Goal: Task Accomplishment & Management: Use online tool/utility

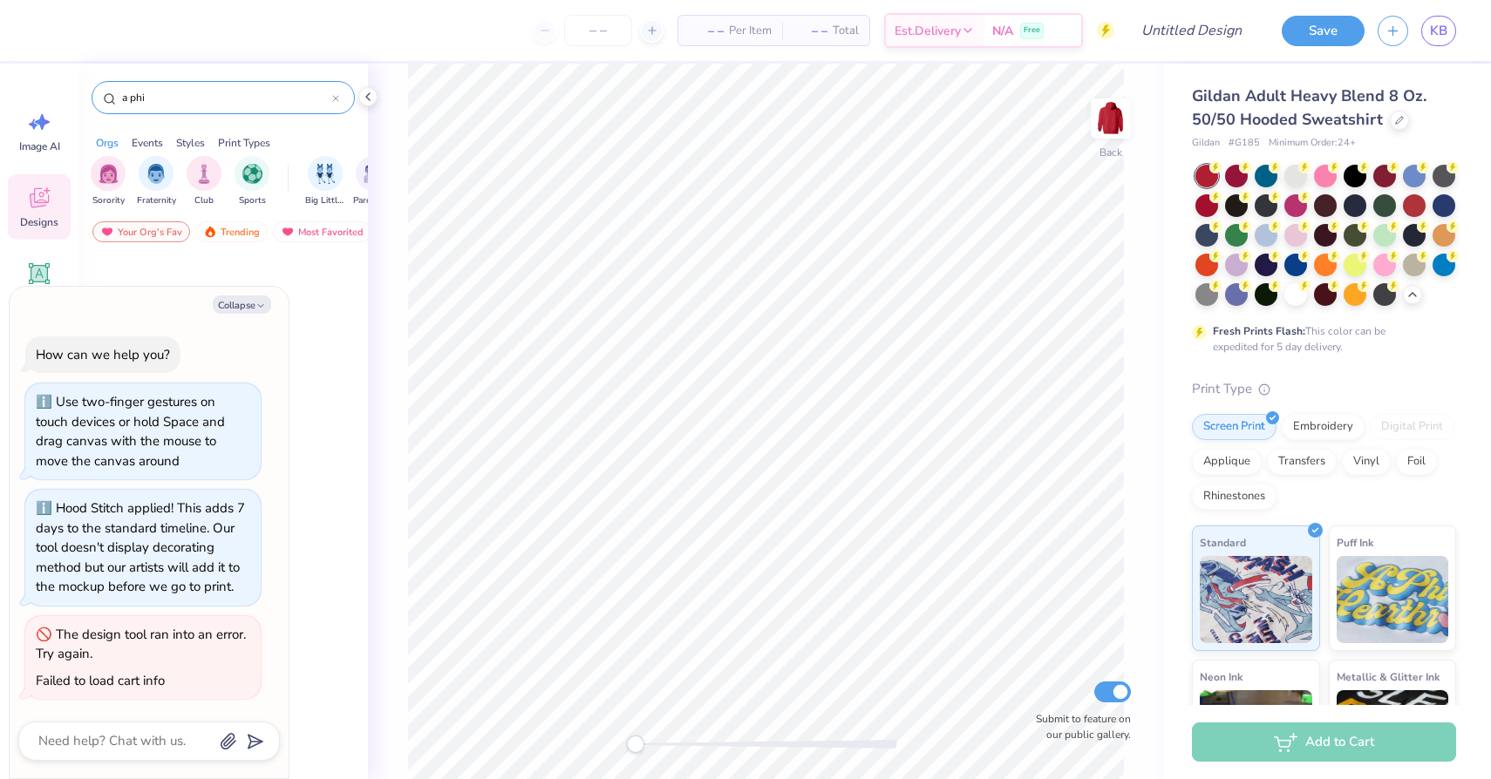
scroll to position [3670, 0]
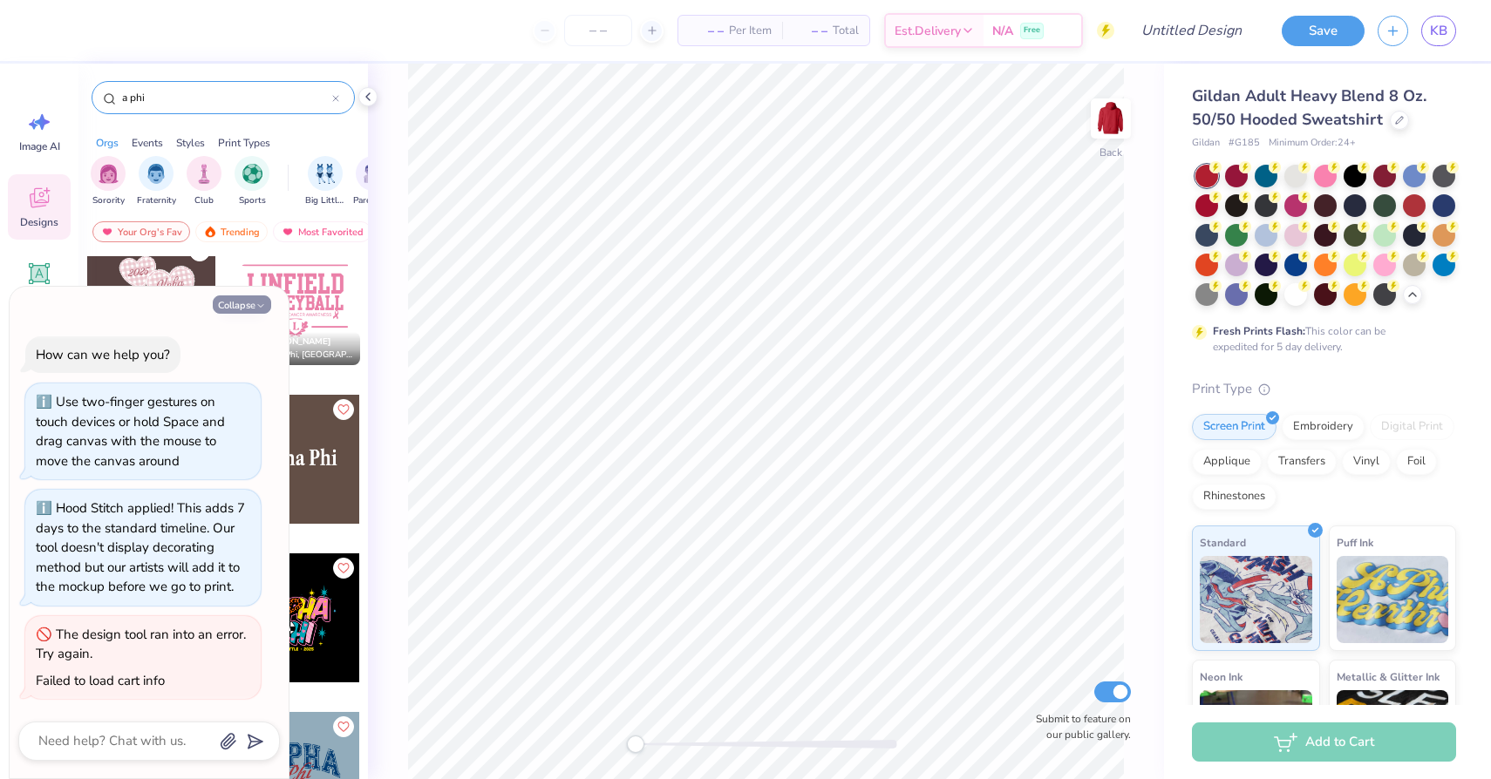
click at [241, 302] on button "Collapse" at bounding box center [242, 304] width 58 height 18
type textarea "x"
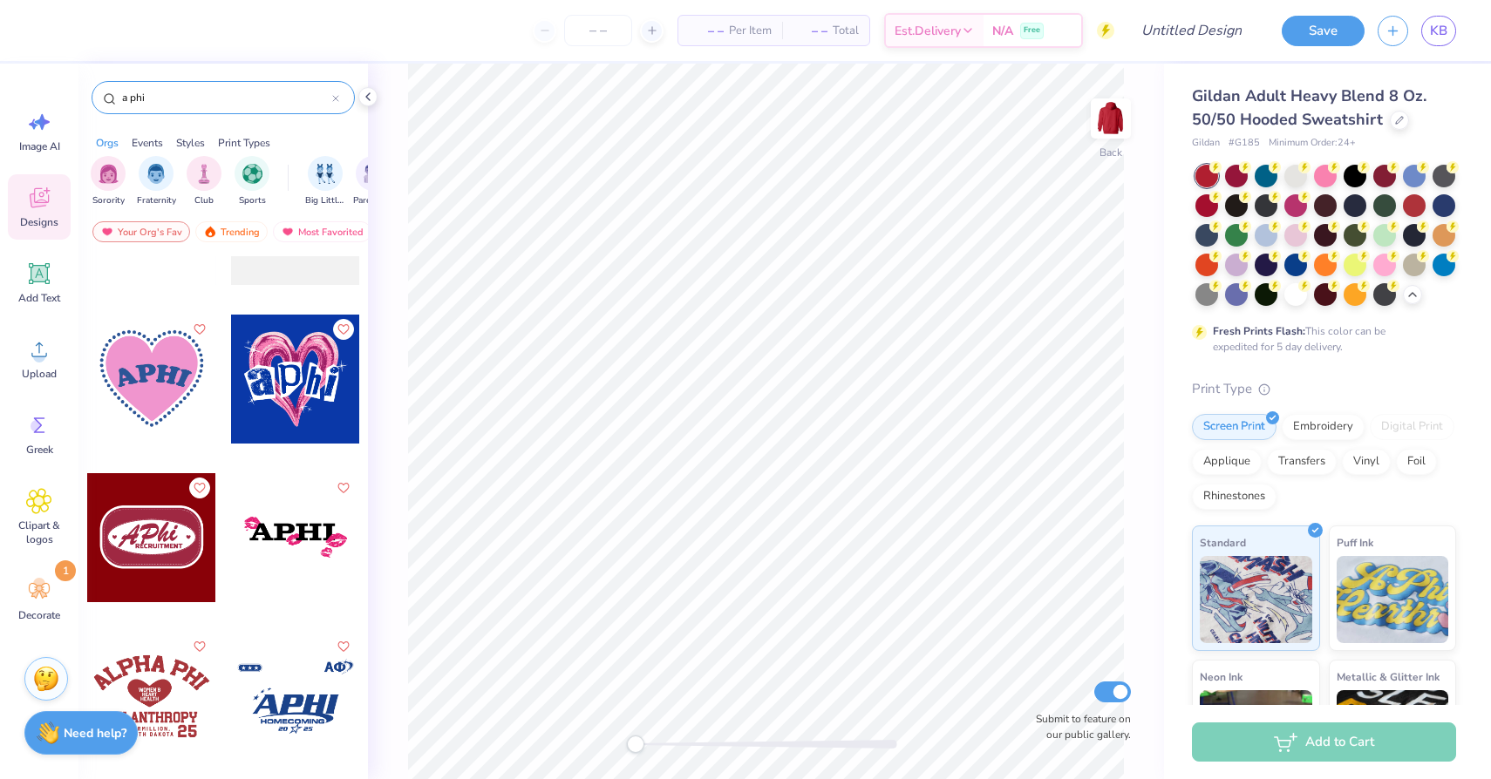
scroll to position [5658, 0]
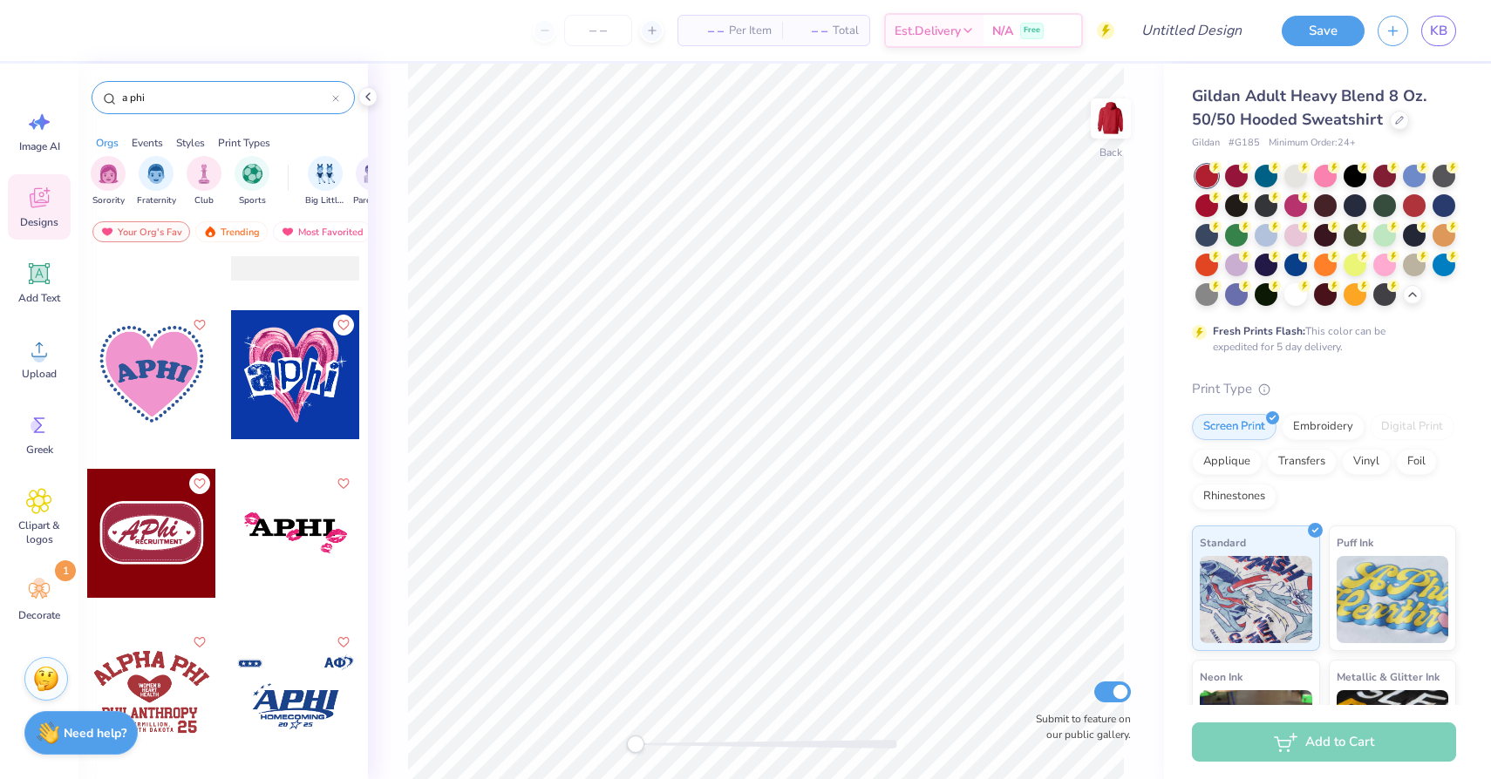
click at [295, 382] on div at bounding box center [295, 374] width 129 height 129
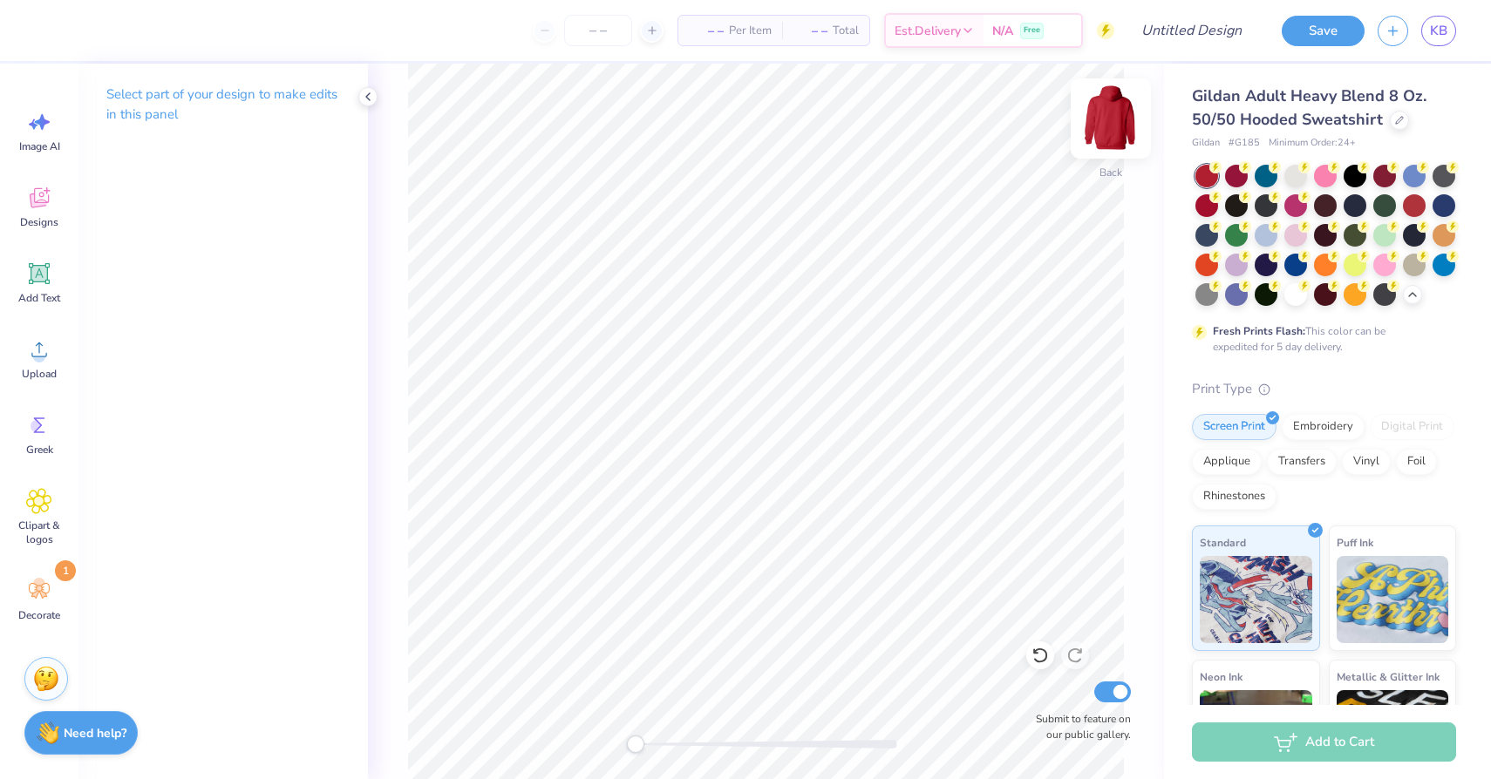
click at [1099, 120] on img at bounding box center [1111, 119] width 70 height 70
click at [1294, 262] on div at bounding box center [1295, 263] width 23 height 23
click at [46, 194] on icon at bounding box center [39, 198] width 26 height 26
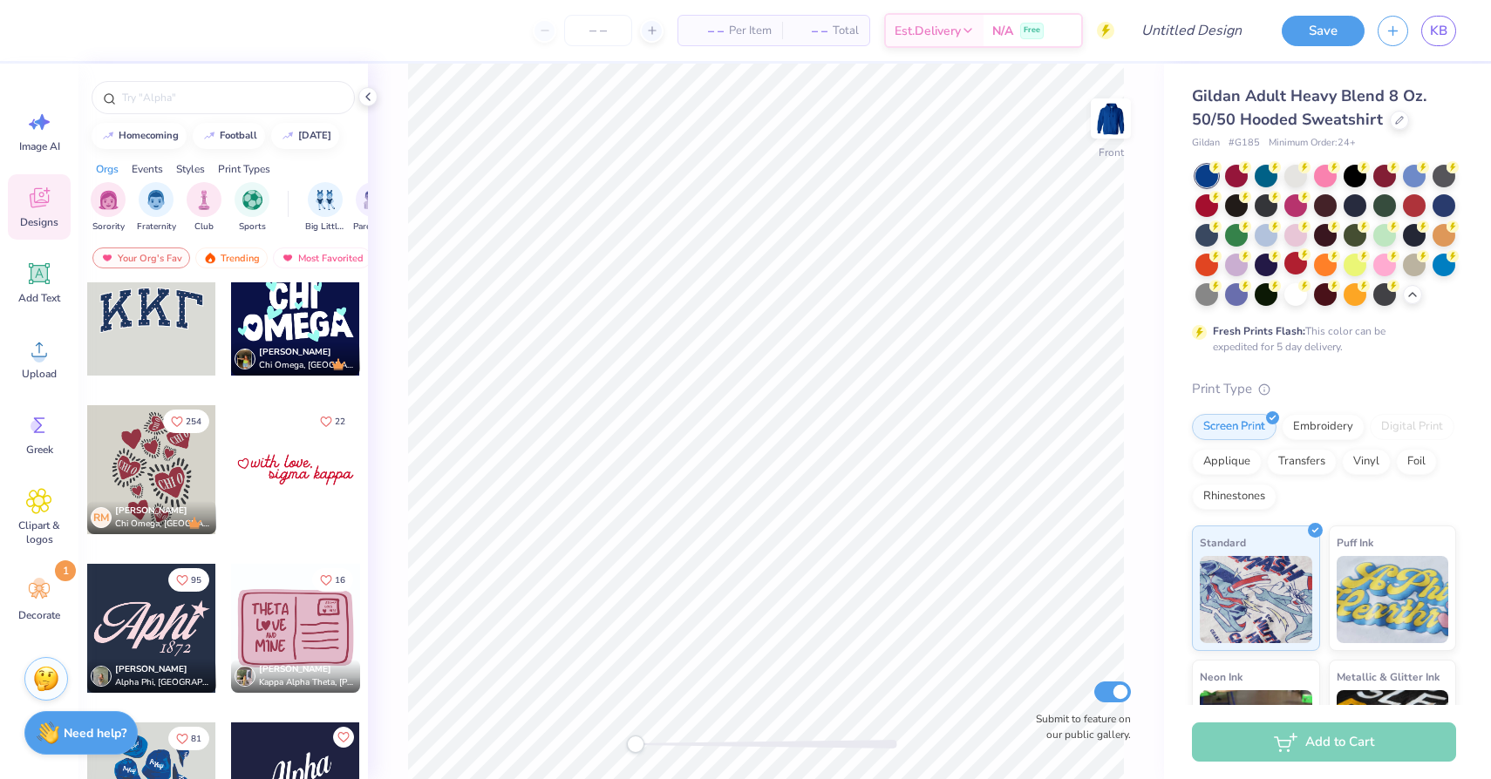
scroll to position [0, 0]
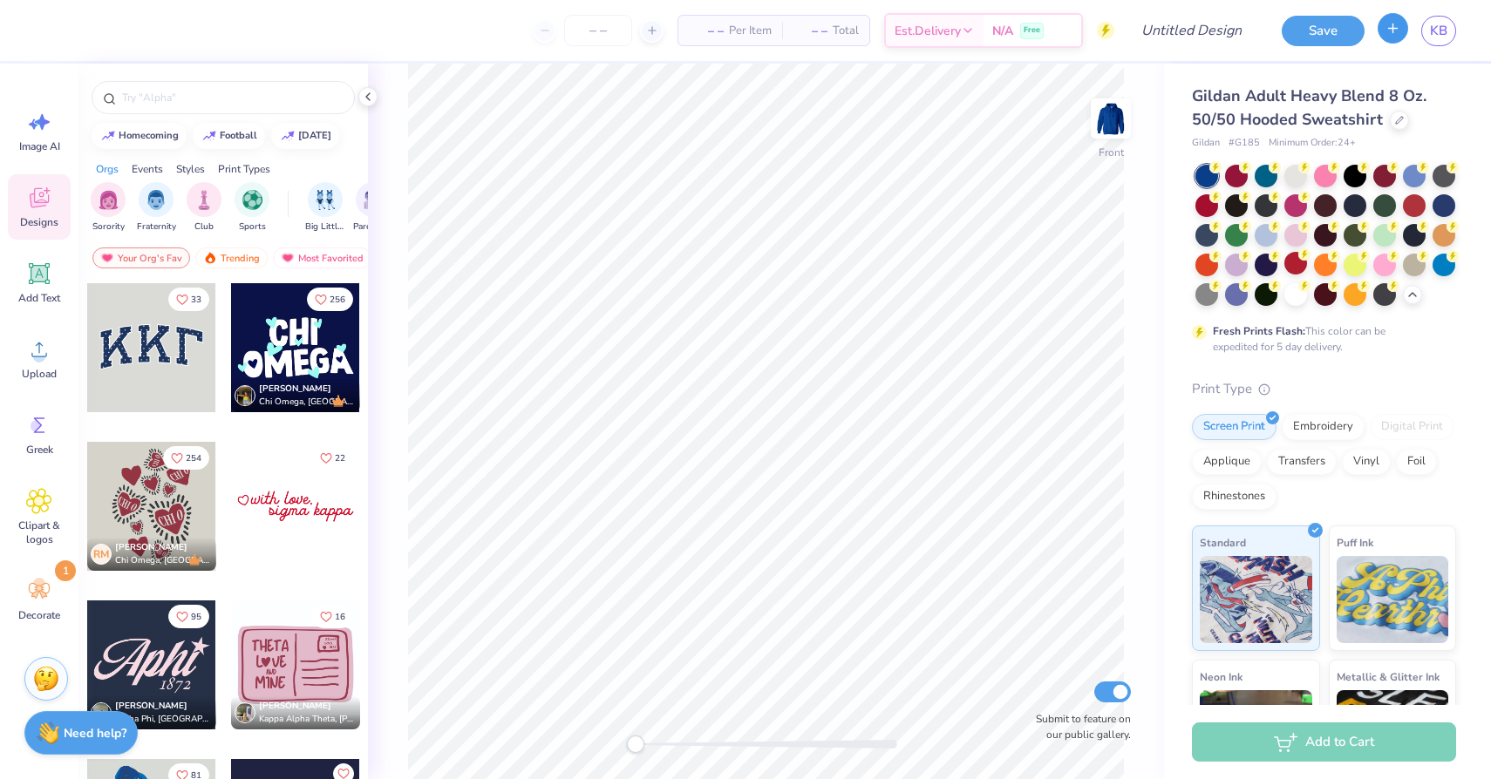
click at [1396, 32] on icon "button" at bounding box center [1392, 28] width 15 height 15
click at [1387, 29] on icon "button" at bounding box center [1392, 28] width 15 height 15
click at [1396, 26] on icon "button" at bounding box center [1392, 28] width 15 height 15
click at [1402, 119] on div at bounding box center [1398, 118] width 19 height 19
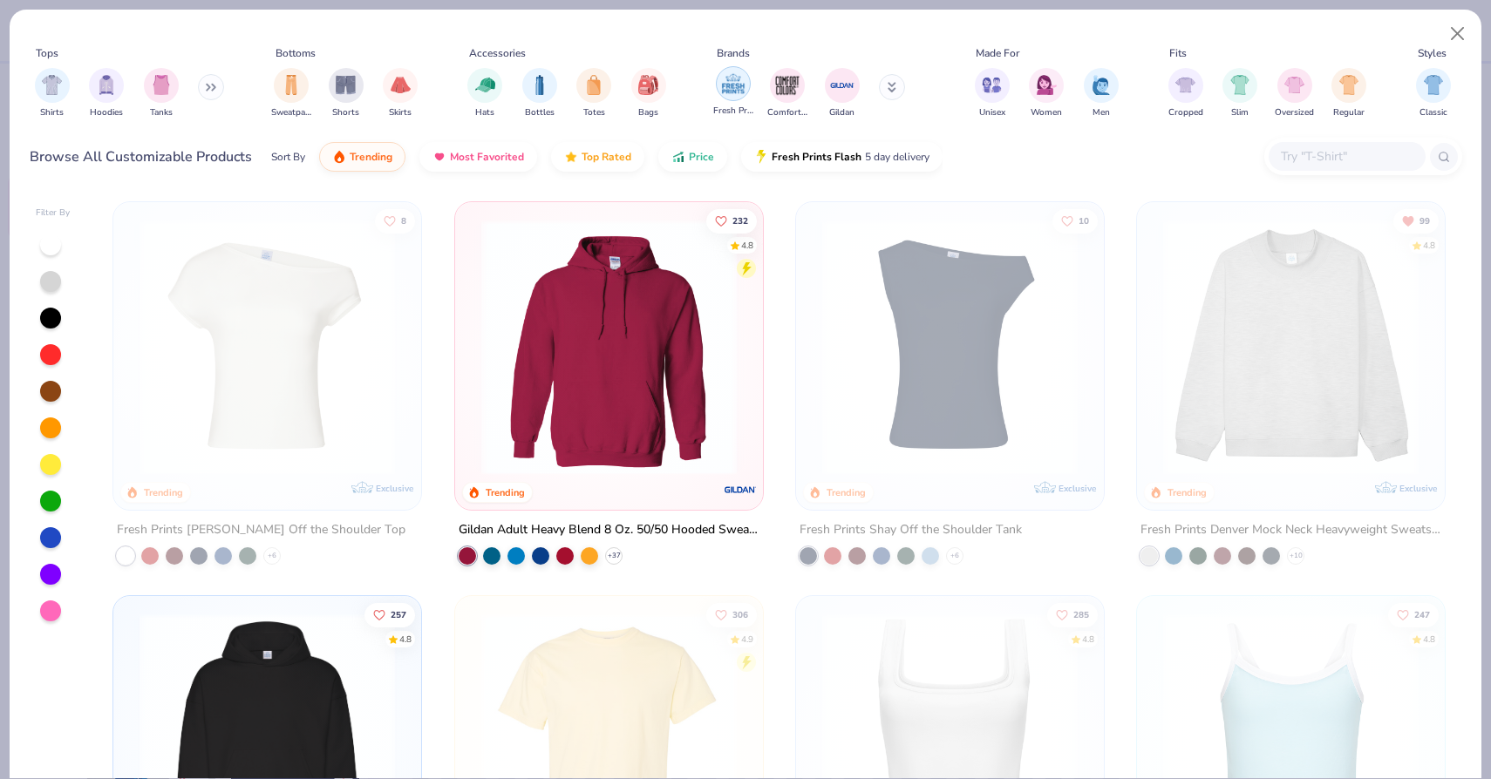
click at [733, 94] on img "filter for Fresh Prints" at bounding box center [733, 84] width 26 height 26
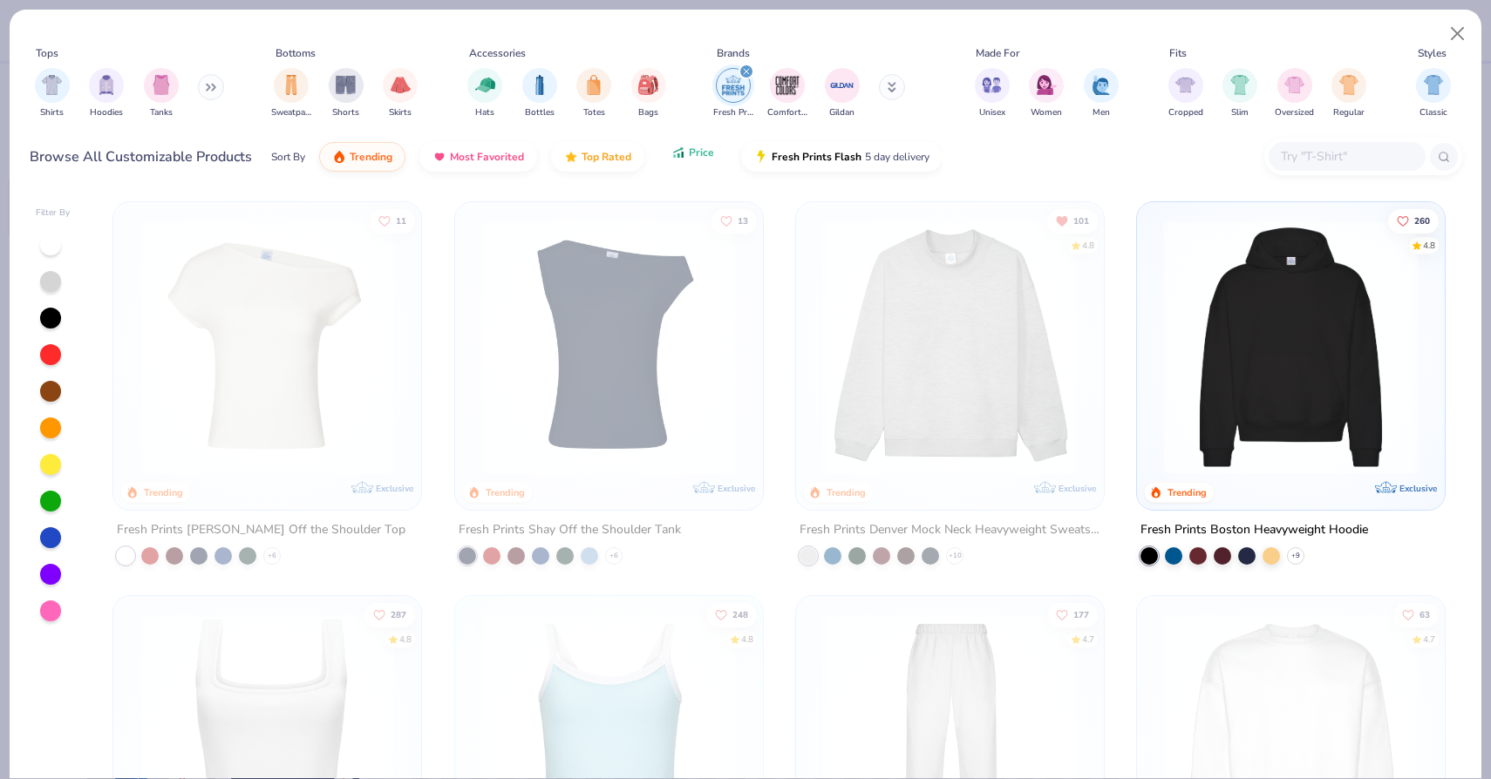
click at [689, 146] on span "Price" at bounding box center [701, 153] width 25 height 14
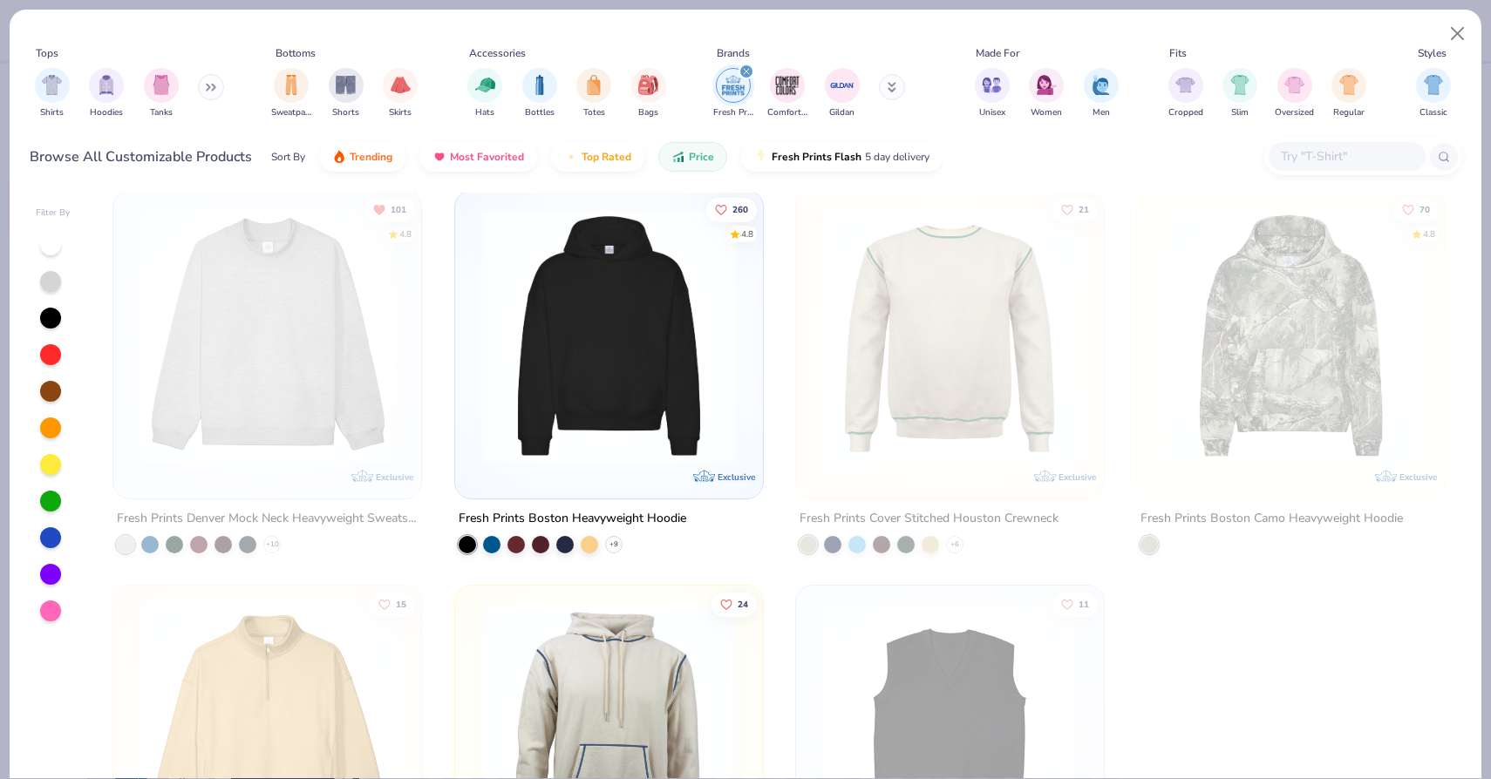
scroll to position [6714, 0]
click at [743, 77] on div "filter for Fresh Prints" at bounding box center [746, 72] width 16 height 16
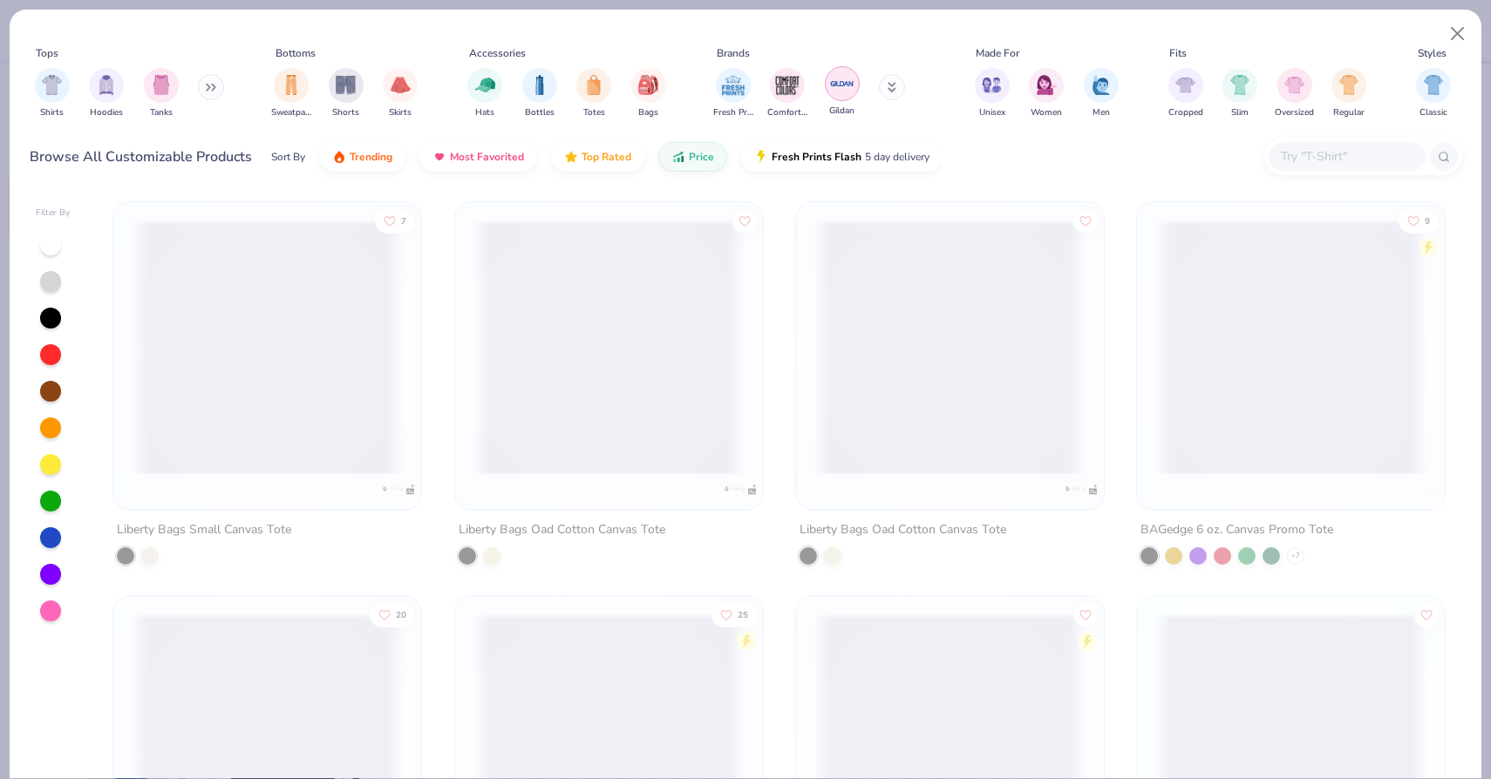
click at [839, 96] on img "filter for Gildan" at bounding box center [842, 84] width 26 height 26
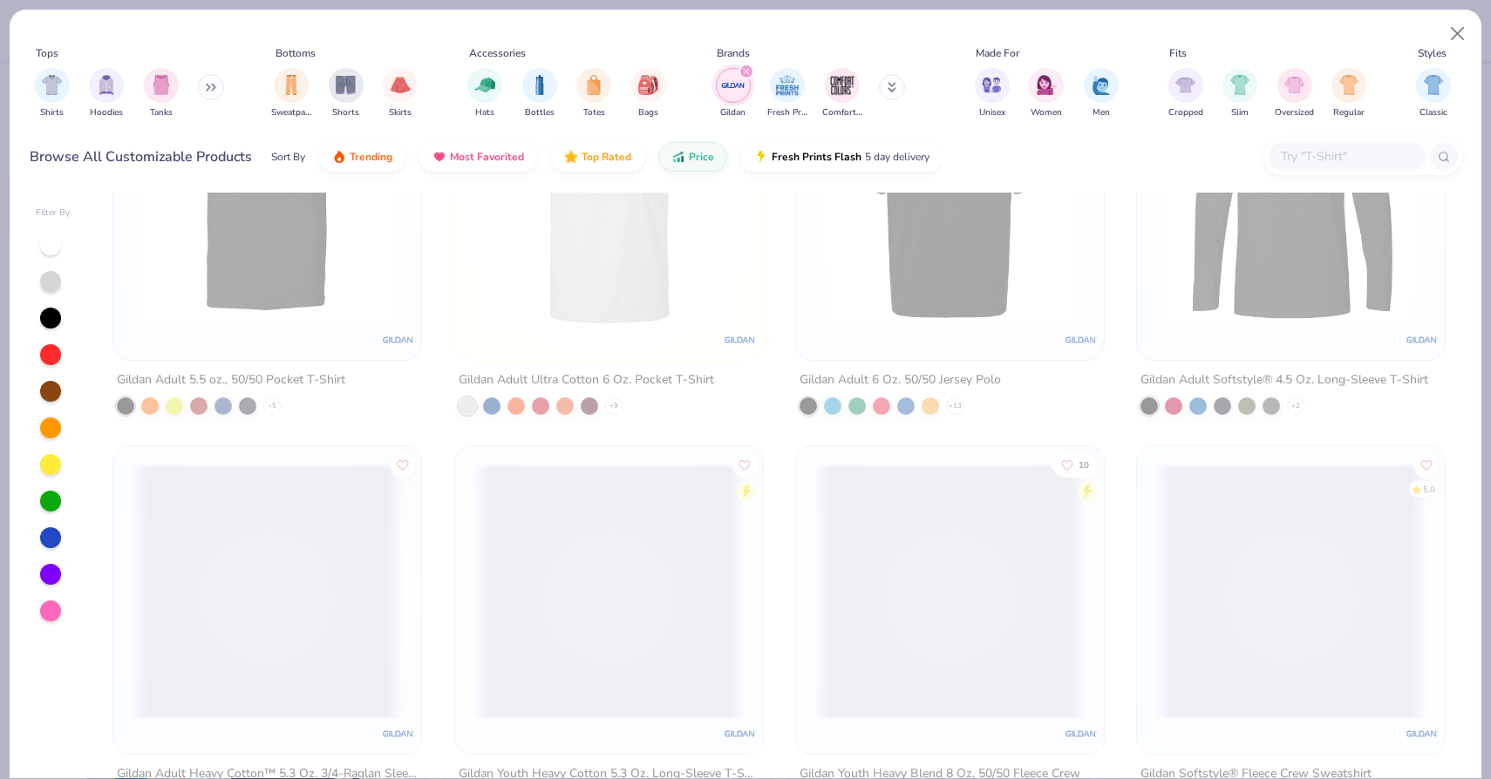
scroll to position [1750, 0]
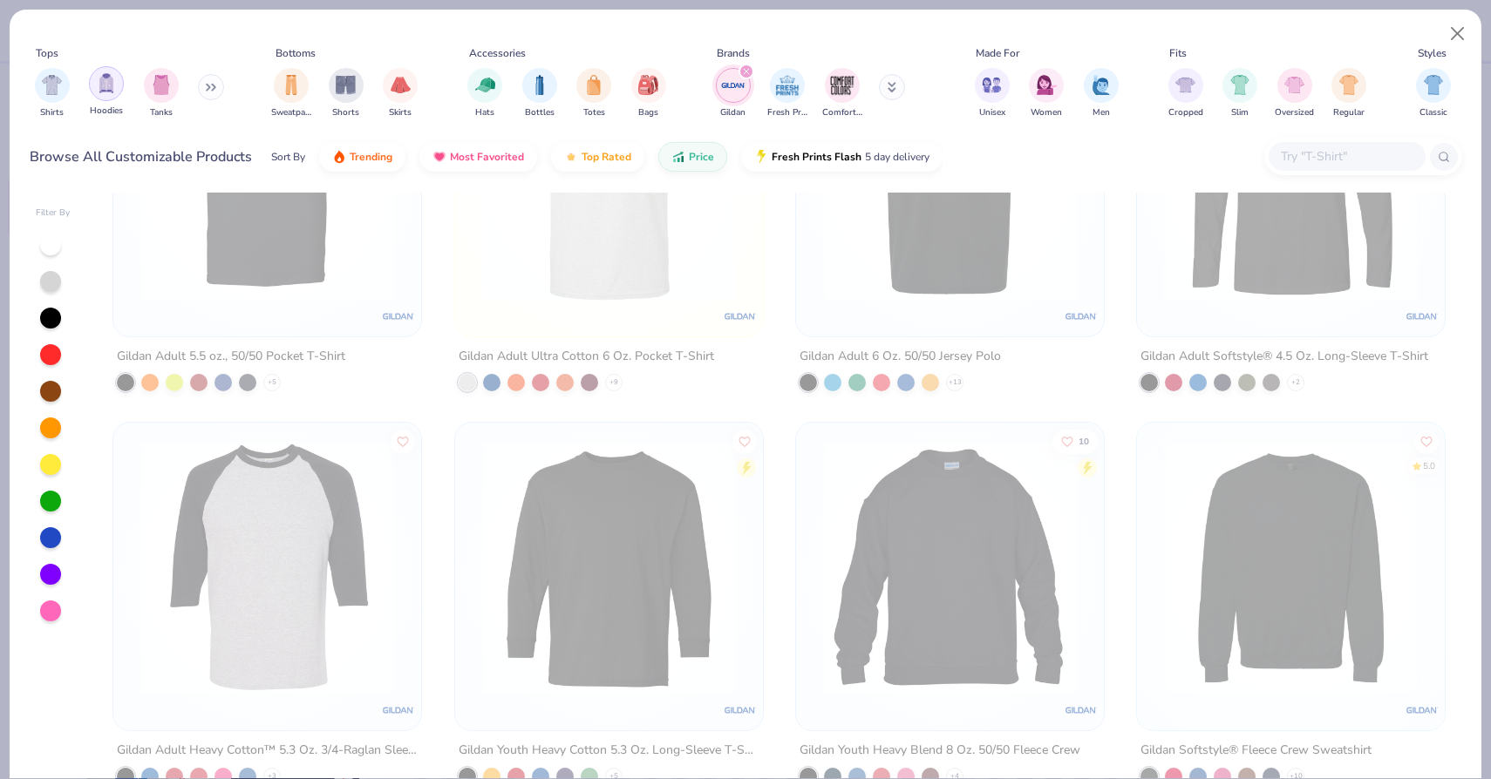
click at [107, 94] on div "filter for Hoodies" at bounding box center [106, 83] width 35 height 35
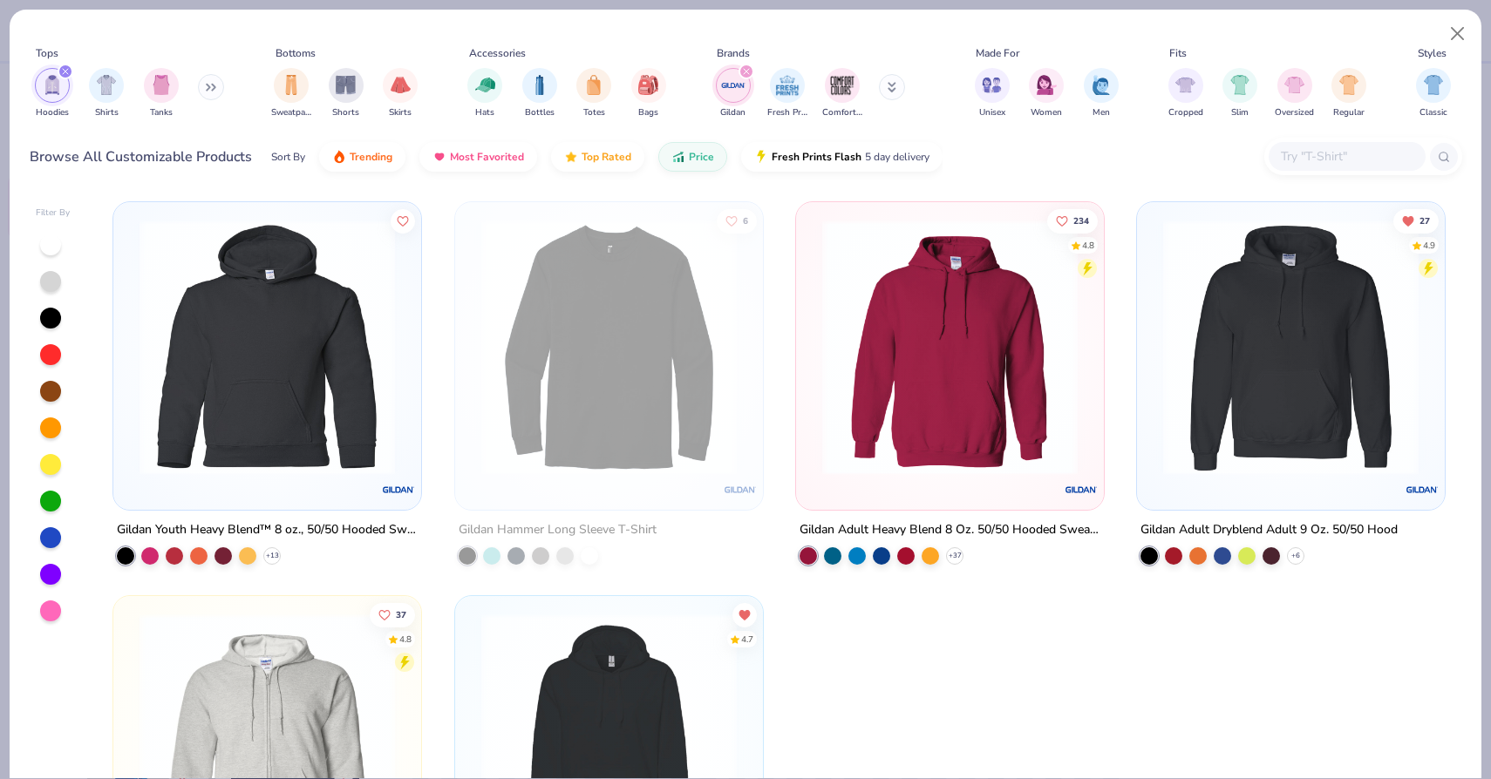
click at [744, 75] on icon "filter for Gildan" at bounding box center [746, 71] width 7 height 7
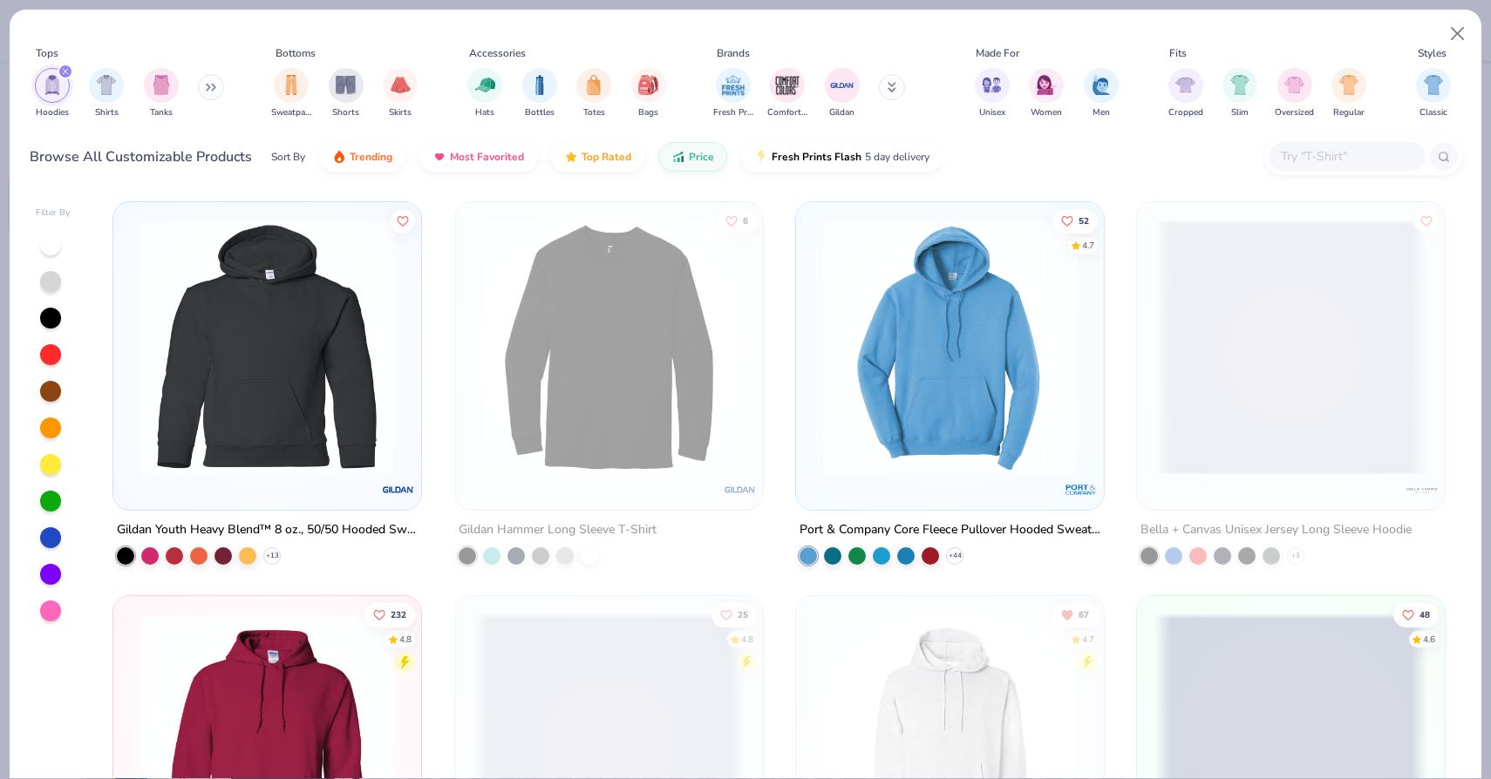
click at [65, 70] on icon "filter for Hoodies" at bounding box center [65, 71] width 7 height 7
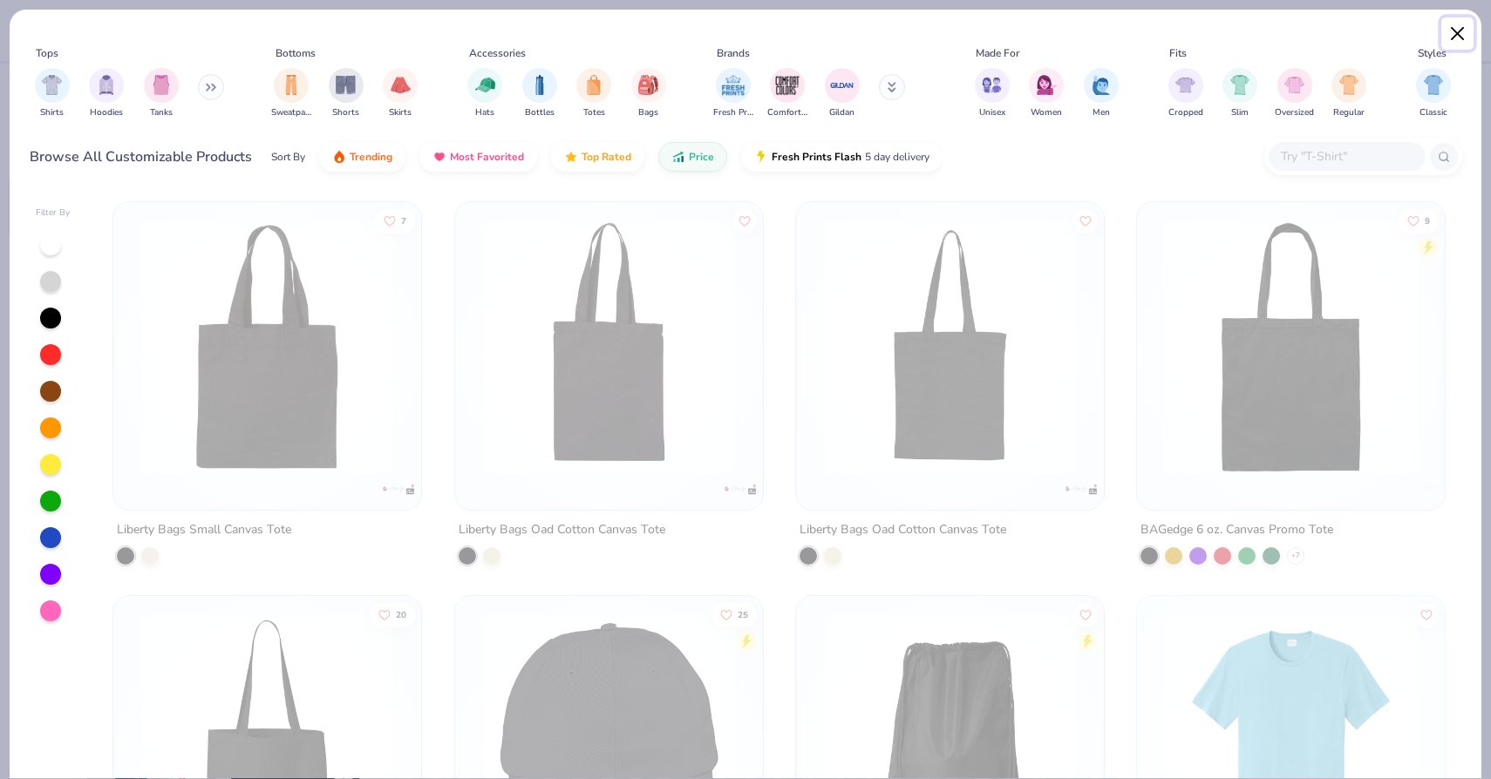
click at [1457, 37] on button "Close" at bounding box center [1457, 33] width 33 height 33
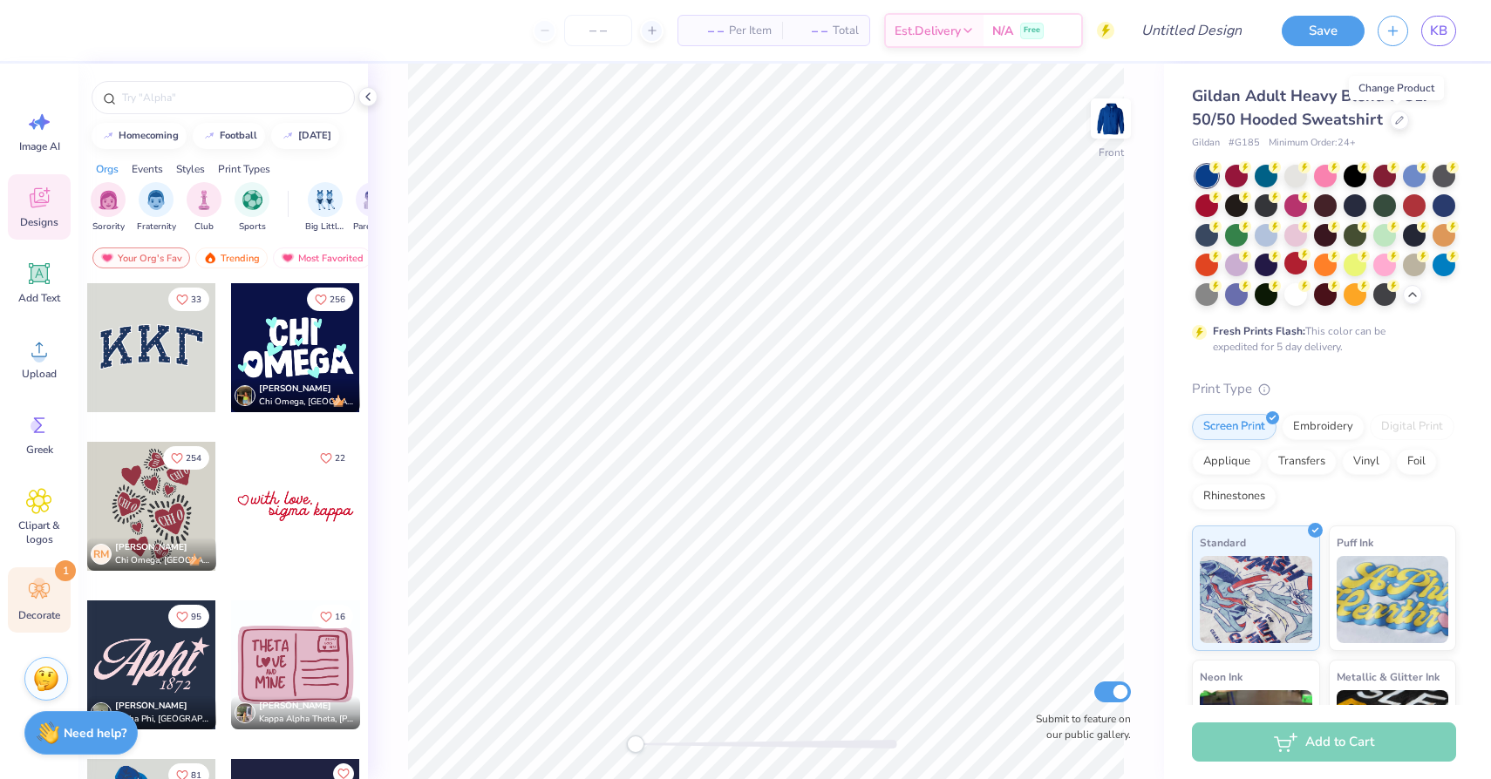
click at [23, 611] on span "Decorate" at bounding box center [39, 615] width 42 height 14
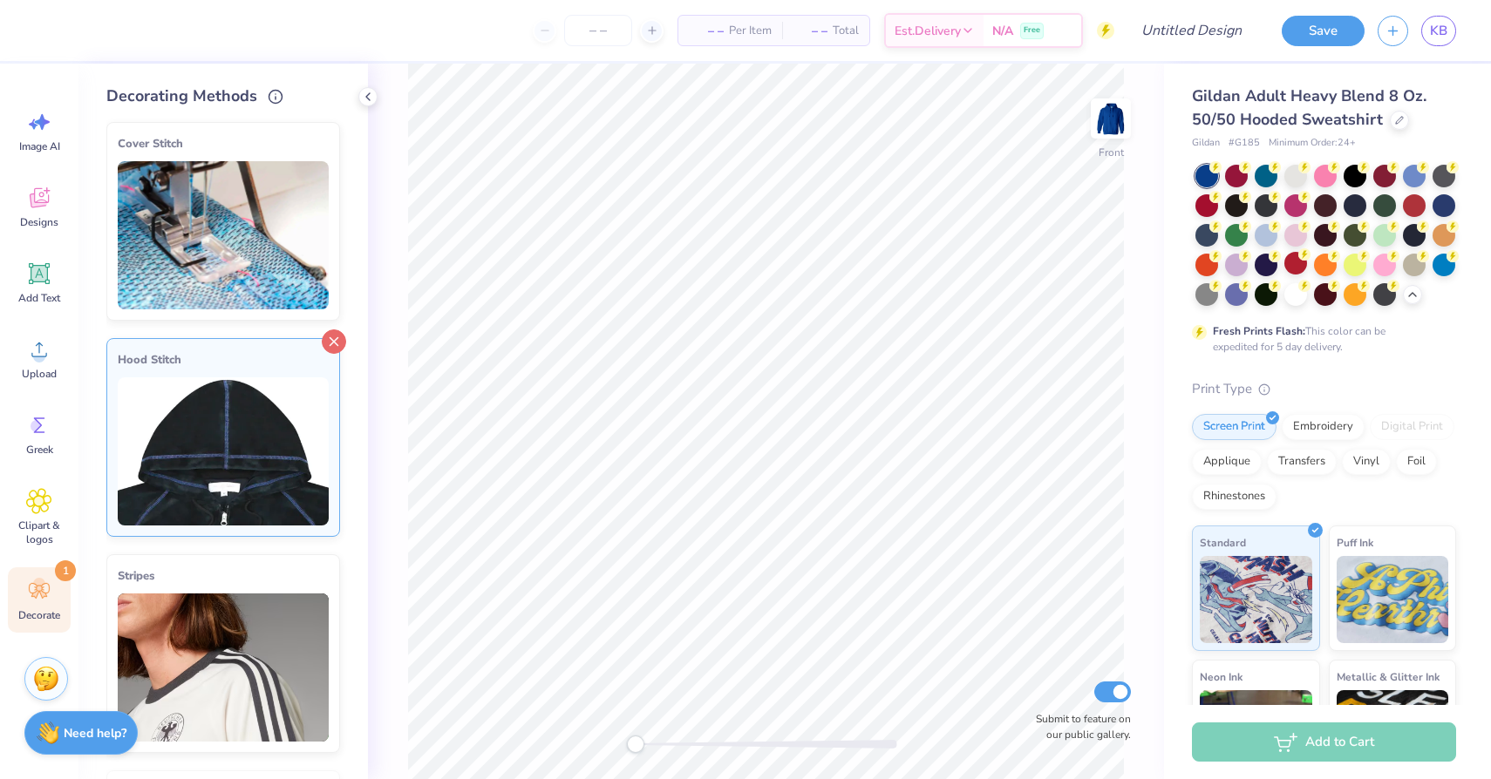
click at [333, 342] on icon at bounding box center [334, 341] width 24 height 24
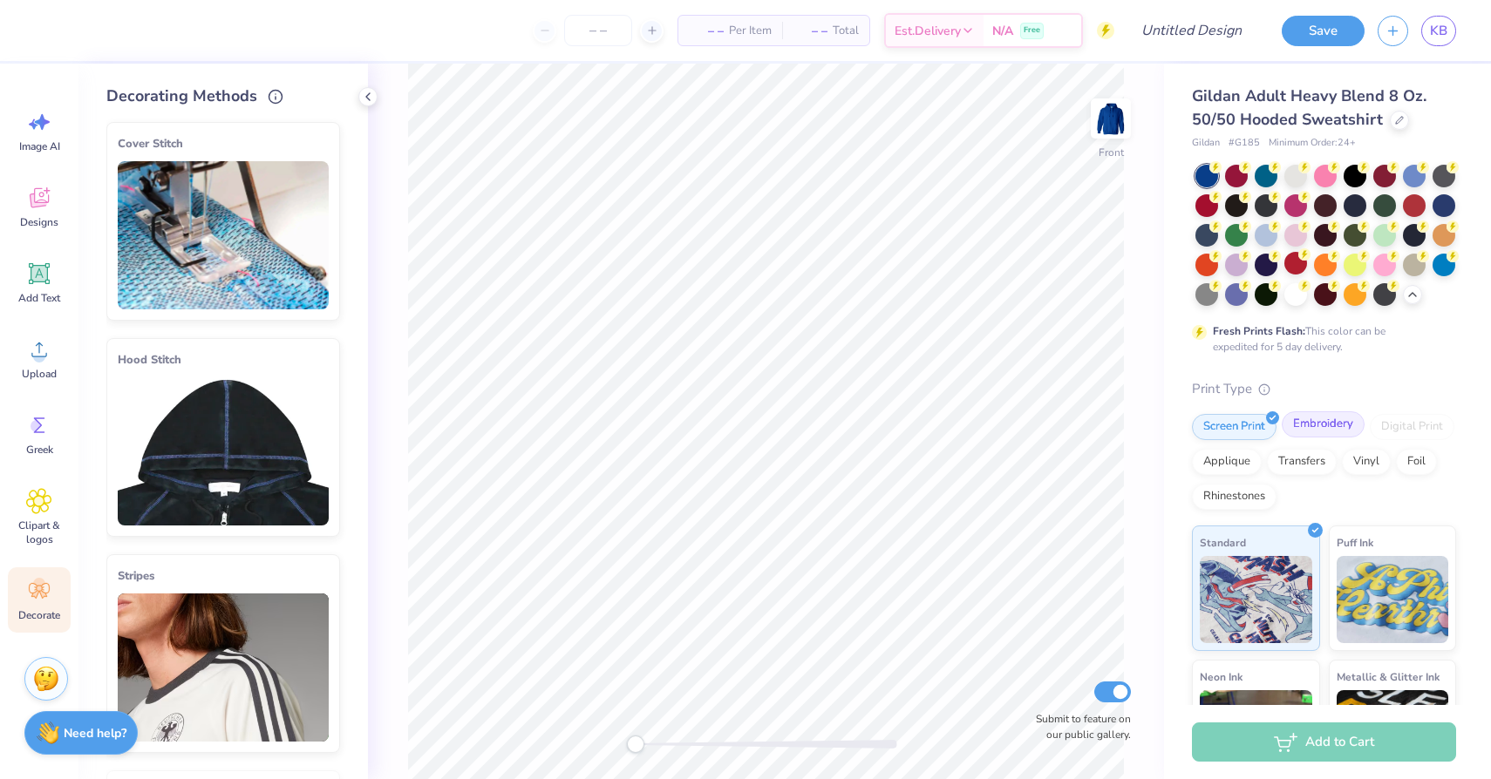
click at [1340, 431] on div "Embroidery" at bounding box center [1322, 424] width 83 height 26
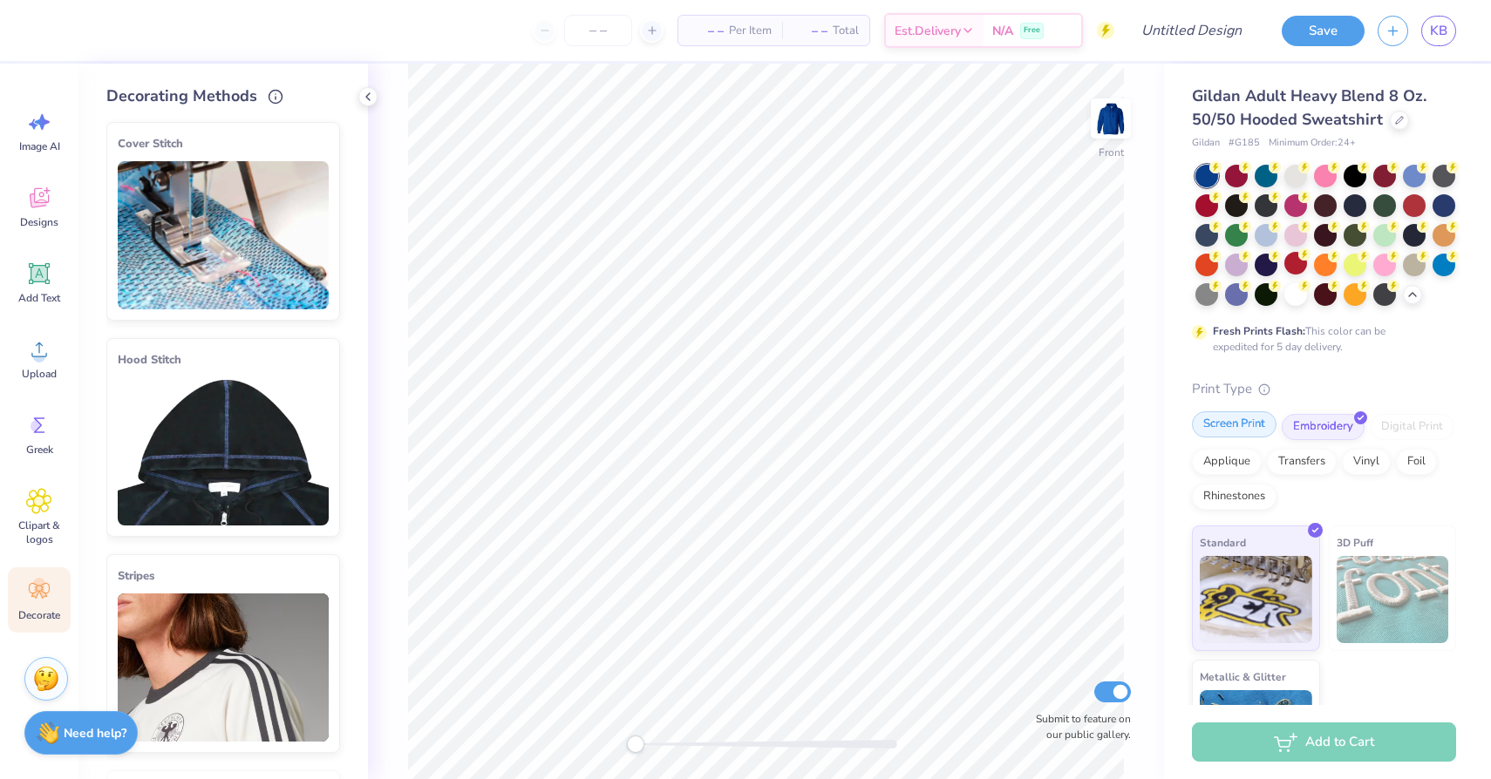
click at [1241, 423] on div "Screen Print" at bounding box center [1234, 424] width 85 height 26
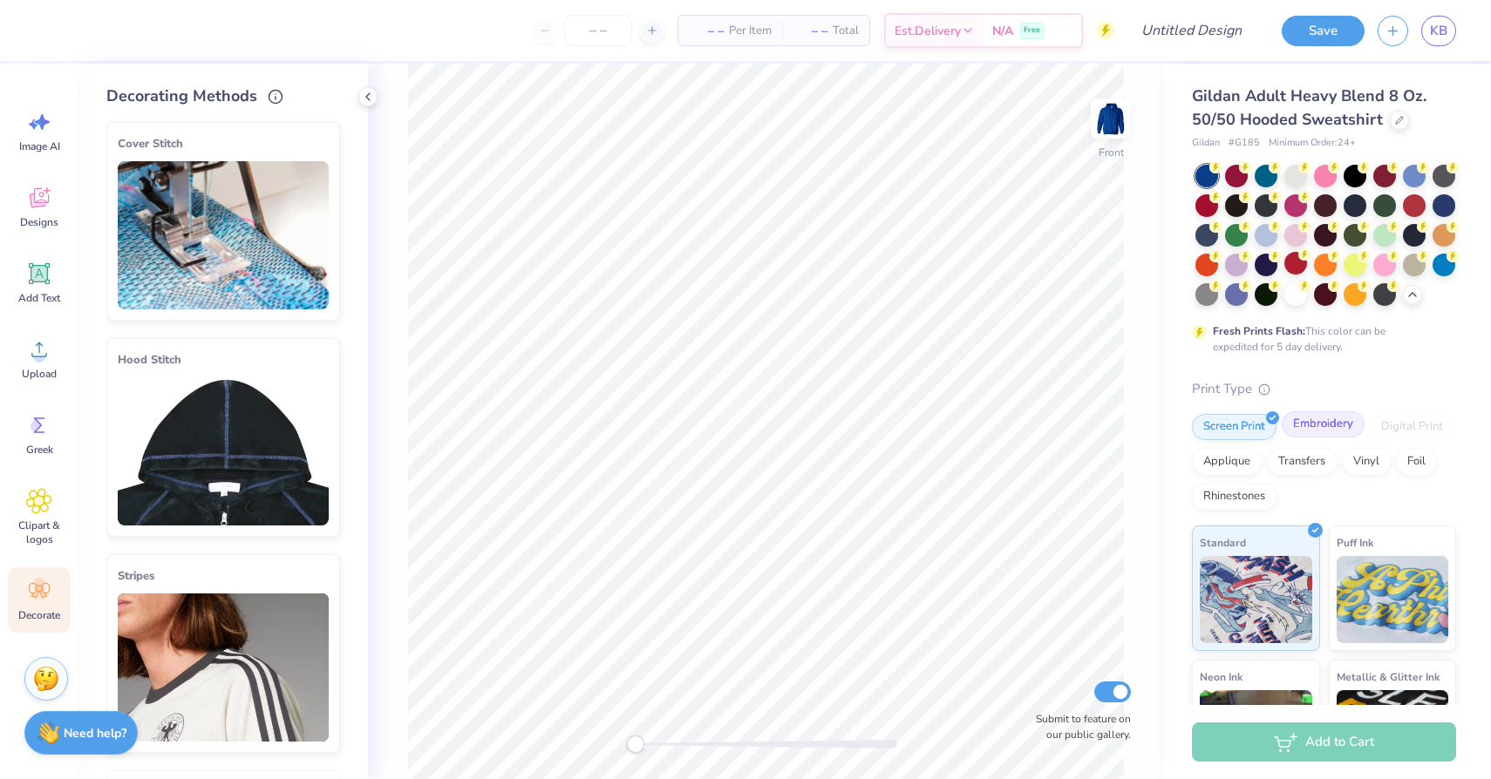
click at [1347, 431] on div "Embroidery" at bounding box center [1322, 424] width 83 height 26
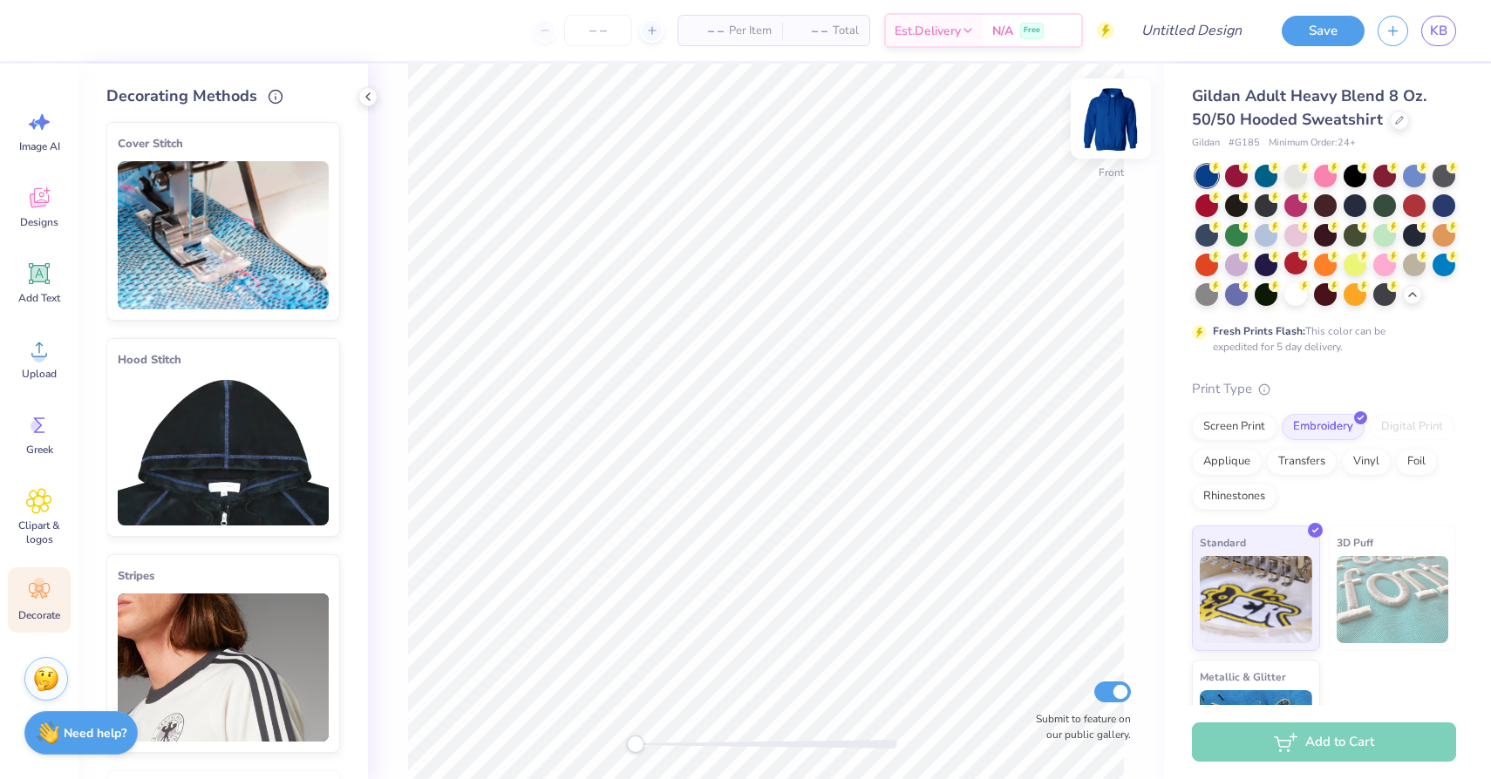
click at [1119, 116] on img at bounding box center [1111, 119] width 70 height 70
click at [46, 259] on div "Add Text" at bounding box center [39, 282] width 63 height 65
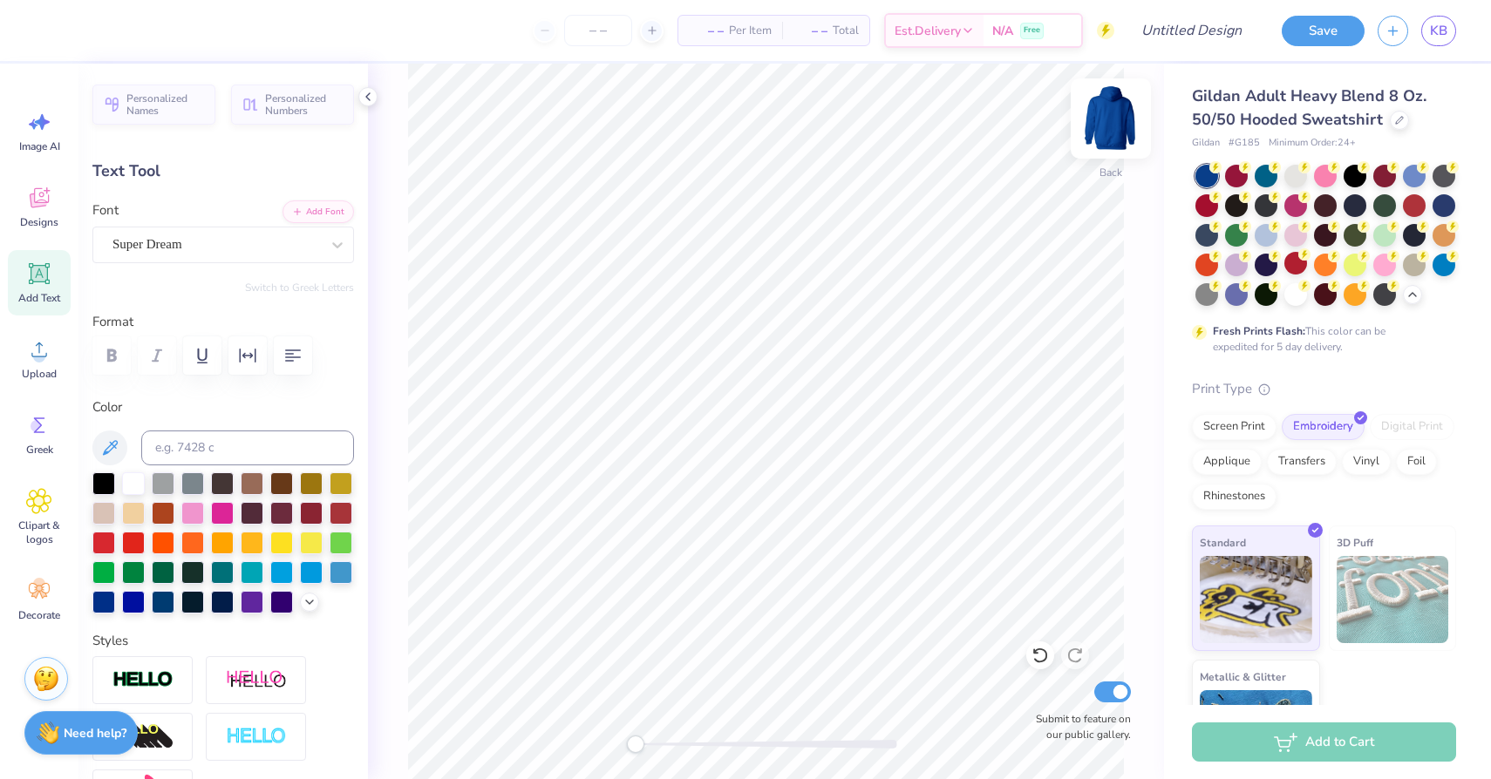
click at [1104, 116] on img at bounding box center [1111, 119] width 70 height 70
click at [39, 282] on icon at bounding box center [39, 273] width 21 height 21
type input "6.58"
type input "1.91"
type input "15.05"
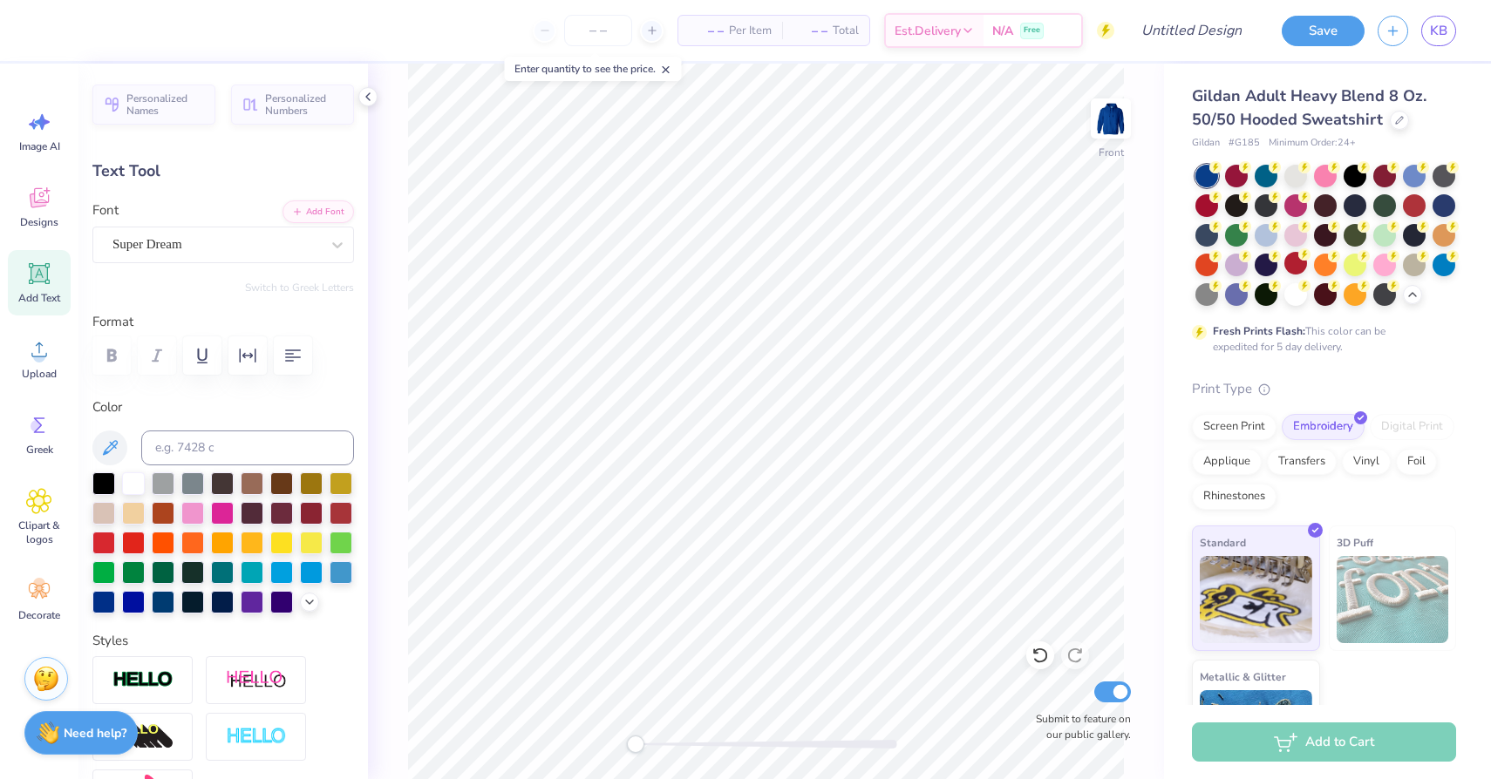
type textarea "Delta Omega"
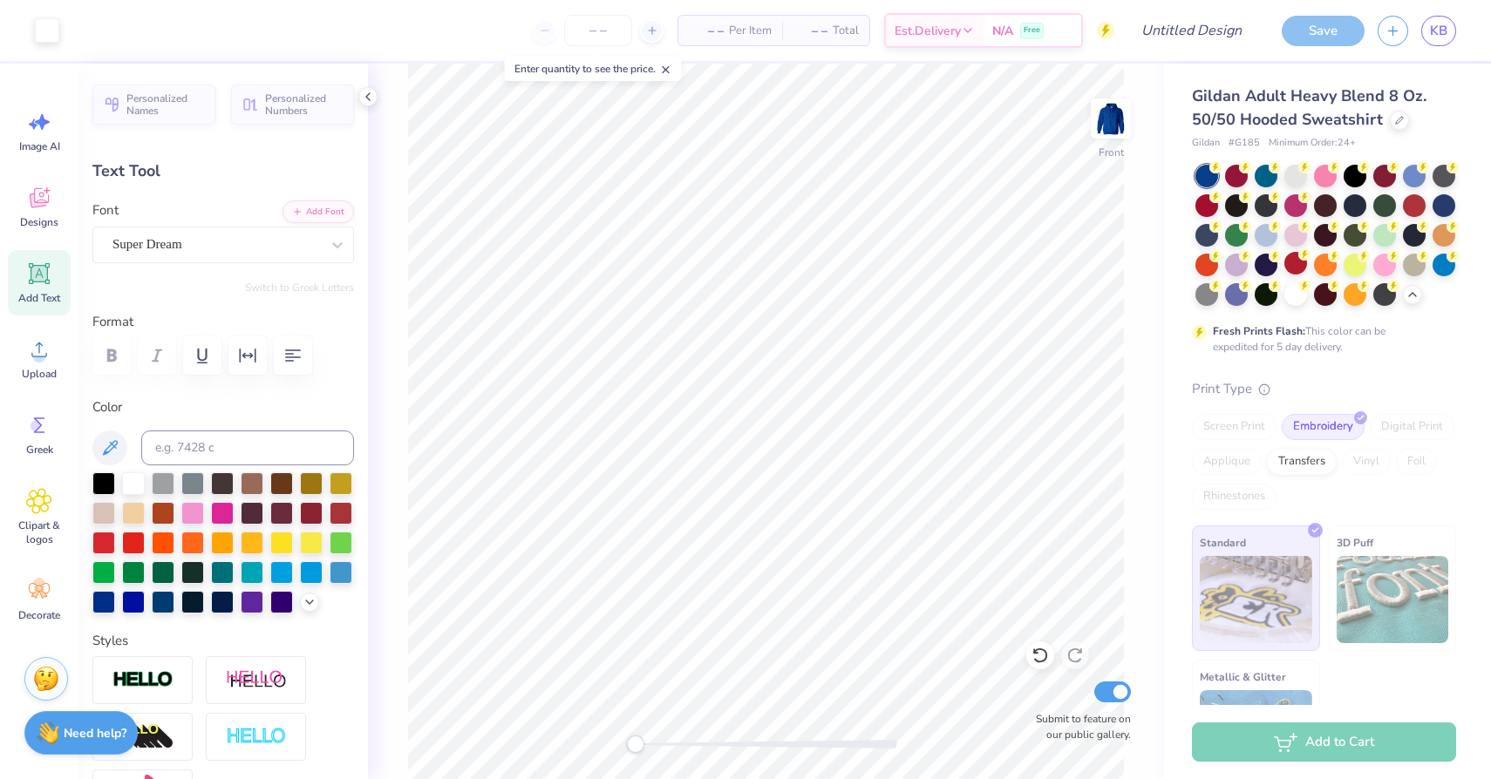
type input "15.52"
type input "2.37"
type input "14.82"
click at [157, 249] on div "Super Dream" at bounding box center [216, 244] width 211 height 27
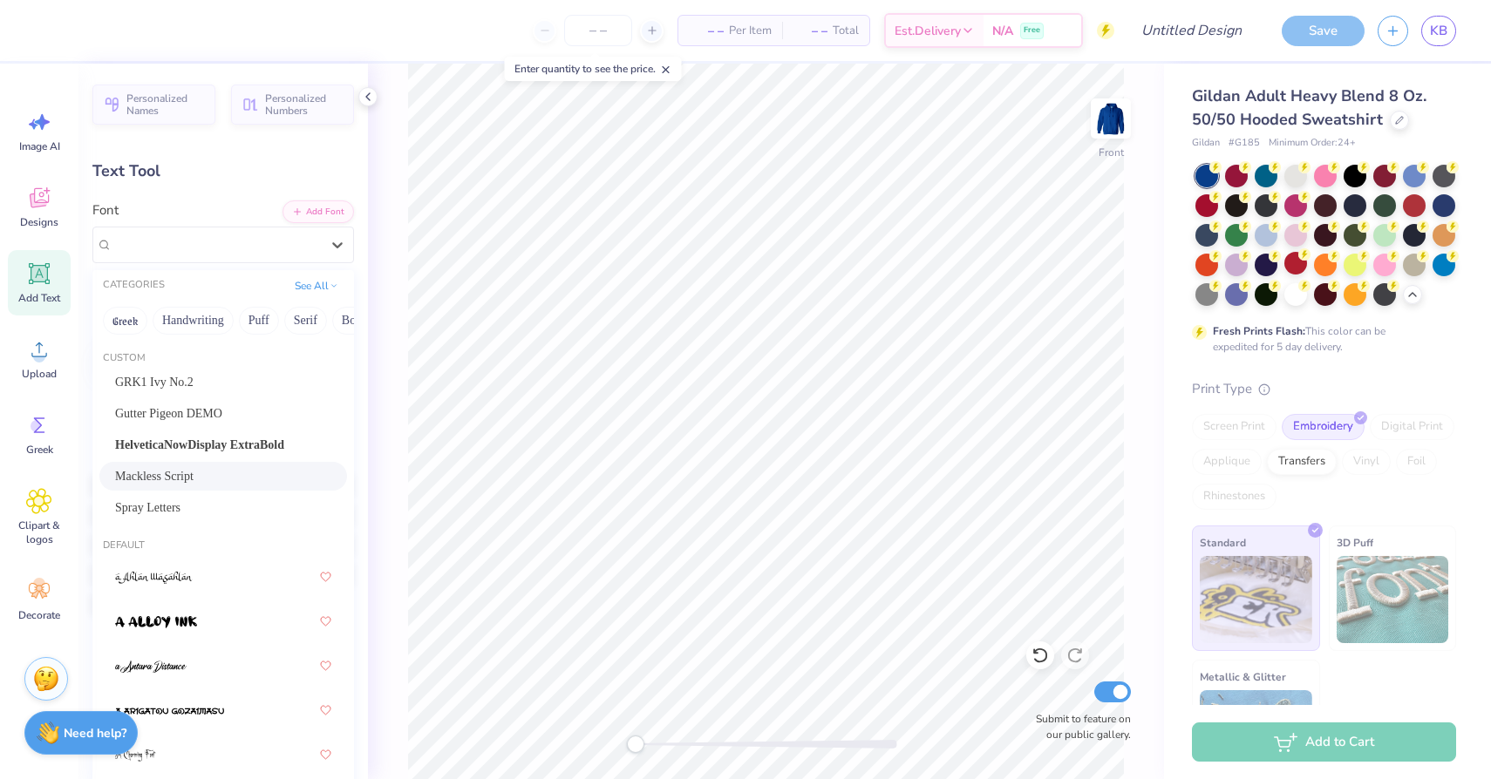
click at [200, 478] on div "Mackless Script" at bounding box center [223, 476] width 216 height 18
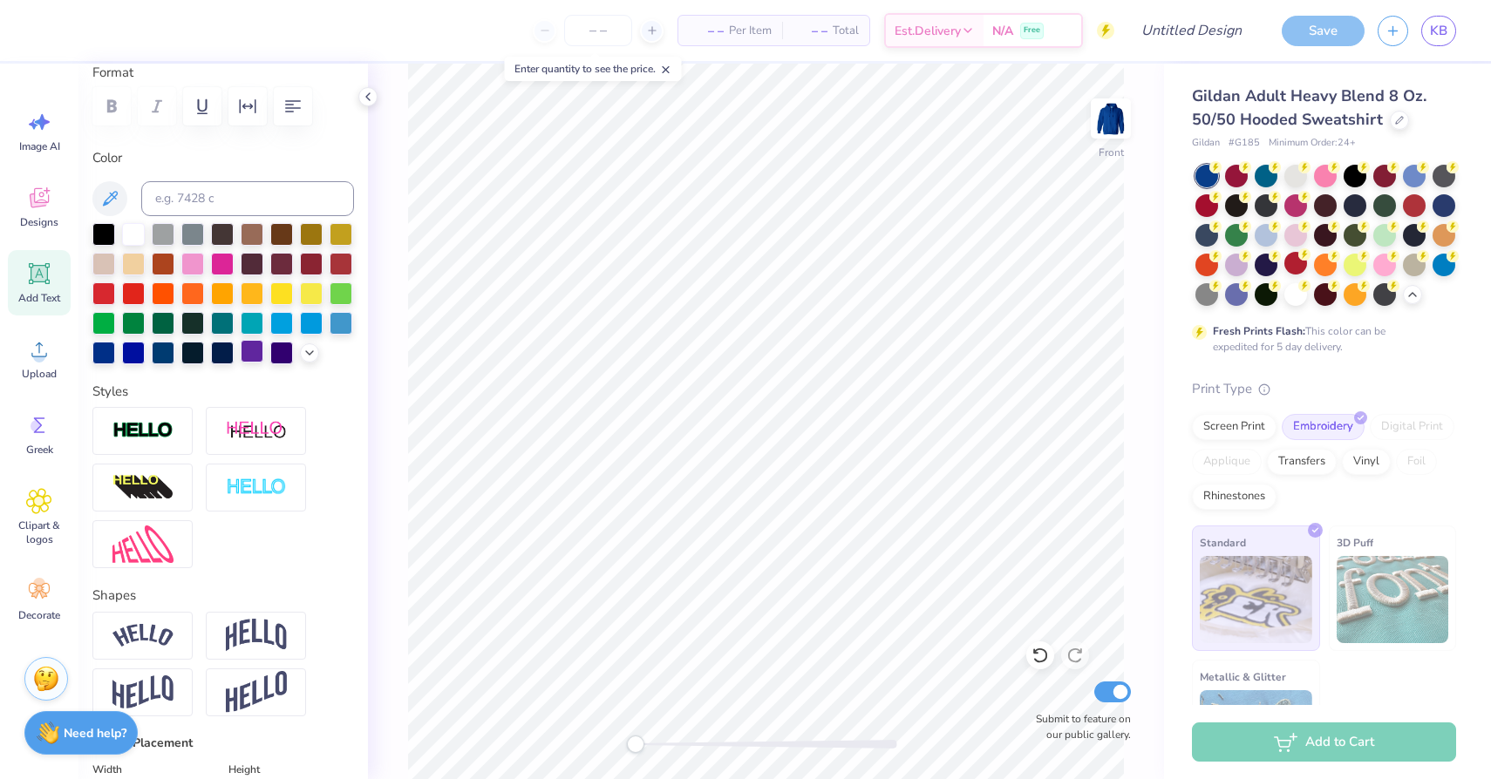
scroll to position [254, 0]
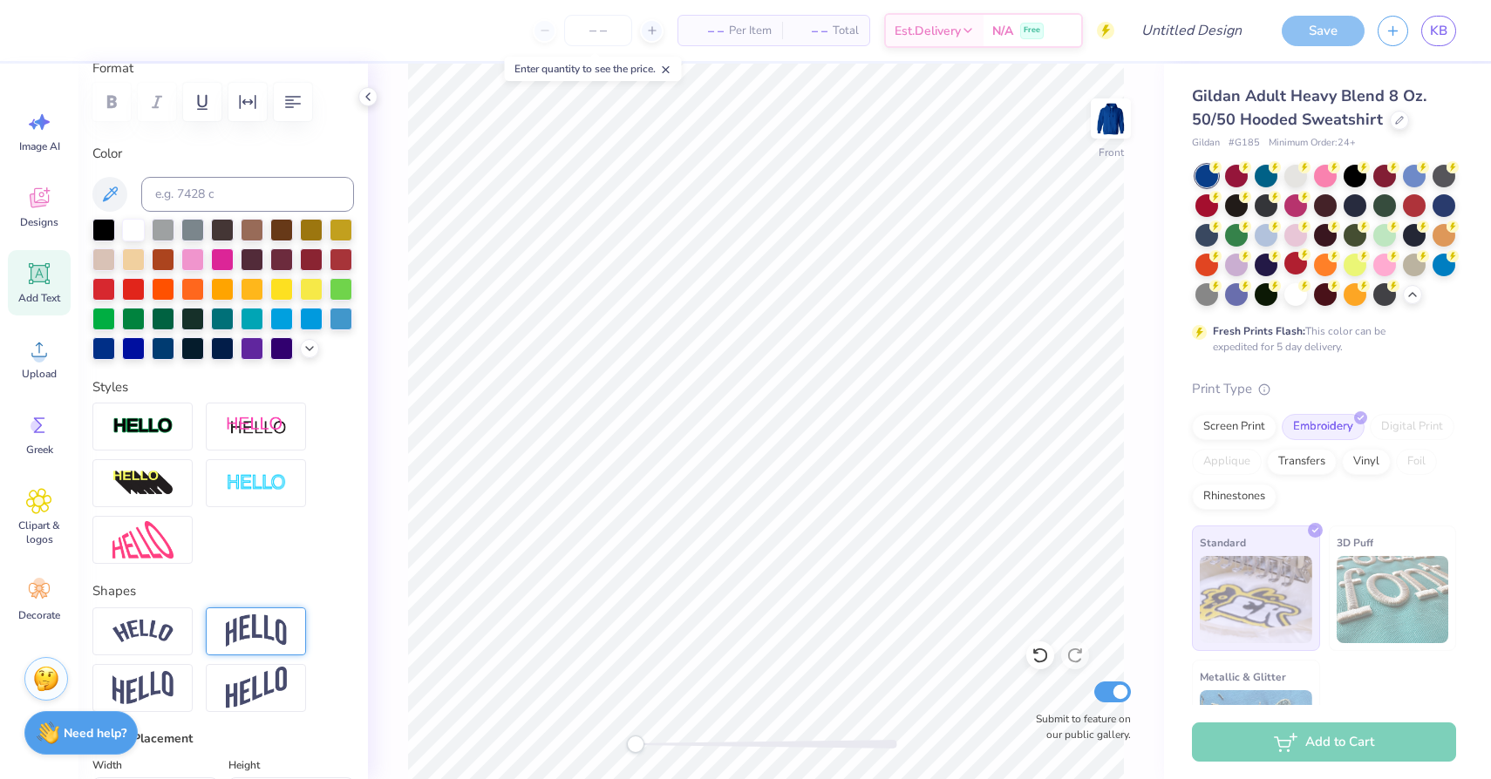
click at [248, 625] on img at bounding box center [256, 631] width 61 height 33
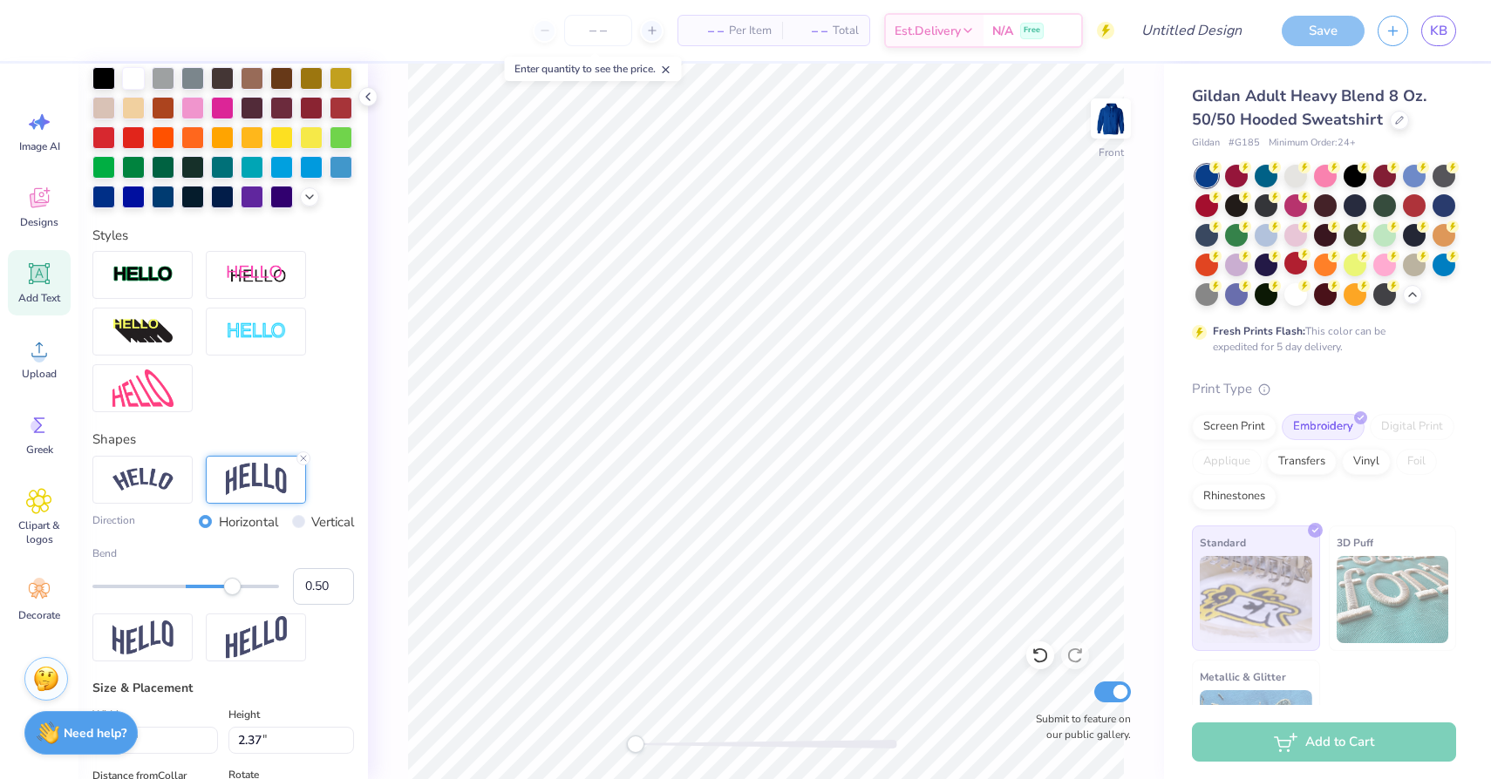
scroll to position [426, 0]
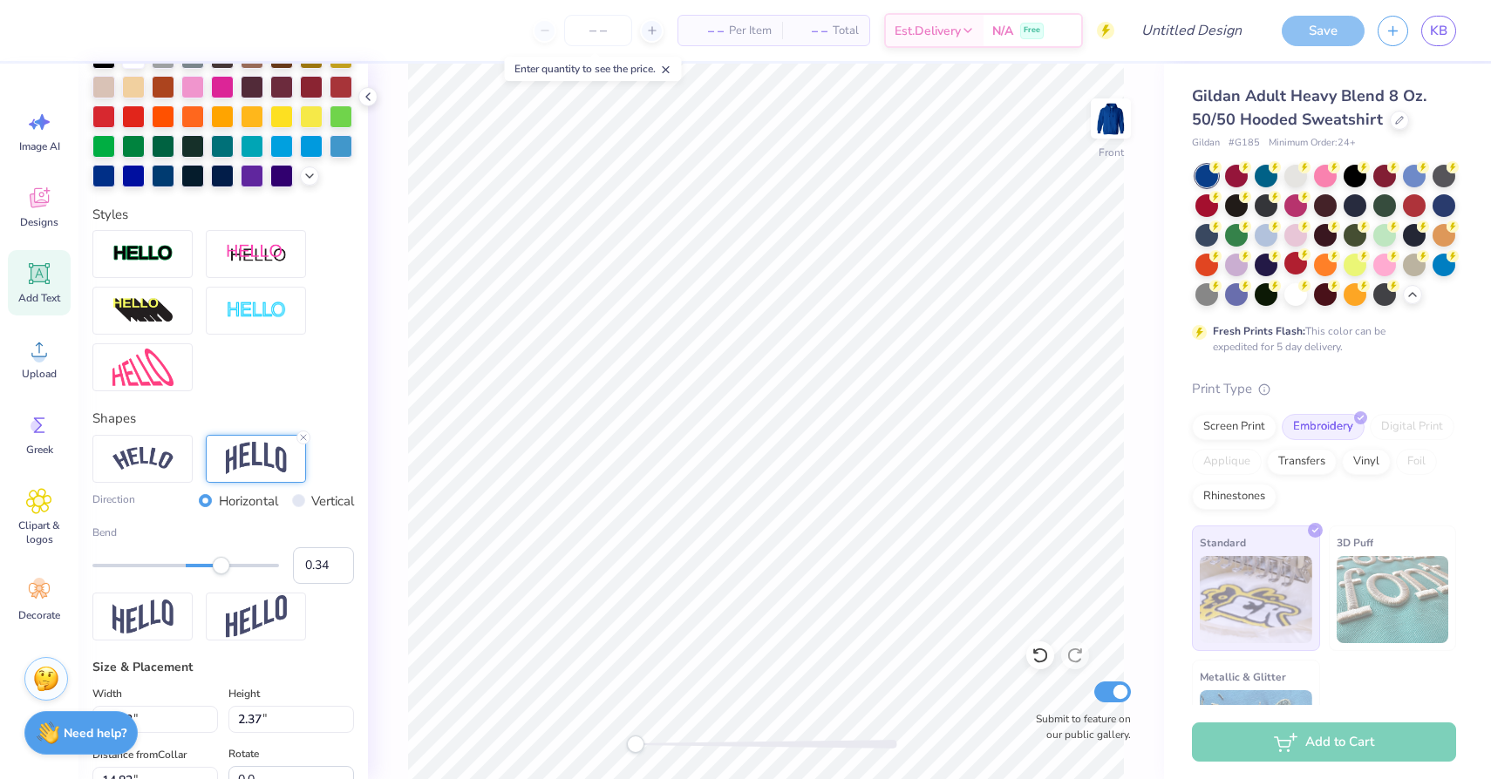
type input "0.33"
drag, startPoint x: 232, startPoint y: 567, endPoint x: 216, endPoint y: 566, distance: 15.7
click at [216, 566] on div "Accessibility label" at bounding box center [215, 565] width 17 height 17
type input "12.60"
type input "3.84"
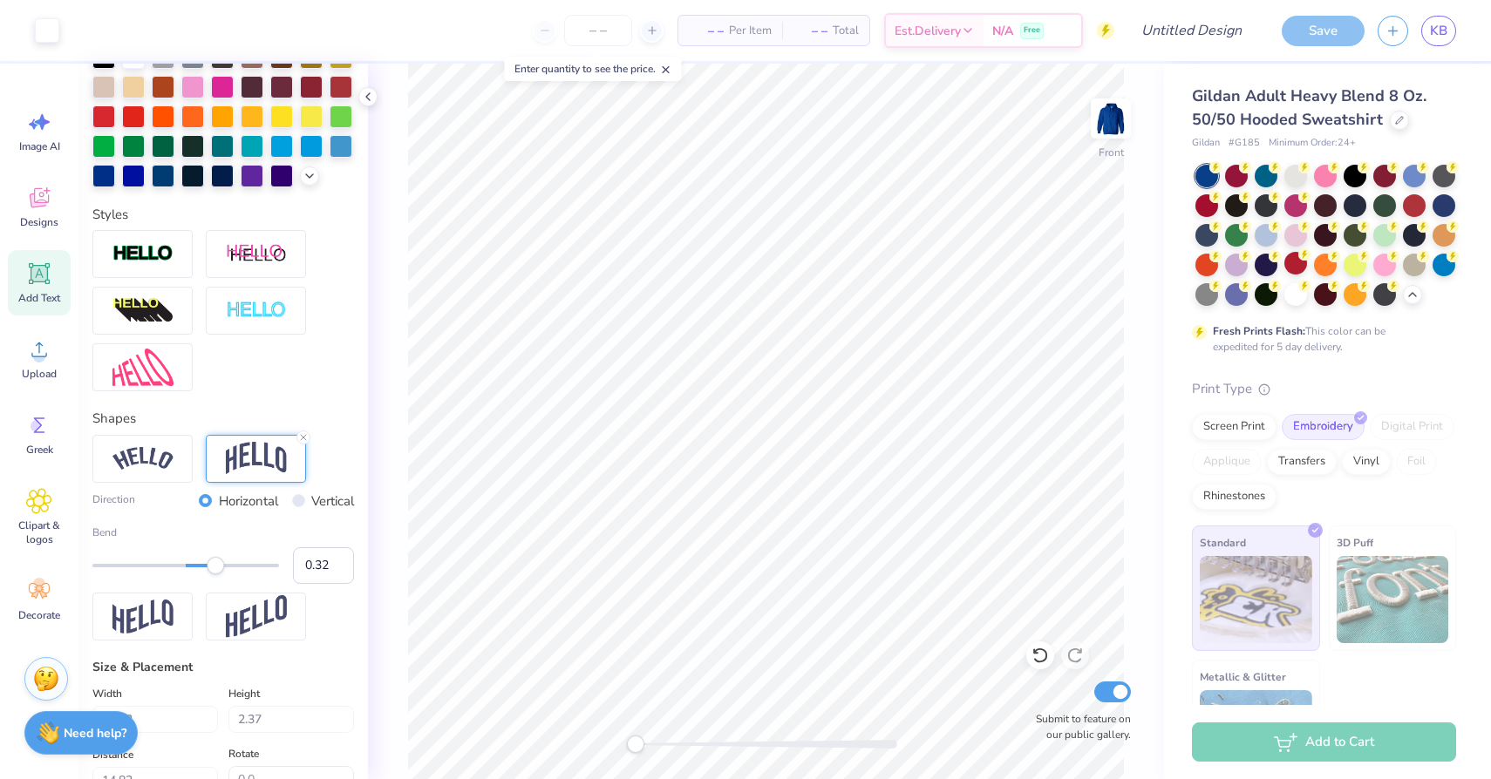
type input "14.08"
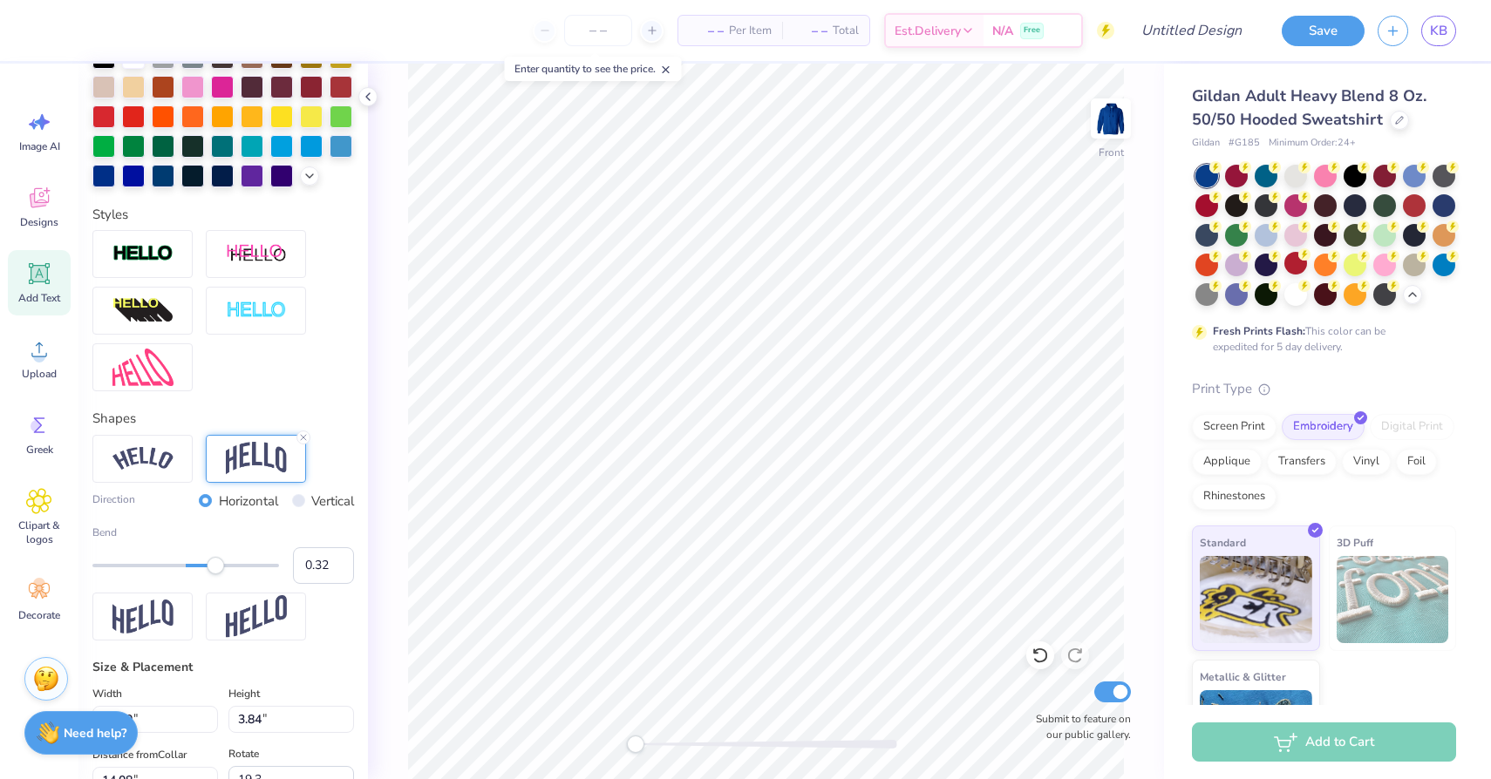
type input "0.0"
type input "11.90"
type input "6.04"
type input "19.96"
type input "19.3"
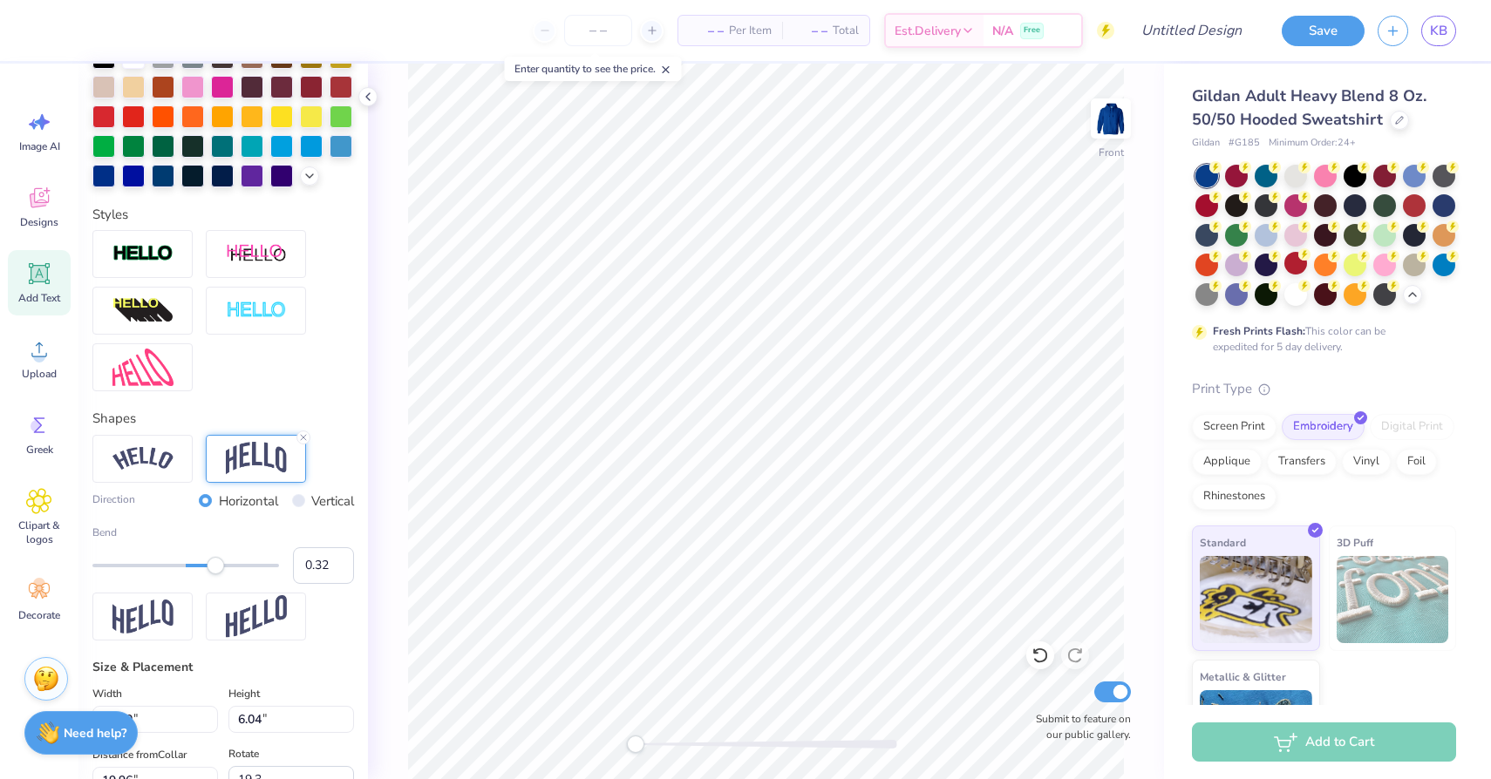
type input "19.93"
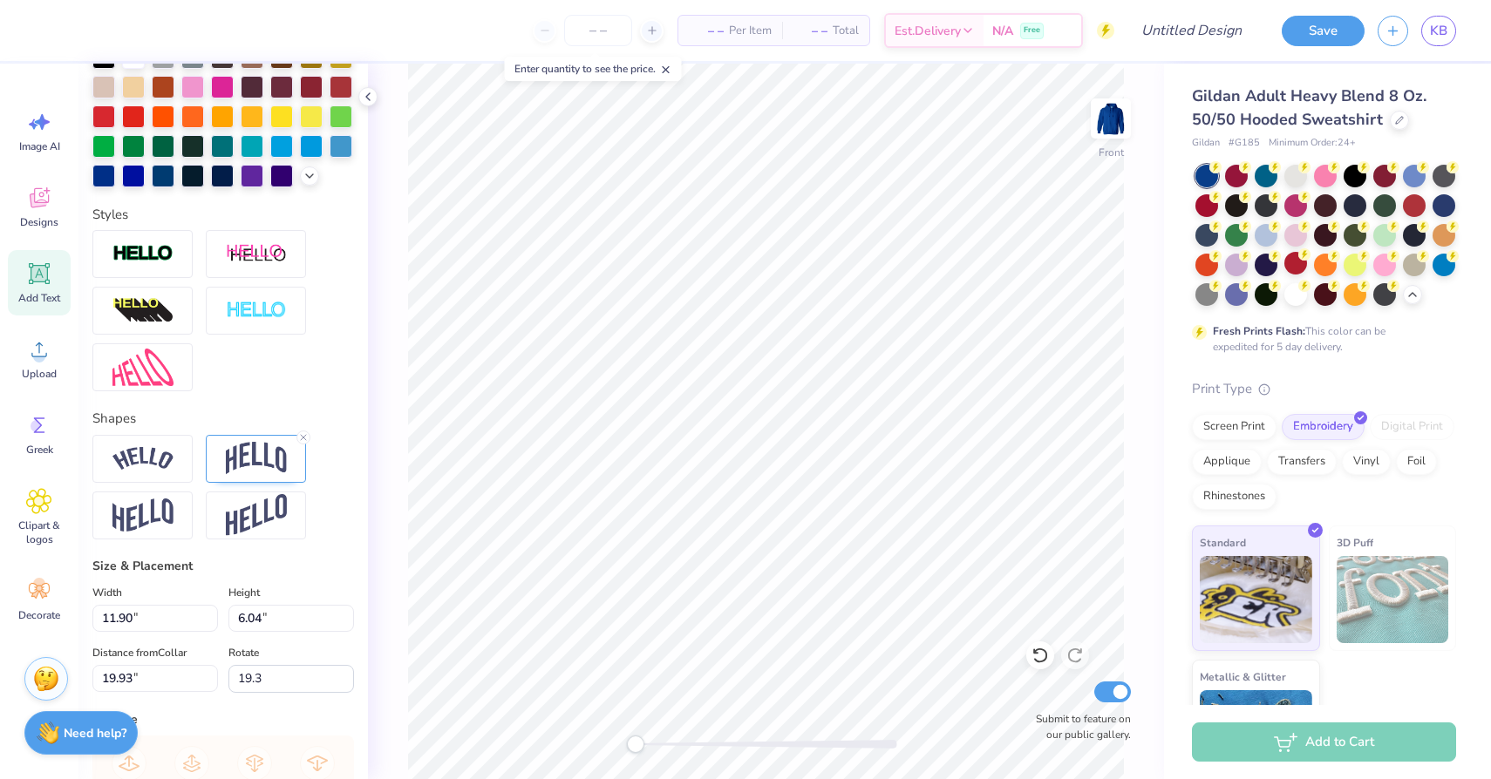
scroll to position [0, 0]
type textarea "D"
type textarea "J"
type textarea "Kappa"
type input "0.0"
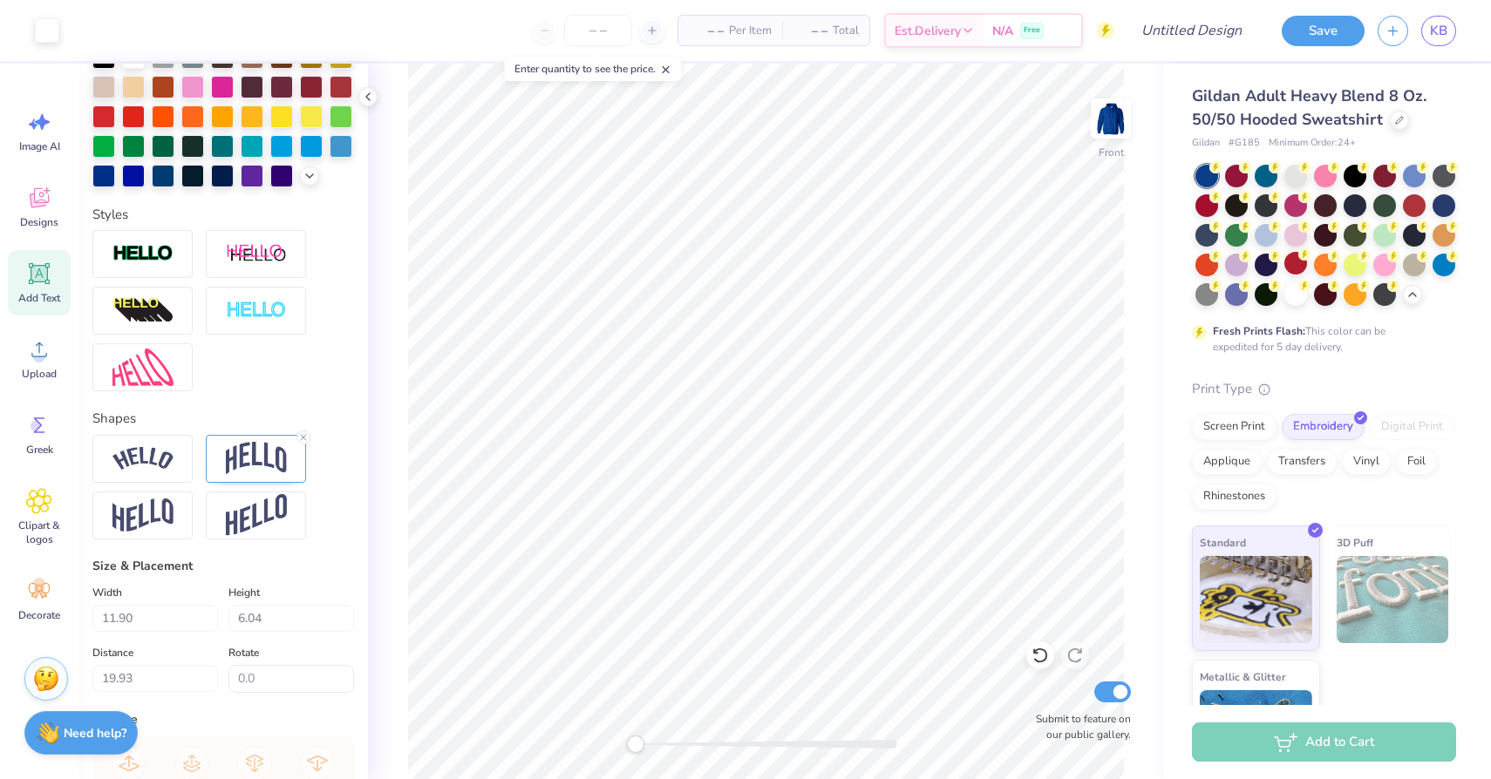
type input "6.24"
type input "4.15"
type input "12.40"
type input "19.3"
type input "11.90"
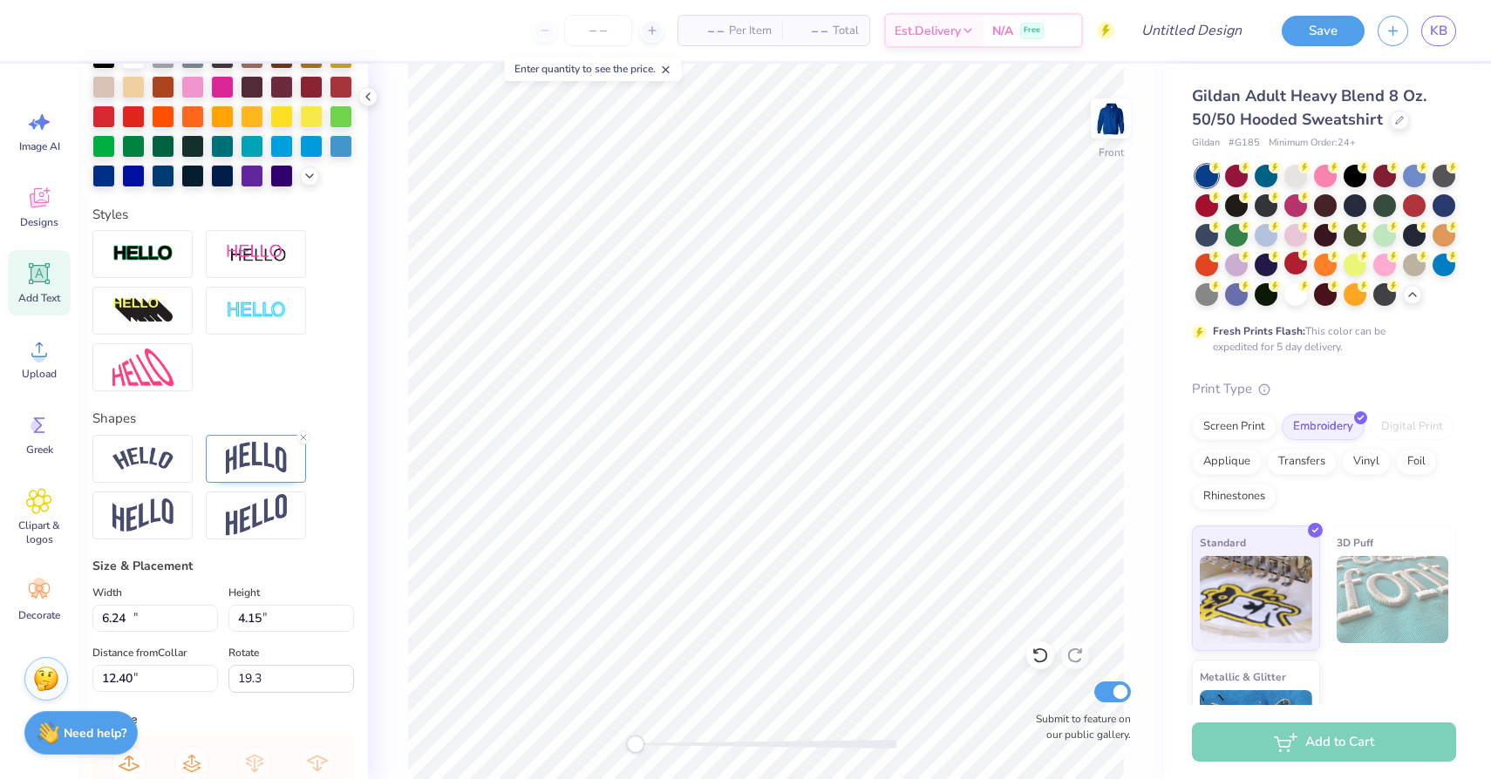
type input "6.04"
type input "19.96"
type input "0.0"
type input "6.24"
type input "4.15"
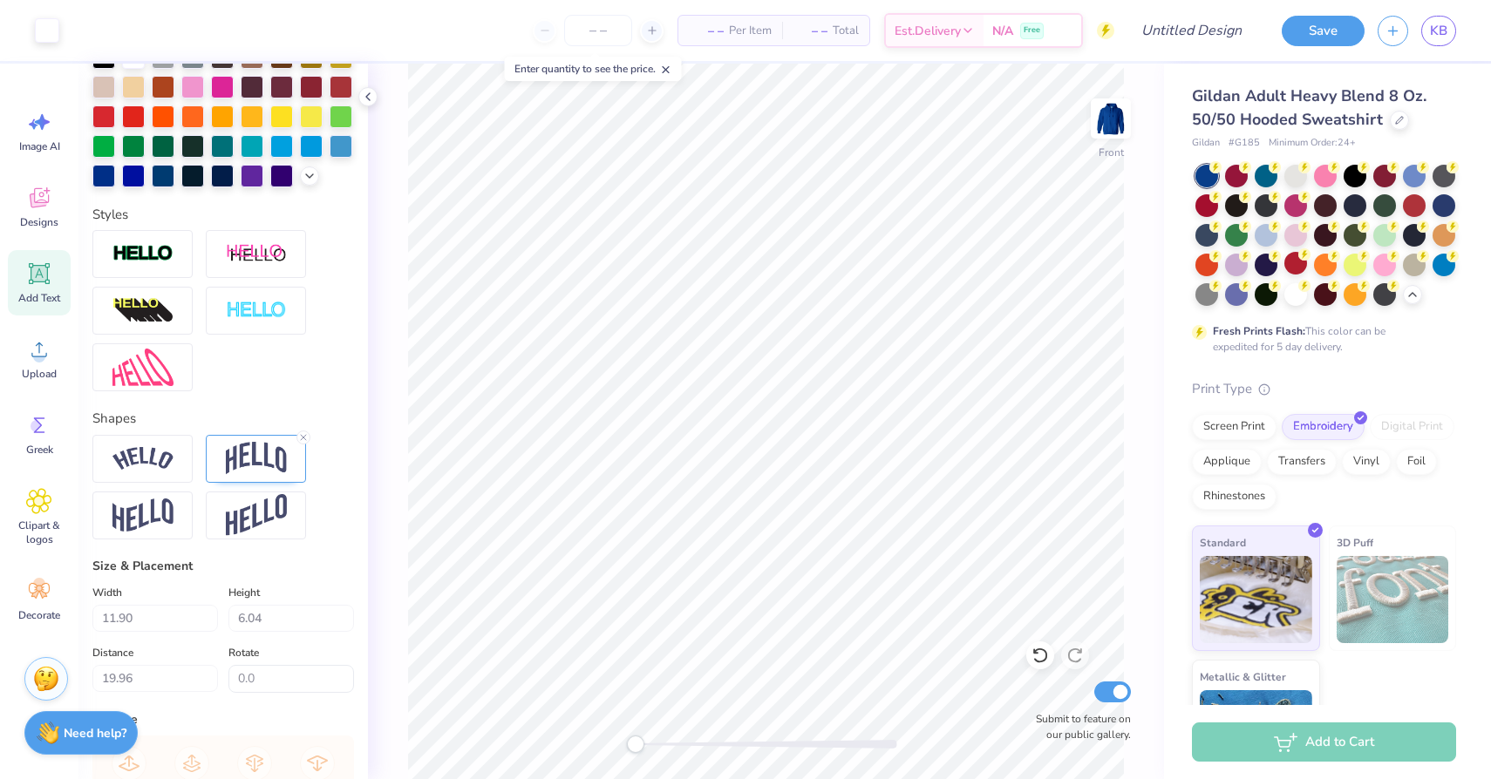
type input "21.85"
type input "0.0"
click at [1121, 114] on img at bounding box center [1111, 119] width 70 height 70
click at [1121, 114] on img at bounding box center [1110, 118] width 35 height 35
click at [1117, 129] on img at bounding box center [1111, 119] width 70 height 70
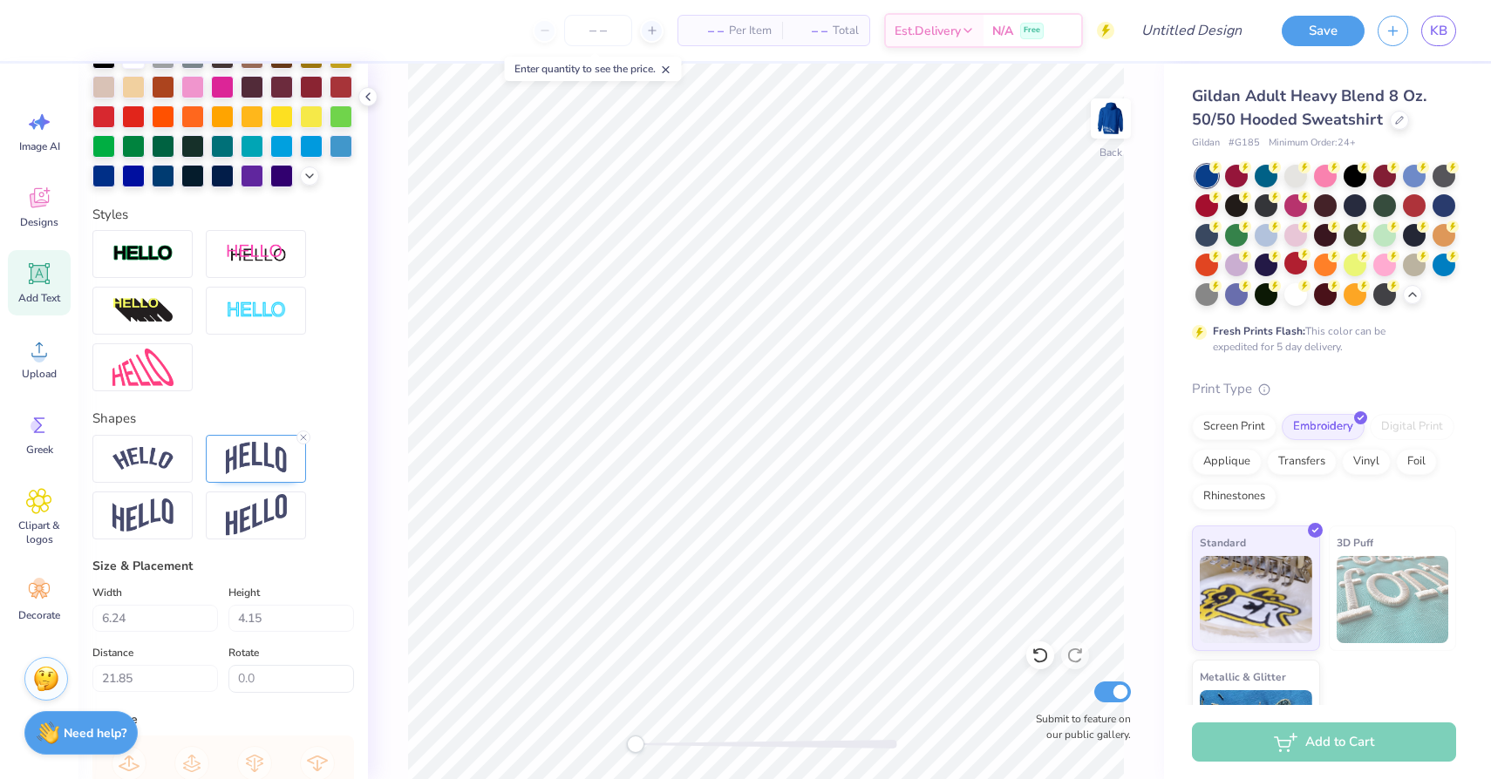
click at [1117, 129] on img at bounding box center [1110, 118] width 35 height 35
click at [778, 738] on div "Front Submit to feature on our public gallery." at bounding box center [766, 422] width 796 height 716
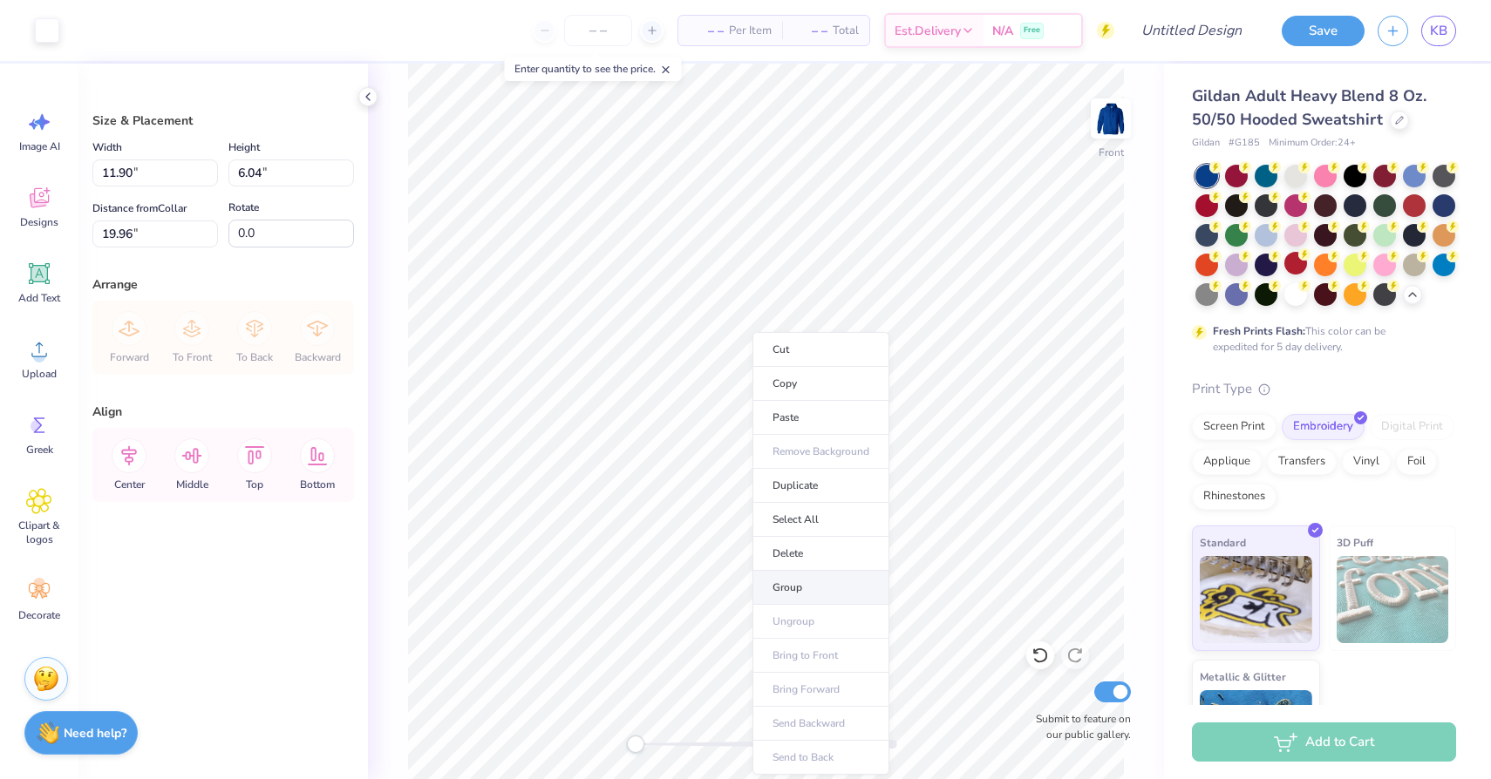
click at [793, 591] on li "Group" at bounding box center [820, 588] width 137 height 34
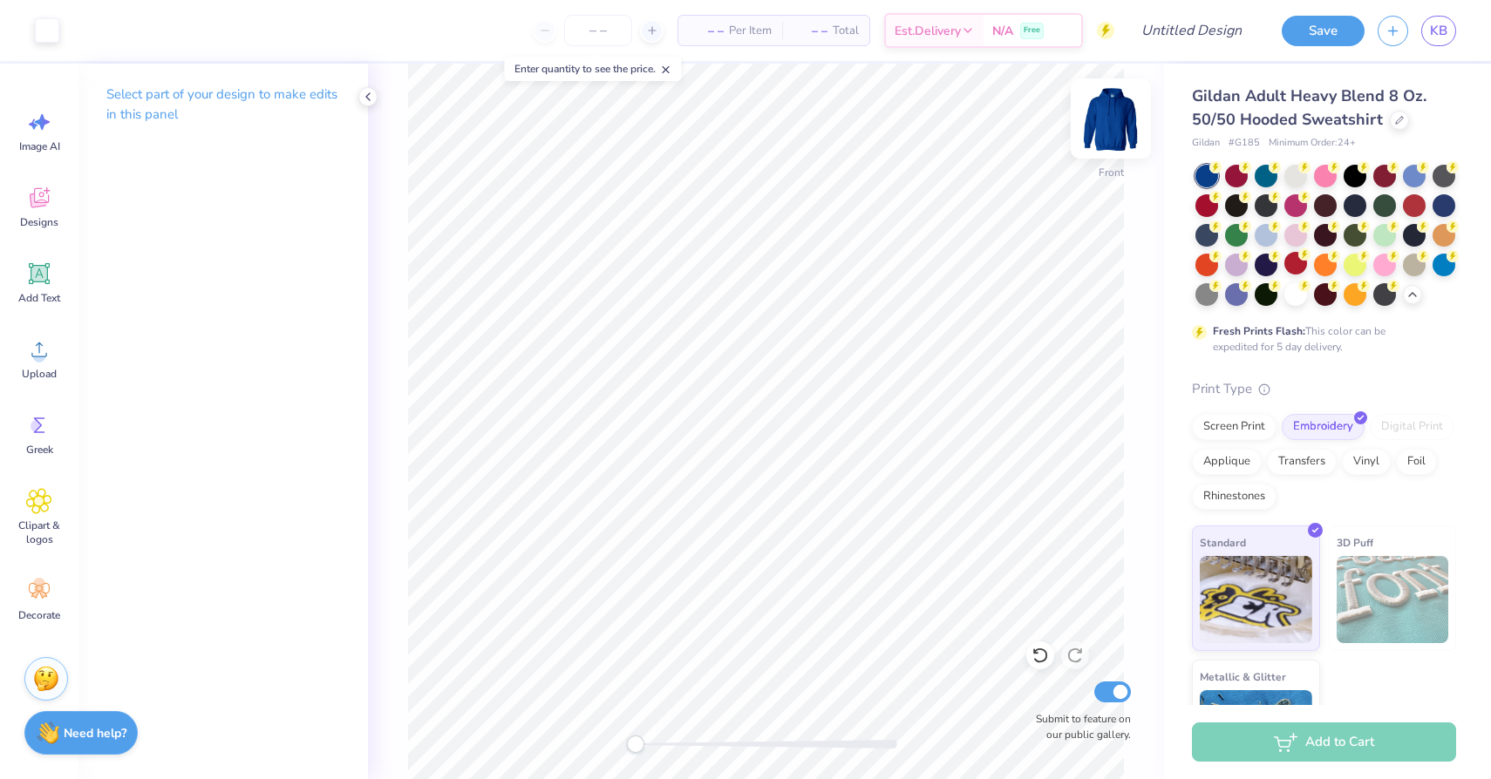
click at [1113, 116] on img at bounding box center [1111, 119] width 70 height 70
click at [56, 249] on div "Image AI Designs Add Text Upload Greek Clipart & logos Decorate" at bounding box center [39, 365] width 63 height 534
click at [37, 263] on icon at bounding box center [39, 274] width 26 height 26
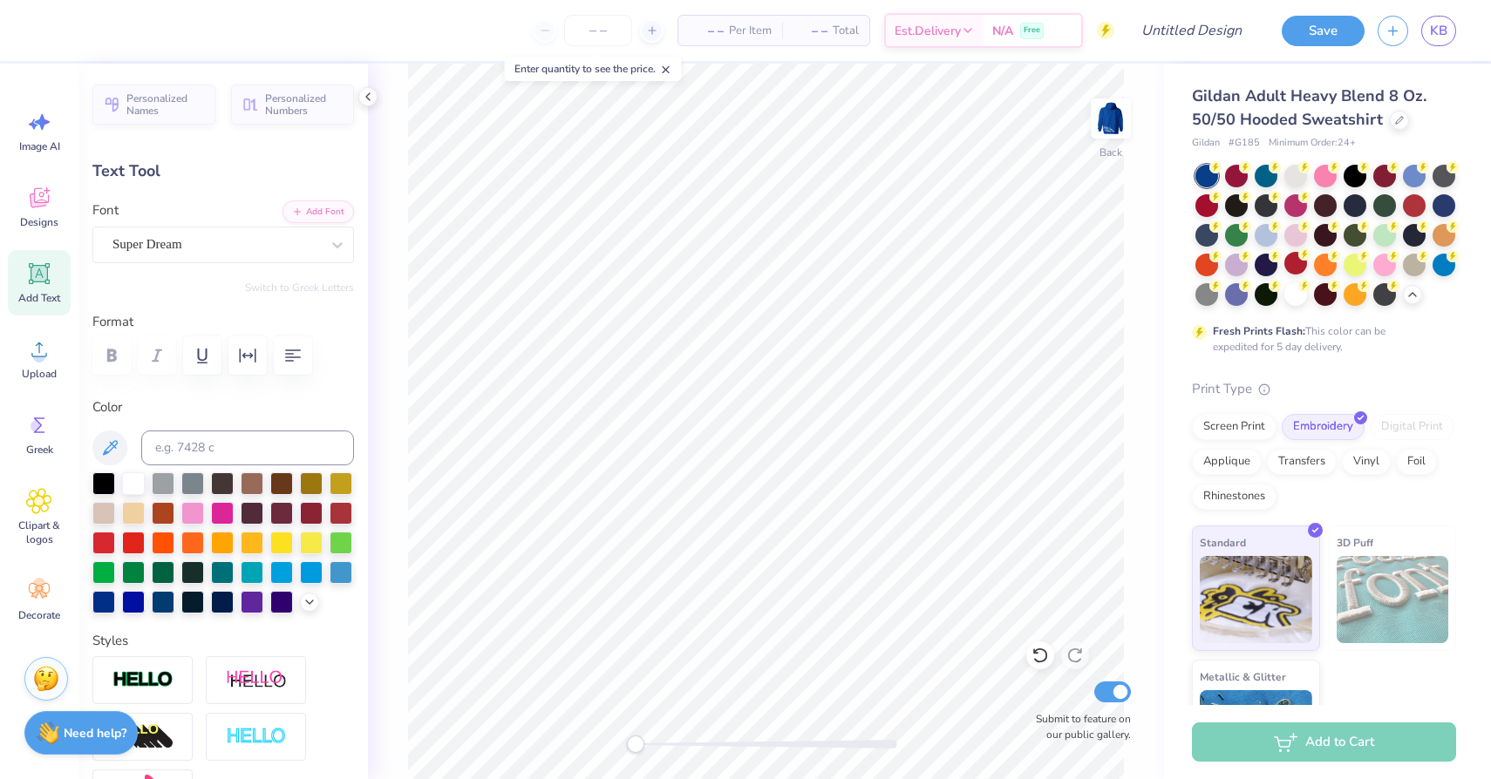
scroll to position [0, 3]
type textarea "Delta Omega"
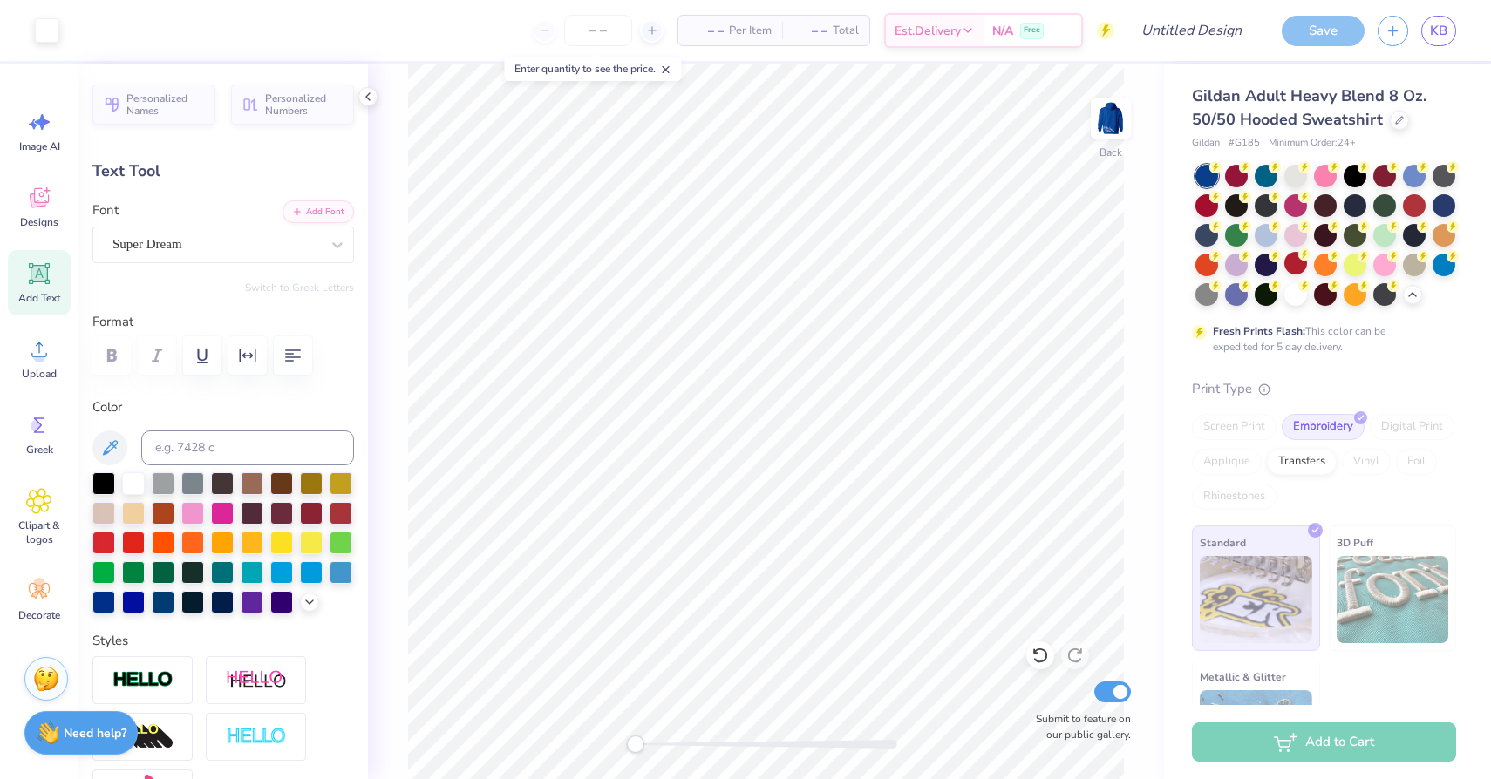
type input "15.29"
type input "2.33"
type input "11.63"
click at [310, 235] on div "Super Dream" at bounding box center [216, 244] width 211 height 27
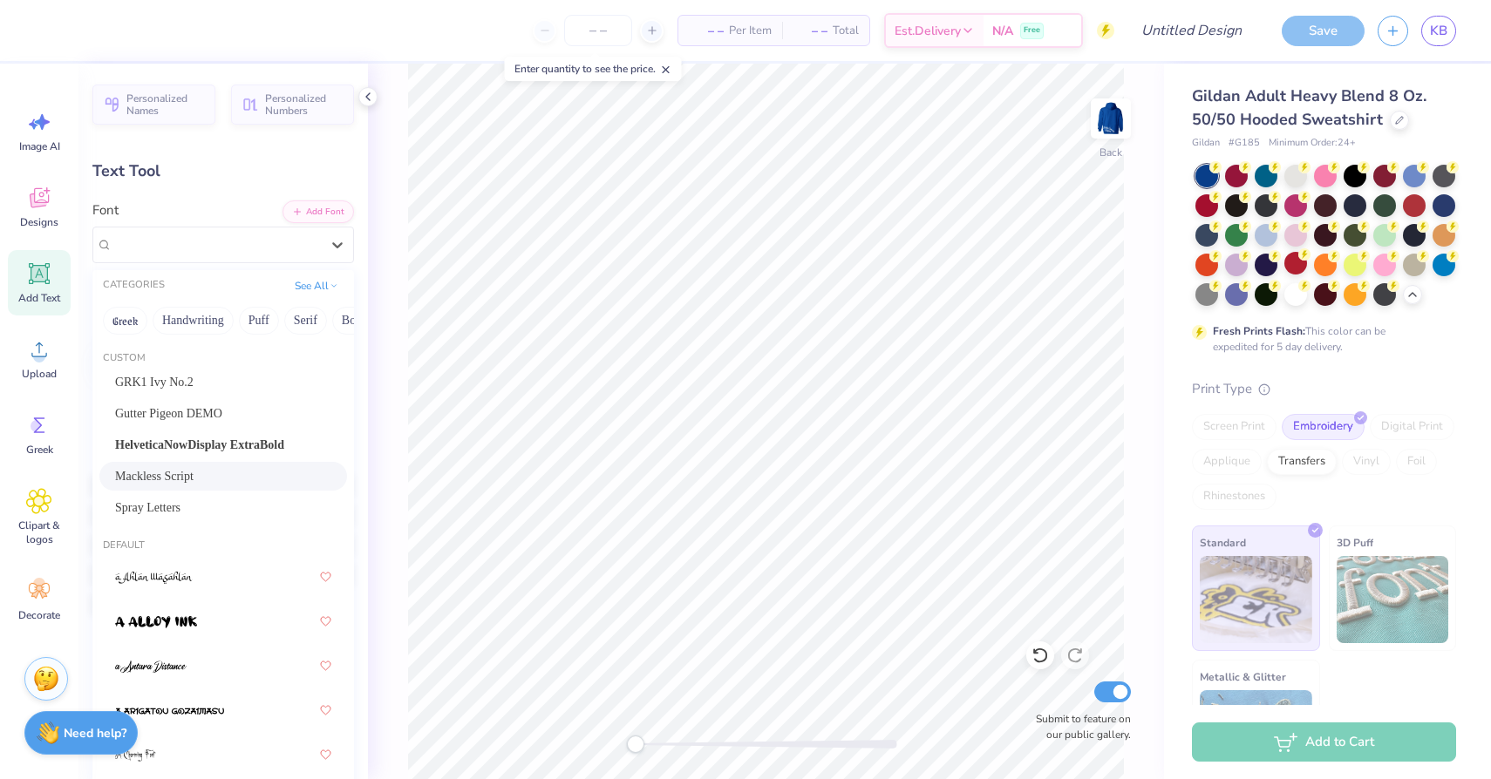
click at [225, 465] on div "Mackless Script" at bounding box center [223, 476] width 248 height 29
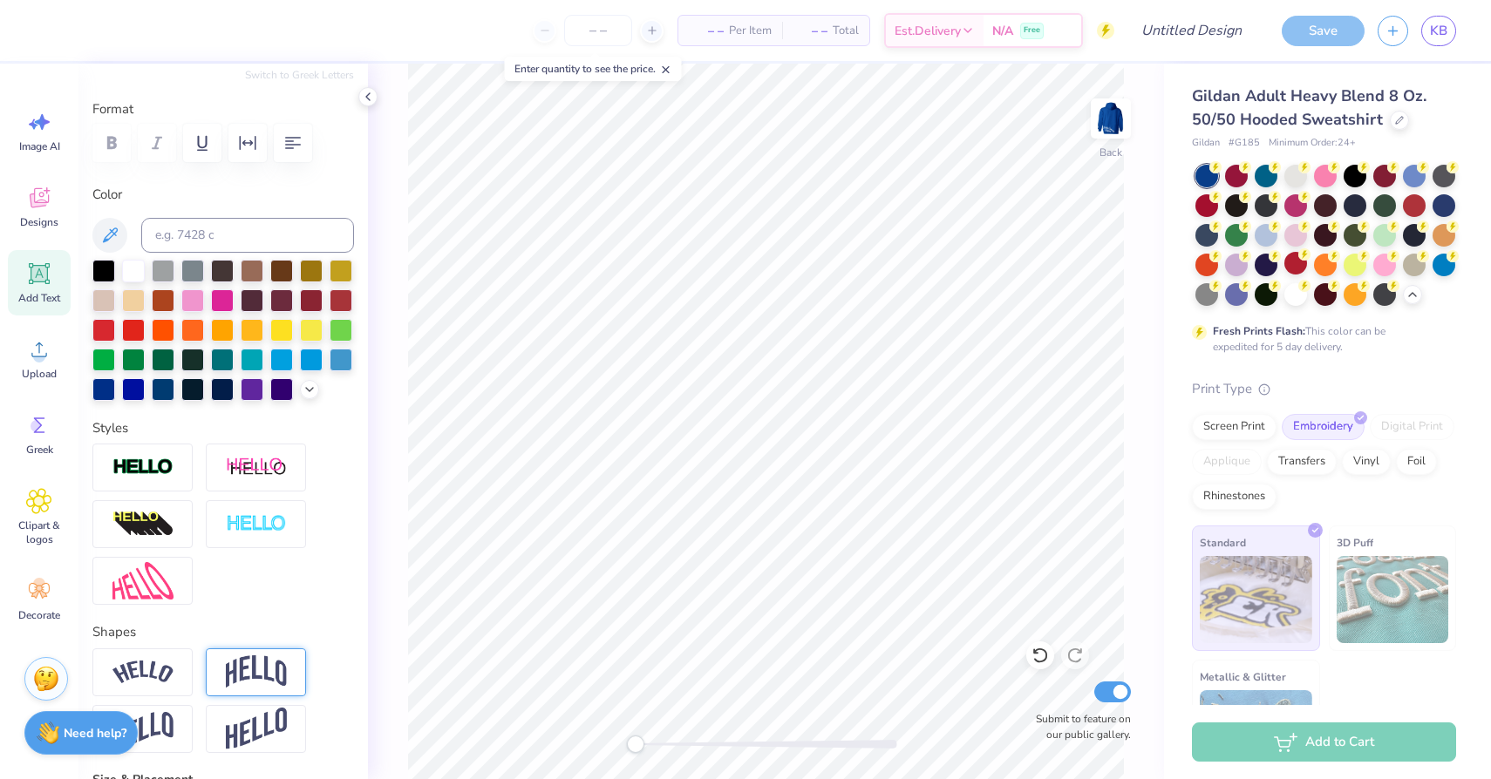
click at [267, 668] on img at bounding box center [256, 671] width 61 height 33
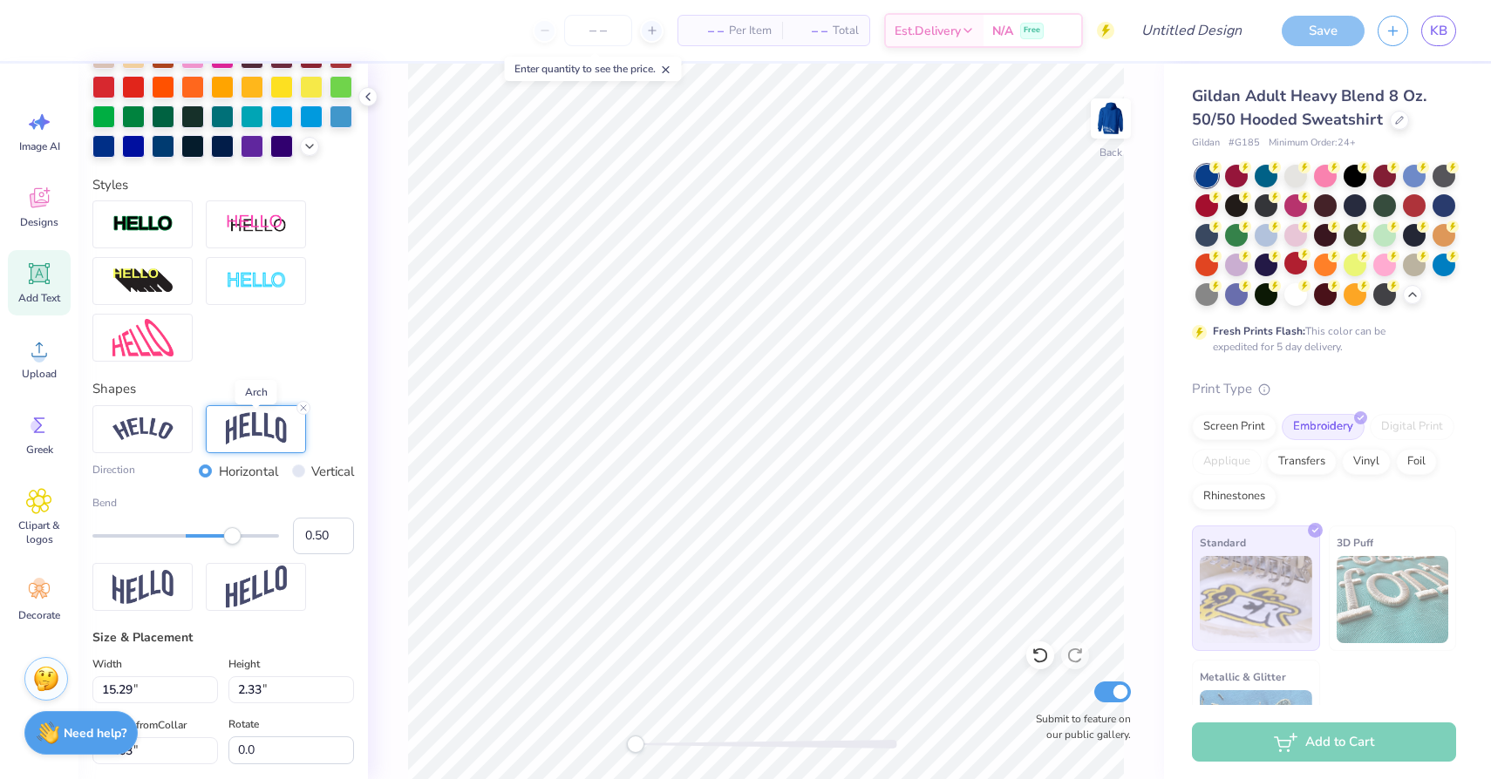
scroll to position [462, 0]
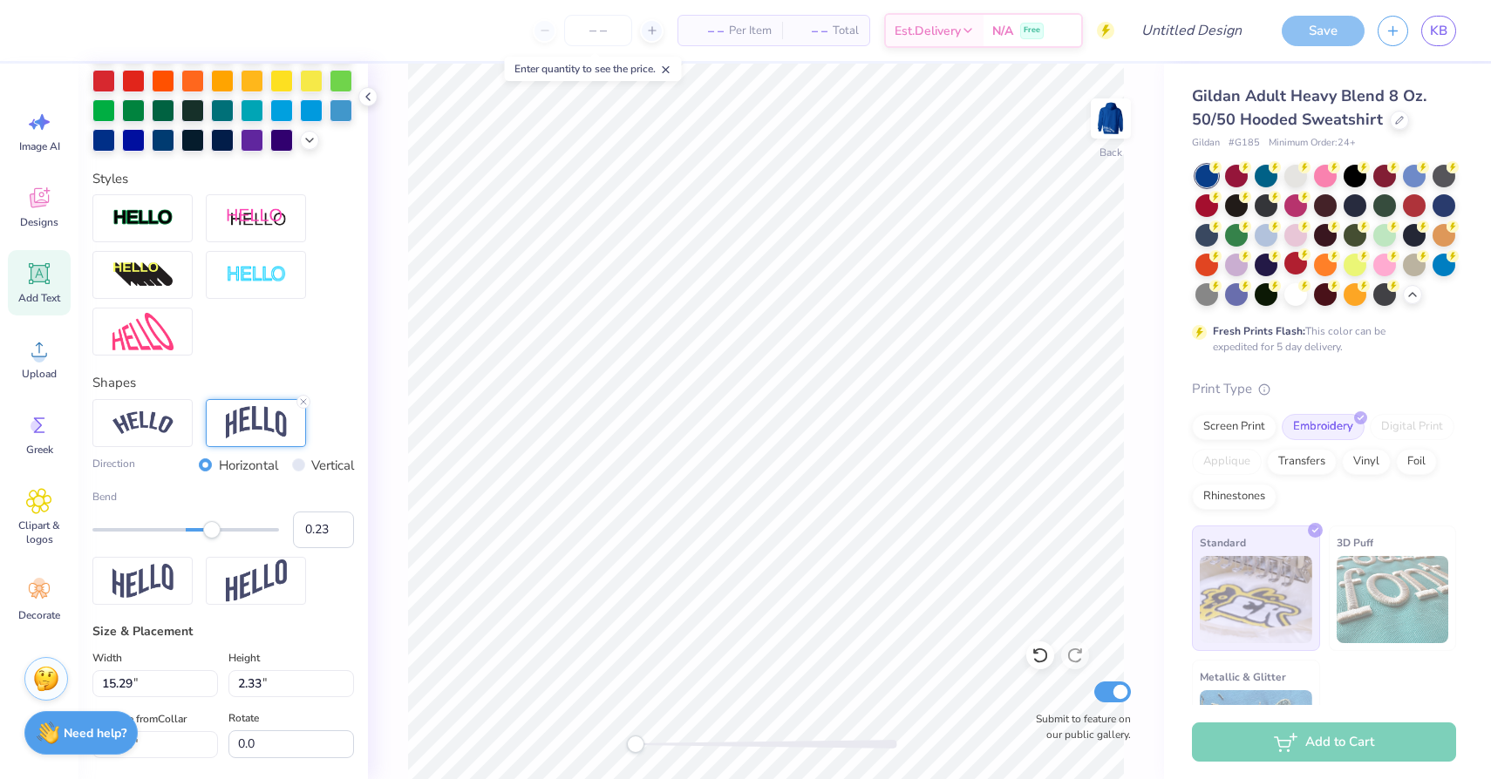
type input "0.22"
drag, startPoint x: 238, startPoint y: 533, endPoint x: 207, endPoint y: 532, distance: 31.4
click at [207, 532] on div "Accessibility label" at bounding box center [206, 529] width 17 height 17
type input "12.41"
type input "3.53"
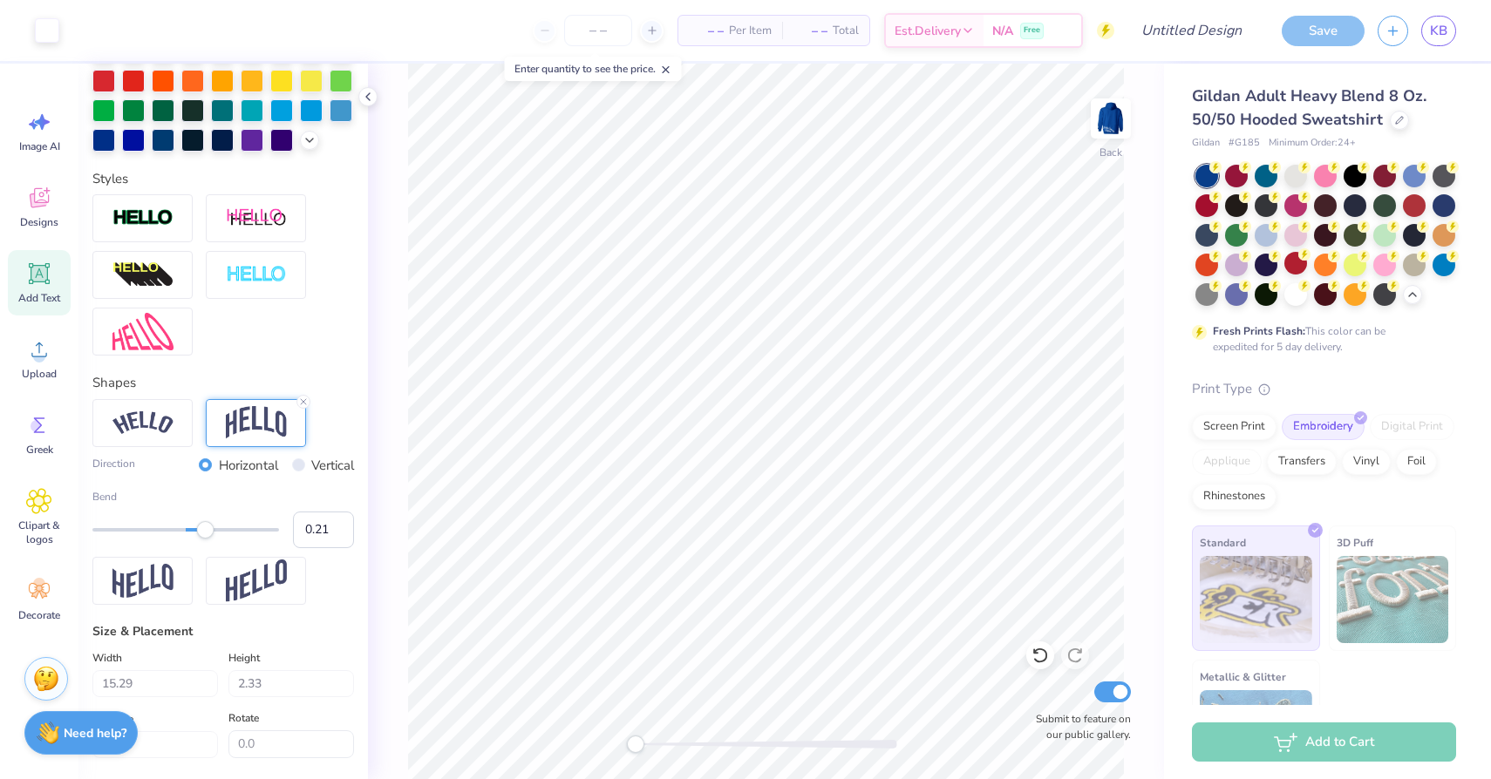
type input "9.89"
type input "7.90"
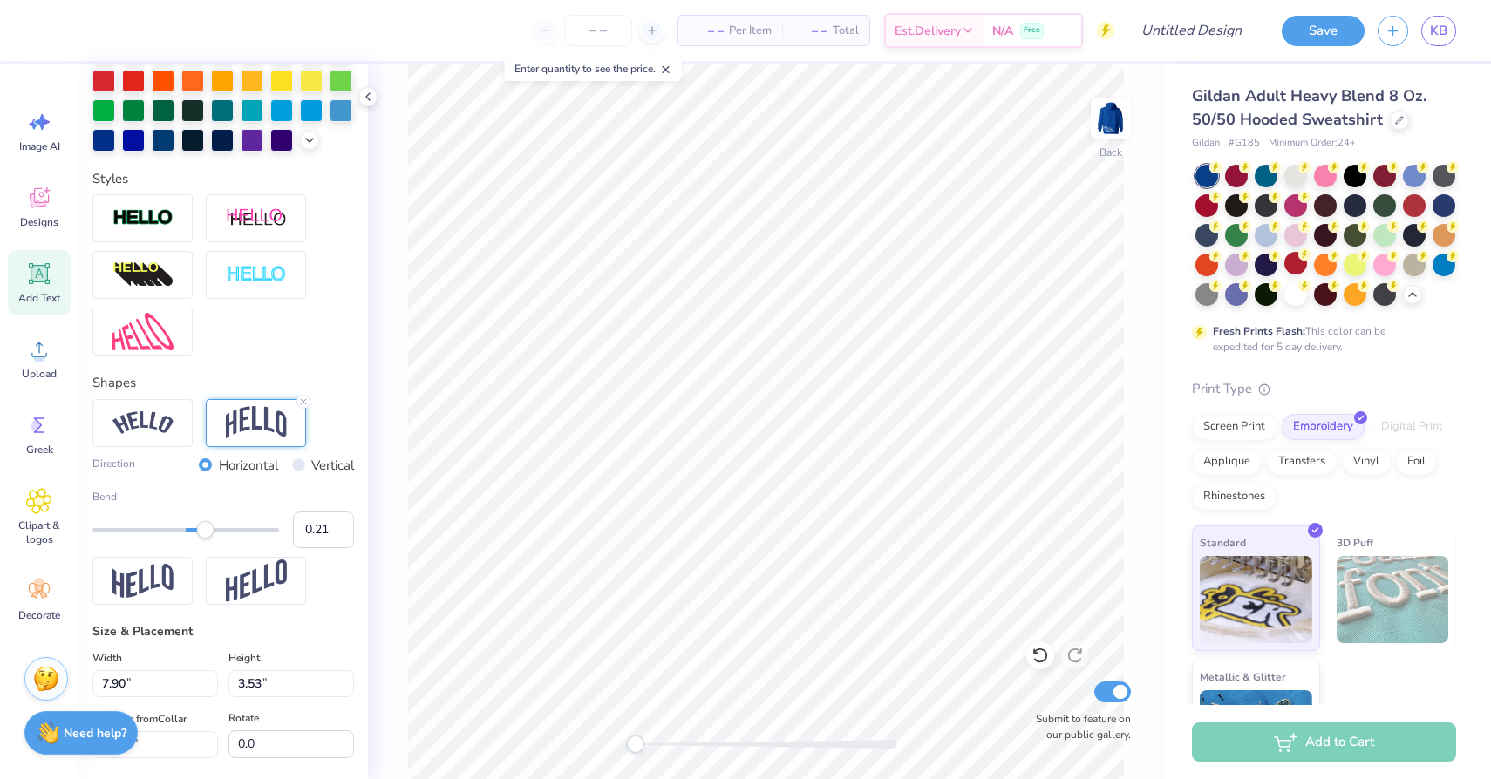
type input "2.24"
type input "11.17"
type input "0.0"
type input "7.45"
type input "3.75"
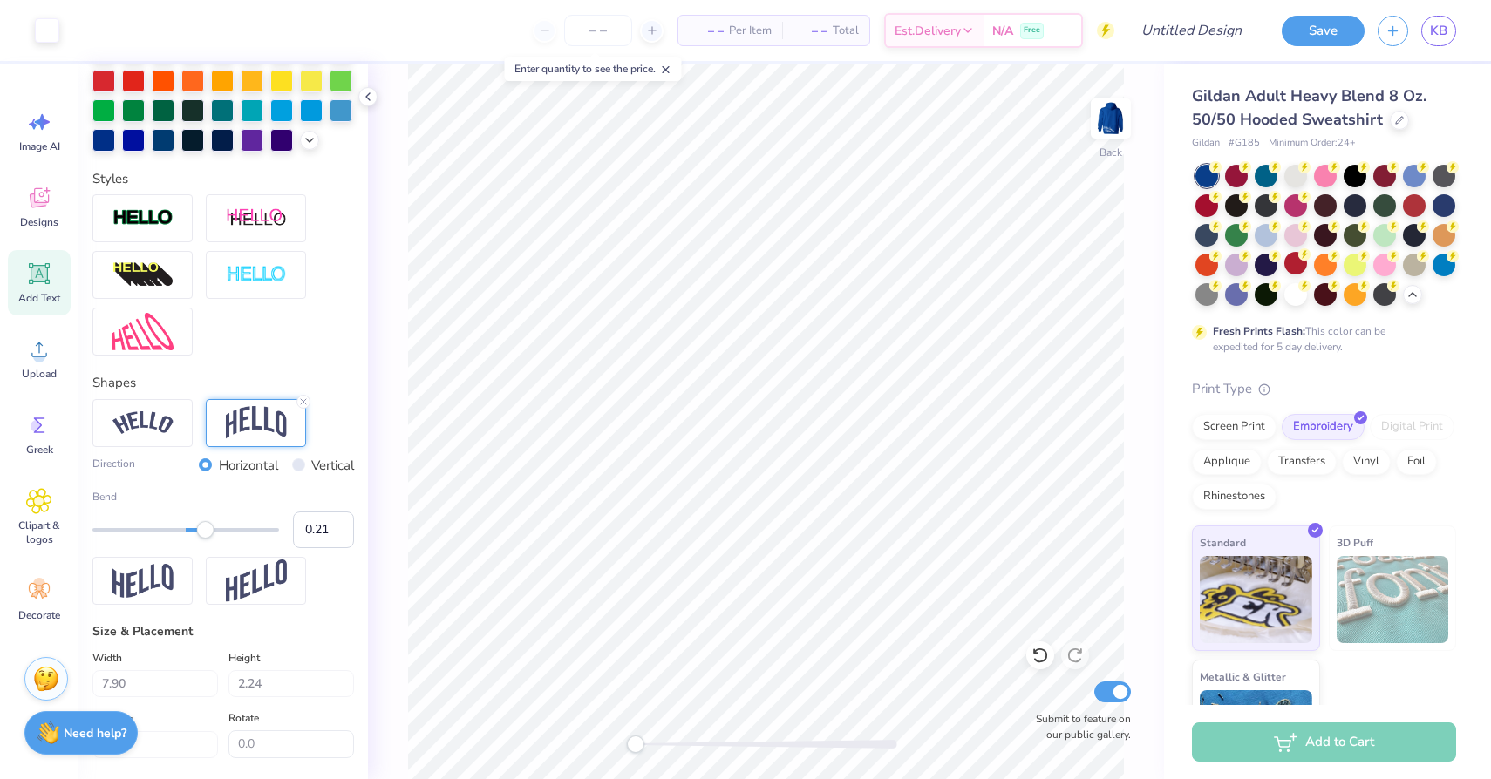
type input "10.25"
type input "19.7"
type input "10.21"
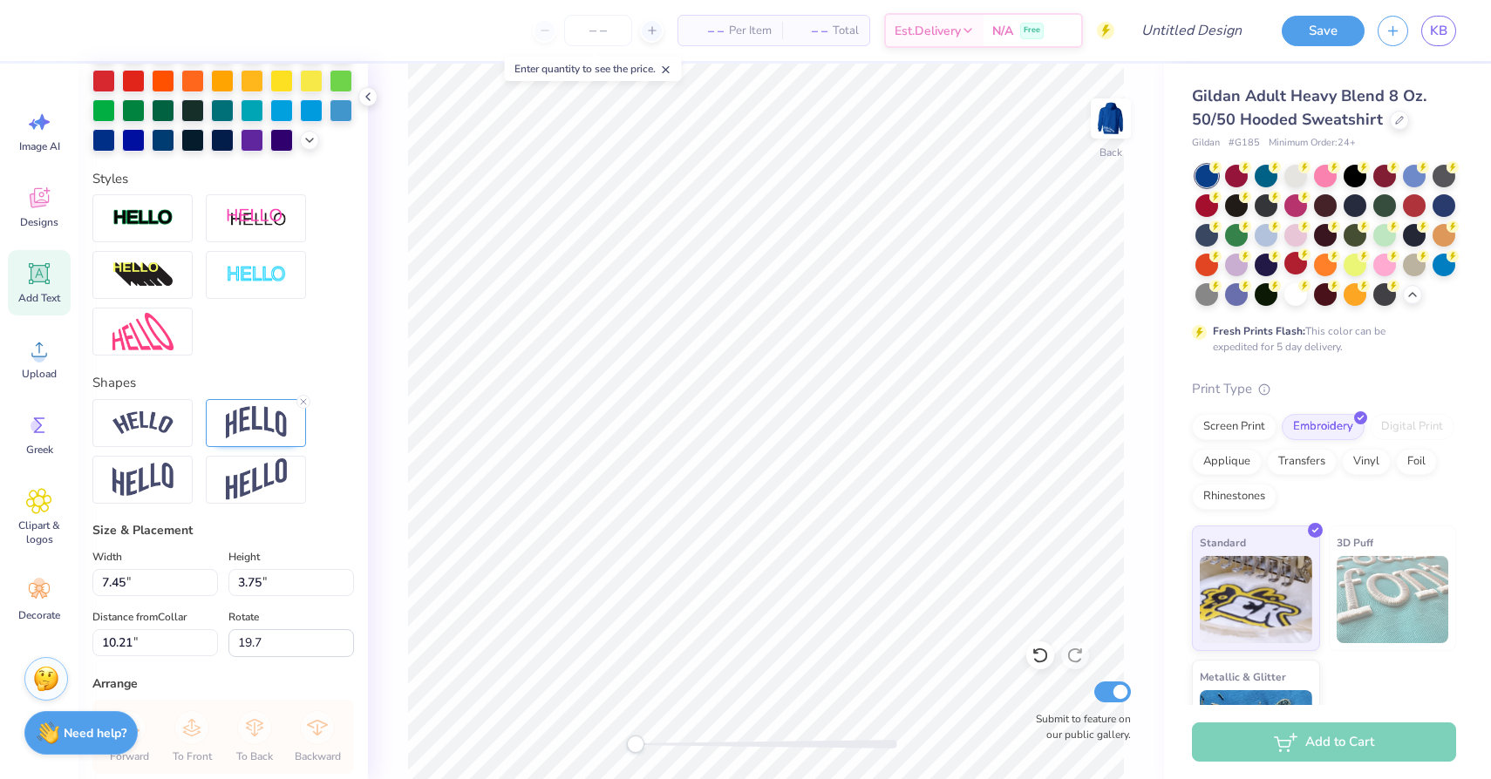
scroll to position [0, 0]
type textarea "D"
type textarea "J"
type textarea "Kappa"
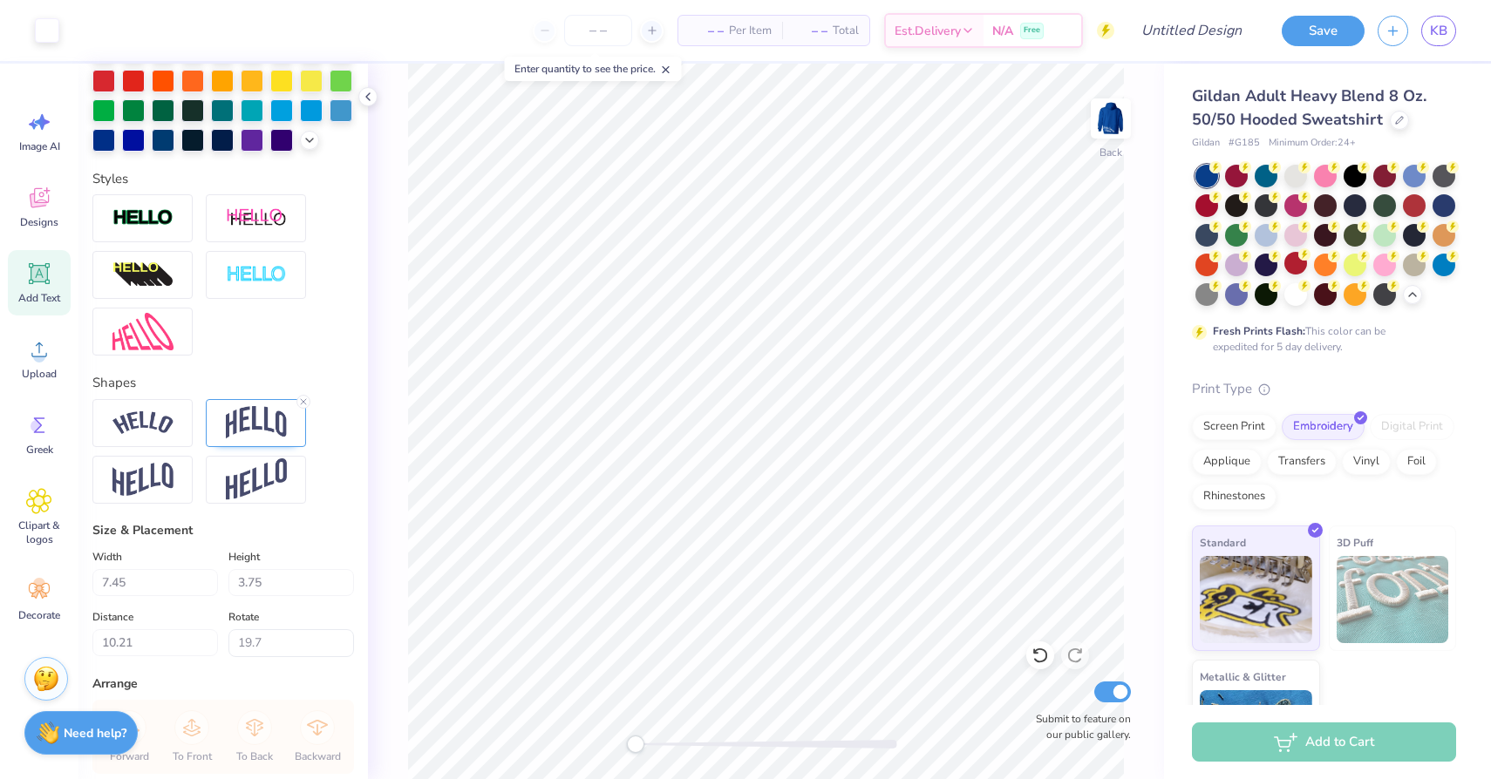
type input "0.0"
type input "3.90"
type input "2.55"
type input "5.78"
type input "0.0"
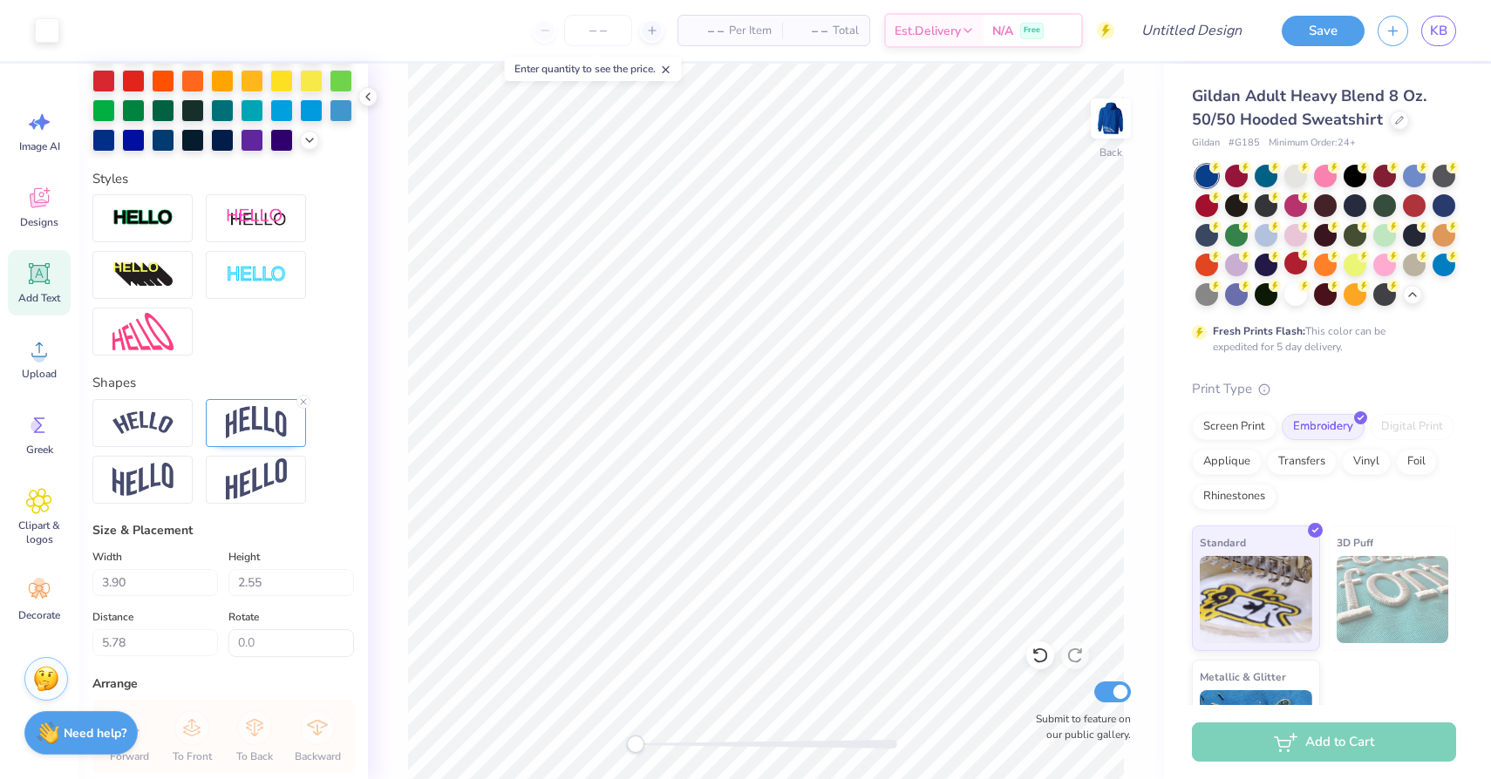
type input "4.20"
type input "2.18"
type input "11.70"
type input "0.0"
click at [1124, 122] on img at bounding box center [1111, 119] width 70 height 70
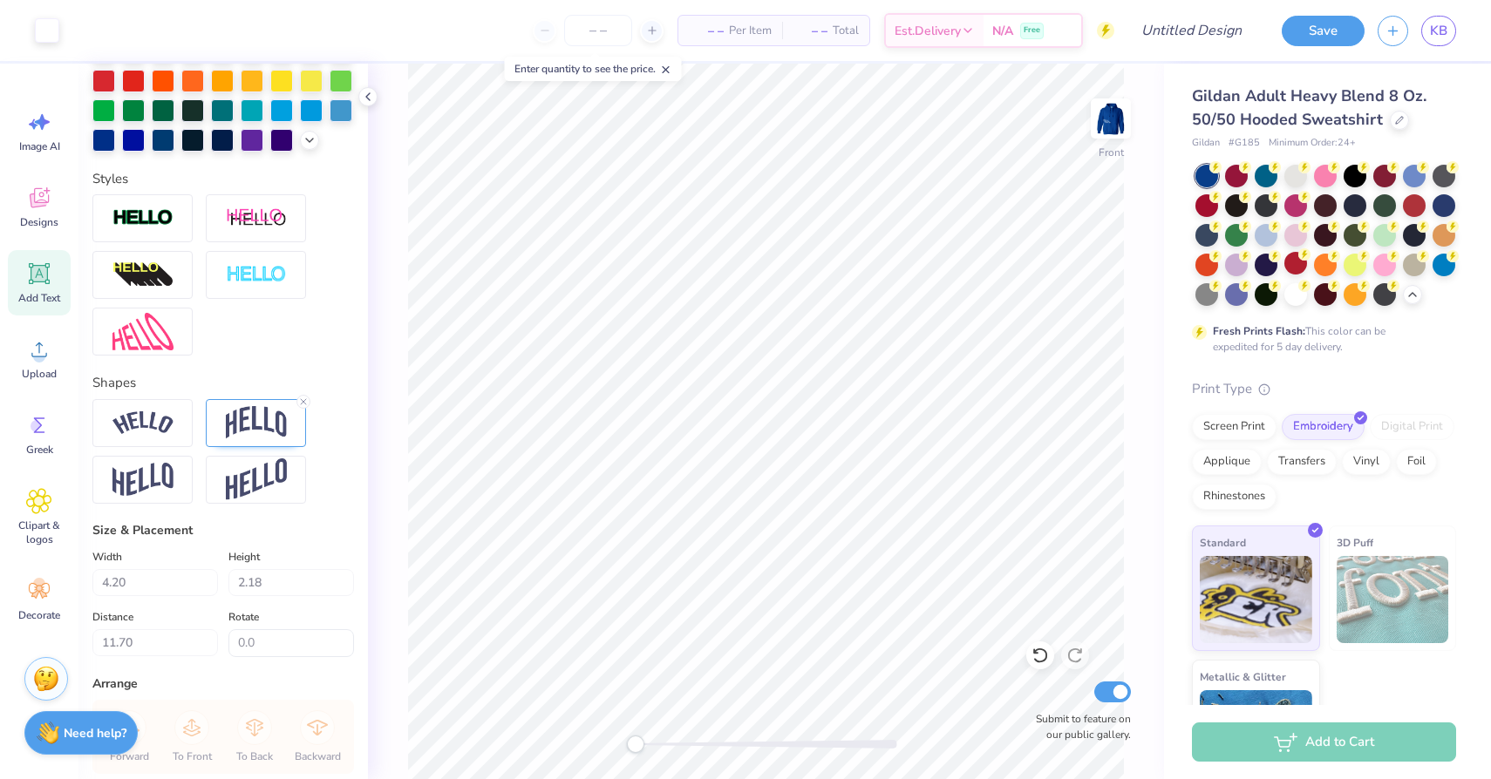
click at [1124, 122] on img at bounding box center [1110, 118] width 35 height 35
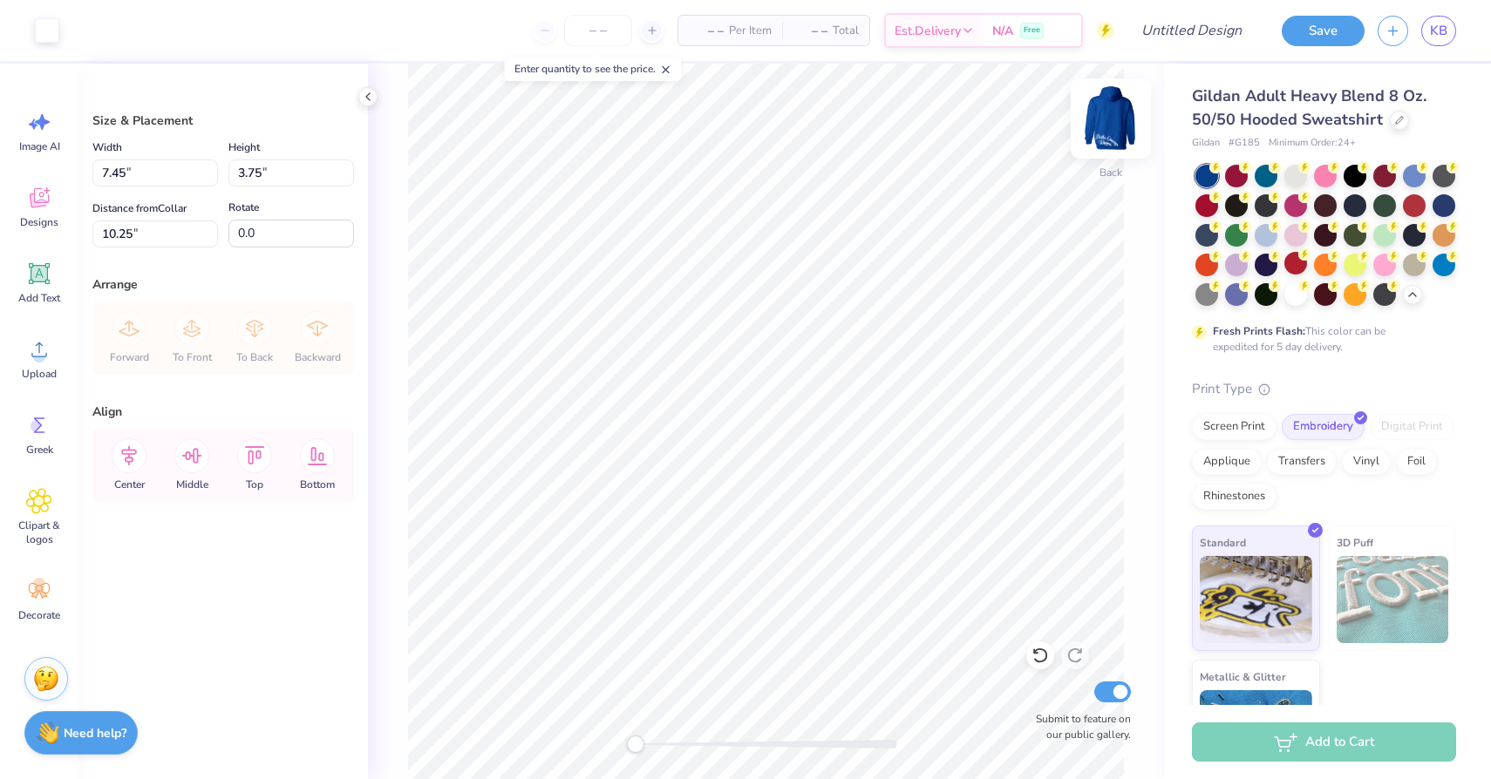
type input "2.38"
type input "7.54"
type input "3.80"
type input "3.45"
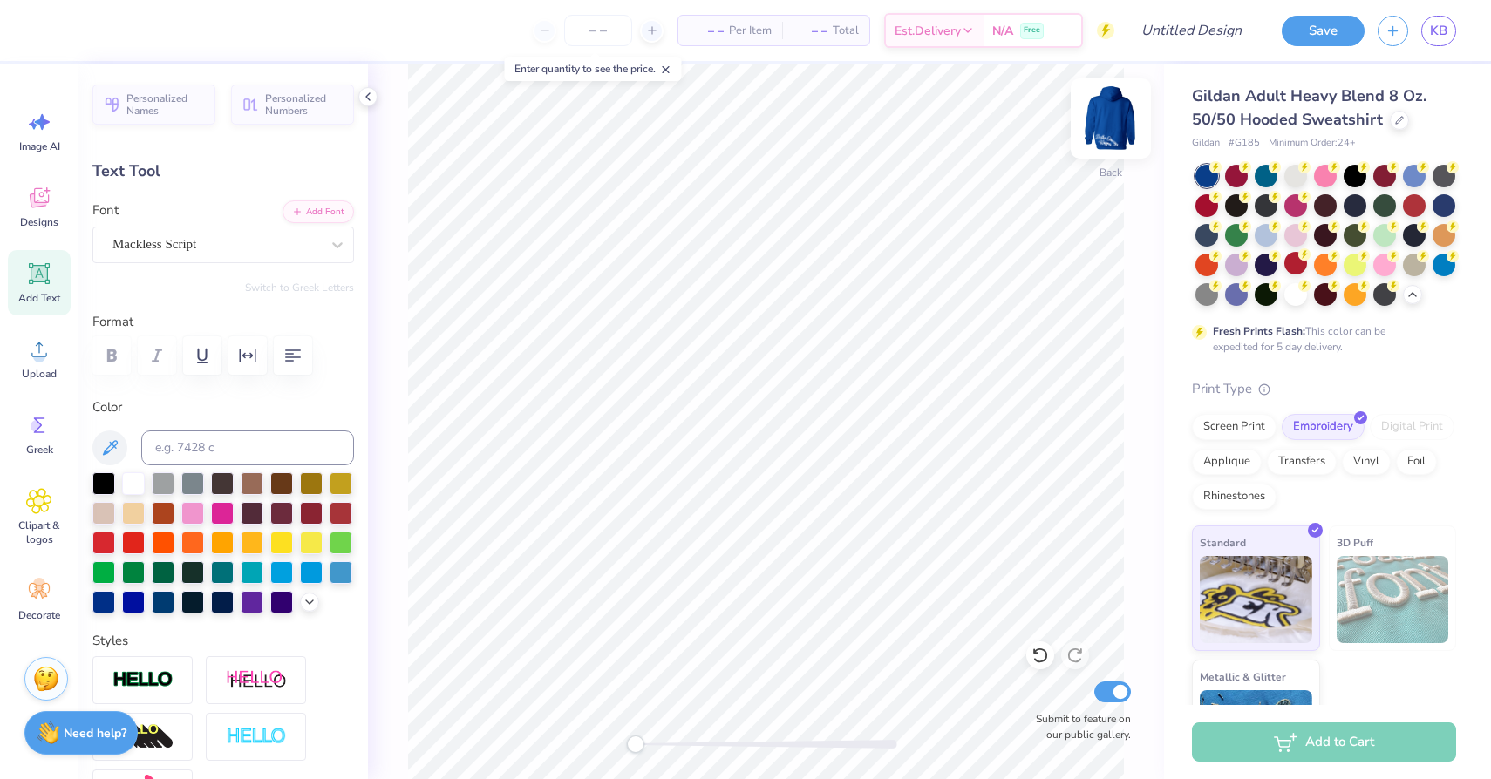
type input "0.0"
type input "4.29"
type input "2.03"
type input "8.15"
type input "0.0"
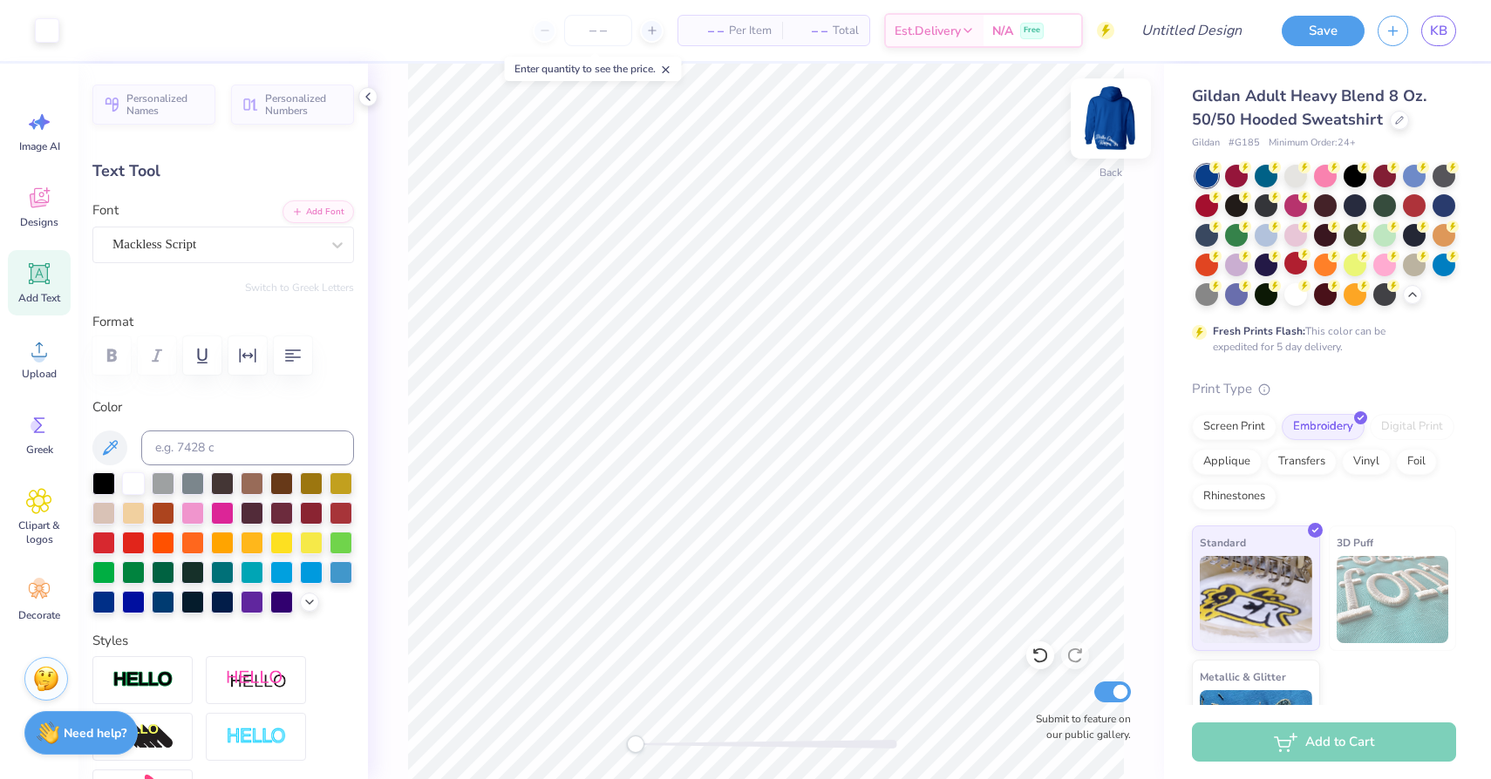
type input "7.54"
type input "3.59"
type input "3.45"
type input "0.0"
type input "7.89"
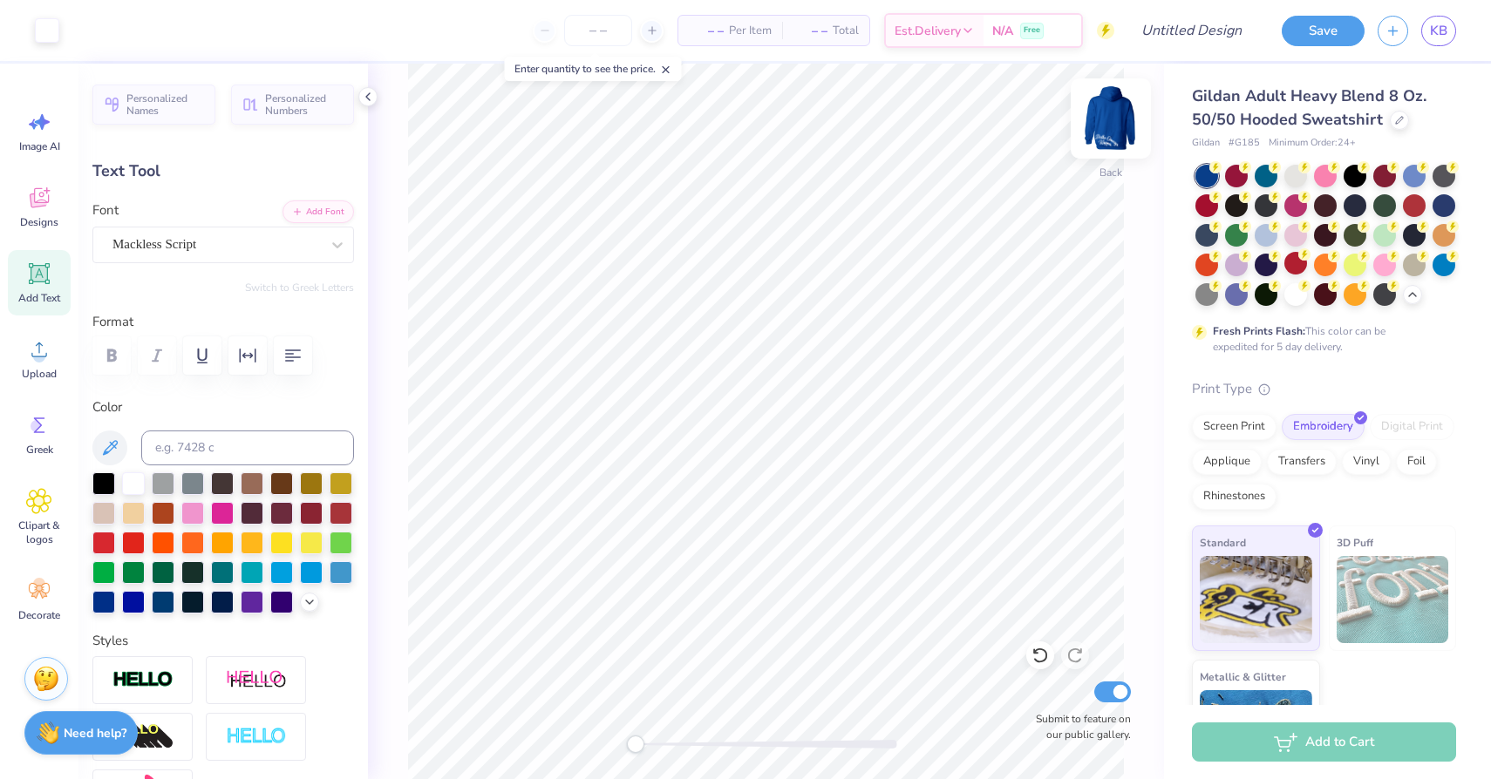
type input "2.25"
type input "3.59"
type input "0.1"
type input "4.30"
type input "2.01"
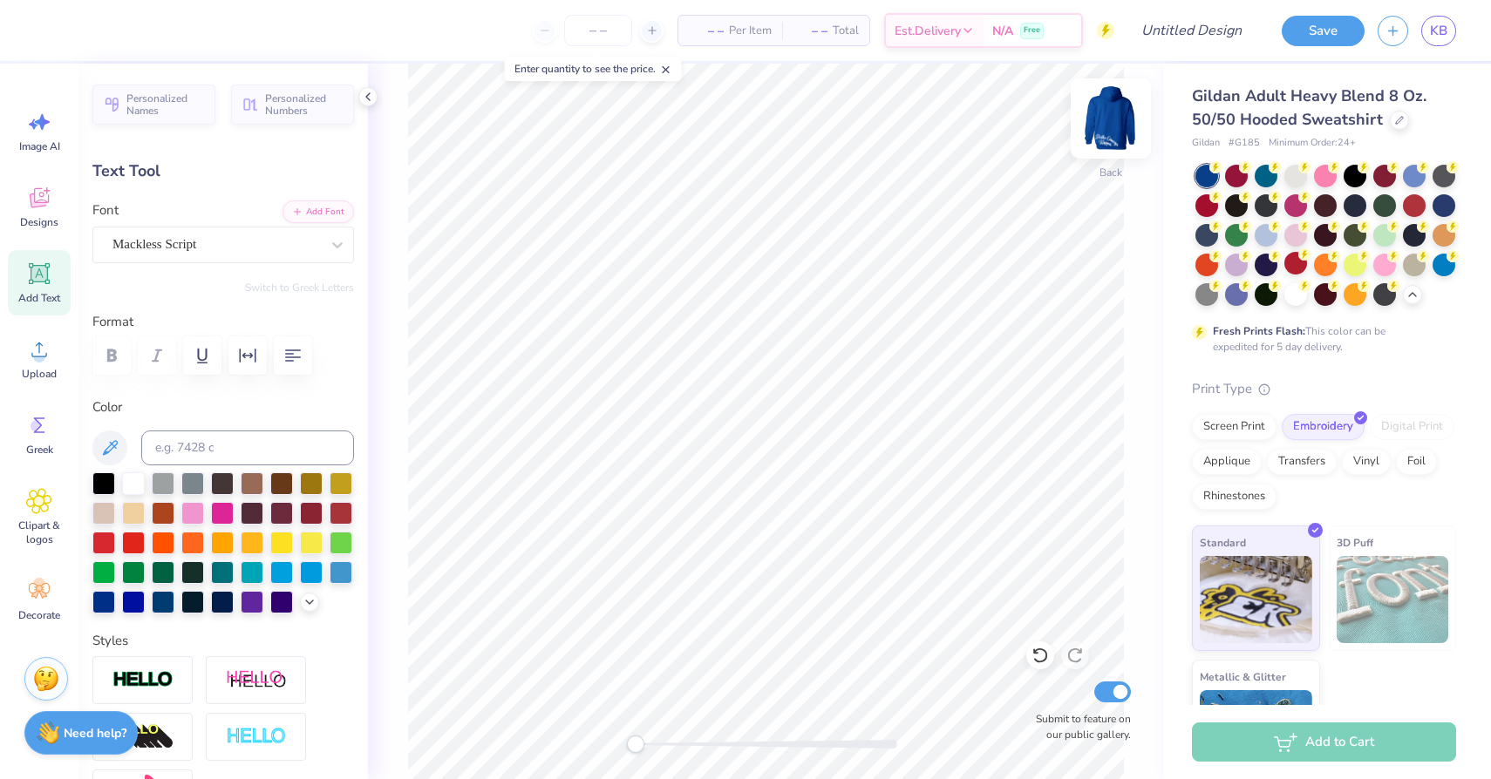
type input "8.16"
type input "0.0"
type input "7.89"
type input "2.25"
type input "3.00"
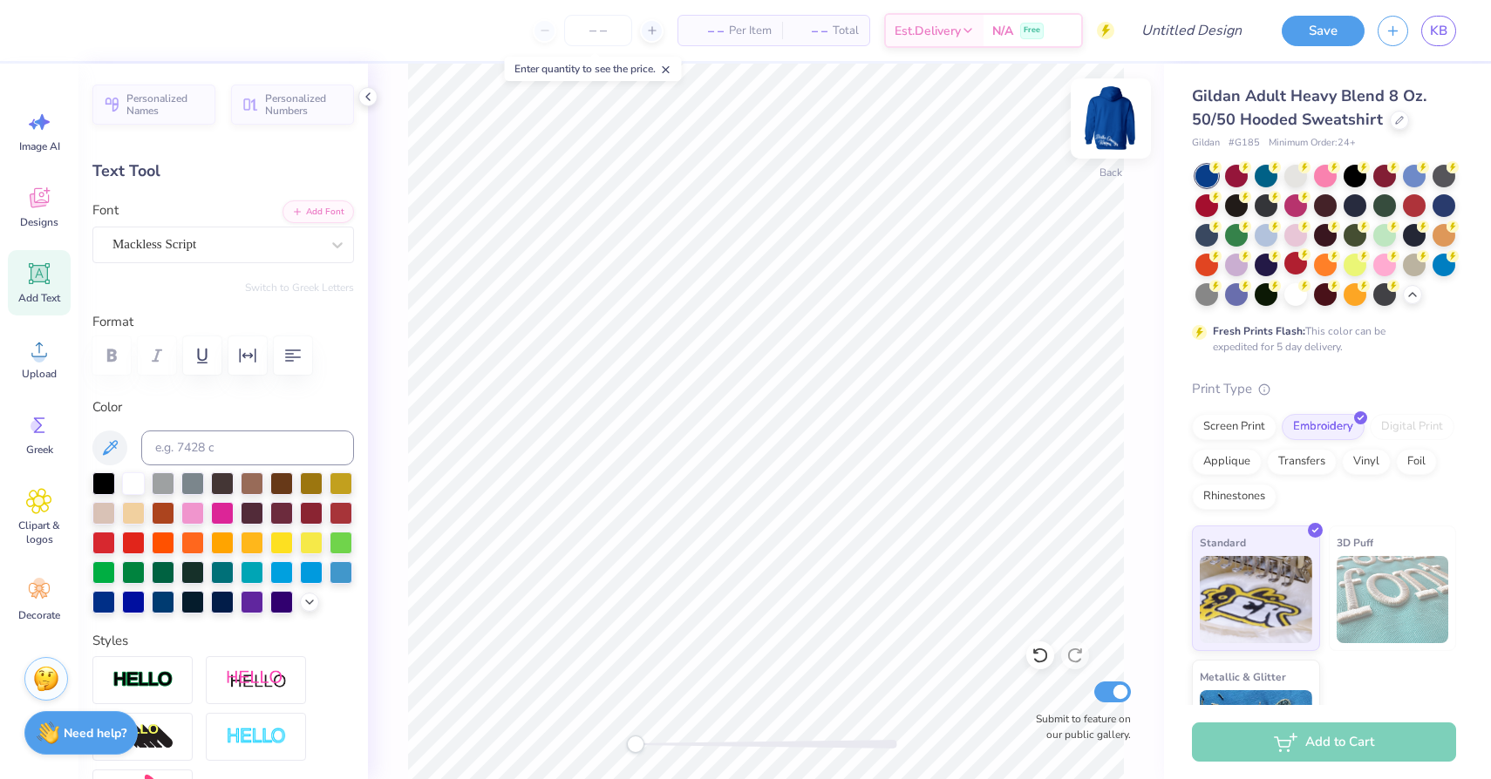
type input "0.0"
click at [1111, 121] on img at bounding box center [1111, 119] width 70 height 70
click at [37, 196] on icon at bounding box center [39, 198] width 26 height 26
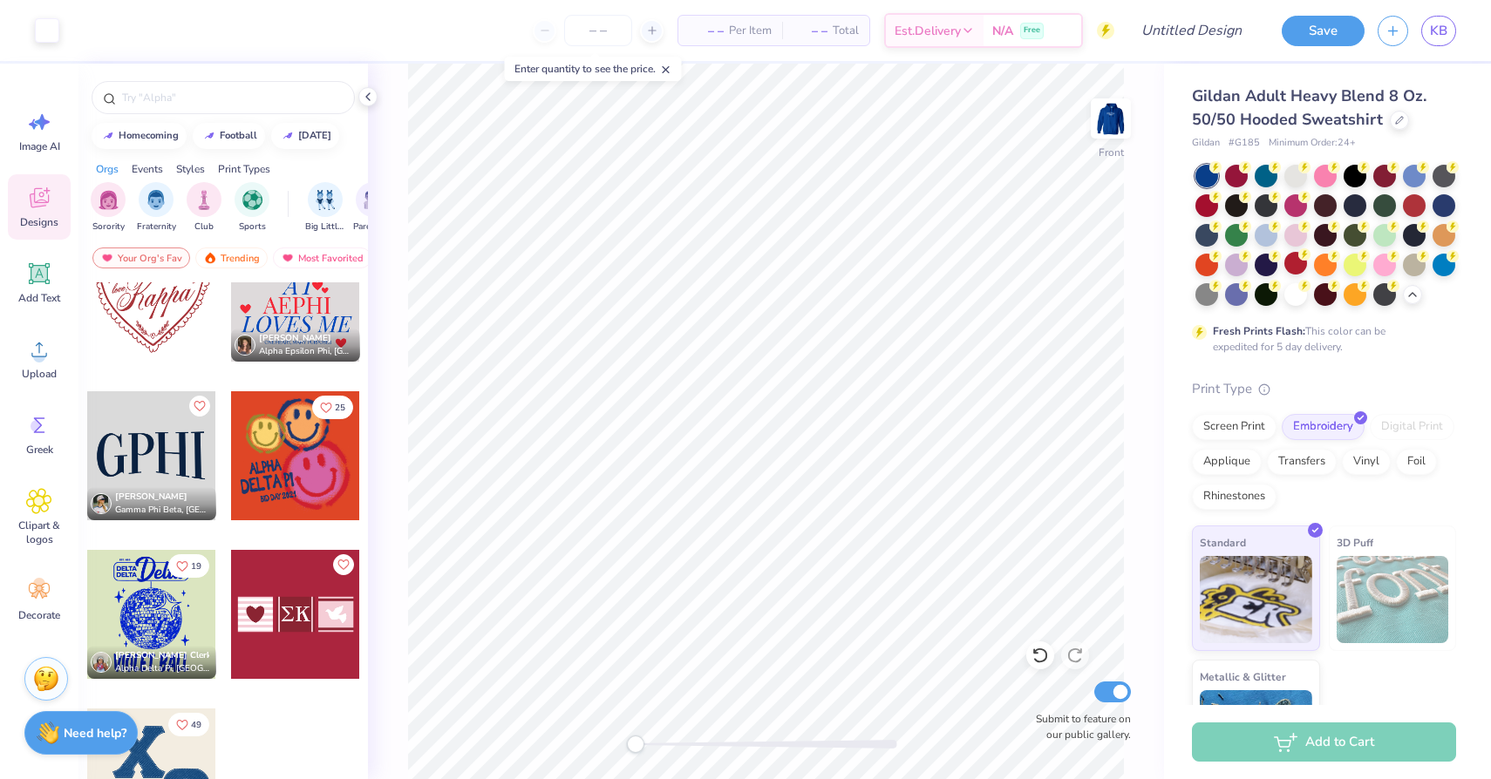
scroll to position [707, 0]
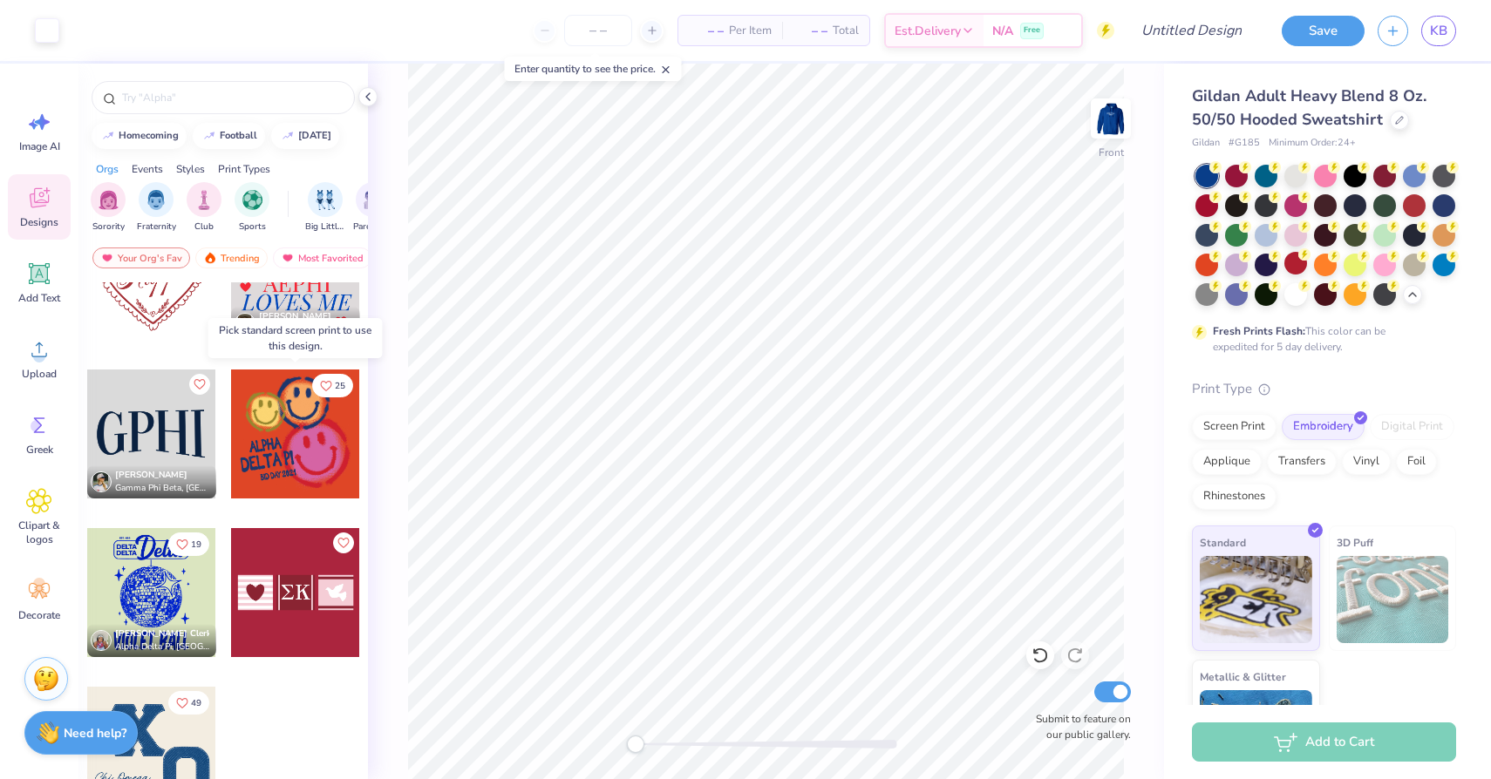
click at [305, 458] on div at bounding box center [295, 434] width 129 height 129
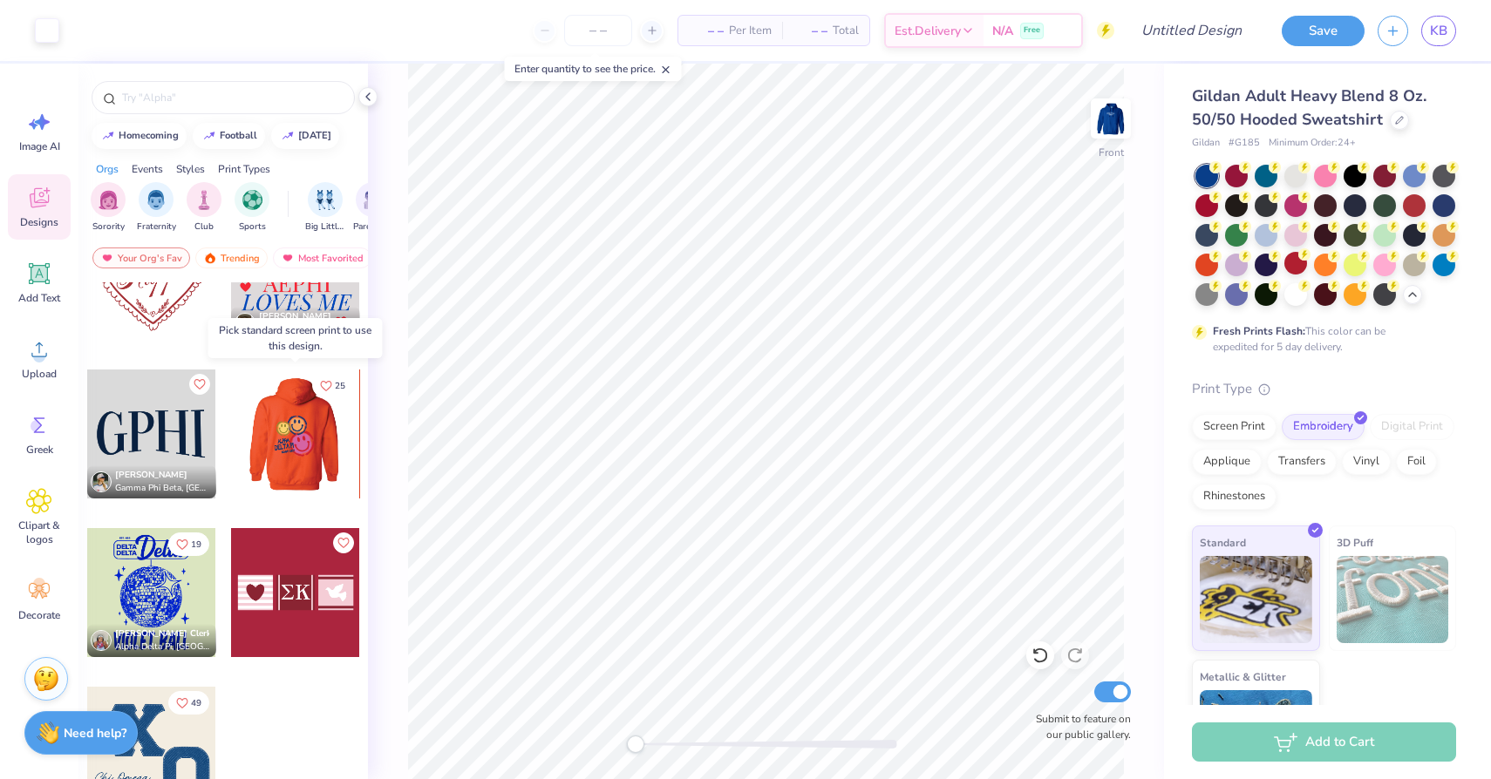
click at [297, 447] on div at bounding box center [294, 434] width 129 height 129
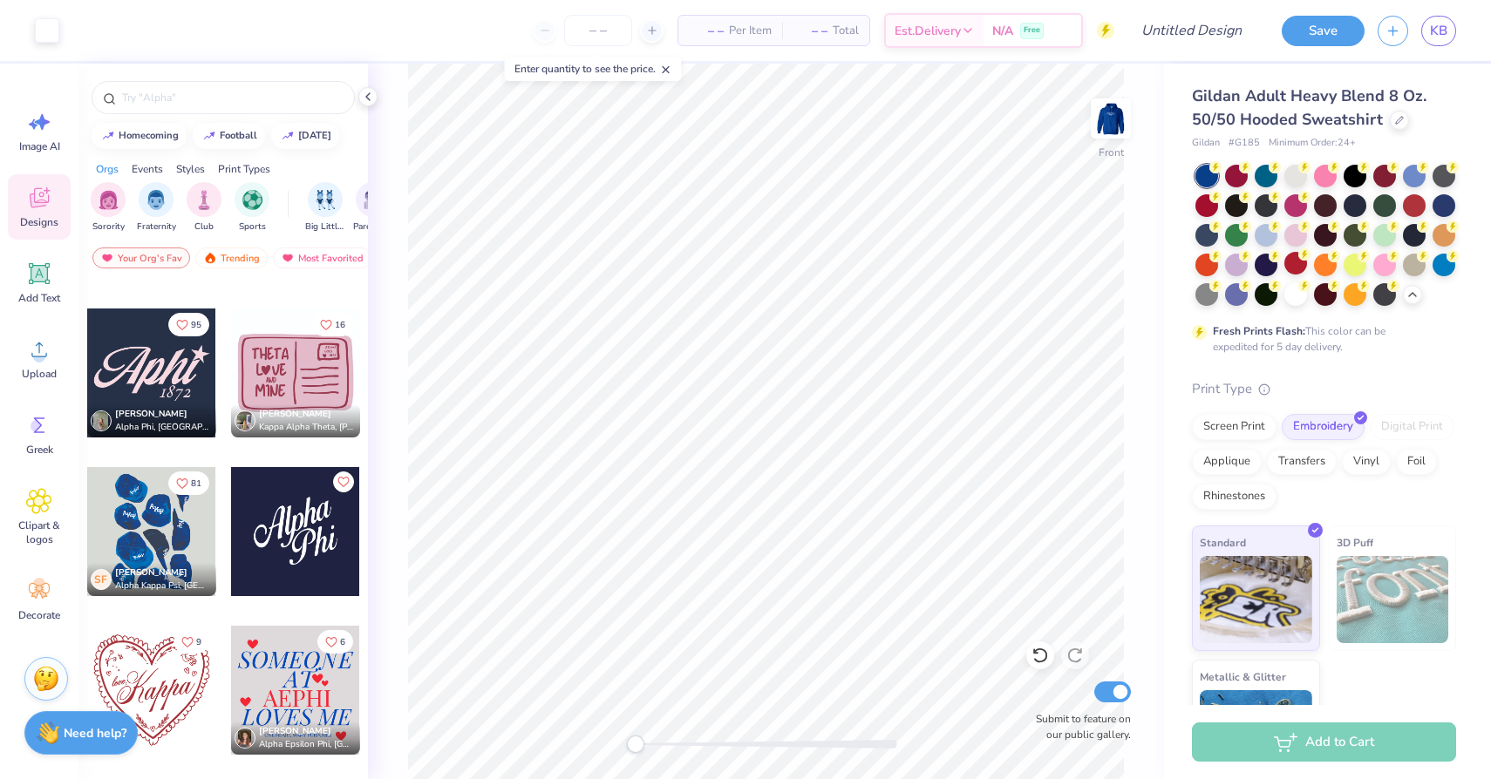
scroll to position [0, 0]
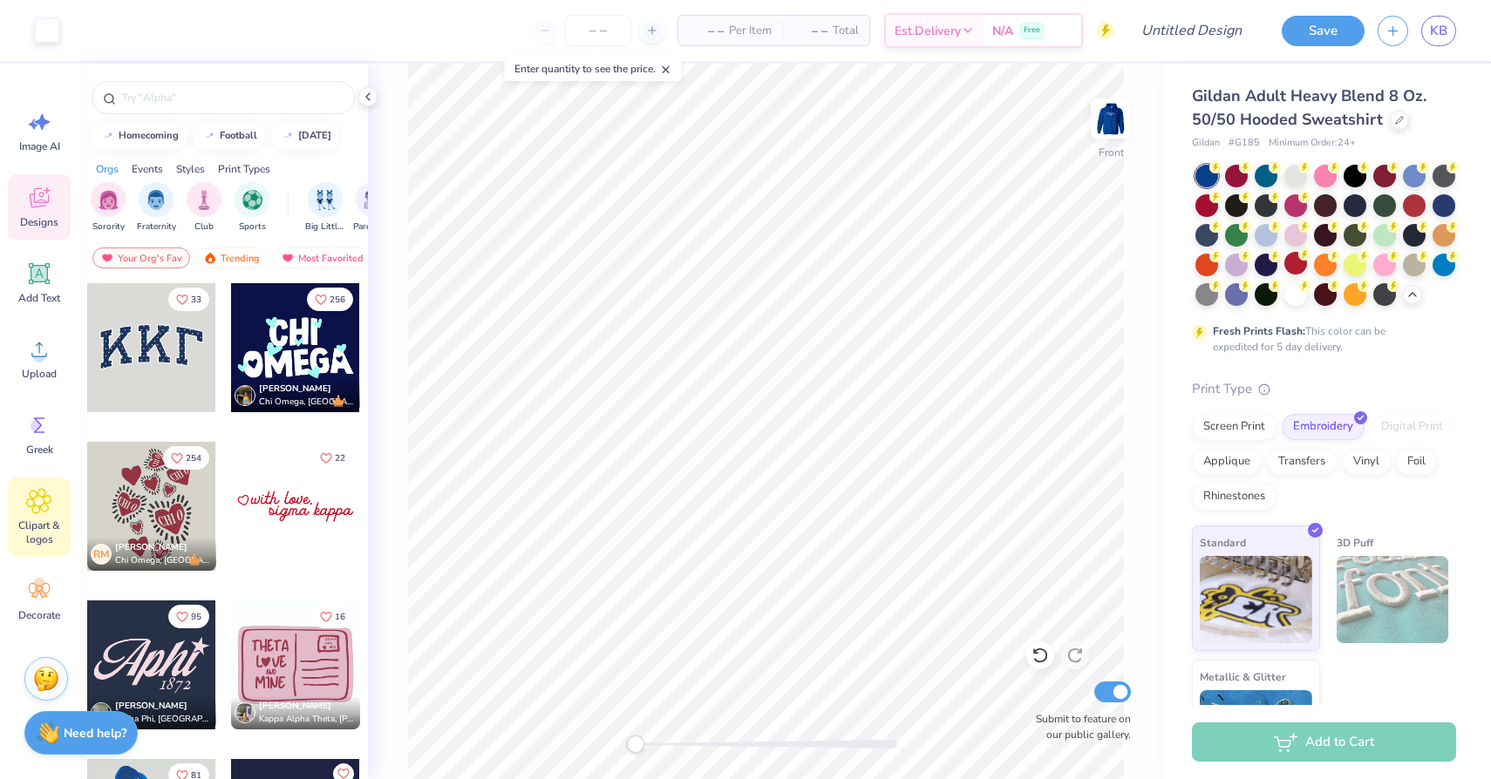
click at [44, 507] on icon at bounding box center [38, 501] width 25 height 26
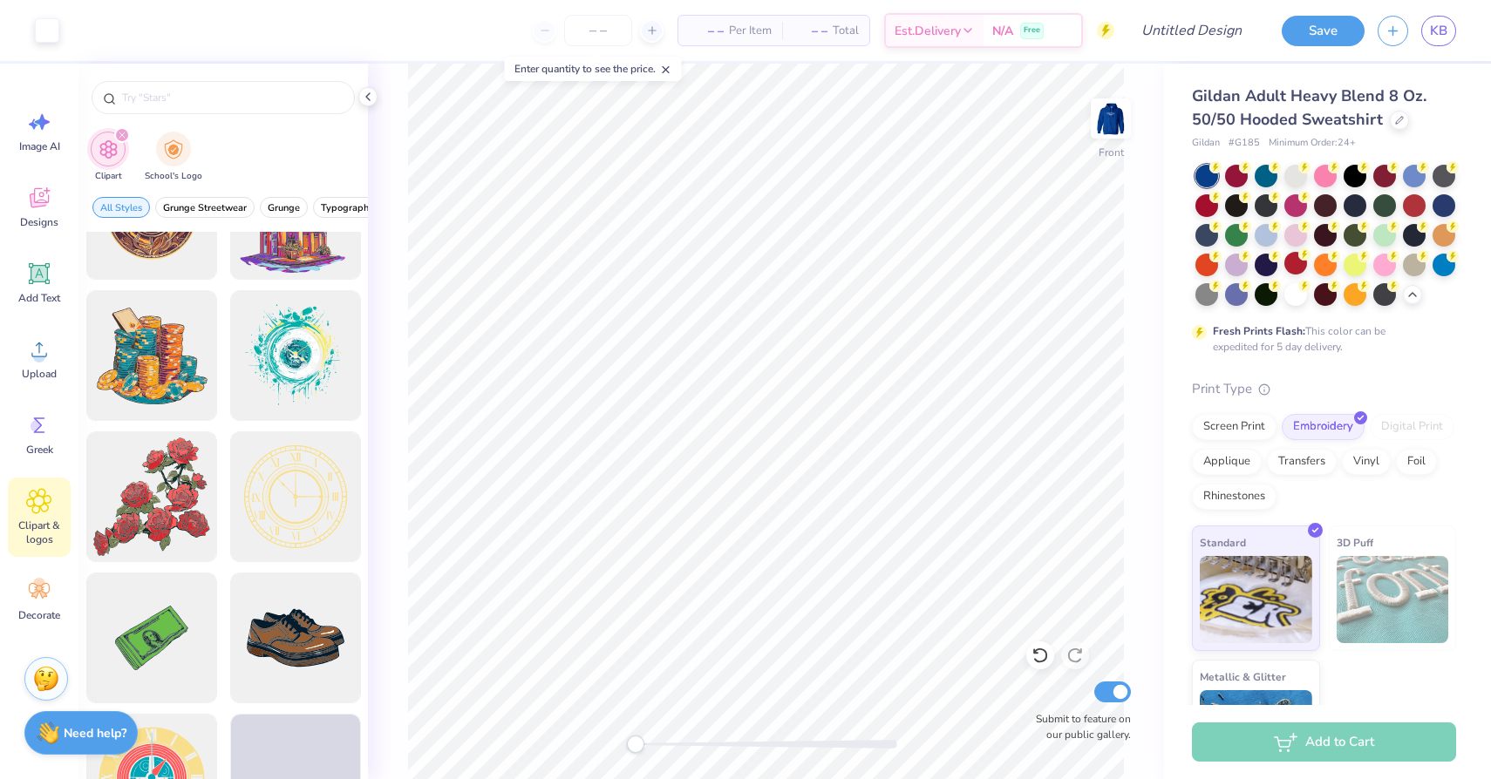
scroll to position [99, 0]
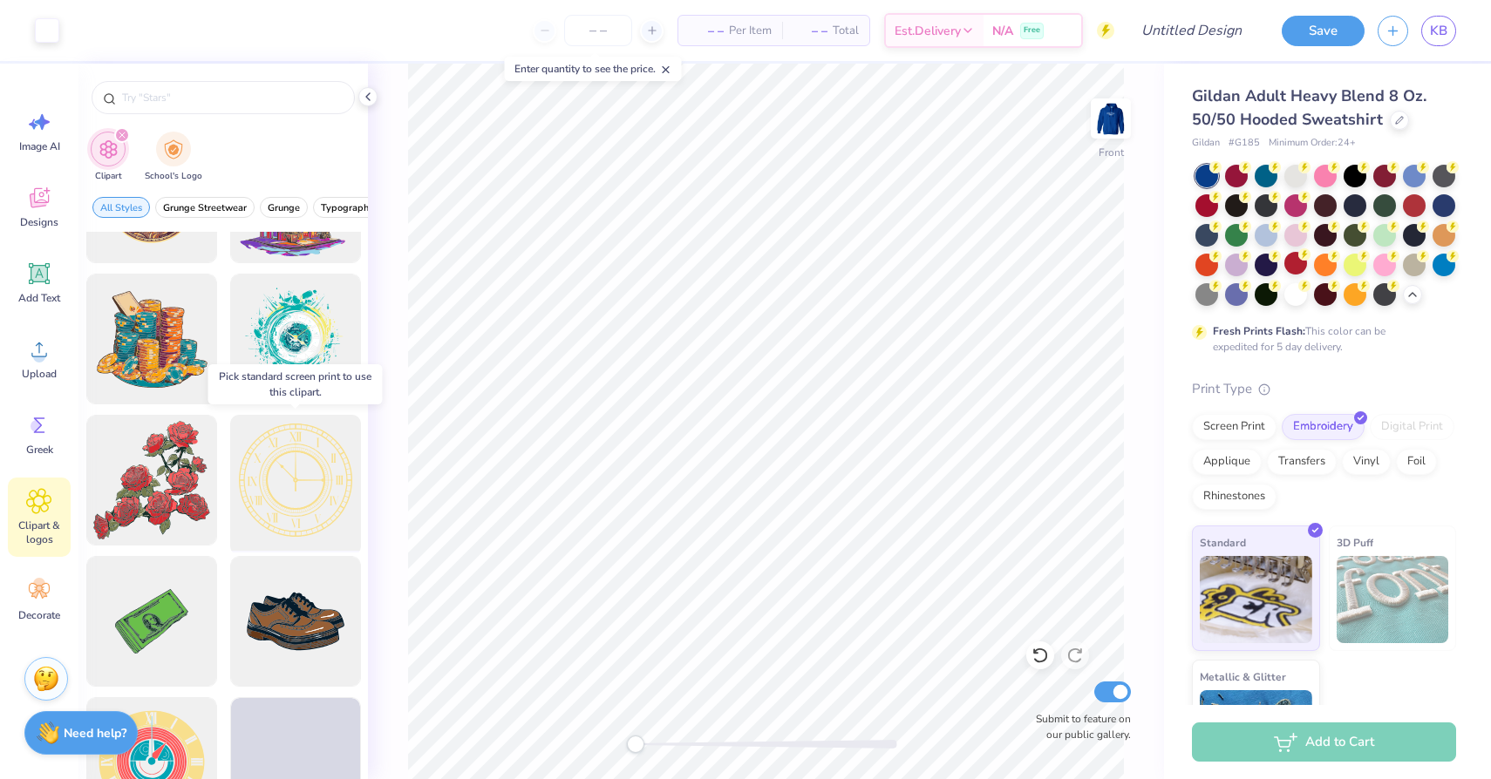
click at [289, 505] on div at bounding box center [295, 481] width 144 height 144
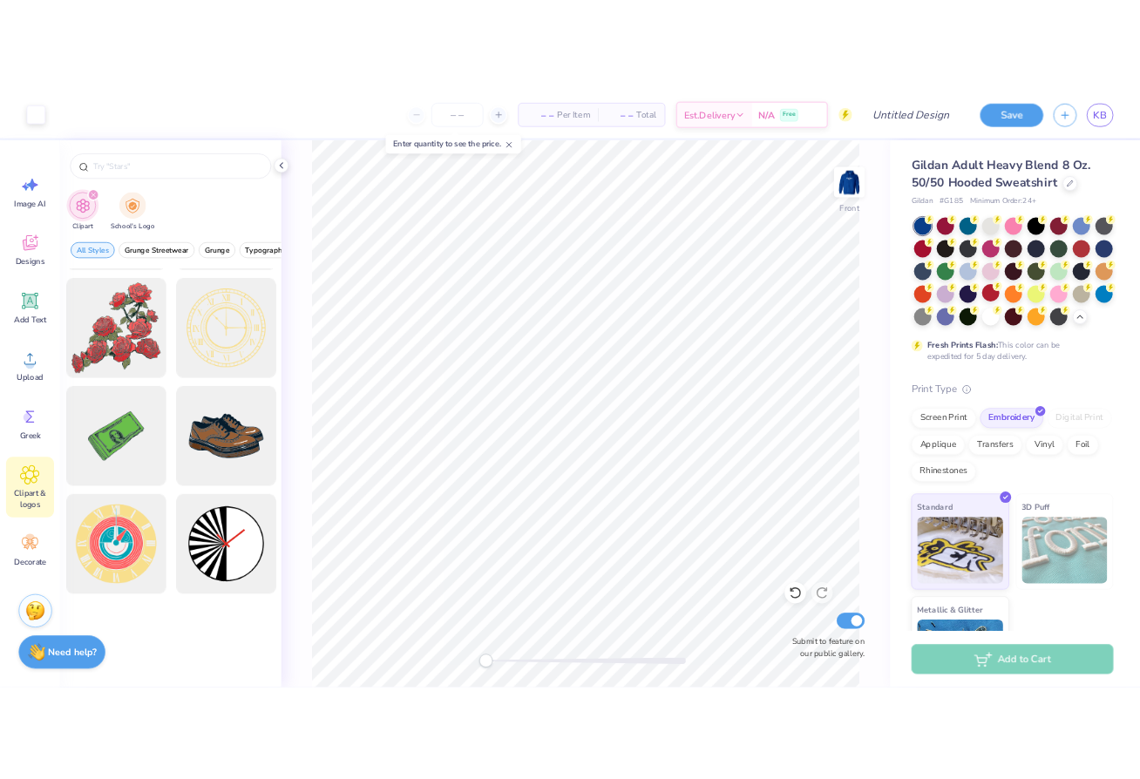
scroll to position [0, 0]
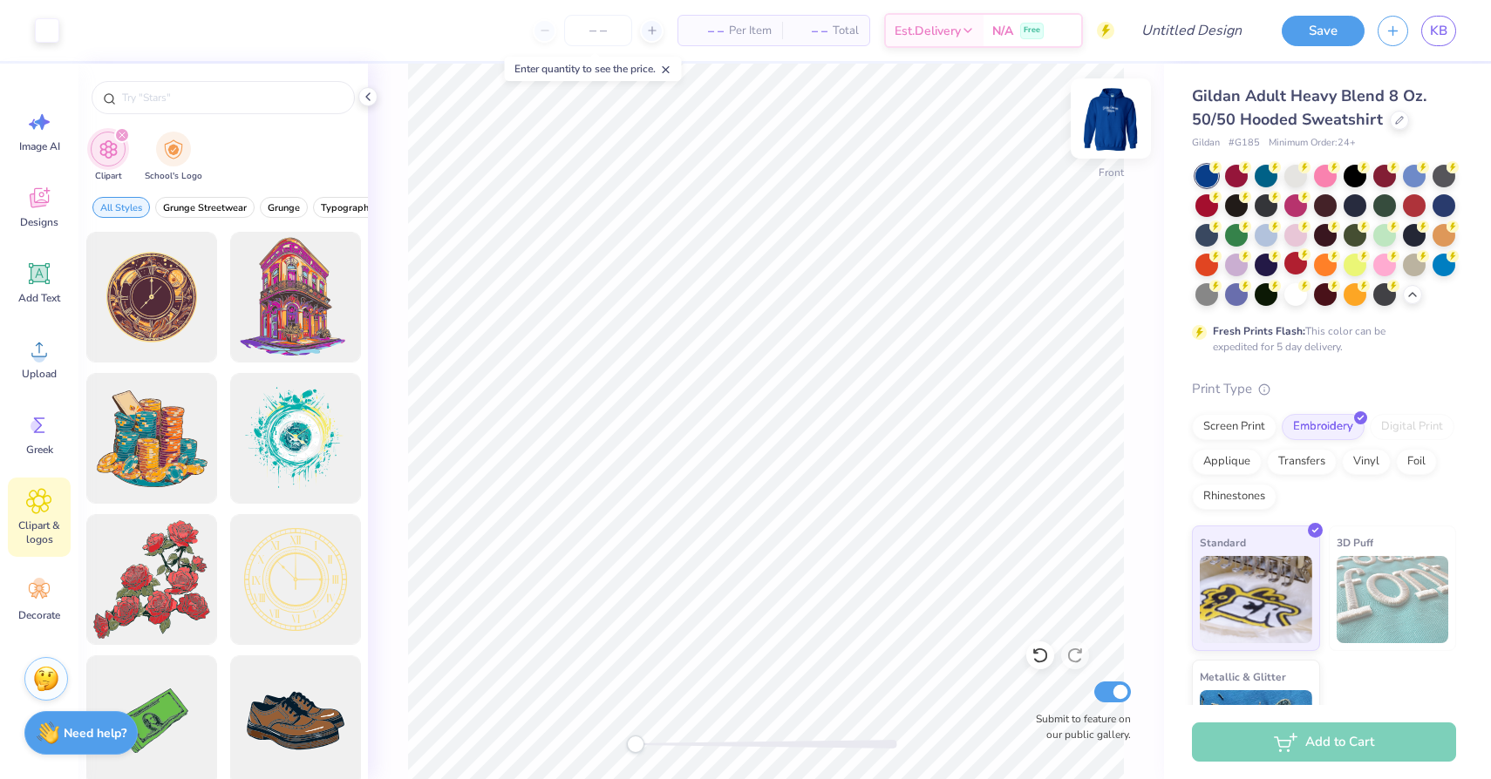
click at [1097, 109] on img at bounding box center [1111, 119] width 70 height 70
click at [1116, 120] on img at bounding box center [1111, 119] width 70 height 70
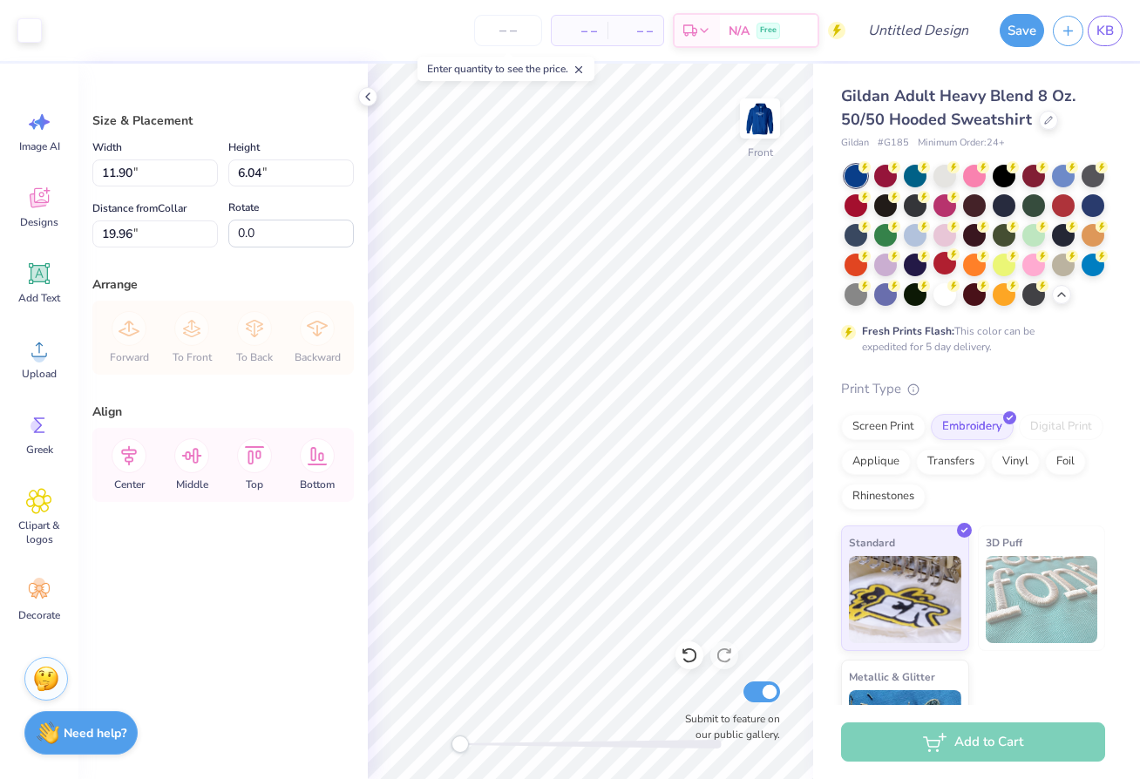
type input "7.51"
type input "3.81"
type input "12.23"
type input "-15.0"
type input "6.71"
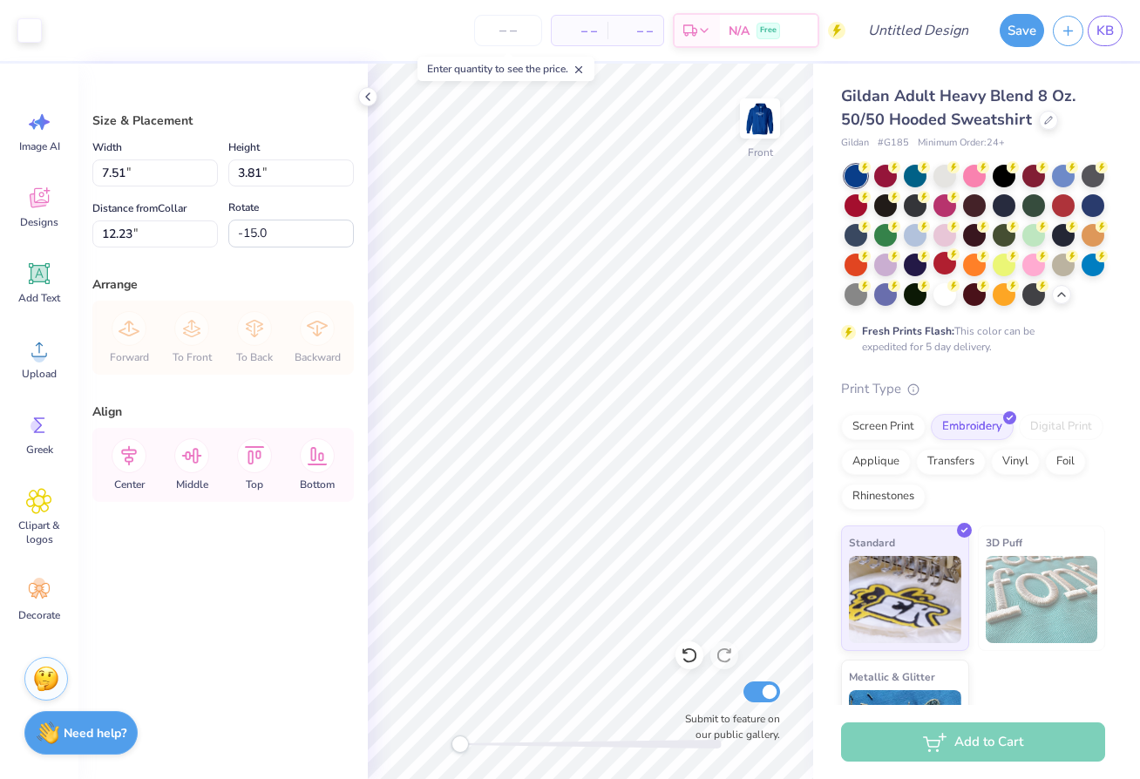
type input "2.91"
type input "13.02"
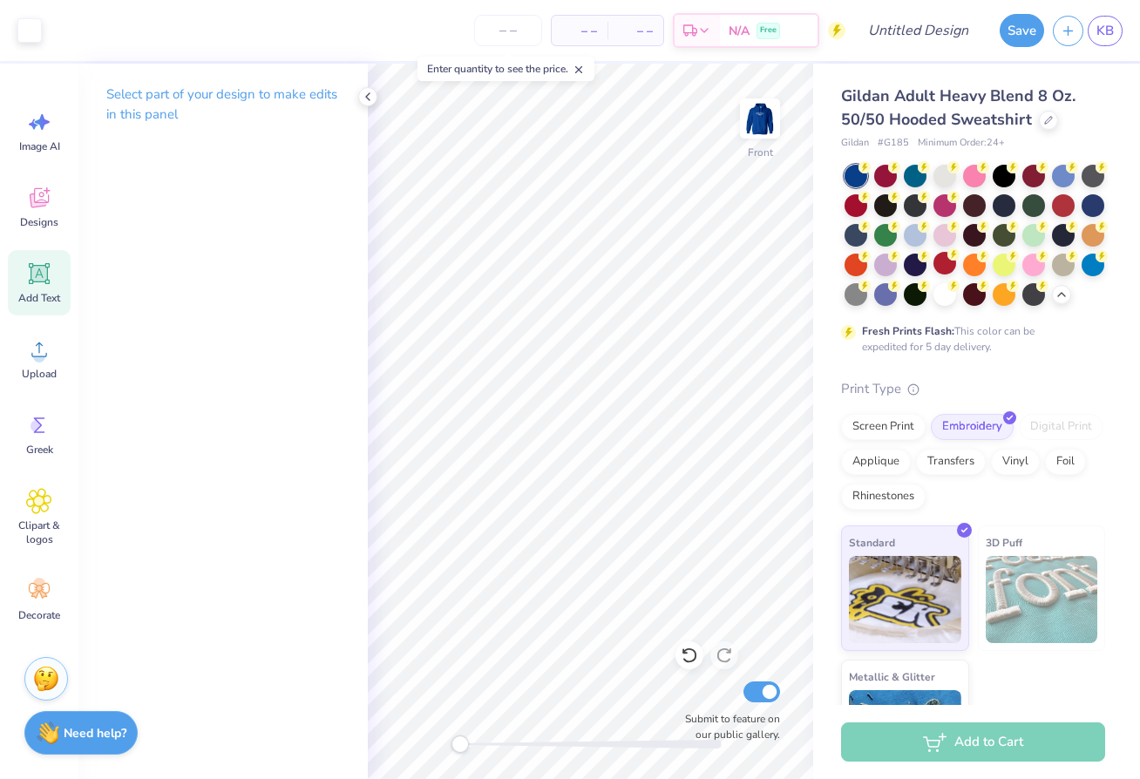
click at [36, 288] on div "Add Text" at bounding box center [39, 282] width 63 height 65
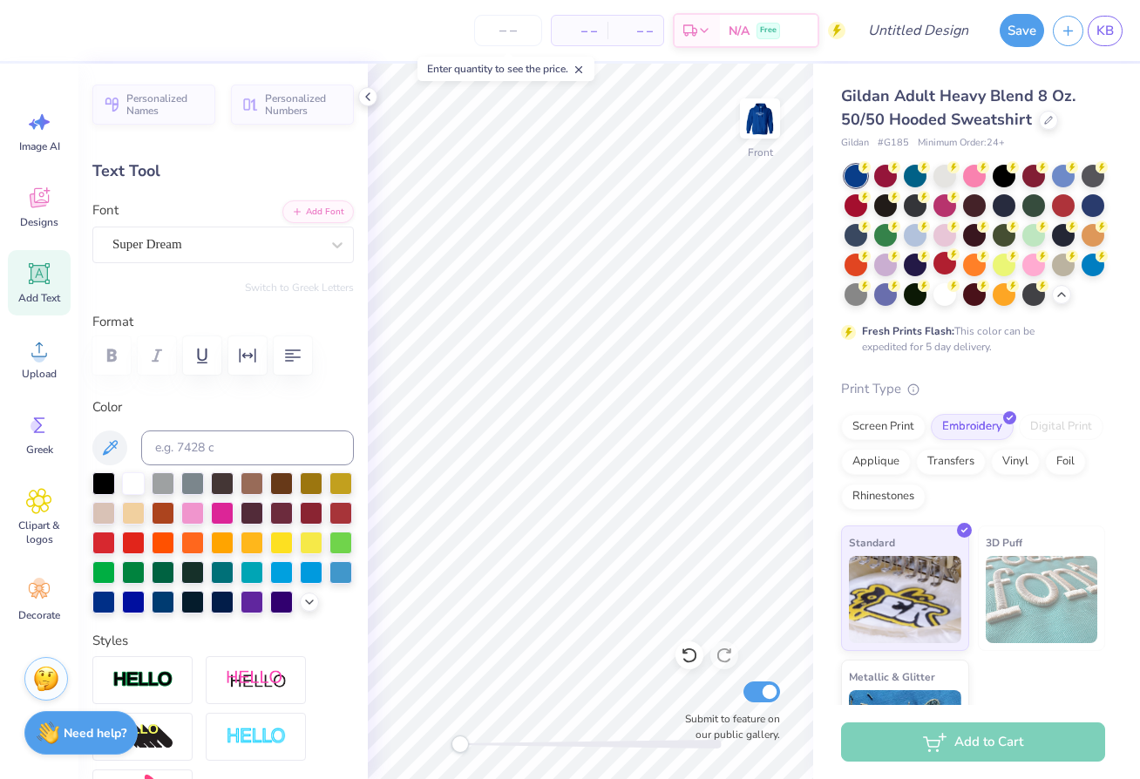
type textarea "DOK"
type input "9.73"
type input "3.75"
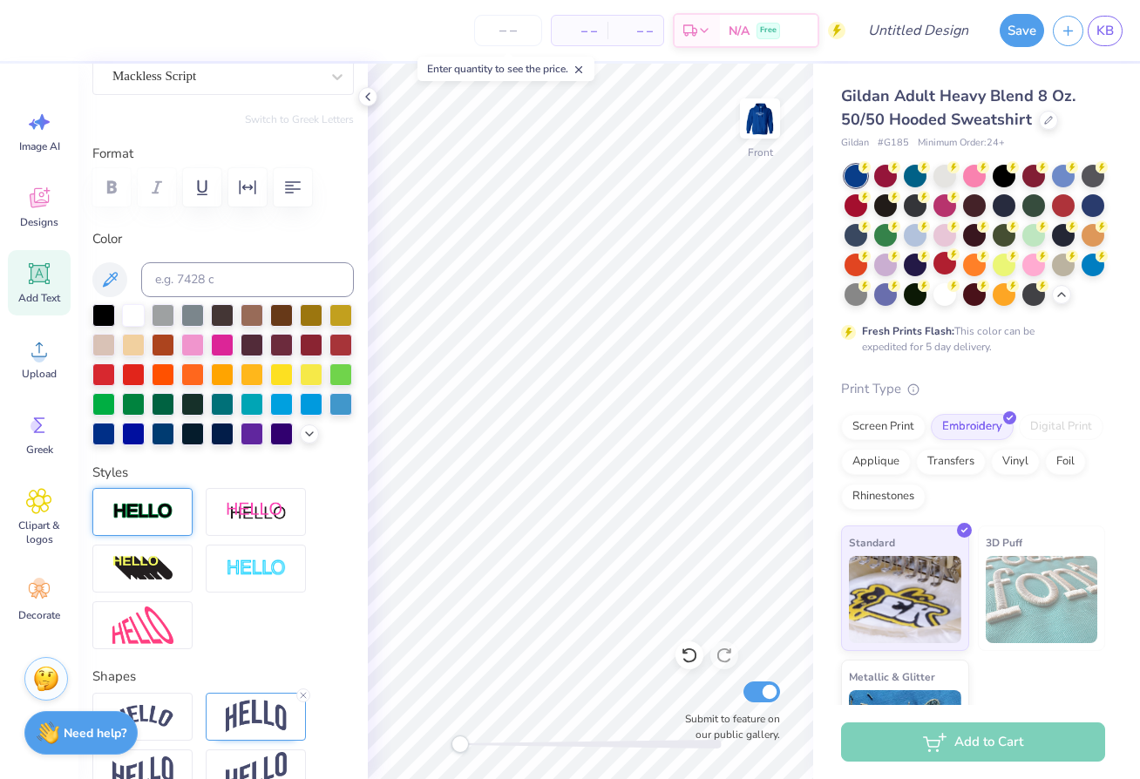
click at [132, 521] on img at bounding box center [142, 512] width 61 height 20
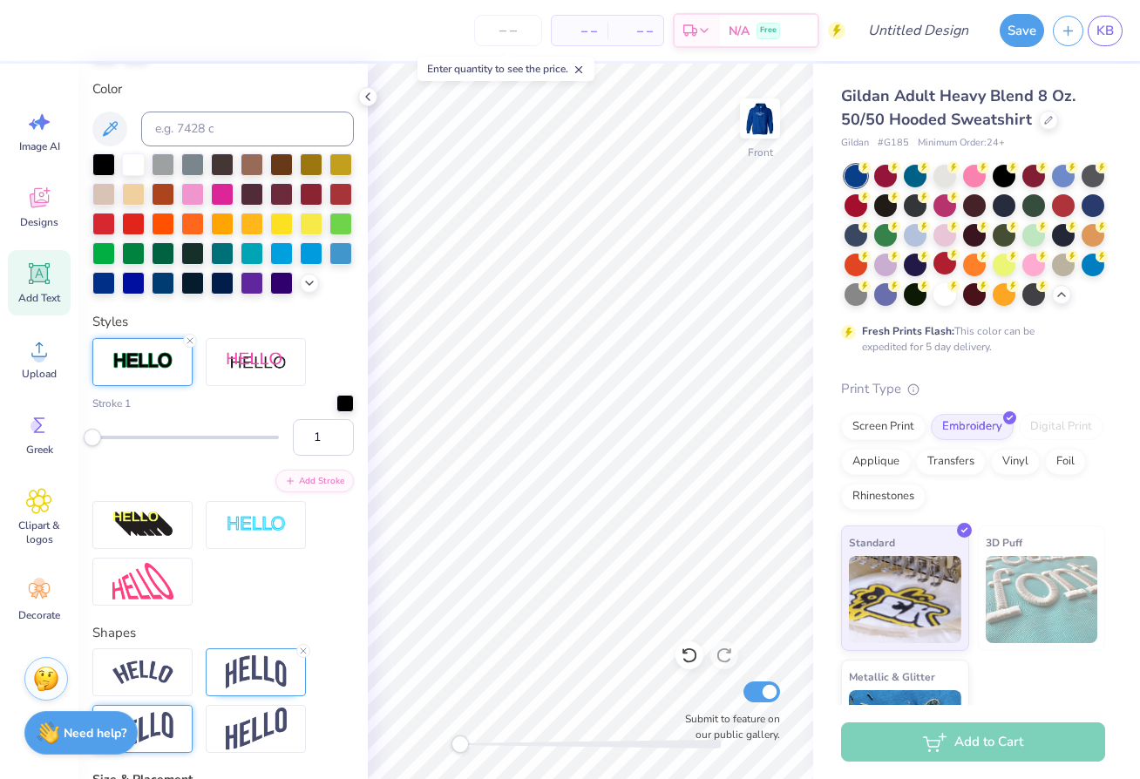
scroll to position [383, 0]
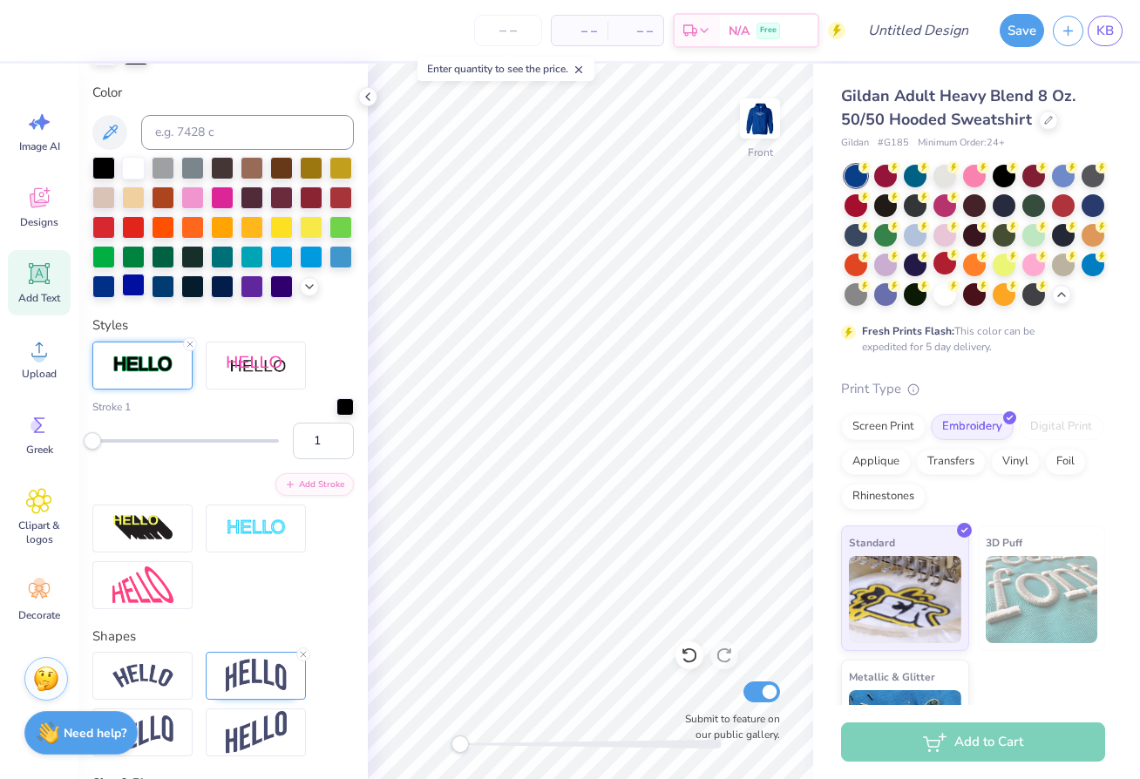
click at [136, 287] on div at bounding box center [133, 285] width 23 height 23
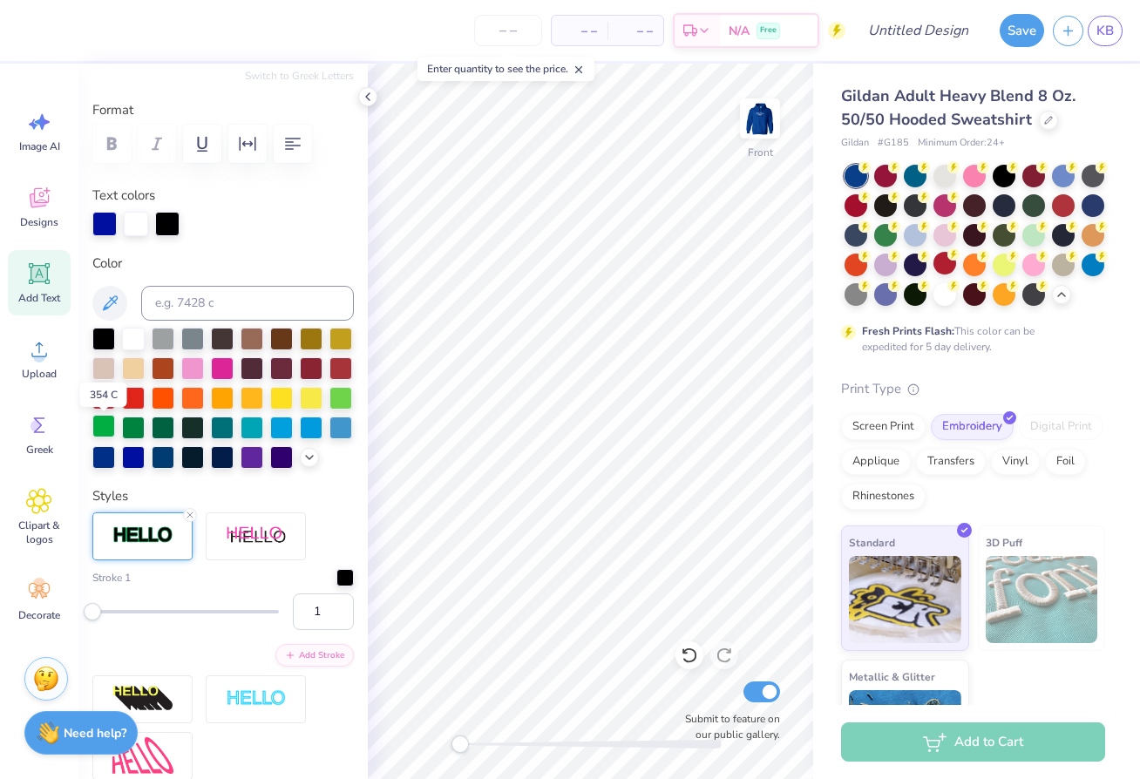
scroll to position [209, 0]
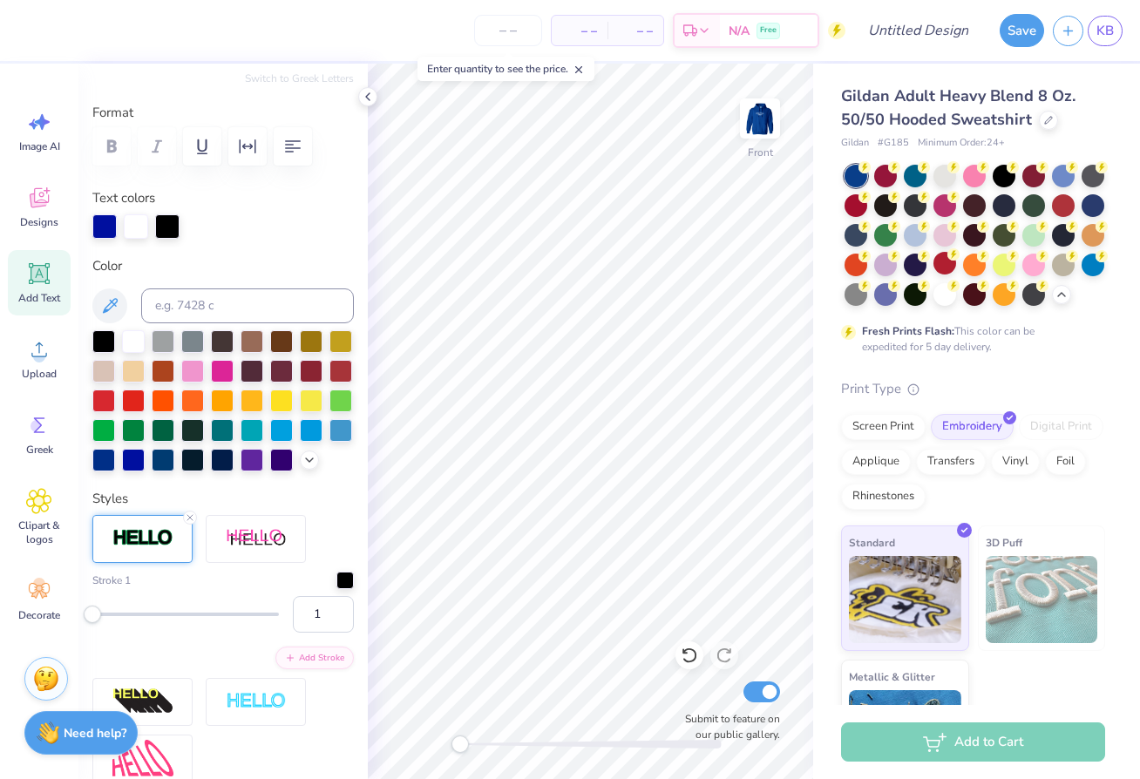
type input "6.73"
type input "2.22"
type input "10.36"
click at [142, 228] on div at bounding box center [136, 225] width 24 height 24
click at [136, 465] on div at bounding box center [133, 458] width 23 height 23
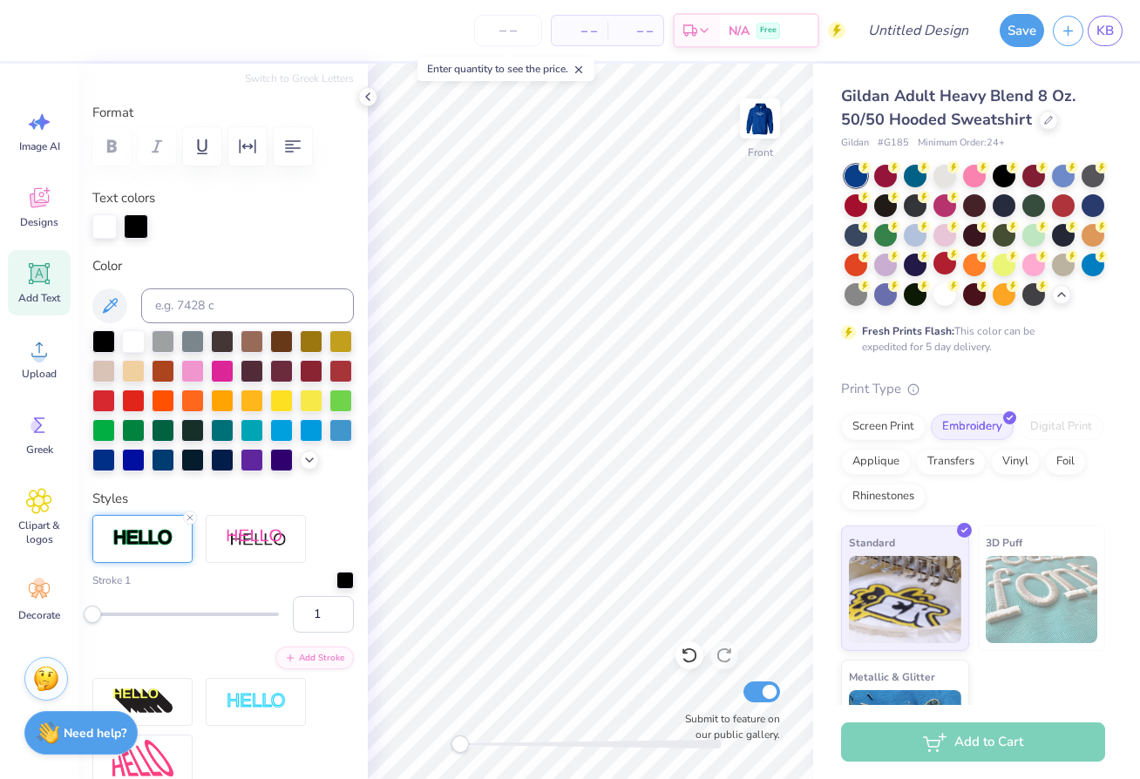
type input "0.0"
type input "3.71"
type input "1.61"
type input "11.68"
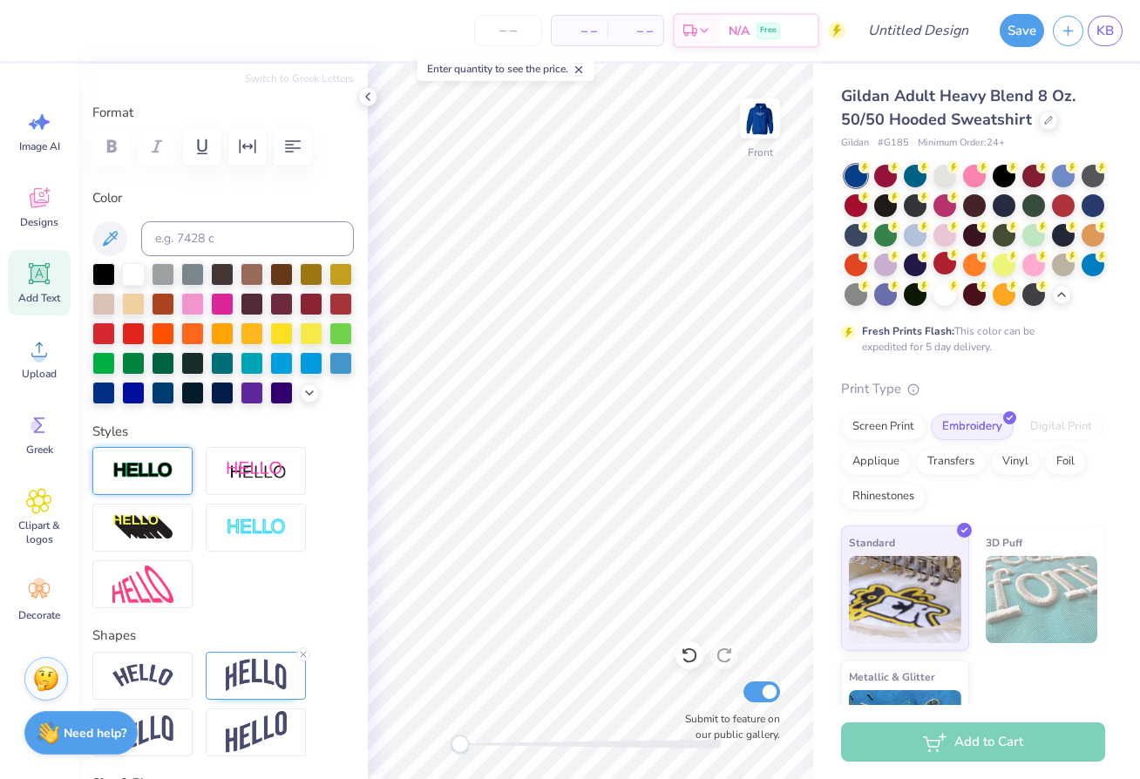
click at [139, 474] on img at bounding box center [142, 471] width 61 height 20
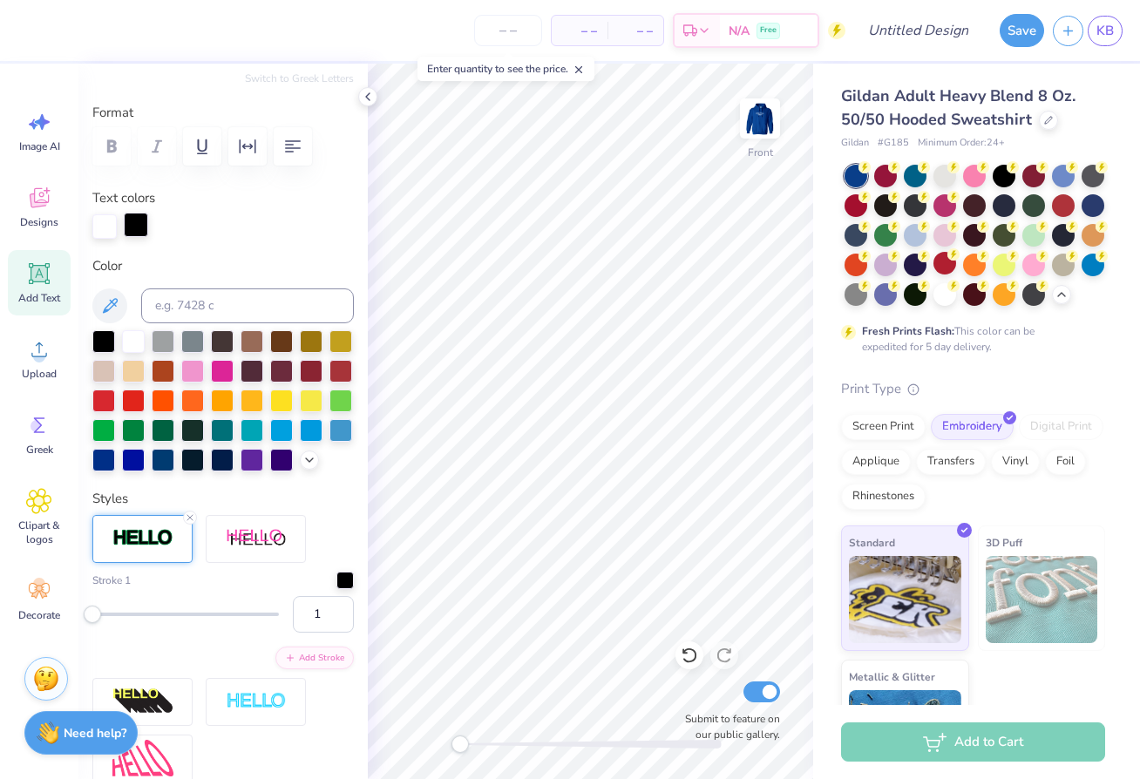
click at [139, 221] on div at bounding box center [136, 225] width 24 height 24
click at [134, 466] on div at bounding box center [133, 458] width 23 height 23
type input "0.0"
click at [35, 280] on icon at bounding box center [39, 274] width 17 height 17
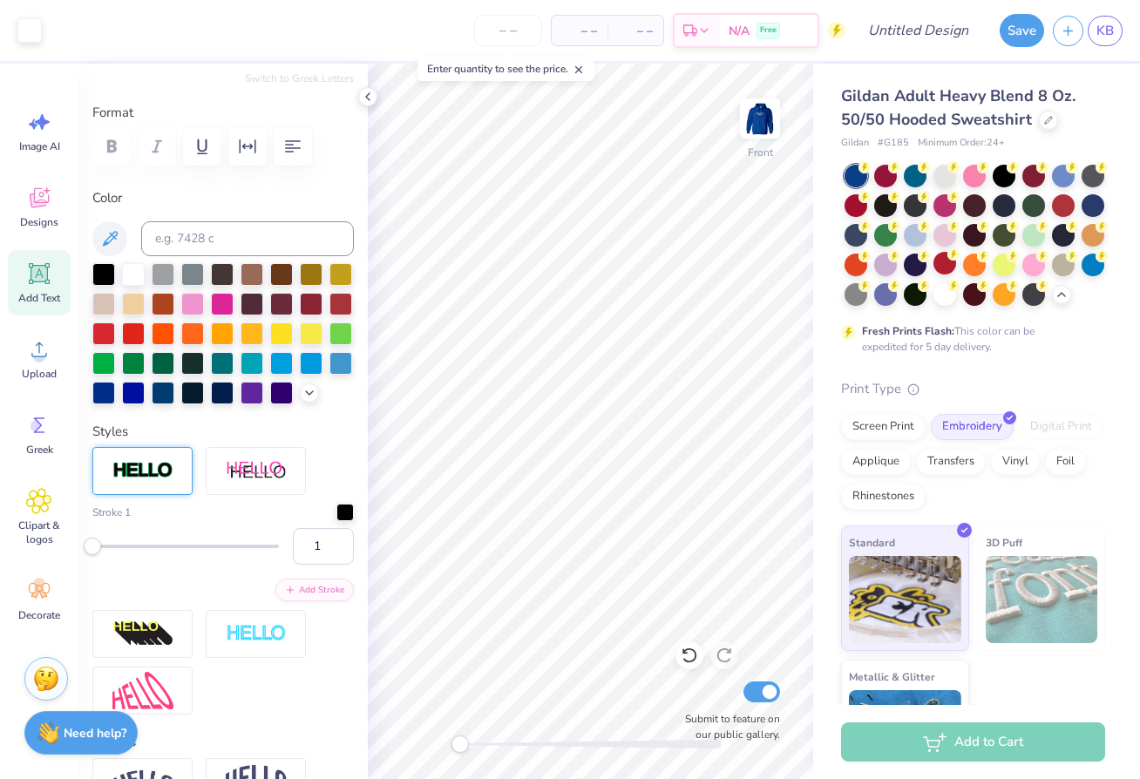
type input "6.58"
type input "1.91"
type input "15.05"
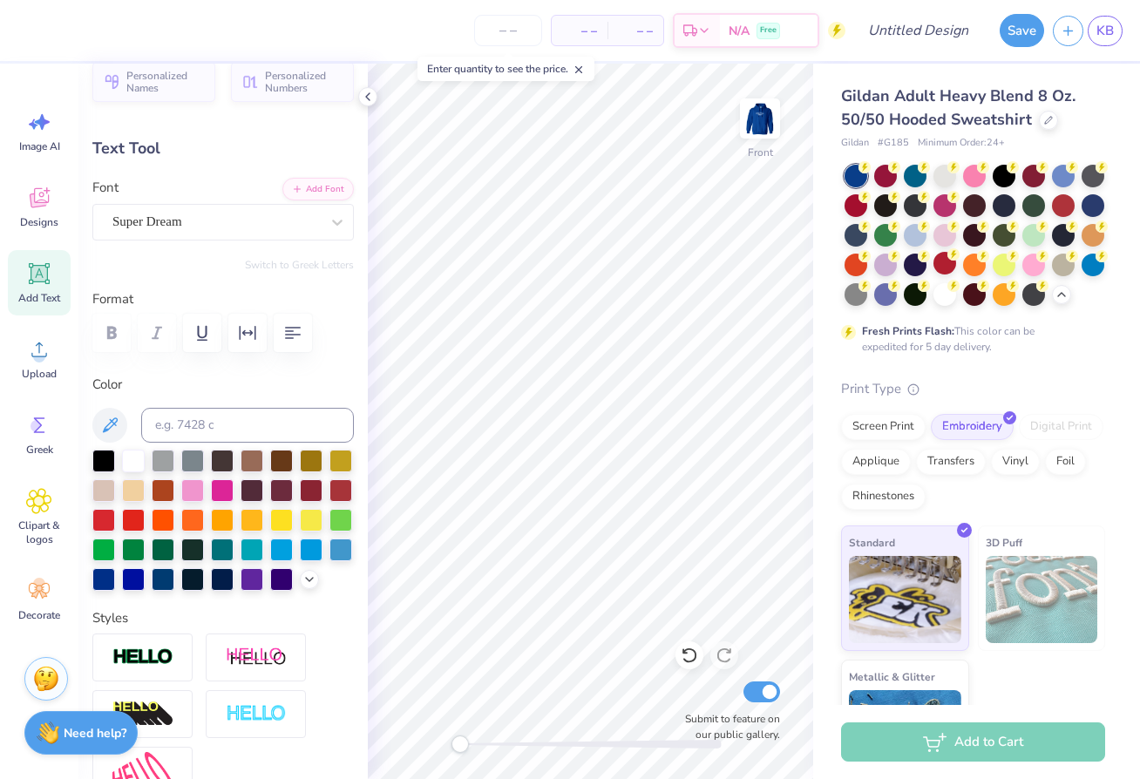
scroll to position [0, 0]
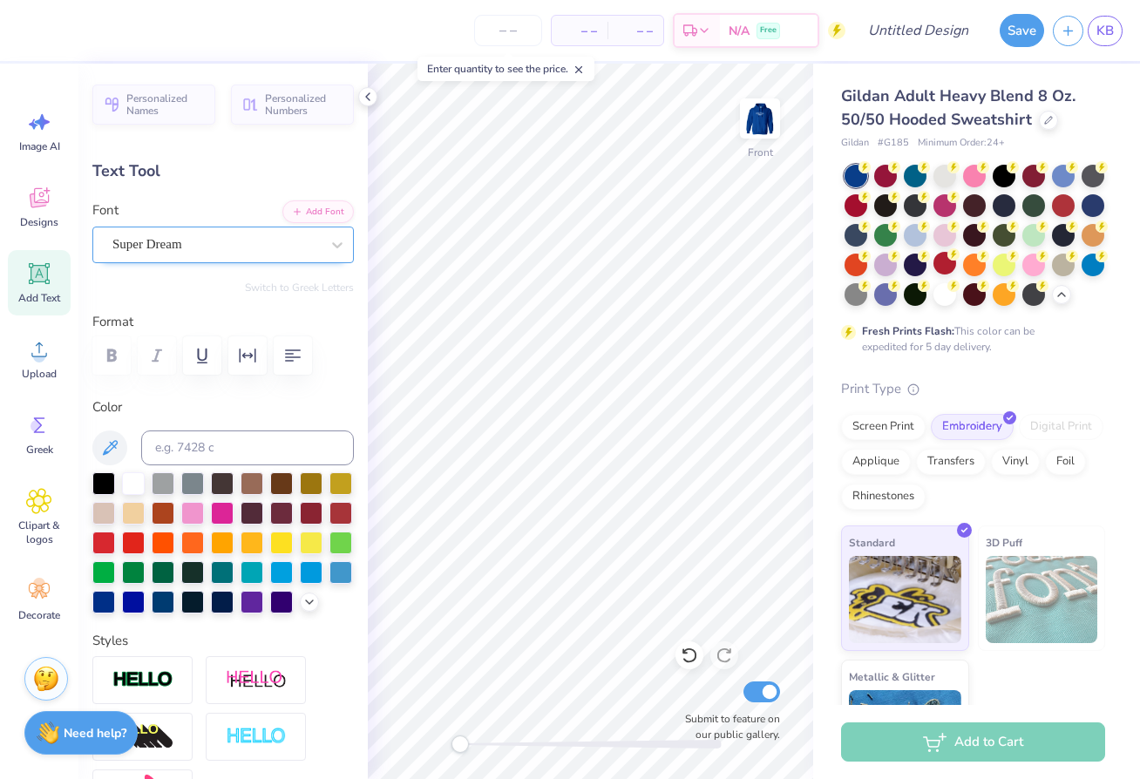
type textarea "With love,"
click at [165, 242] on div "Super Dream" at bounding box center [216, 244] width 211 height 27
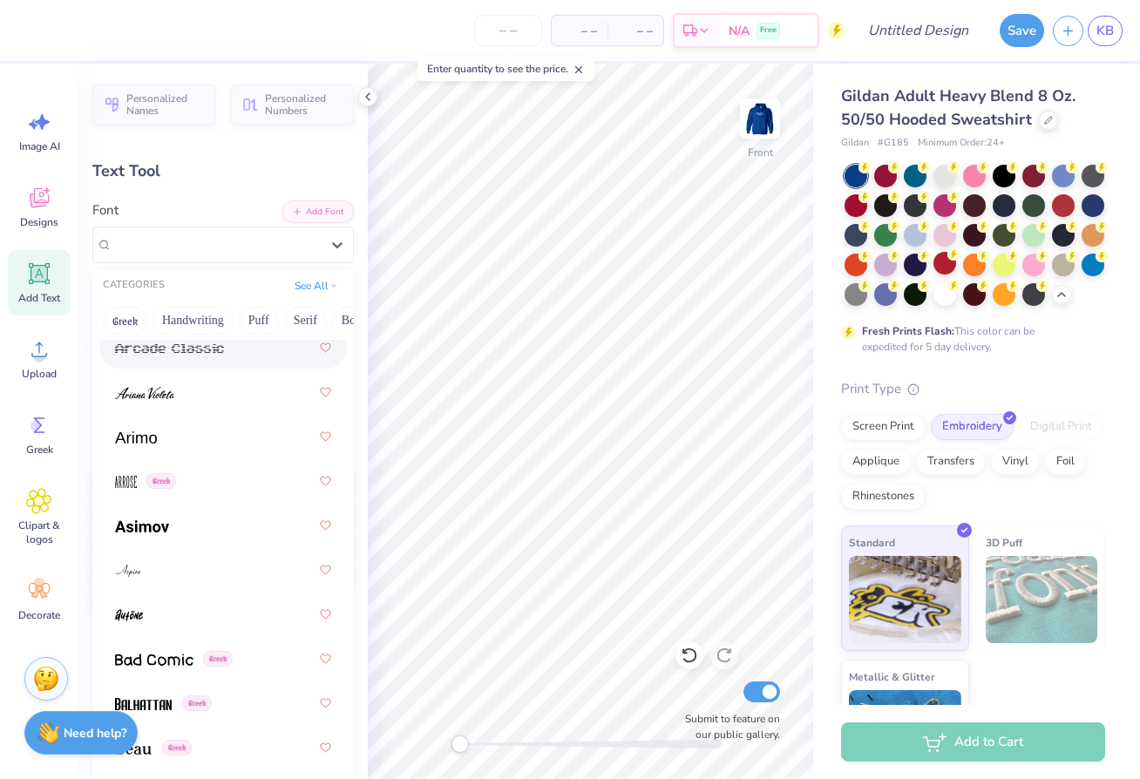
scroll to position [951, 0]
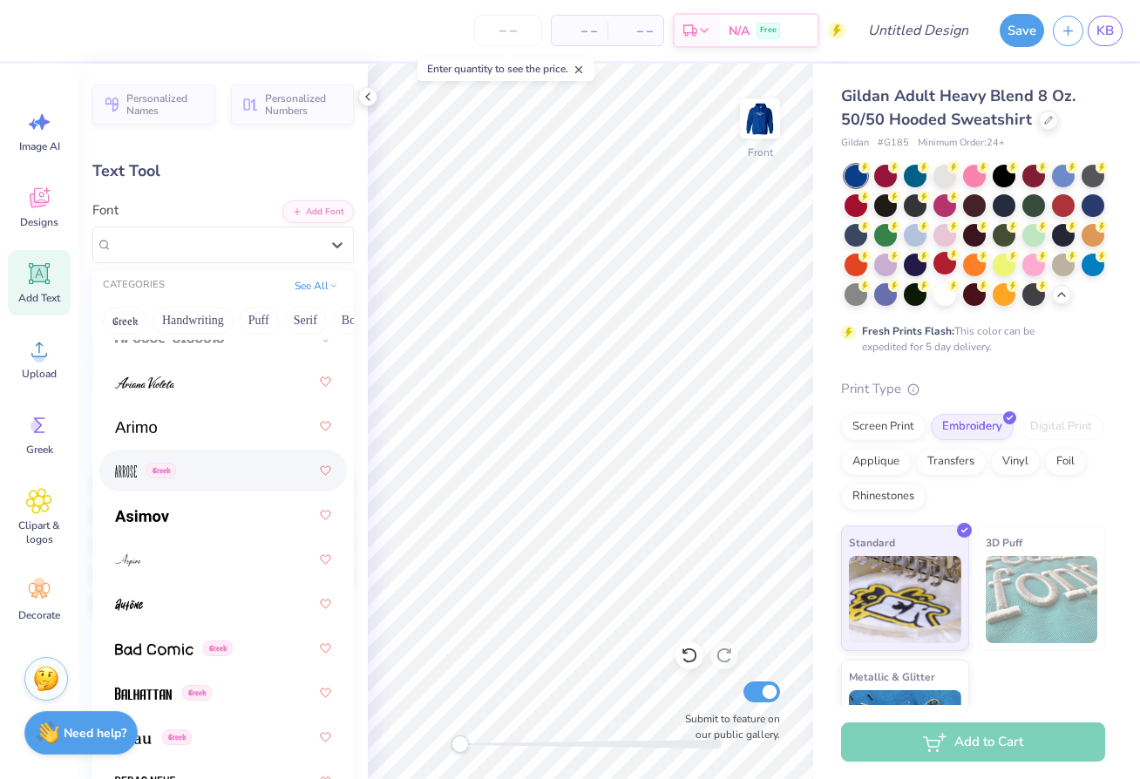
click at [130, 471] on img at bounding box center [126, 471] width 22 height 12
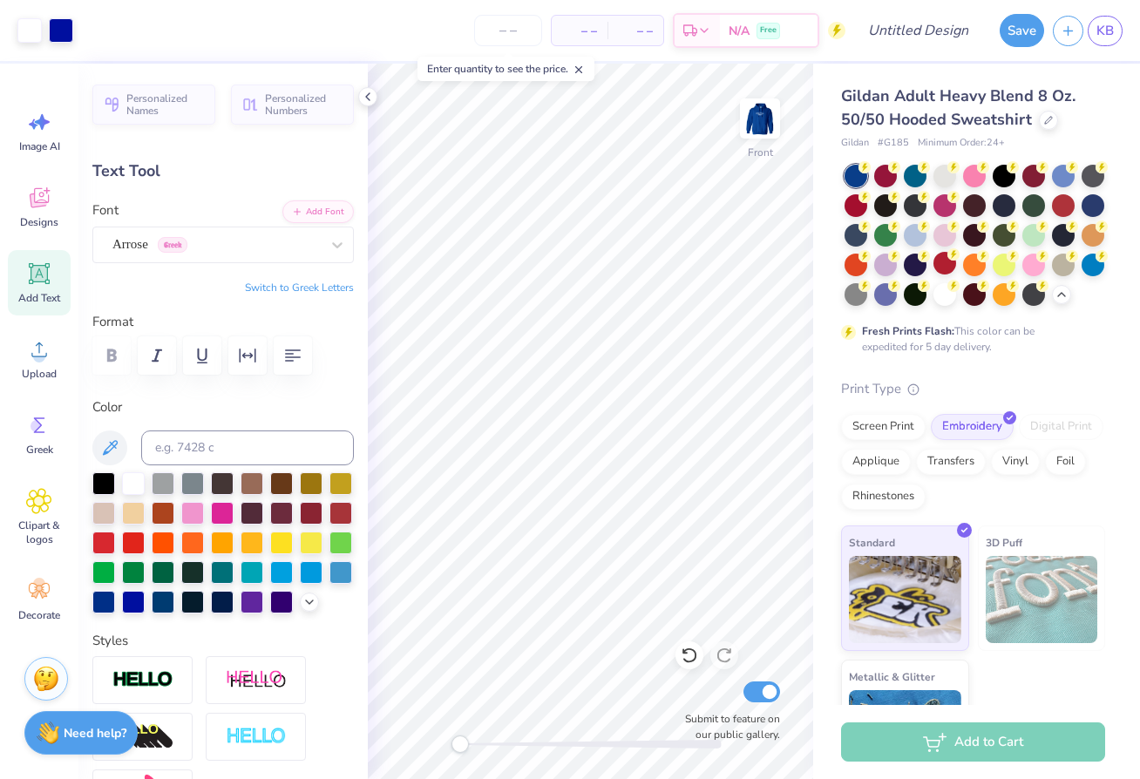
type input "7.29"
type input "2.64"
type input "14.68"
type input "3.62"
type input "1.31"
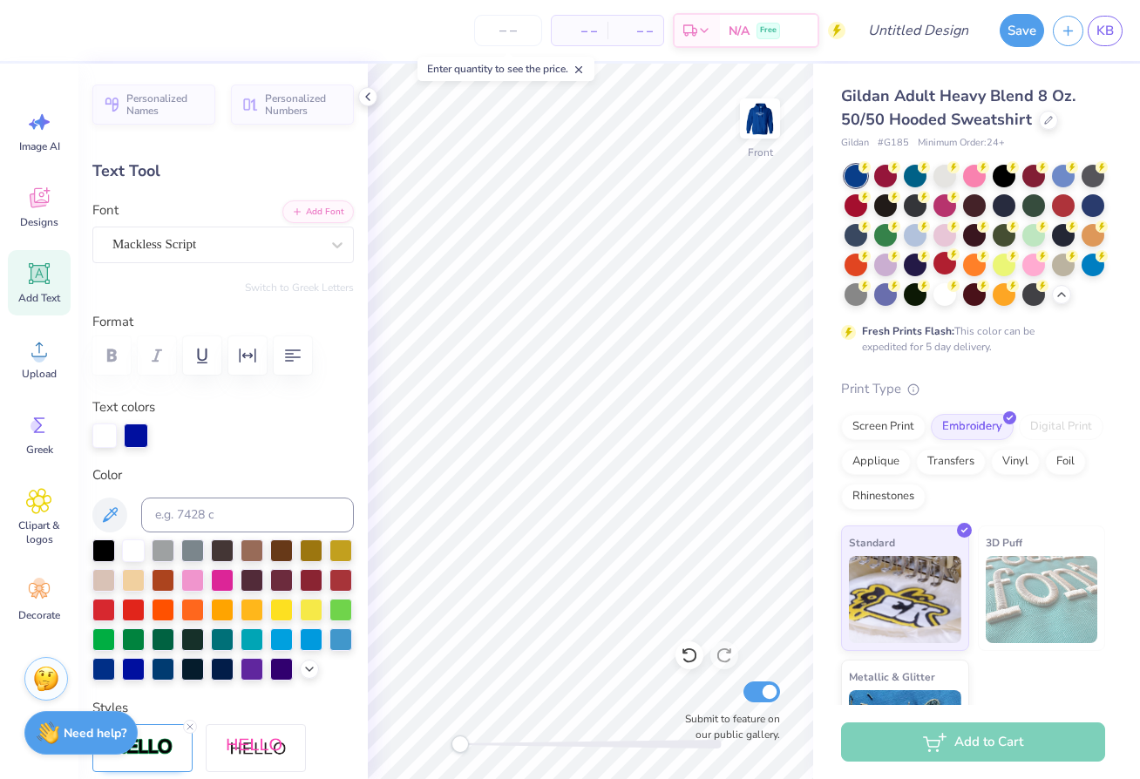
type input "0.0"
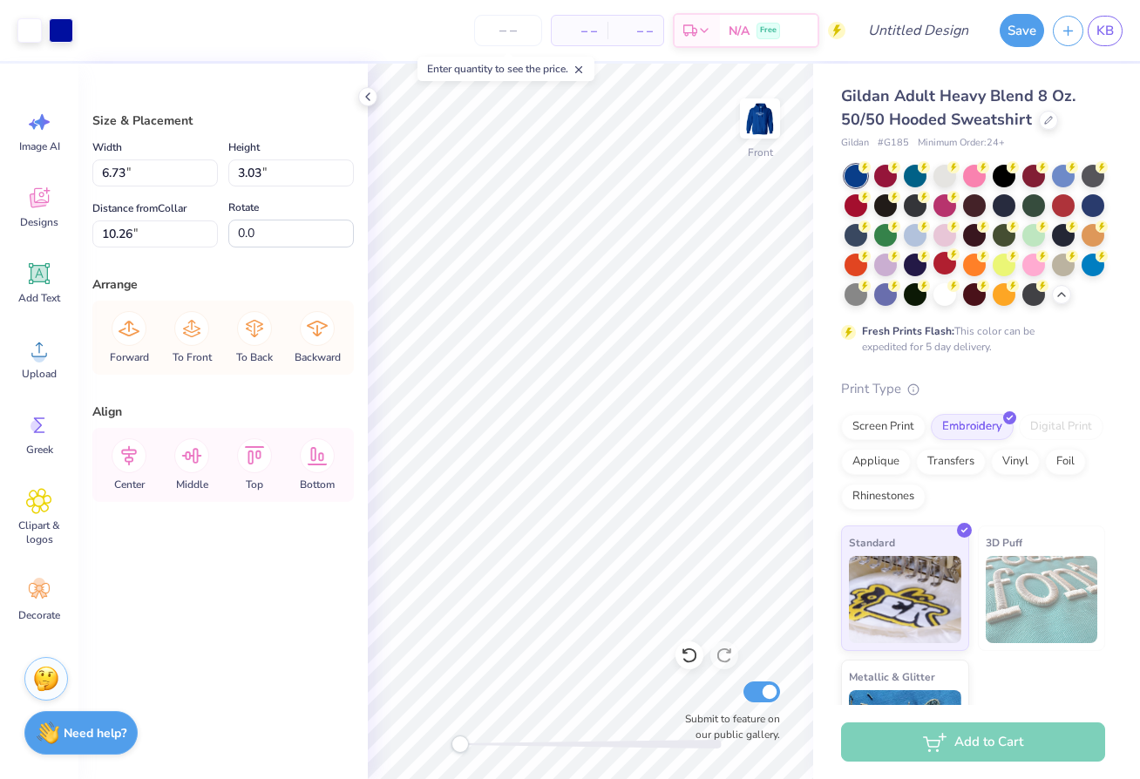
type input "10.22"
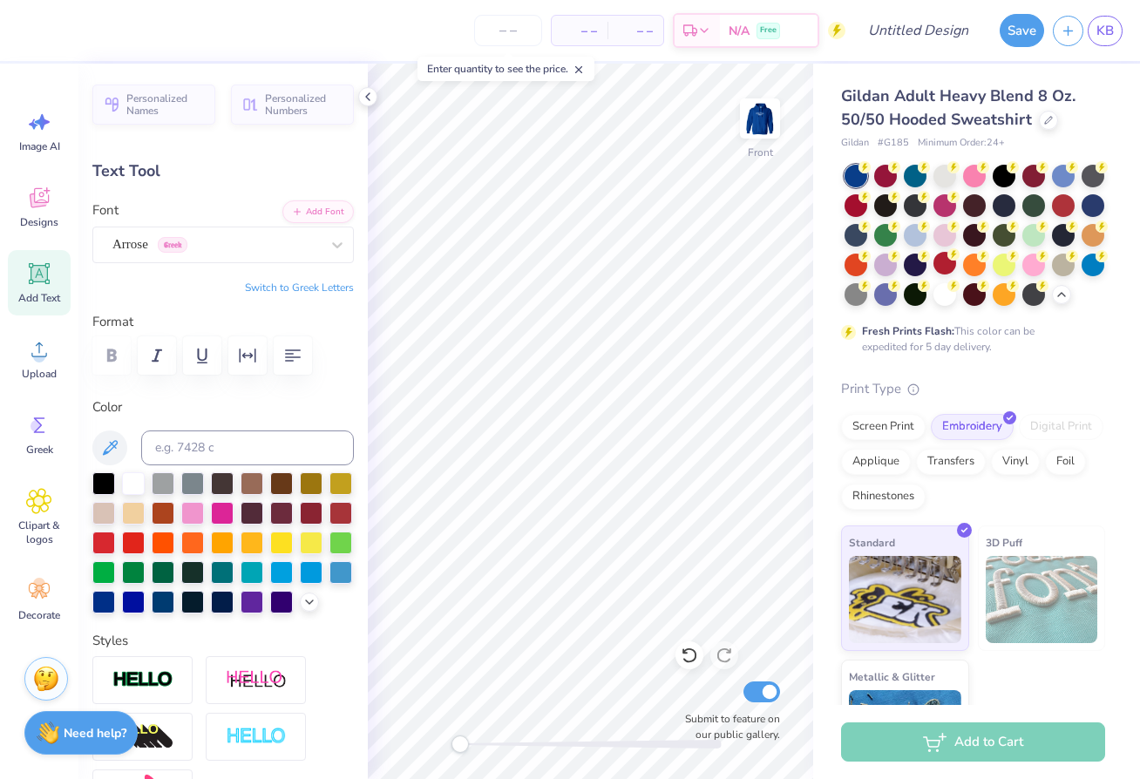
scroll to position [0, 2]
click at [170, 248] on div "Arrose Greek" at bounding box center [216, 244] width 211 height 27
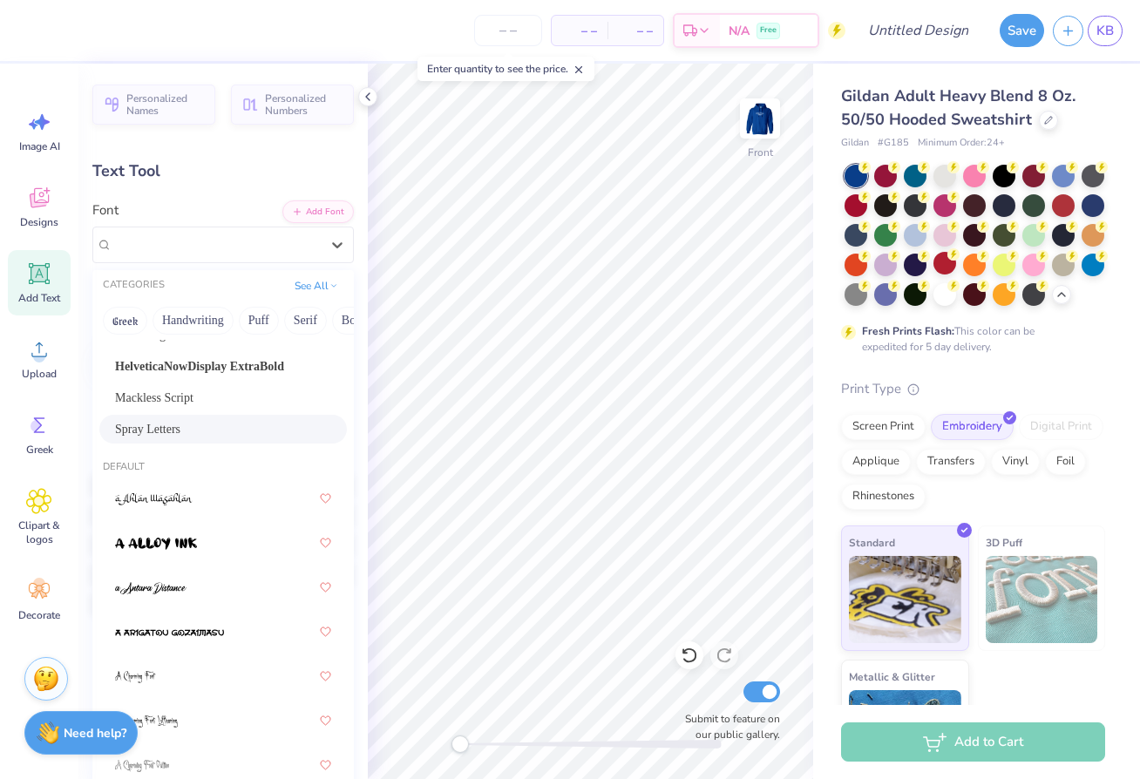
scroll to position [104, 0]
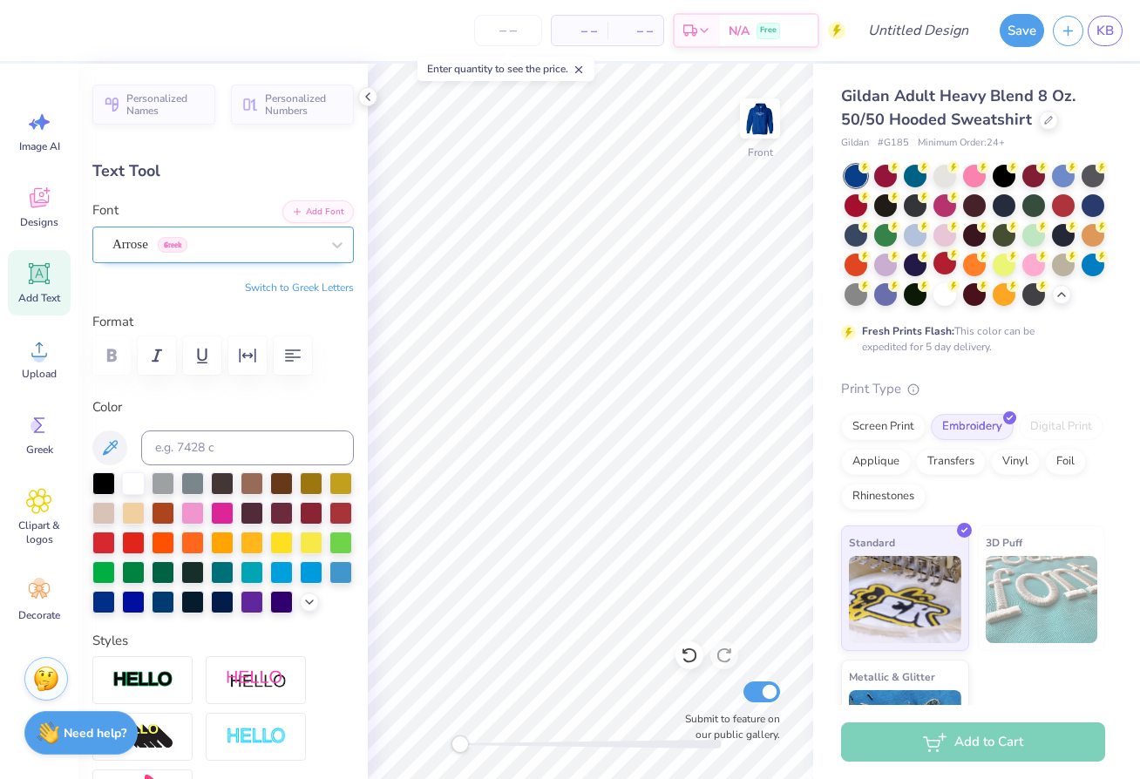
click at [223, 262] on div "Arrose Greek" at bounding box center [222, 245] width 261 height 37
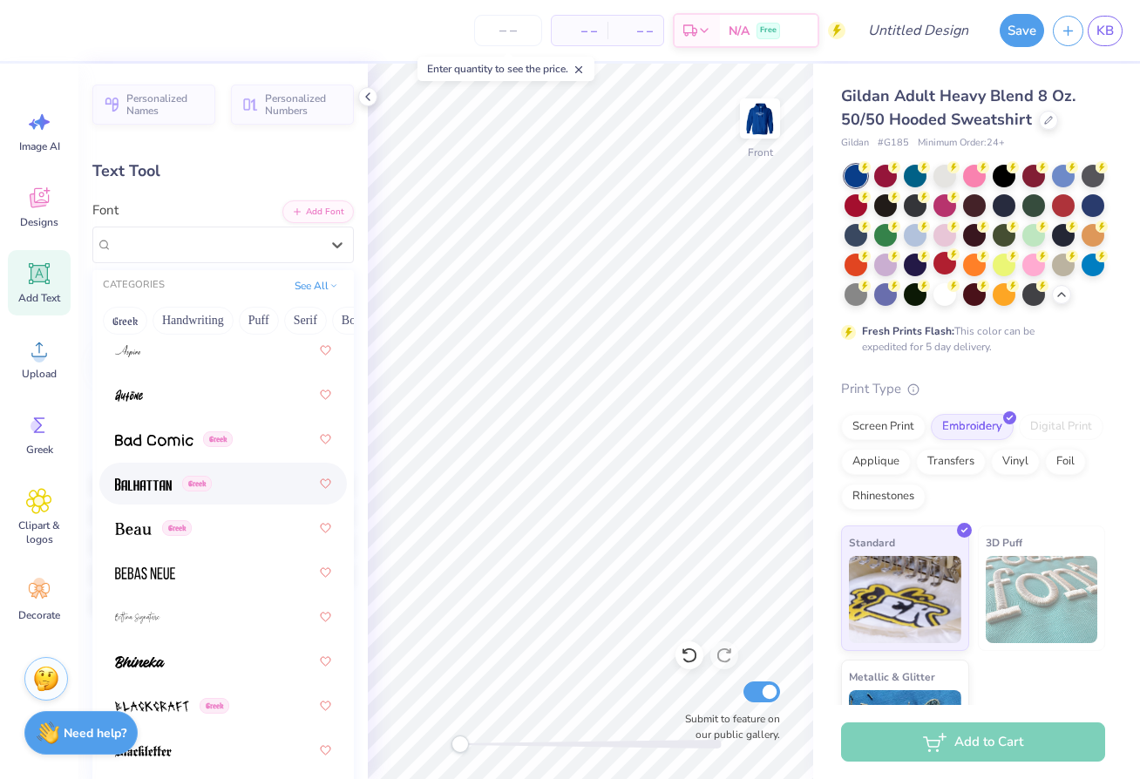
scroll to position [1176, 0]
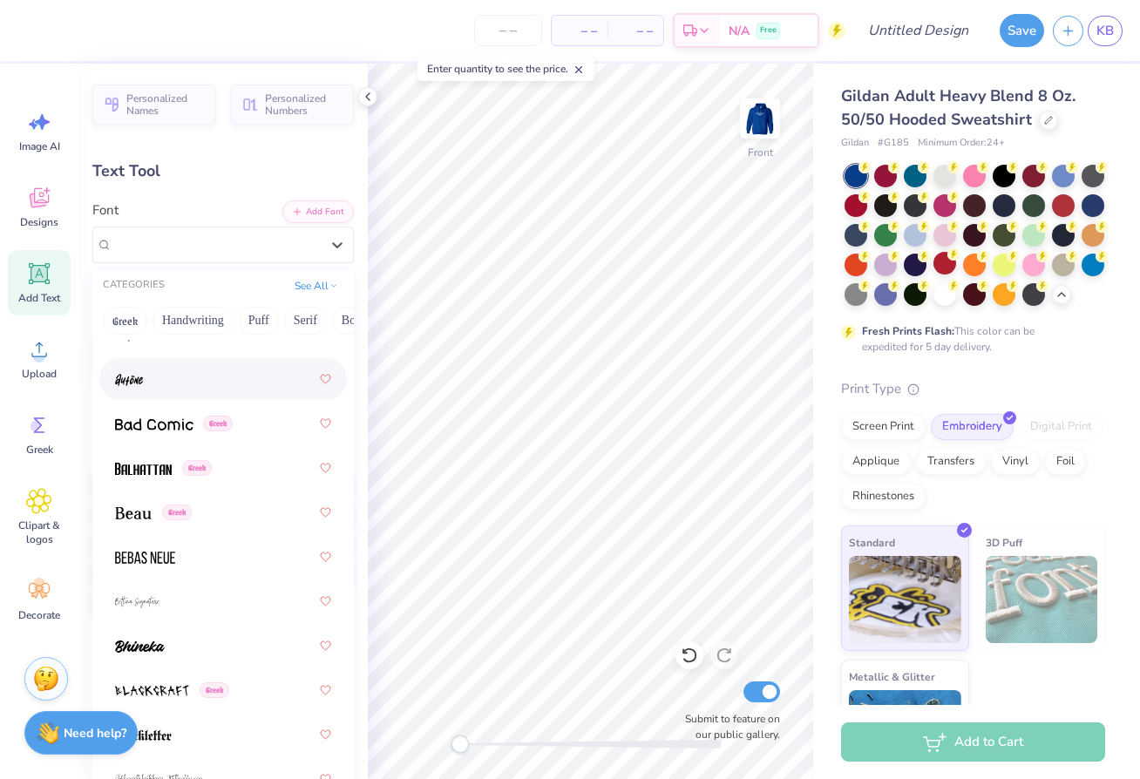
click at [150, 398] on div at bounding box center [223, 379] width 248 height 42
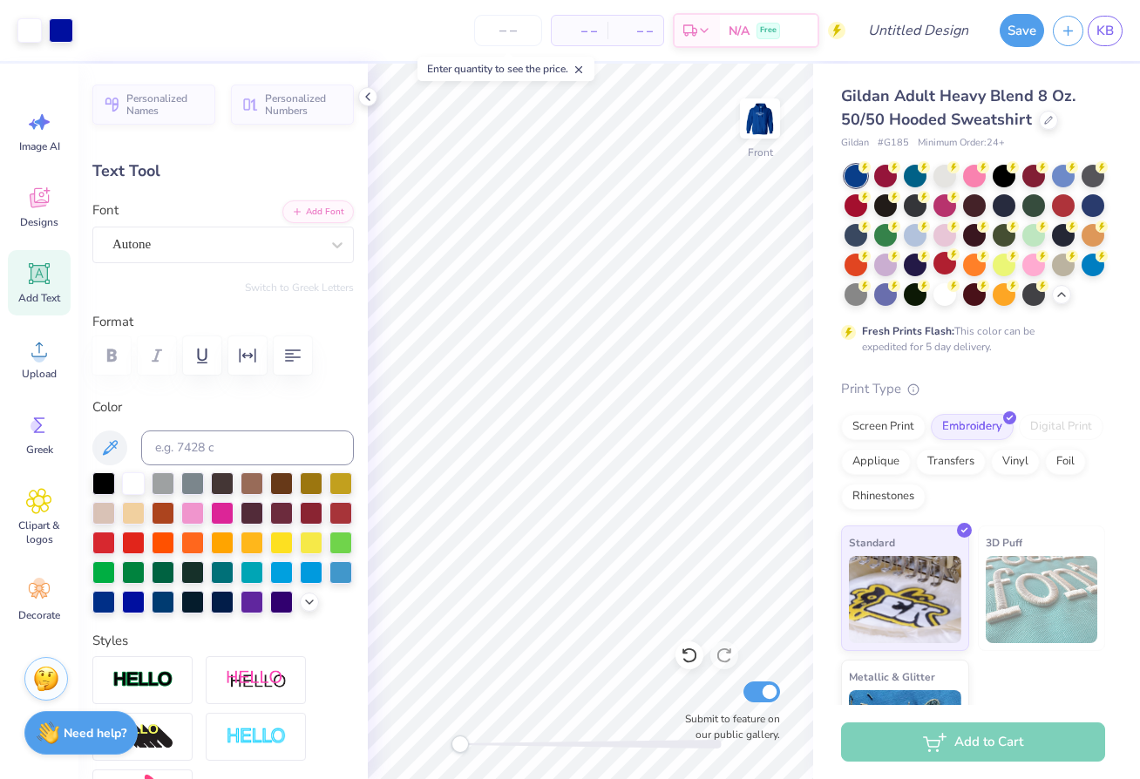
type input "3.82"
type input "1.13"
type input "6.31"
type input "9.73"
type input "3.75"
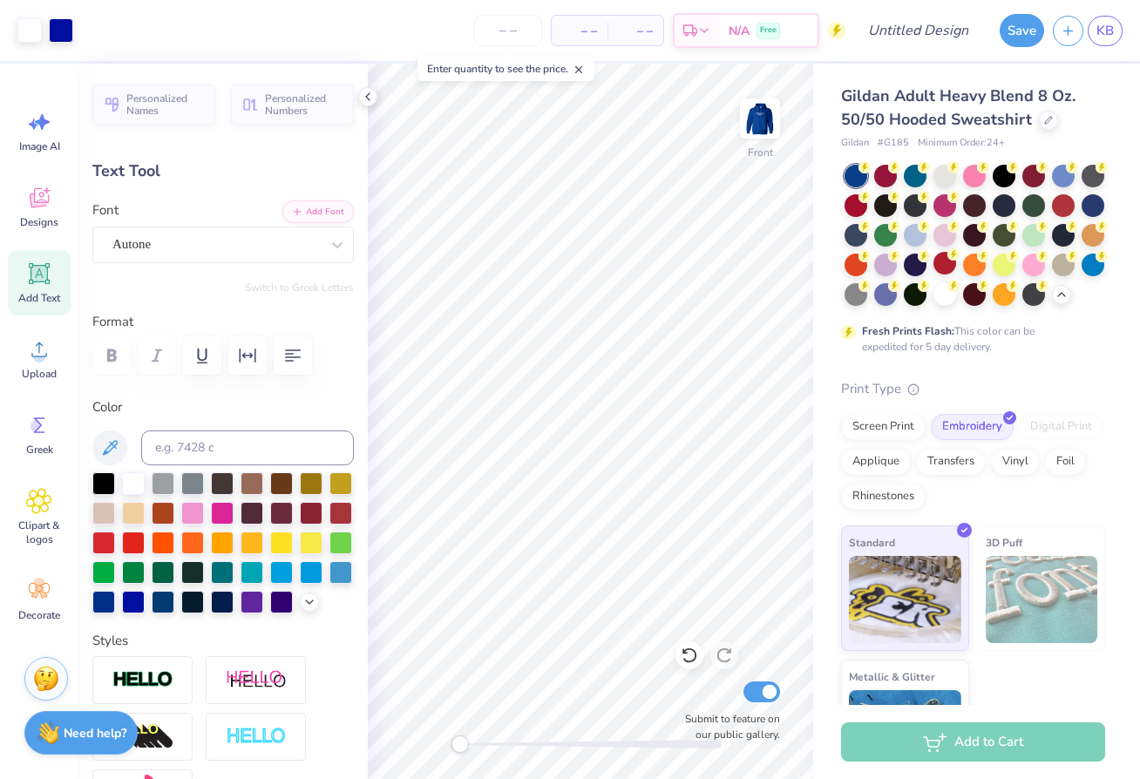
type input "7.53"
type input "3.82"
type input "1.13"
type input "16.00"
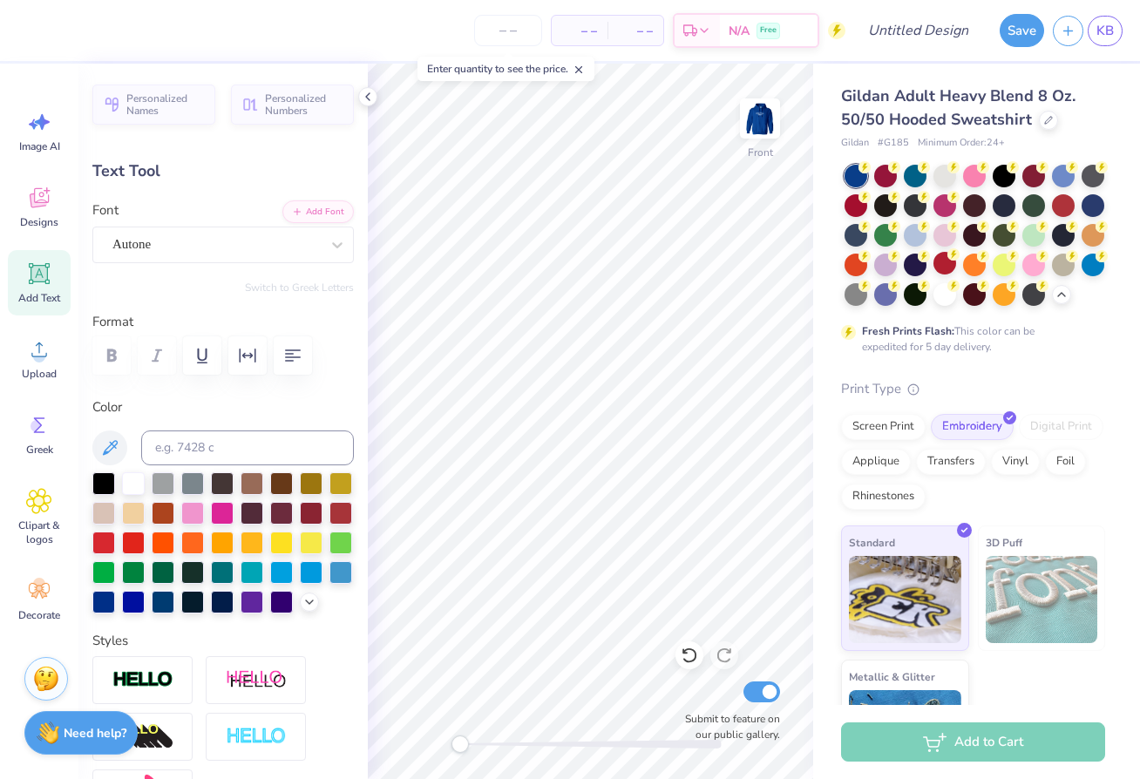
type textarea ","
type textarea "Delta Omega Kappa"
type input "5.03"
type input "2.78"
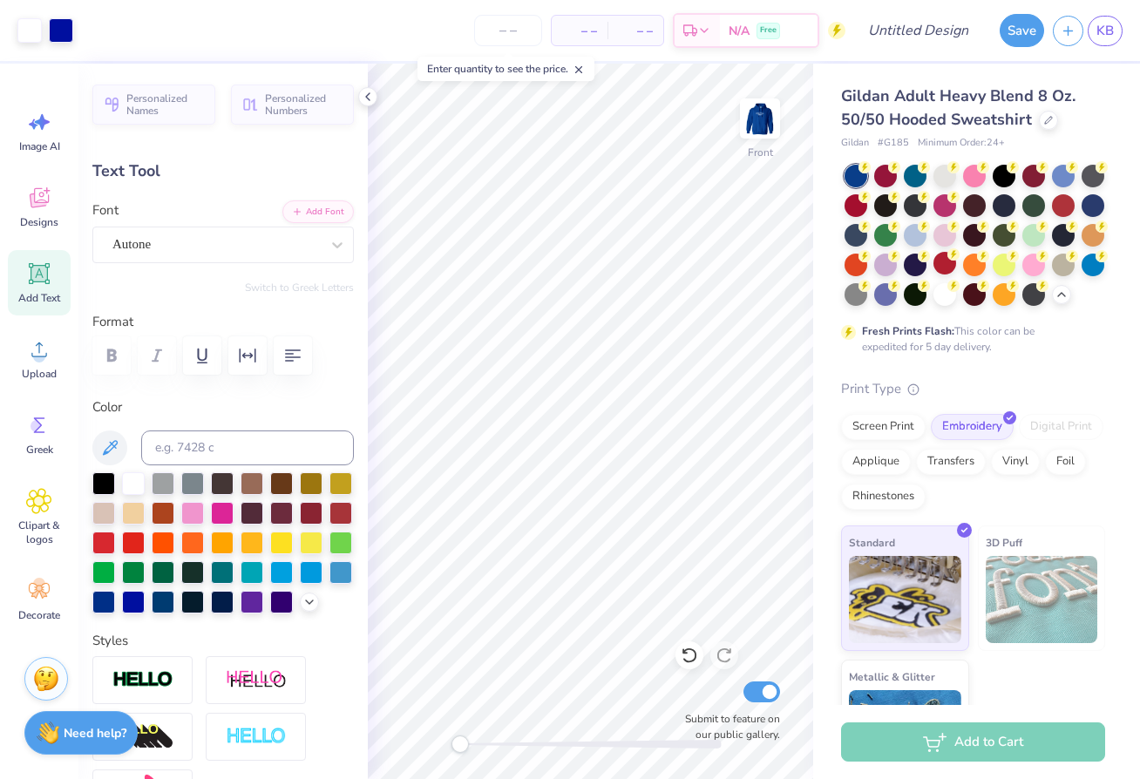
type input "15.18"
type input "3.82"
type input "1.13"
type input "6.40"
click at [50, 530] on span "Clipart & logos" at bounding box center [39, 533] width 58 height 28
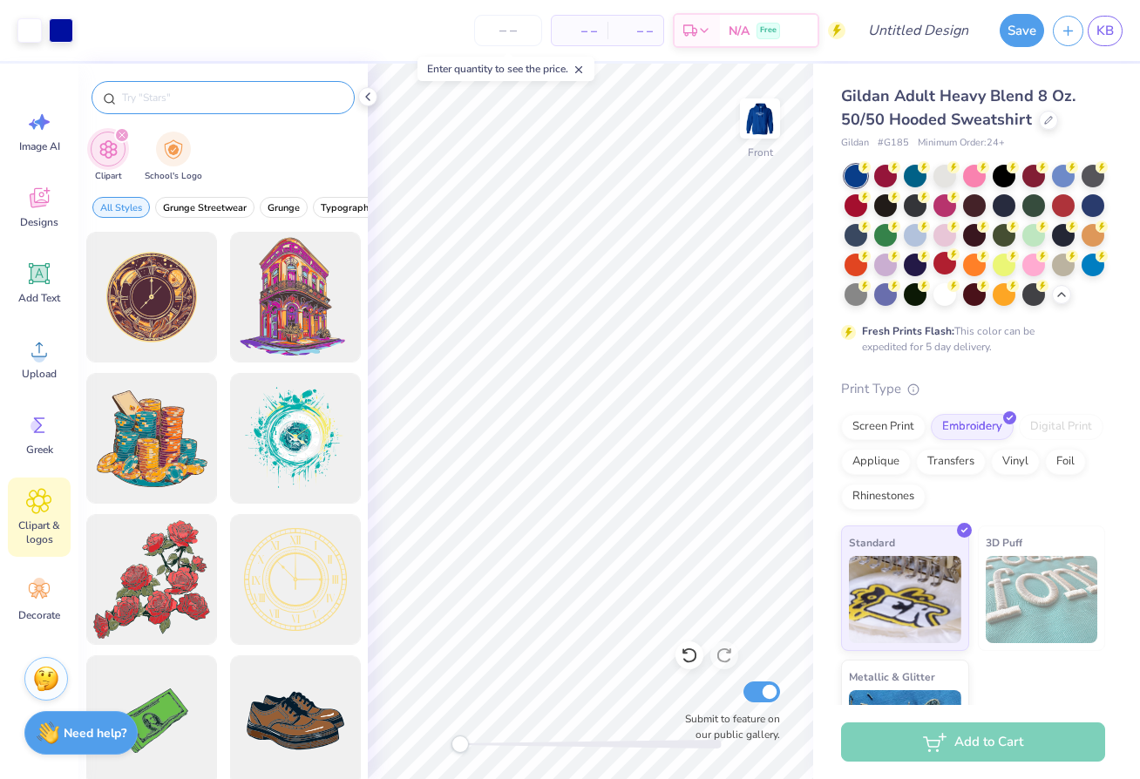
click at [175, 95] on input "text" at bounding box center [231, 97] width 223 height 17
type input "stars"
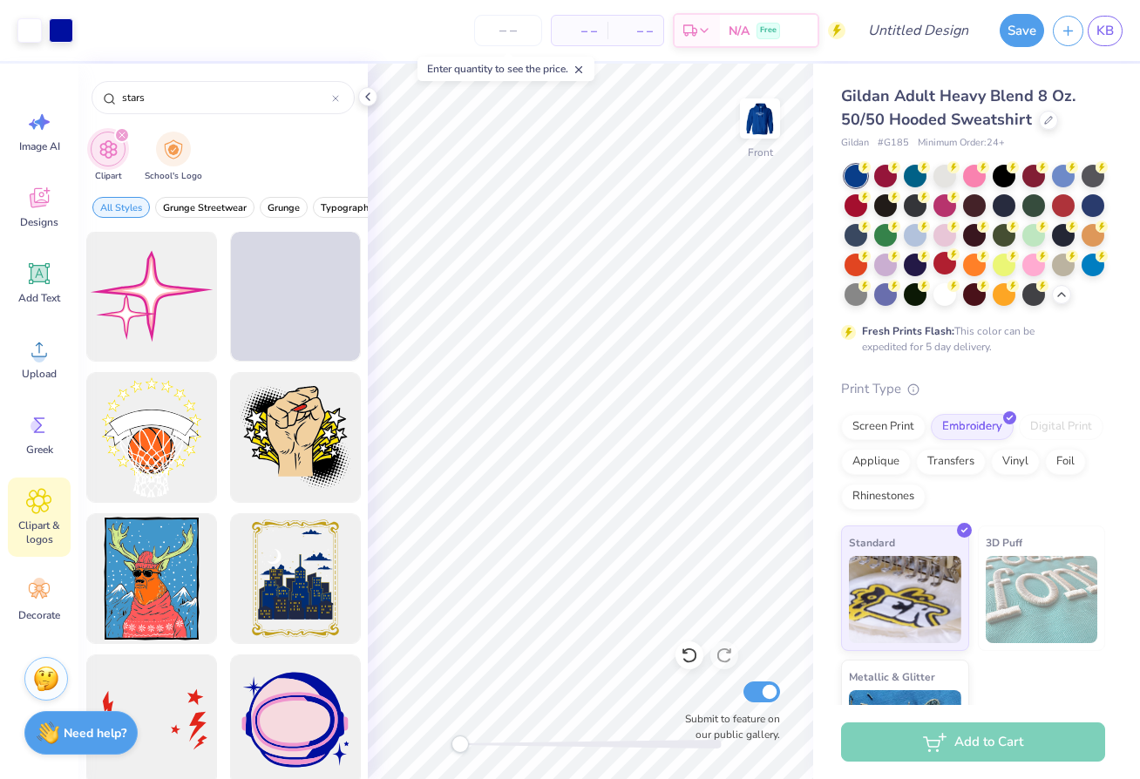
scroll to position [1988, 0]
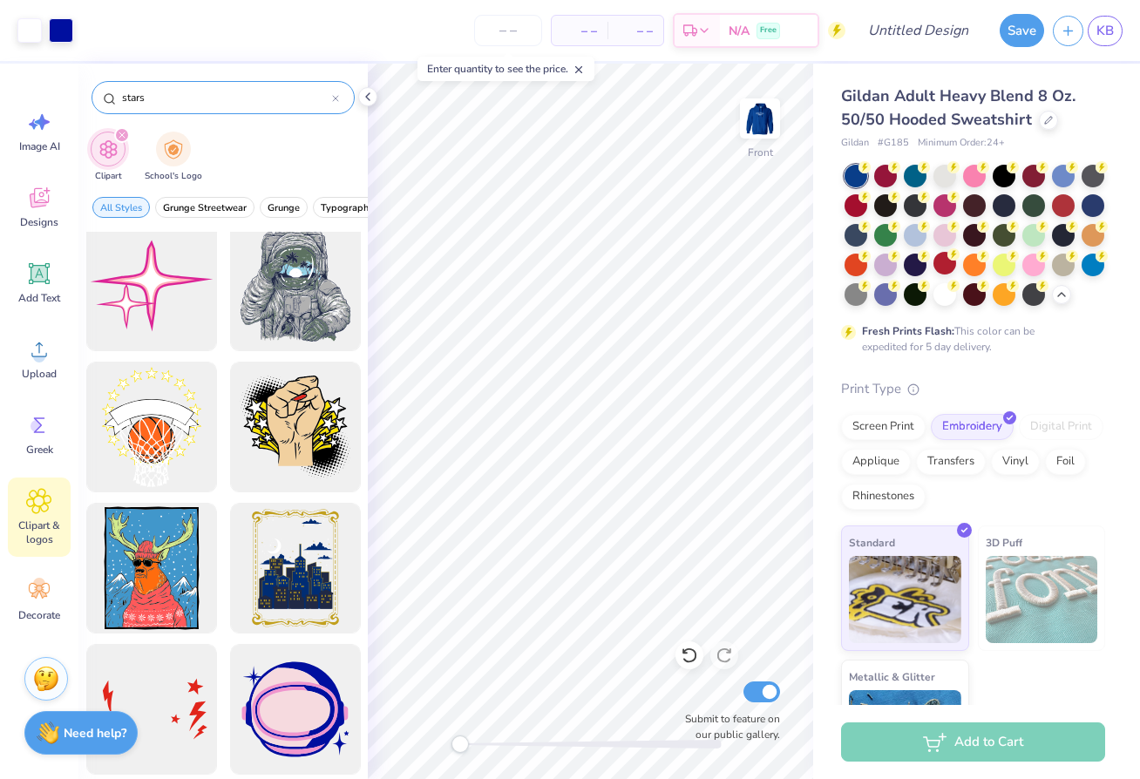
click at [138, 99] on input "stars" at bounding box center [226, 97] width 212 height 17
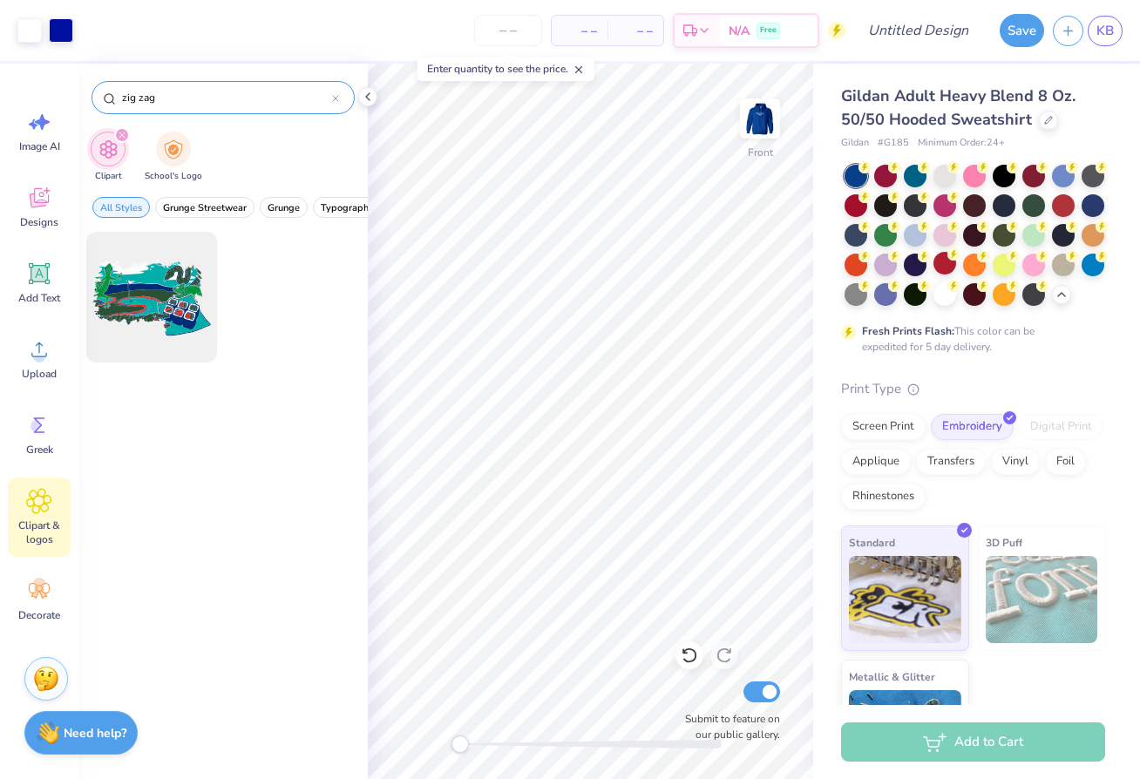
click at [131, 103] on input "zig zag" at bounding box center [226, 97] width 212 height 17
drag, startPoint x: 153, startPoint y: 101, endPoint x: 121, endPoint y: 101, distance: 31.4
click at [121, 101] on input "zag" at bounding box center [226, 97] width 212 height 17
click at [120, 101] on input "zag" at bounding box center [226, 97] width 212 height 17
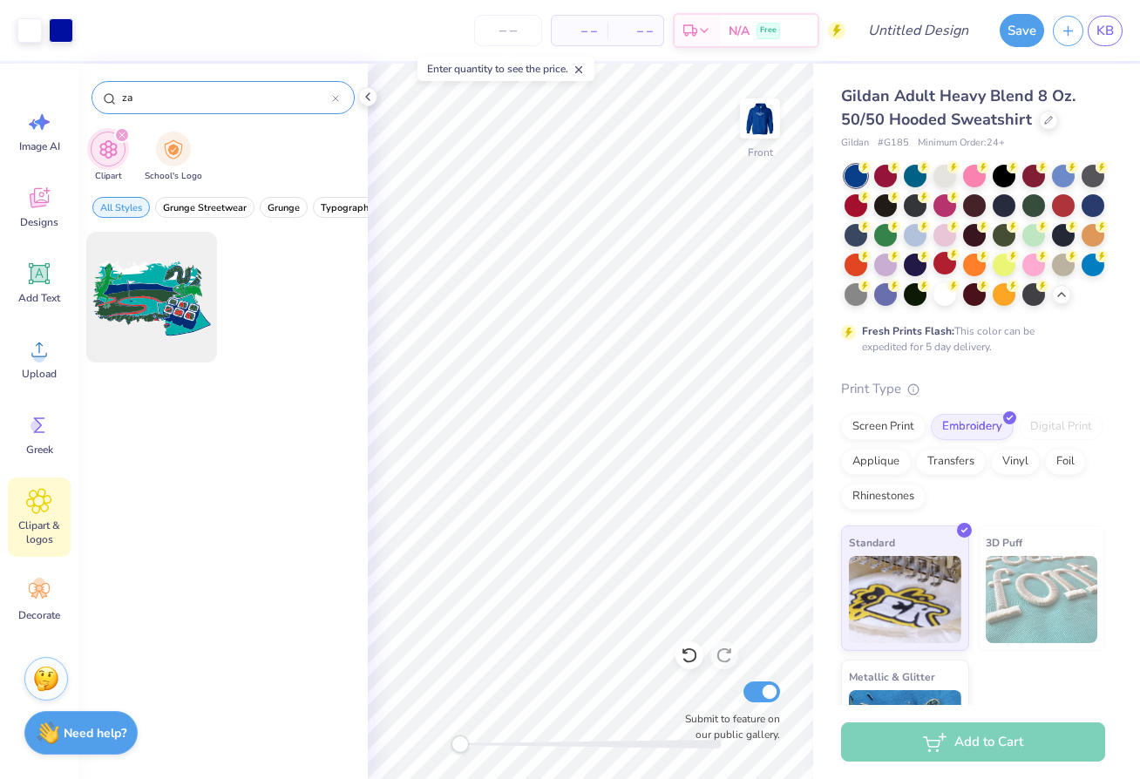
type input "z"
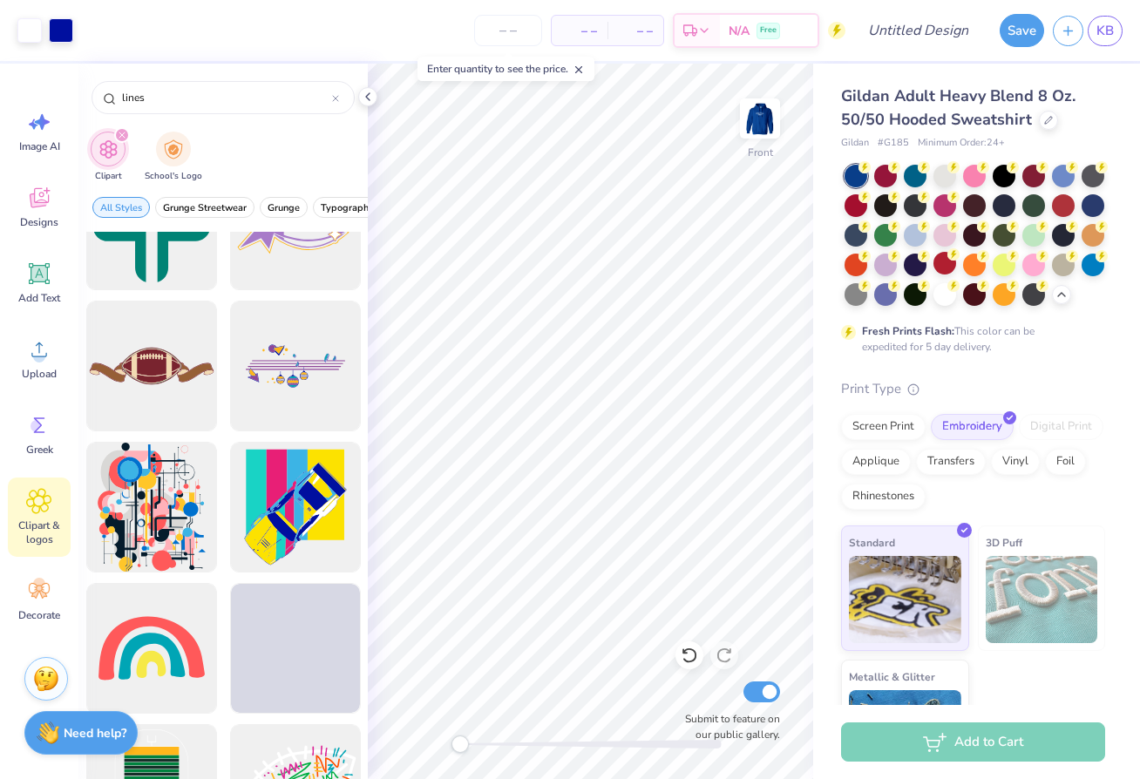
scroll to position [2100, 0]
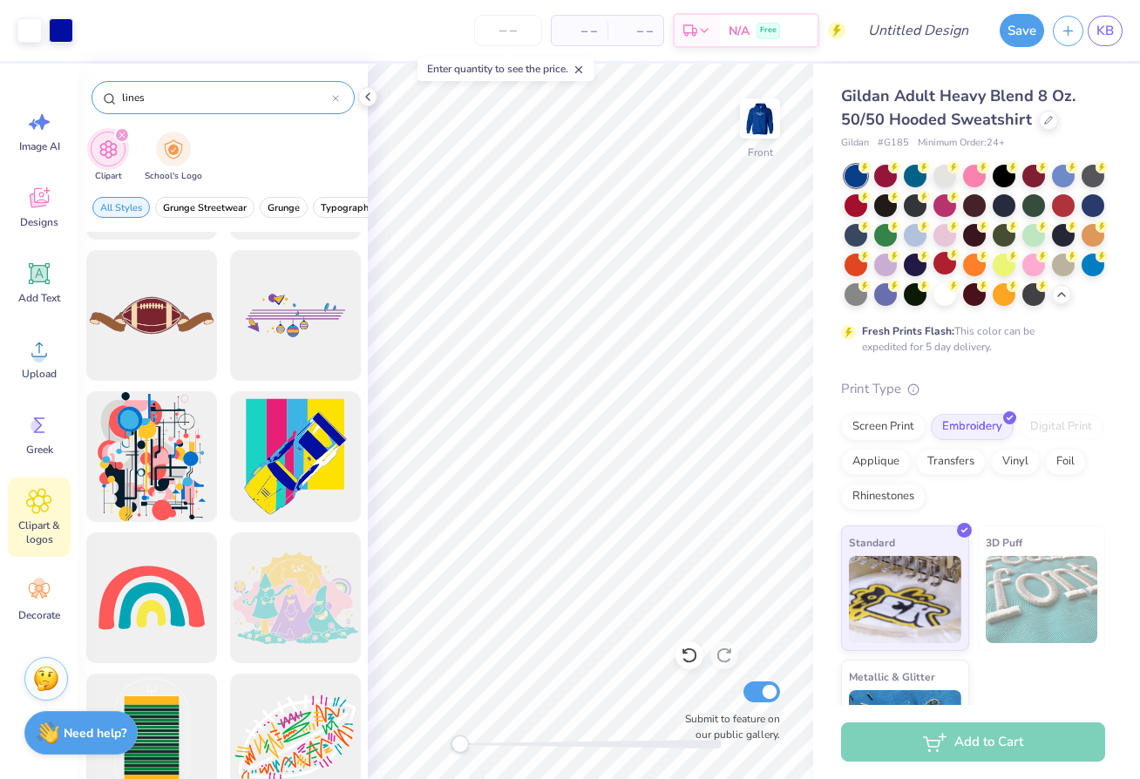
click at [123, 103] on input "lines" at bounding box center [226, 97] width 212 height 17
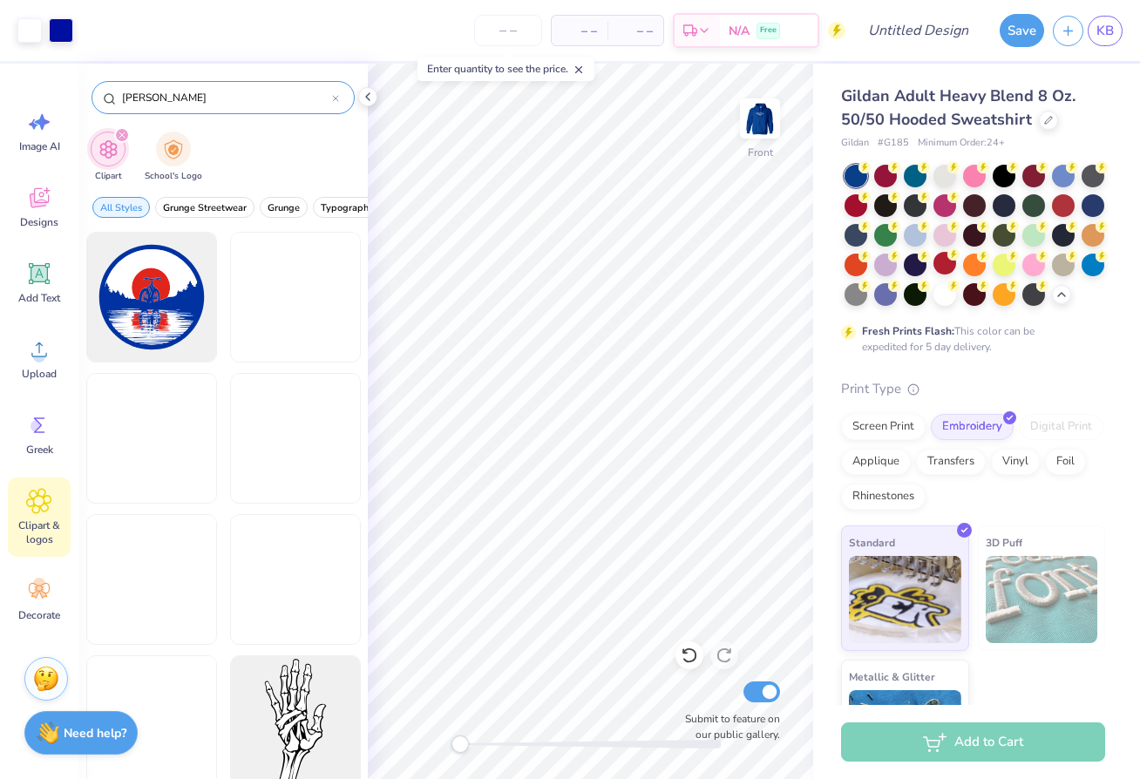
click at [141, 97] on input "bines" at bounding box center [226, 97] width 212 height 17
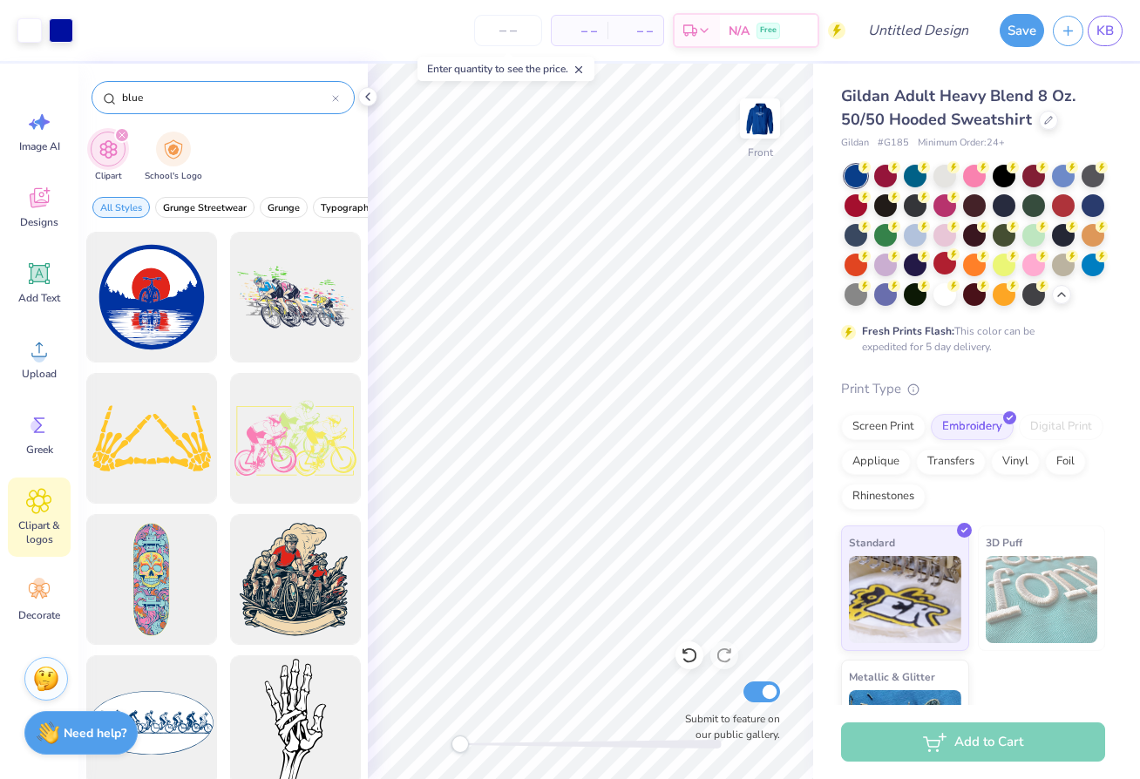
type input "blue"
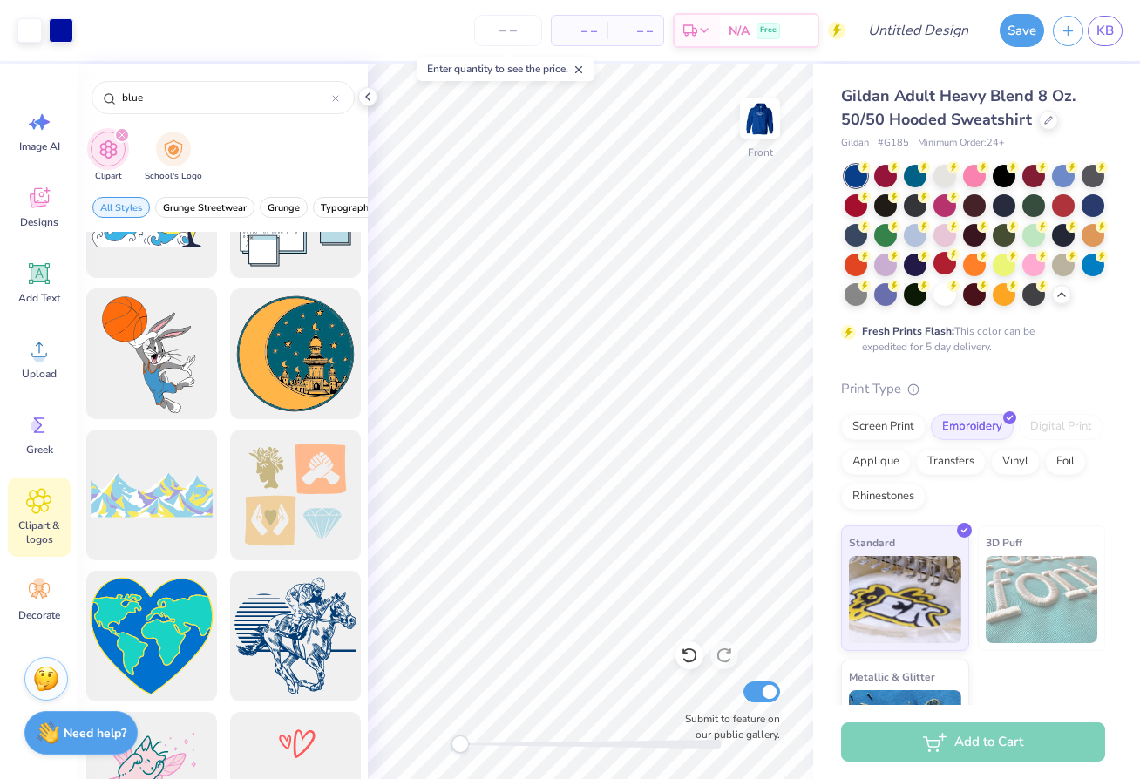
scroll to position [1657, 0]
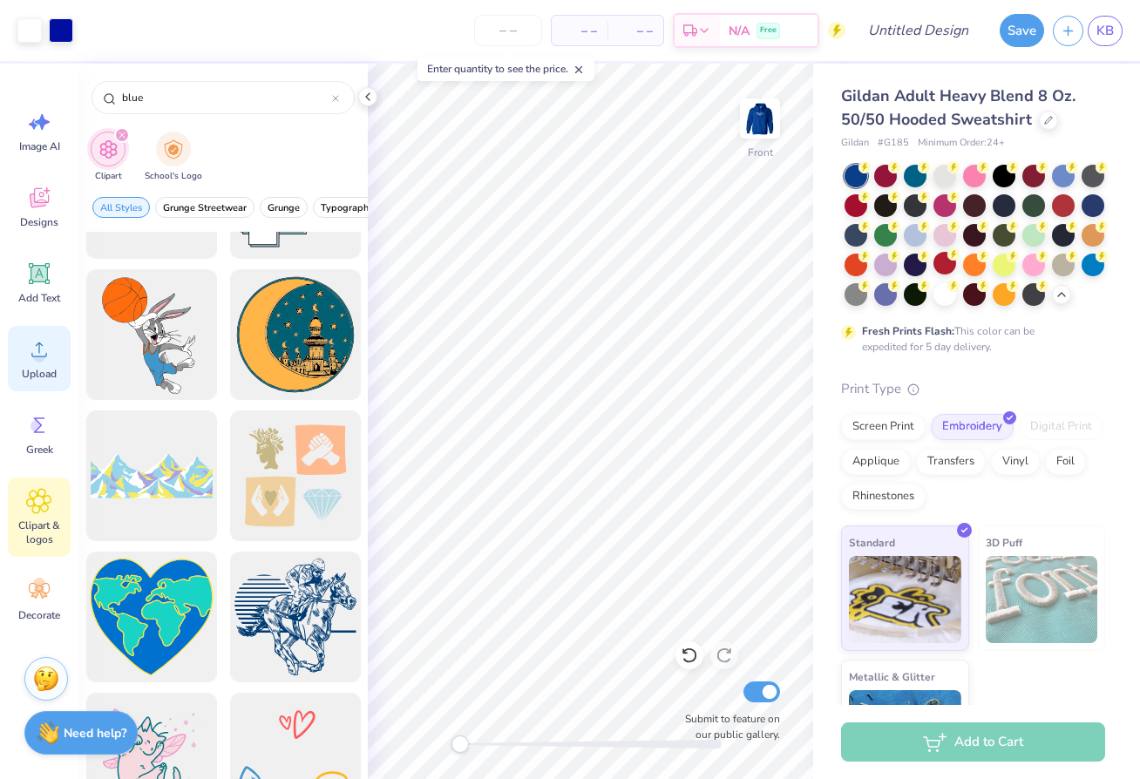
click at [41, 364] on div "Upload" at bounding box center [39, 358] width 63 height 65
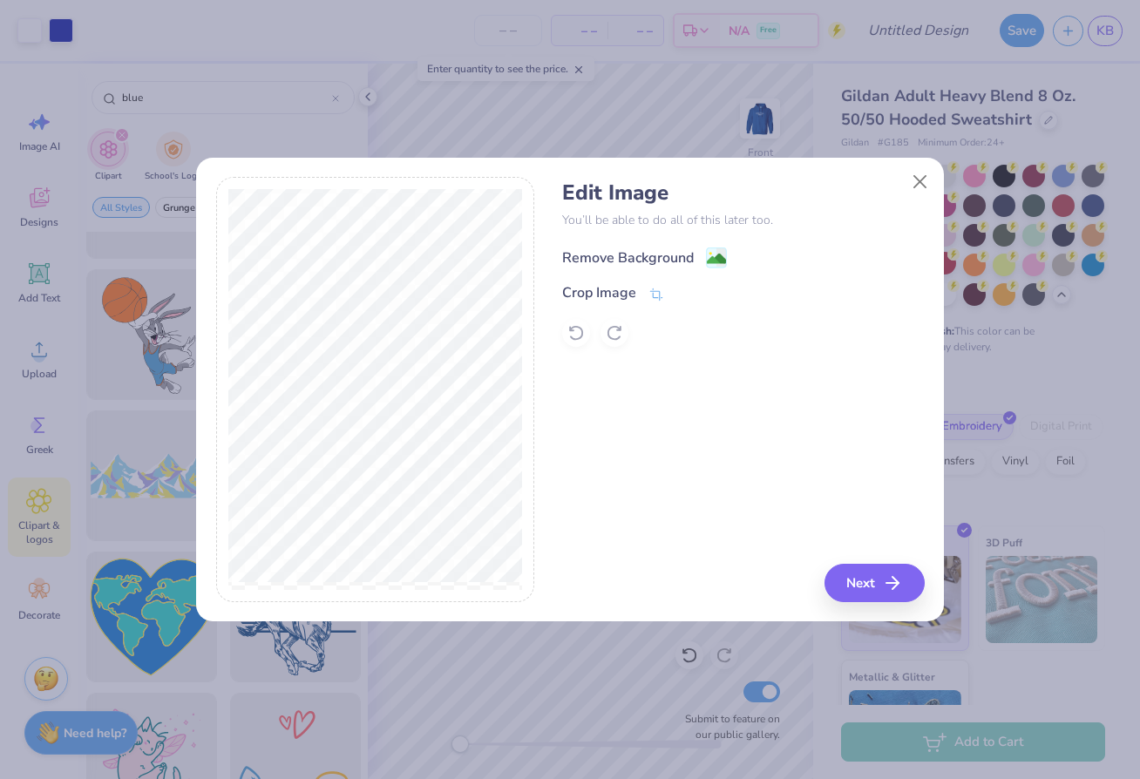
click at [660, 260] on div "Remove Background" at bounding box center [628, 258] width 132 height 21
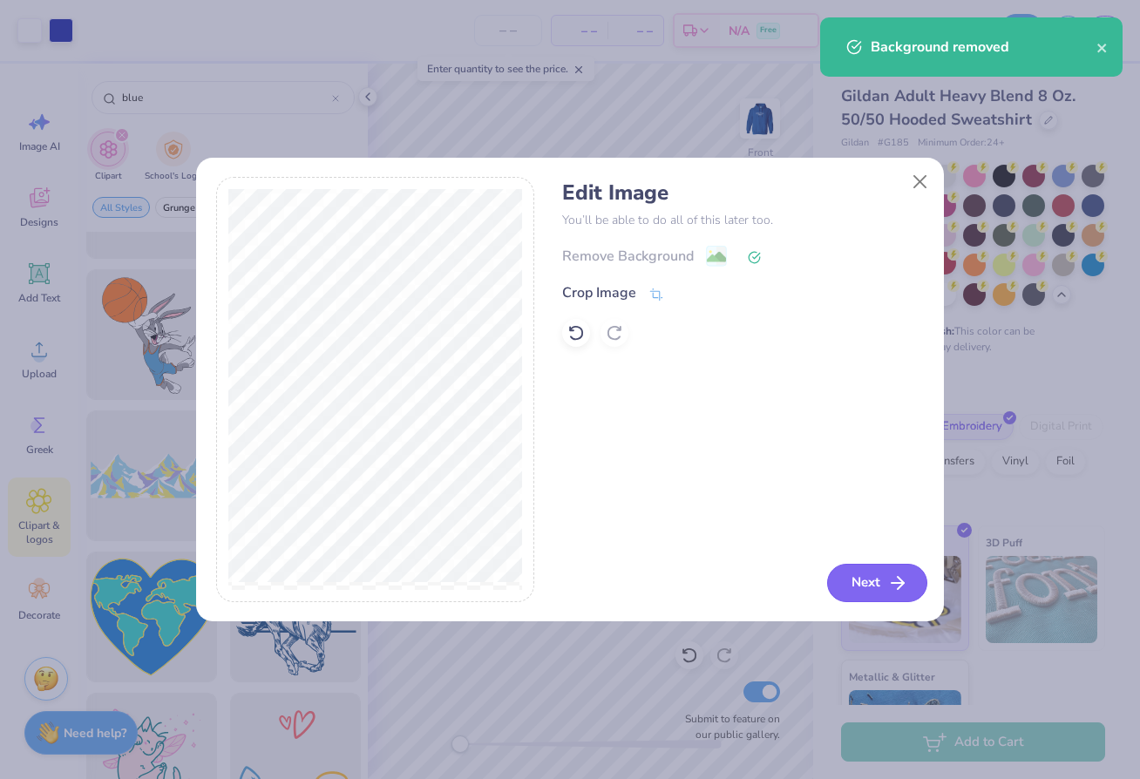
click at [880, 581] on button "Next" at bounding box center [877, 583] width 100 height 38
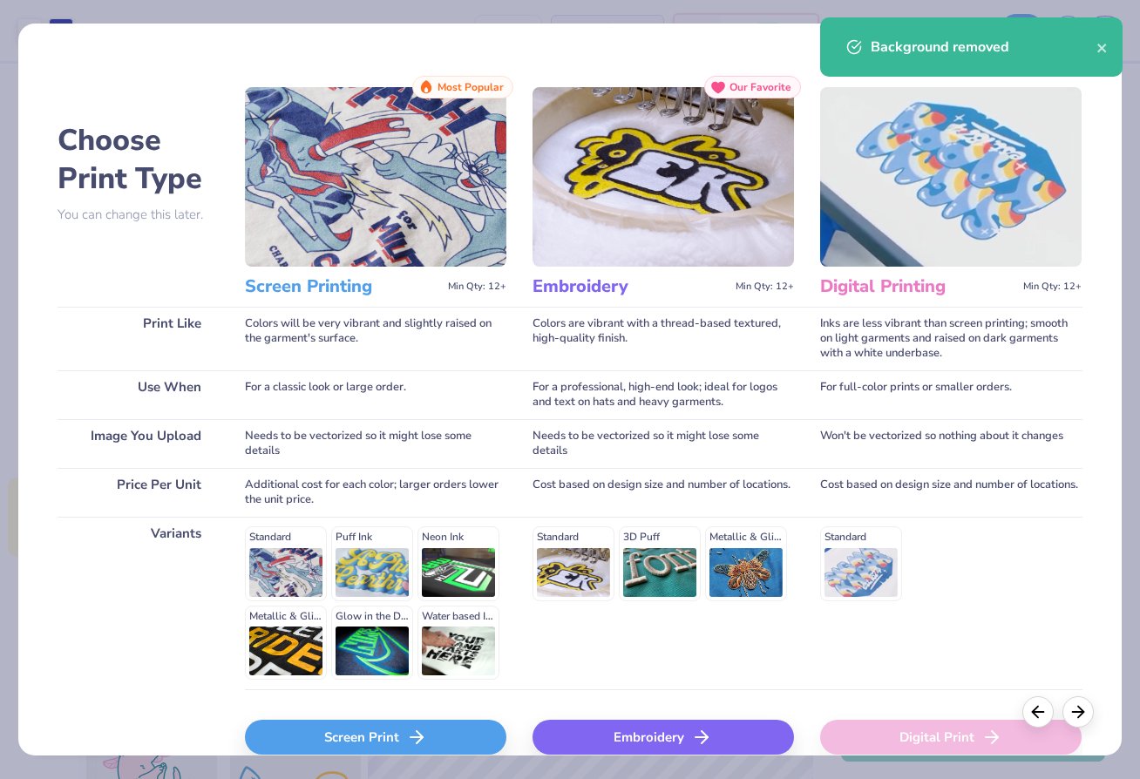
click at [404, 752] on div "Screen Print" at bounding box center [375, 737] width 261 height 35
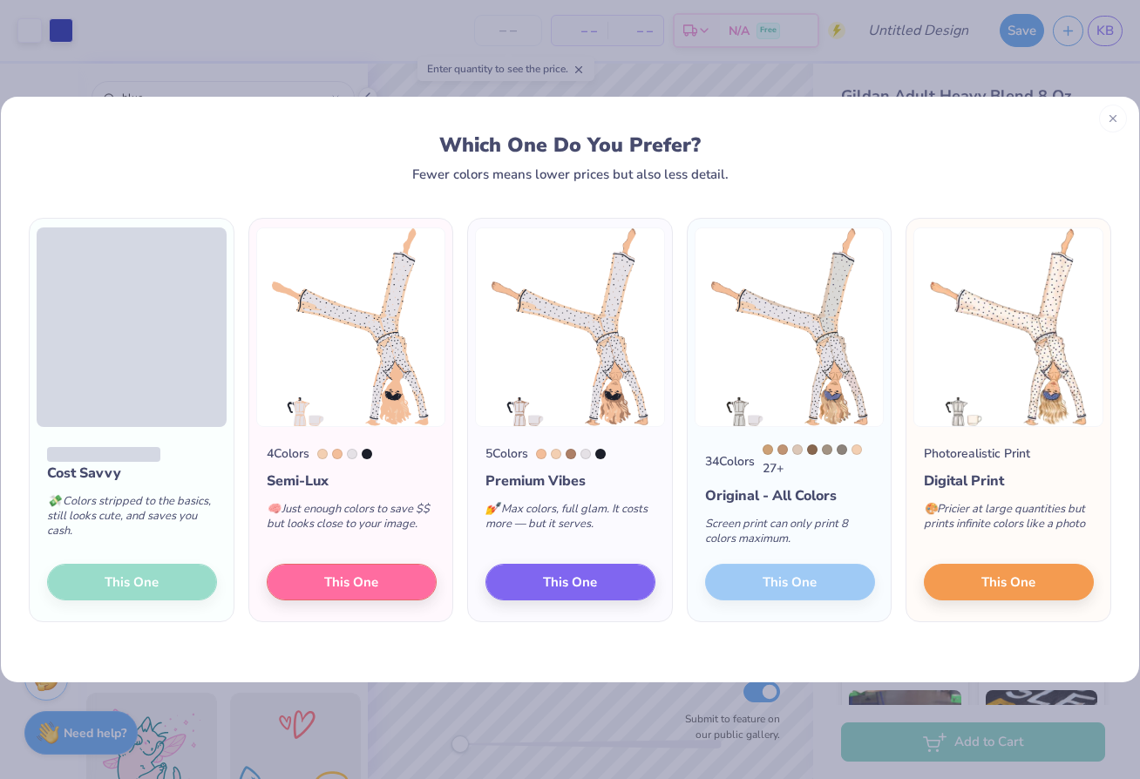
click at [1108, 125] on div at bounding box center [1113, 119] width 28 height 28
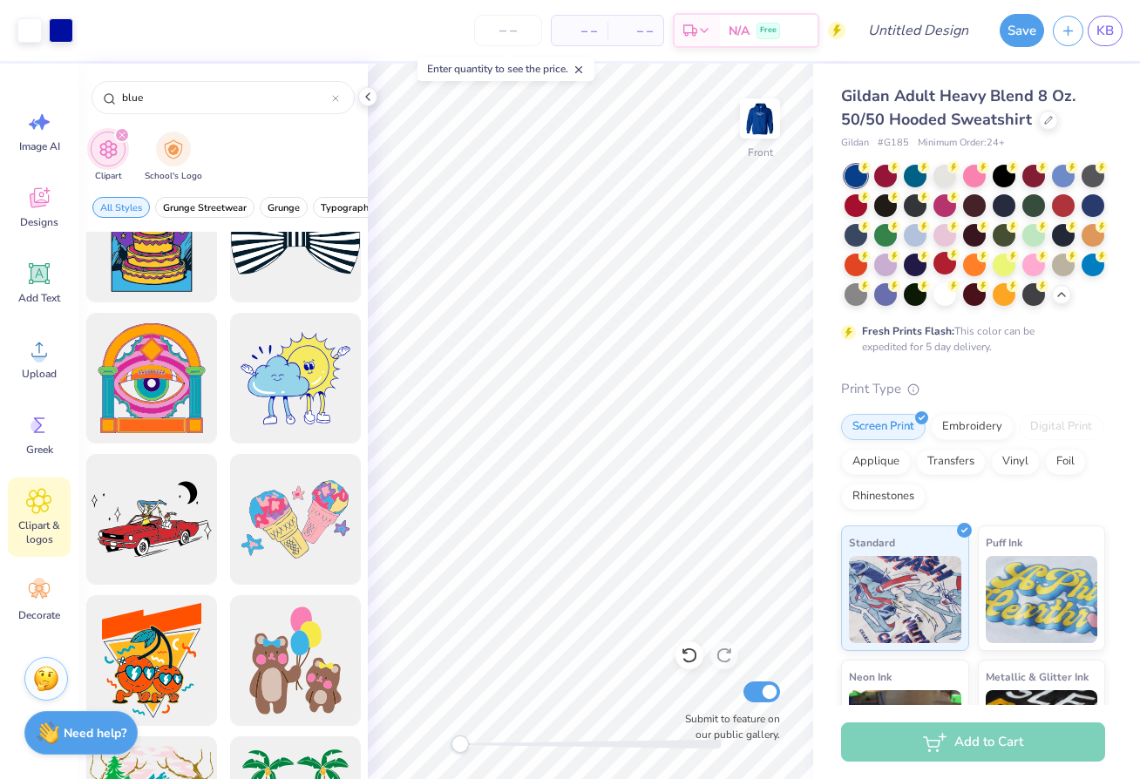
scroll to position [2462, 0]
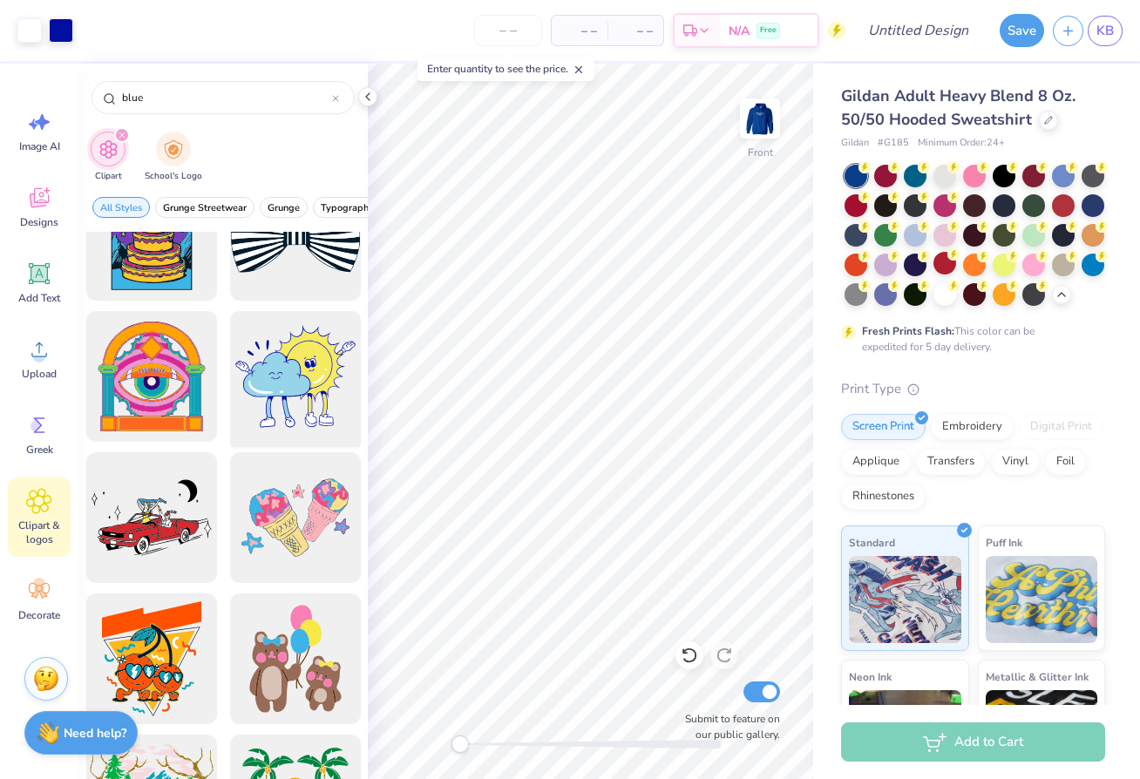
click at [287, 413] on div at bounding box center [295, 377] width 144 height 144
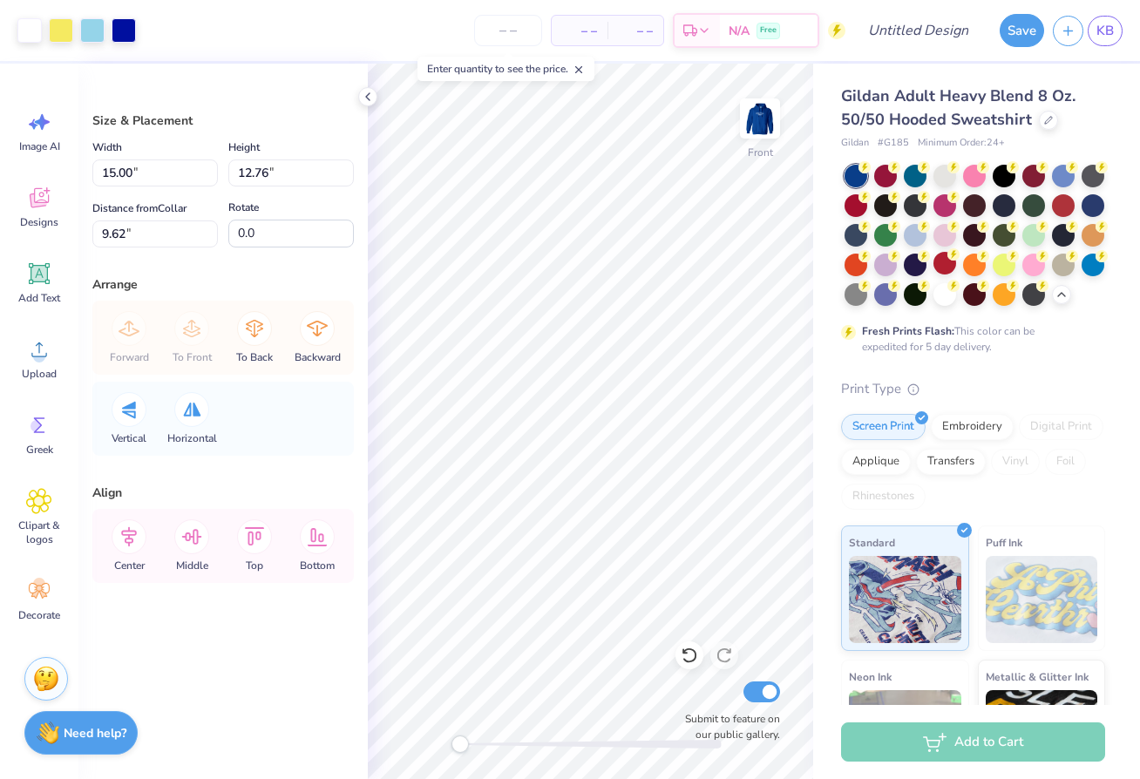
type input "8.67"
type input "7.37"
type input "15.01"
click at [59, 38] on div at bounding box center [61, 29] width 24 height 24
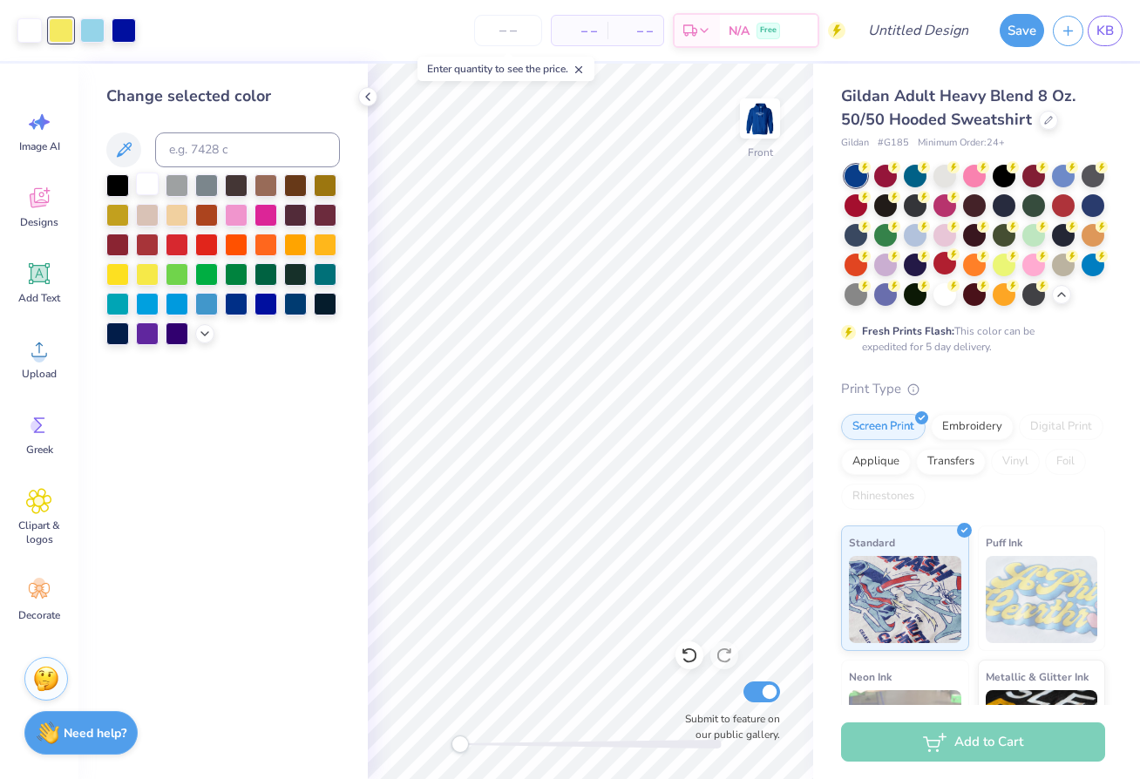
click at [146, 185] on div at bounding box center [147, 184] width 23 height 23
click at [58, 31] on div at bounding box center [61, 29] width 24 height 24
click at [146, 184] on div at bounding box center [147, 184] width 23 height 23
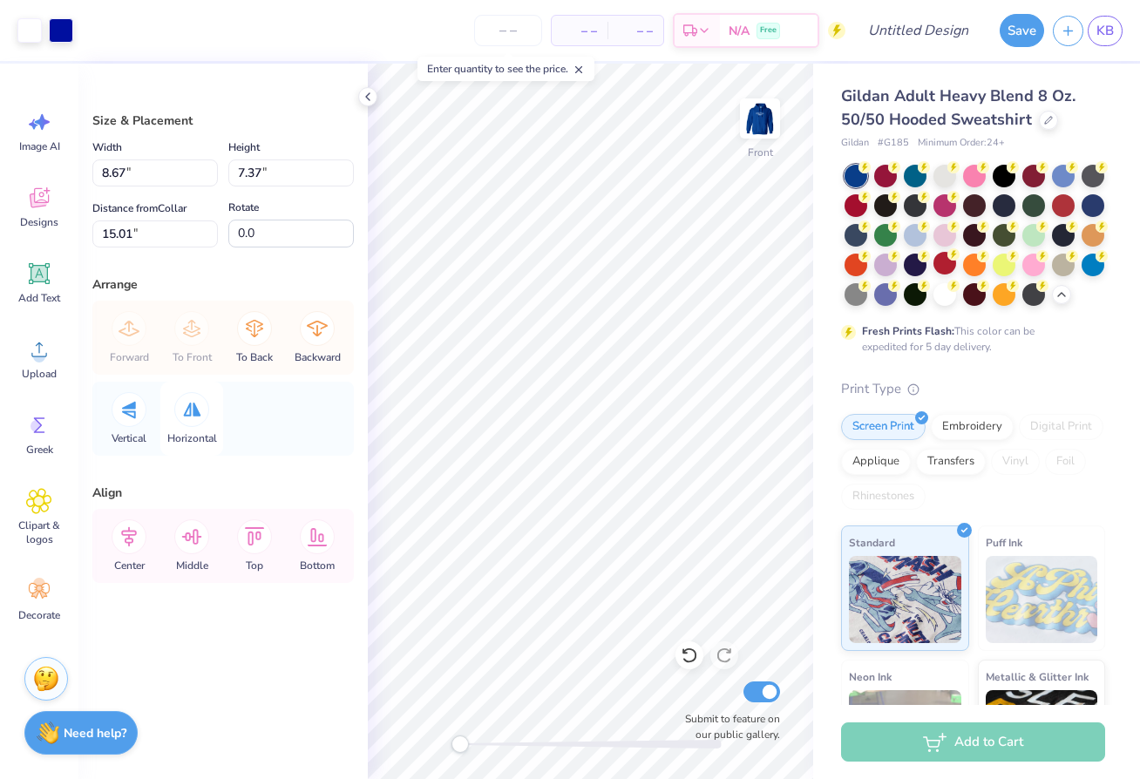
click at [197, 415] on icon at bounding box center [191, 410] width 17 height 14
type input "6.51"
type input "5.54"
type input "7.97"
type input "6.78"
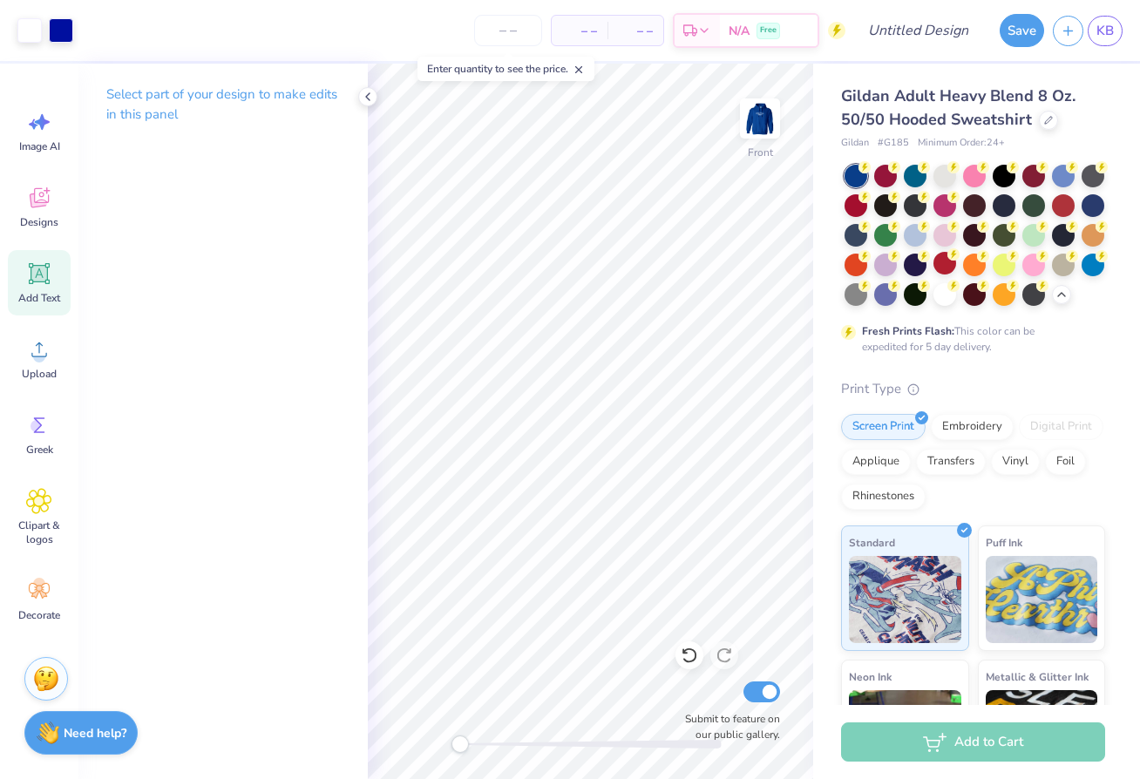
click at [45, 292] on span "Add Text" at bounding box center [39, 298] width 42 height 14
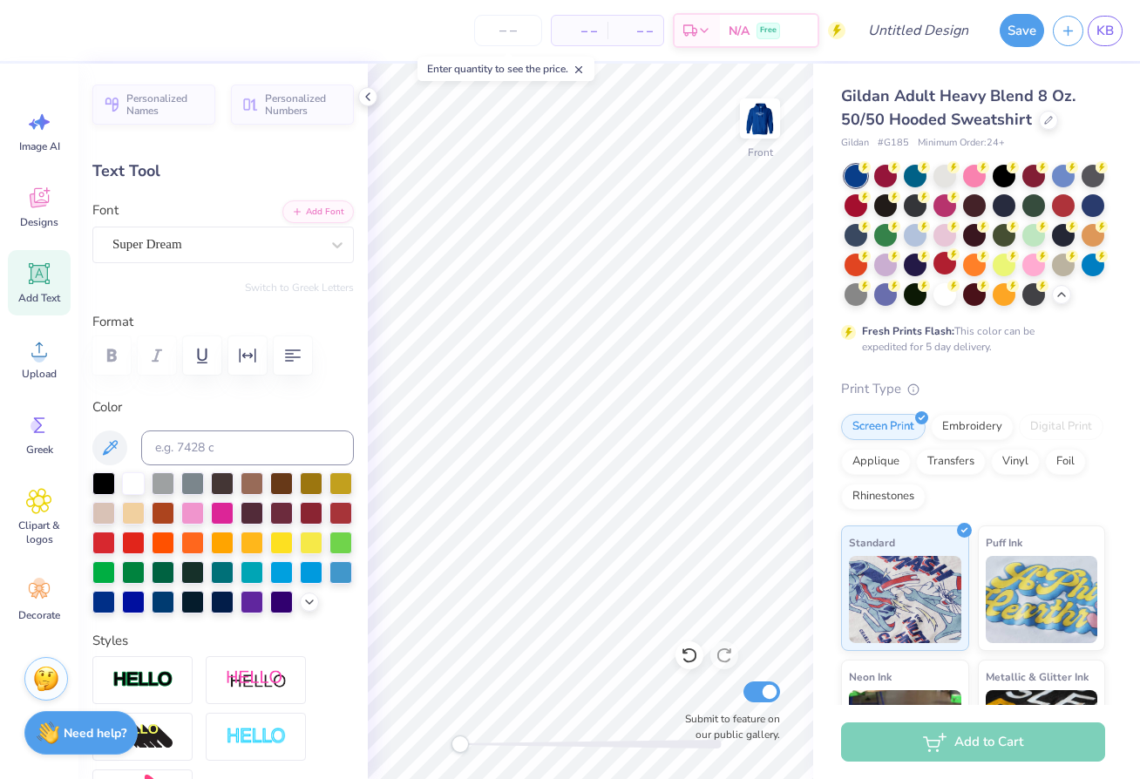
scroll to position [0, 3]
type textarea "Dream Boldly"
type input "8.25"
type input "5.57"
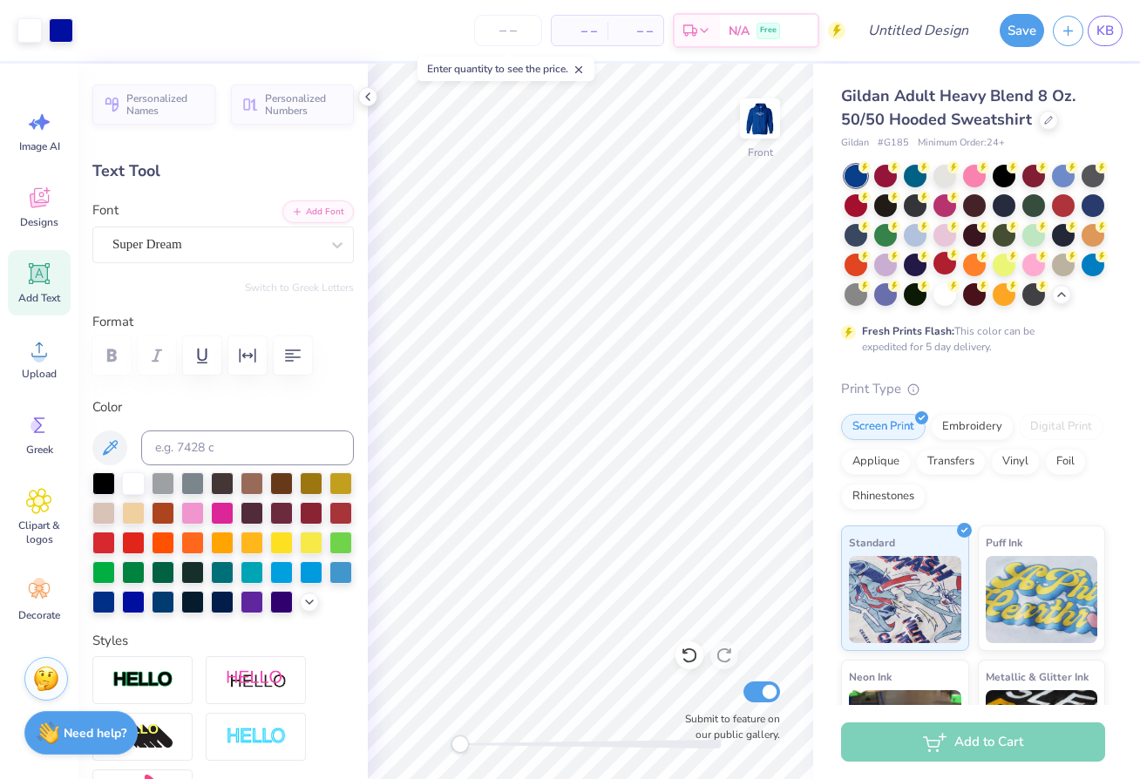
type input "13.21"
click at [298, 367] on button "button" at bounding box center [293, 355] width 38 height 38
type input "7.78"
type input "5.26"
click at [241, 356] on icon "button" at bounding box center [247, 355] width 21 height 21
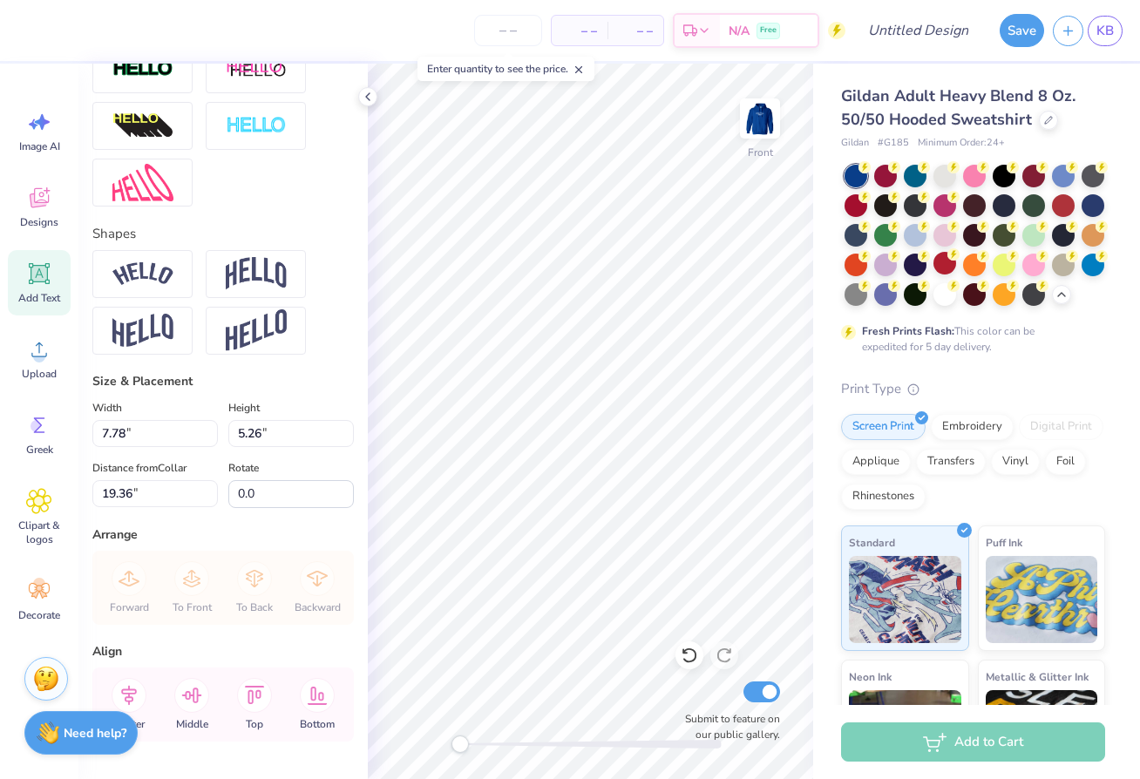
scroll to position [707, 0]
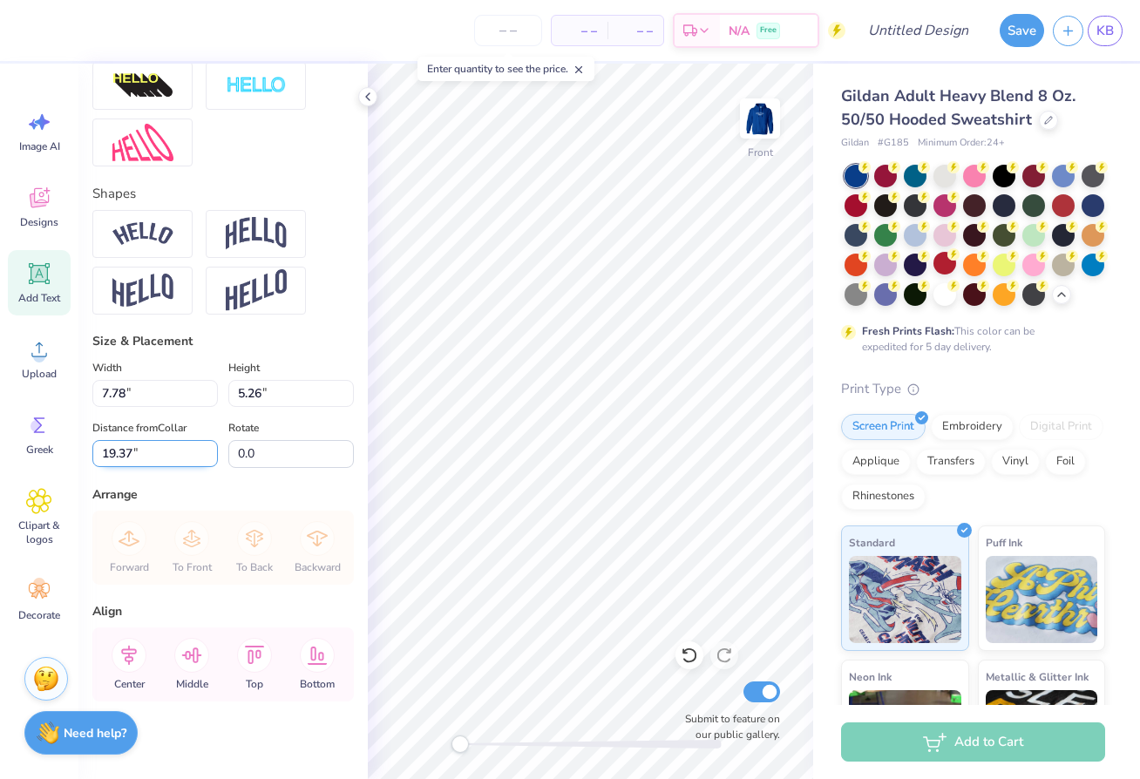
click at [211, 449] on input "19.37" at bounding box center [155, 453] width 126 height 27
click at [211, 449] on input "19.38" at bounding box center [155, 453] width 126 height 27
click at [211, 449] on input "19.39" at bounding box center [155, 453] width 126 height 27
click at [211, 449] on input "19.4" at bounding box center [155, 453] width 126 height 27
type input "19.36"
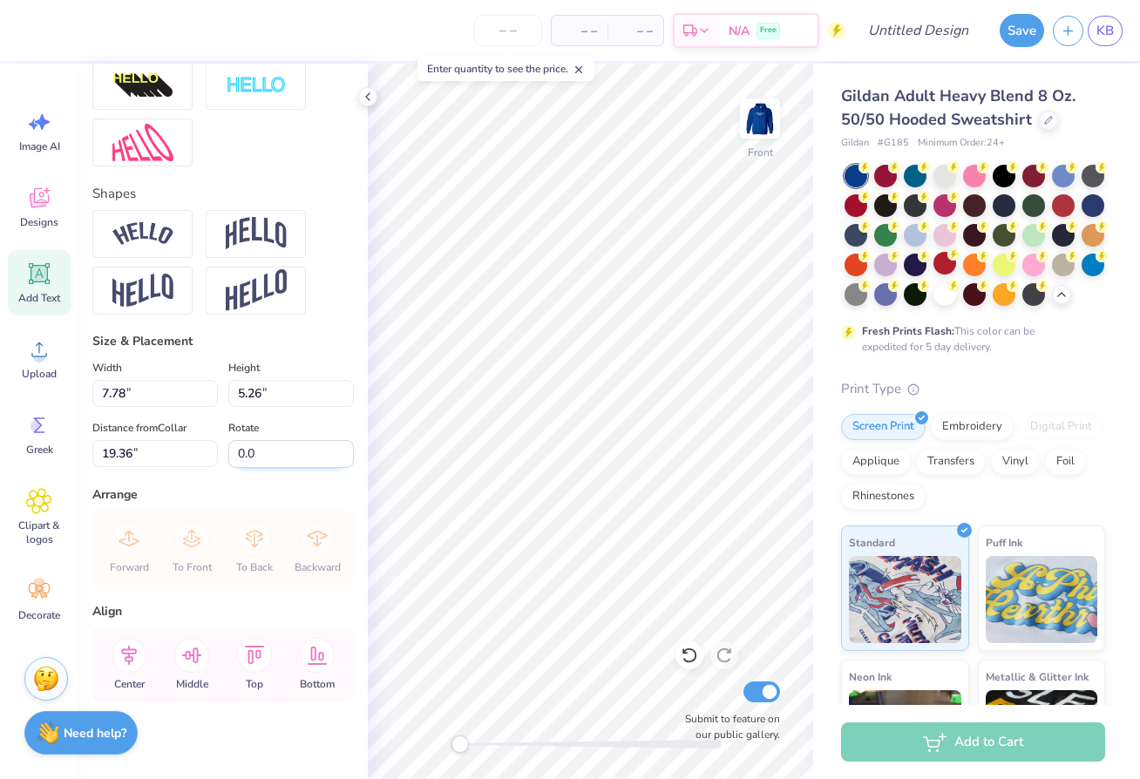
scroll to position [1, 0]
type textarea "Dream"
type input "1.80"
type input "21.09"
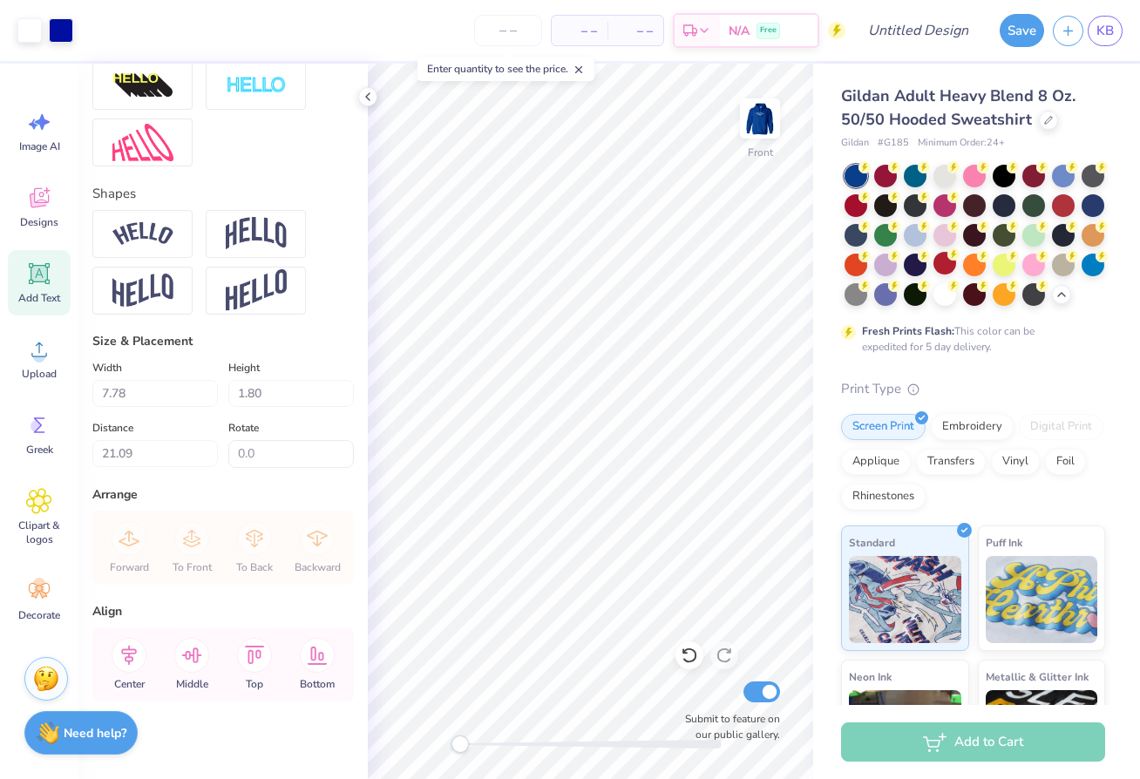
type input "3.82"
type input "1.13"
type input "6.40"
type input "7.78"
type input "1.80"
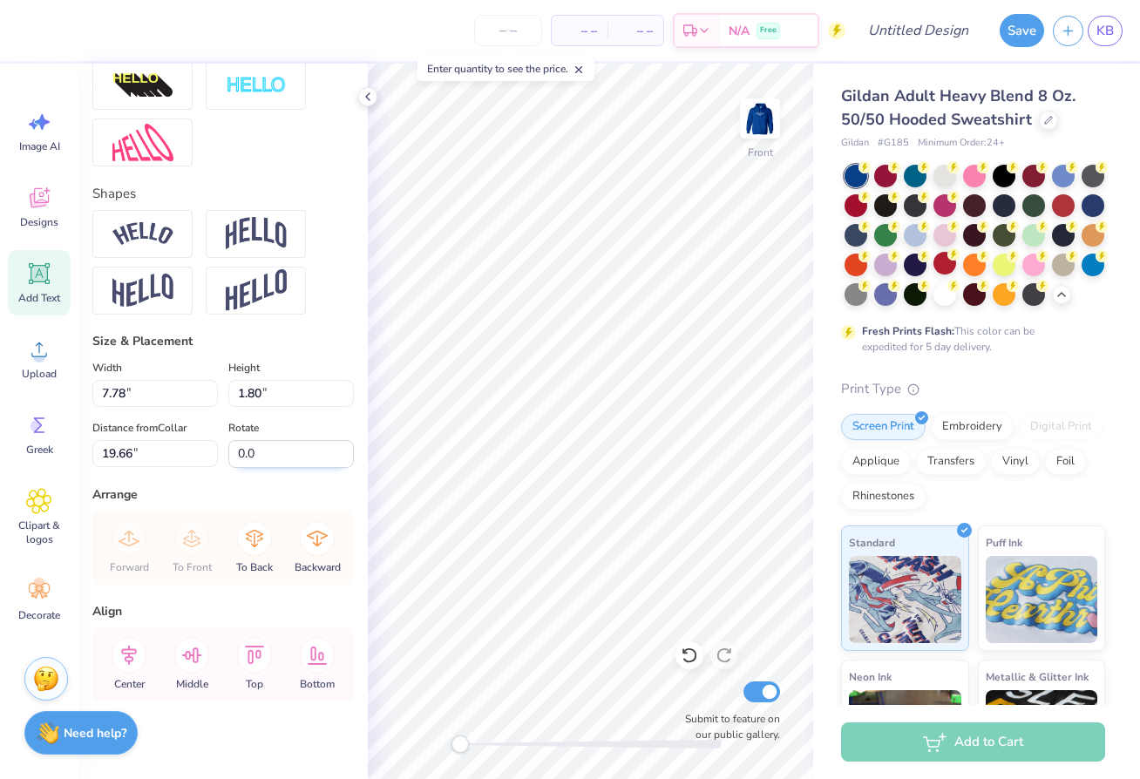
type input "19.68"
type textarea "Boldly"
type input "7.47"
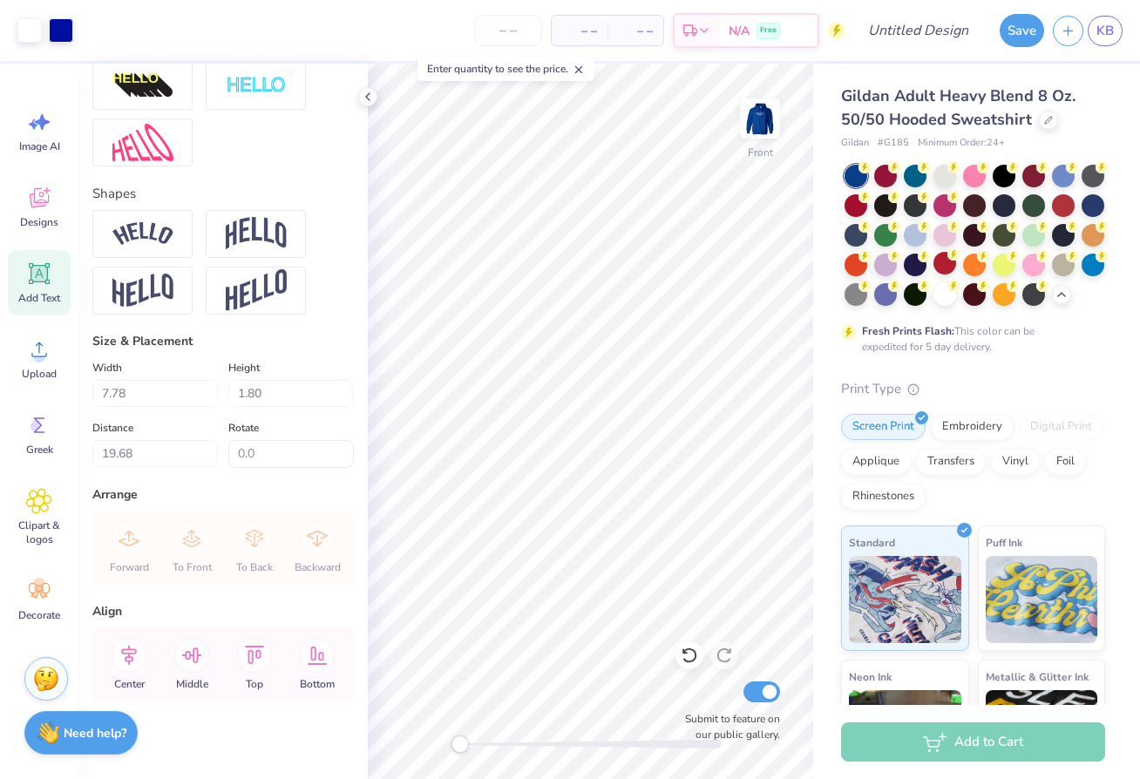
type input "2.18"
type input "21.29"
type input "7.78"
type input "1.80"
type input "19.68"
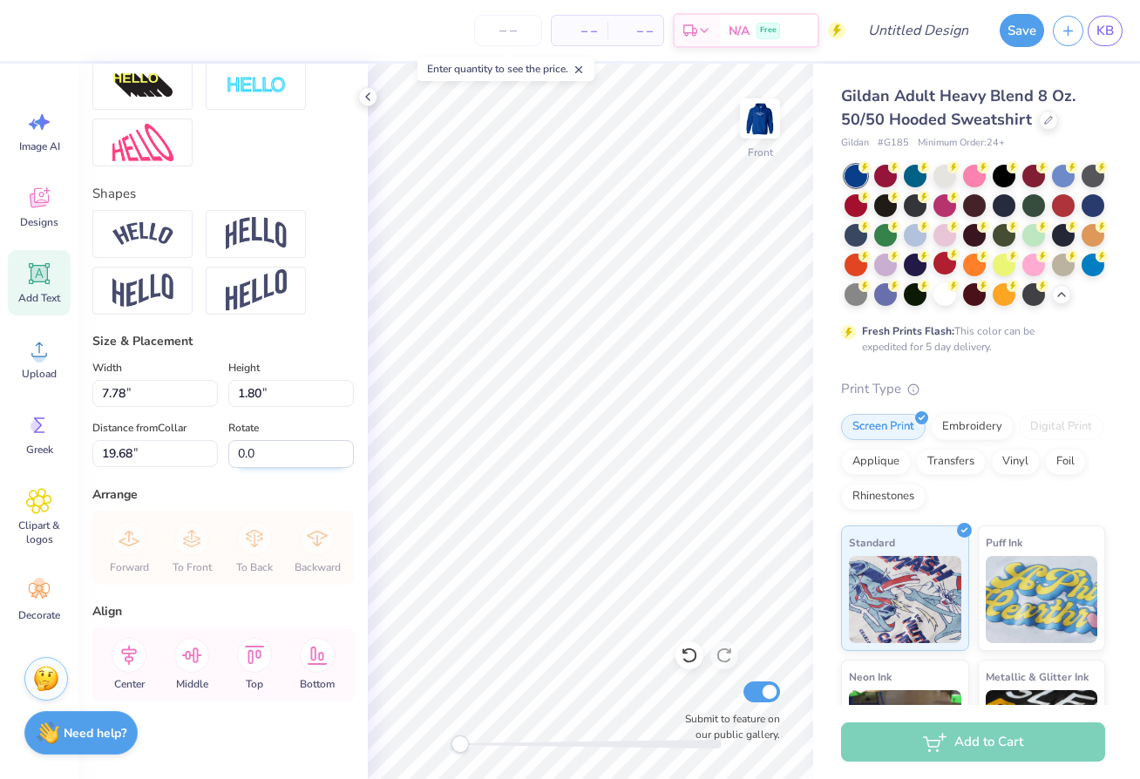
type textarea "DREAM"
type input "7.47"
type input "2.18"
type input "22.08"
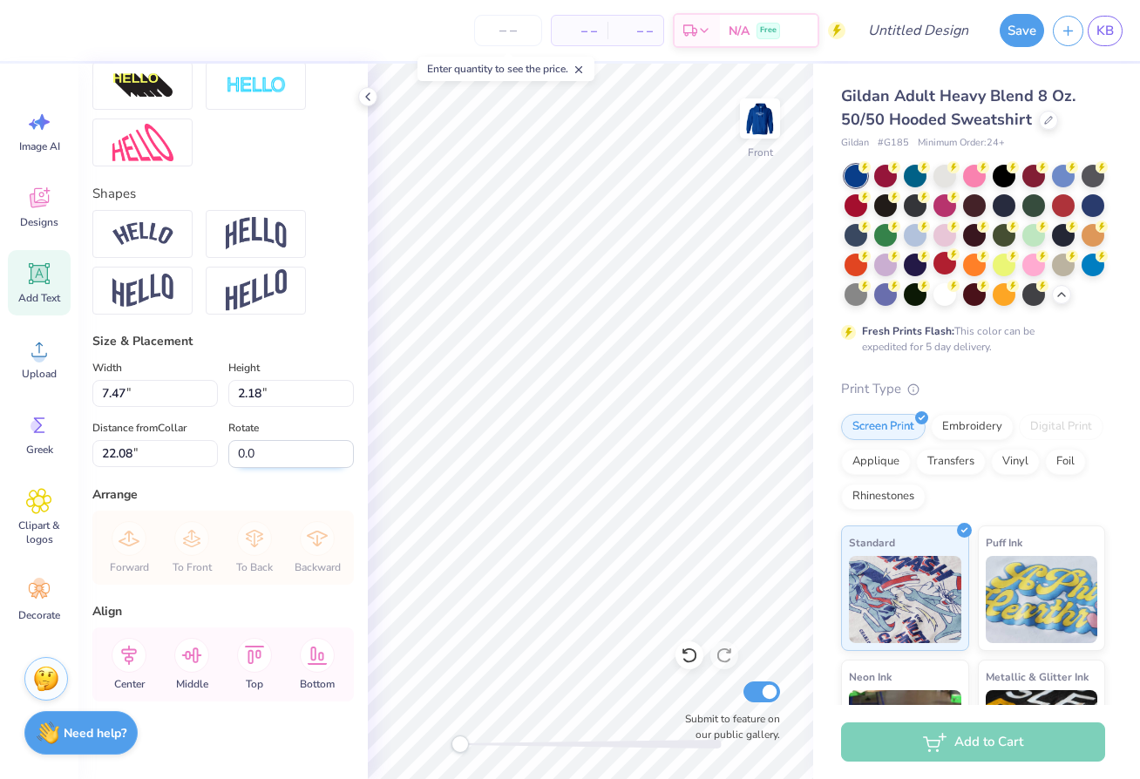
type textarea "BOLDY"
type input "8.13"
type input "1.80"
type input "19.68"
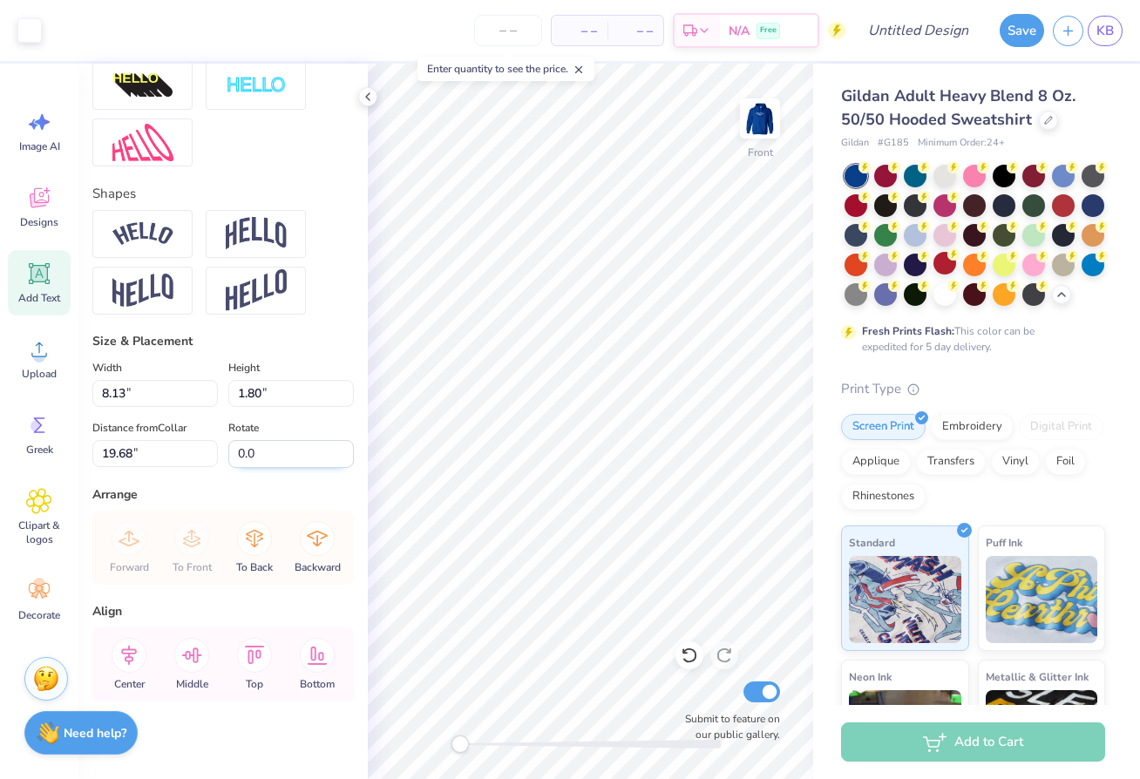
type input "7.61"
type input "1.83"
type input "22.25"
click at [368, 98] on polyline at bounding box center [367, 96] width 3 height 7
type input "3.82"
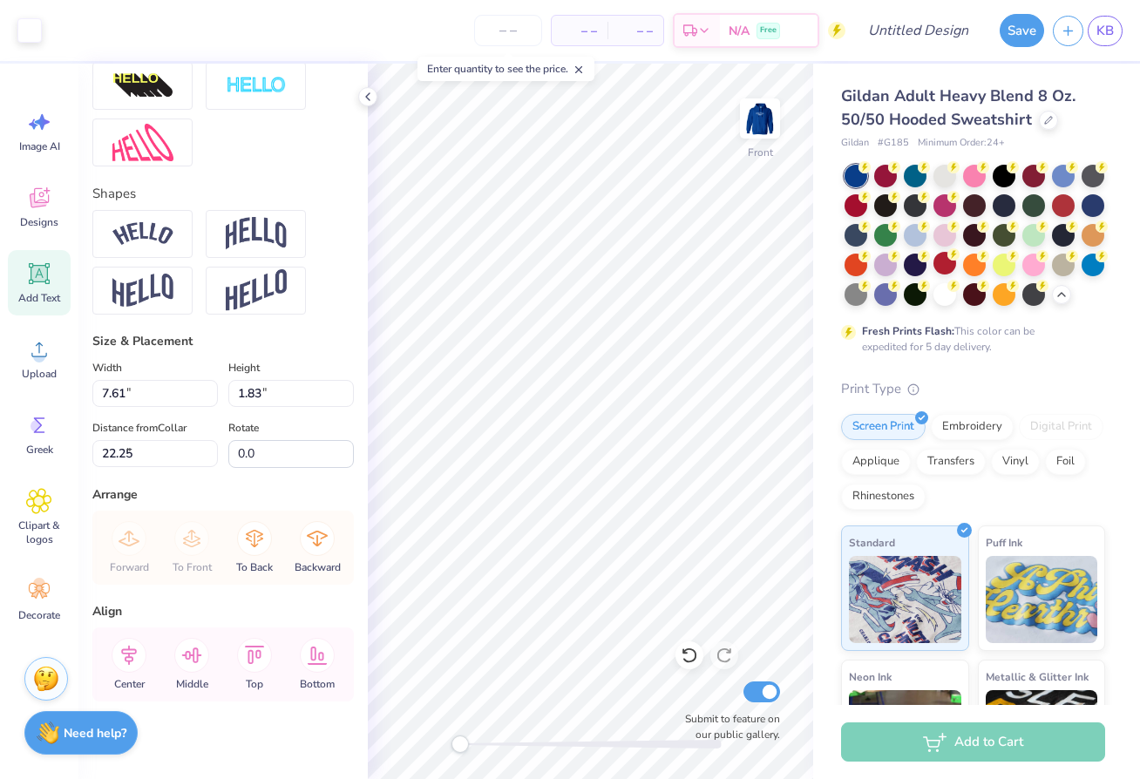
type input "1.13"
type input "6.40"
click at [44, 268] on icon at bounding box center [39, 274] width 17 height 17
type input "6.58"
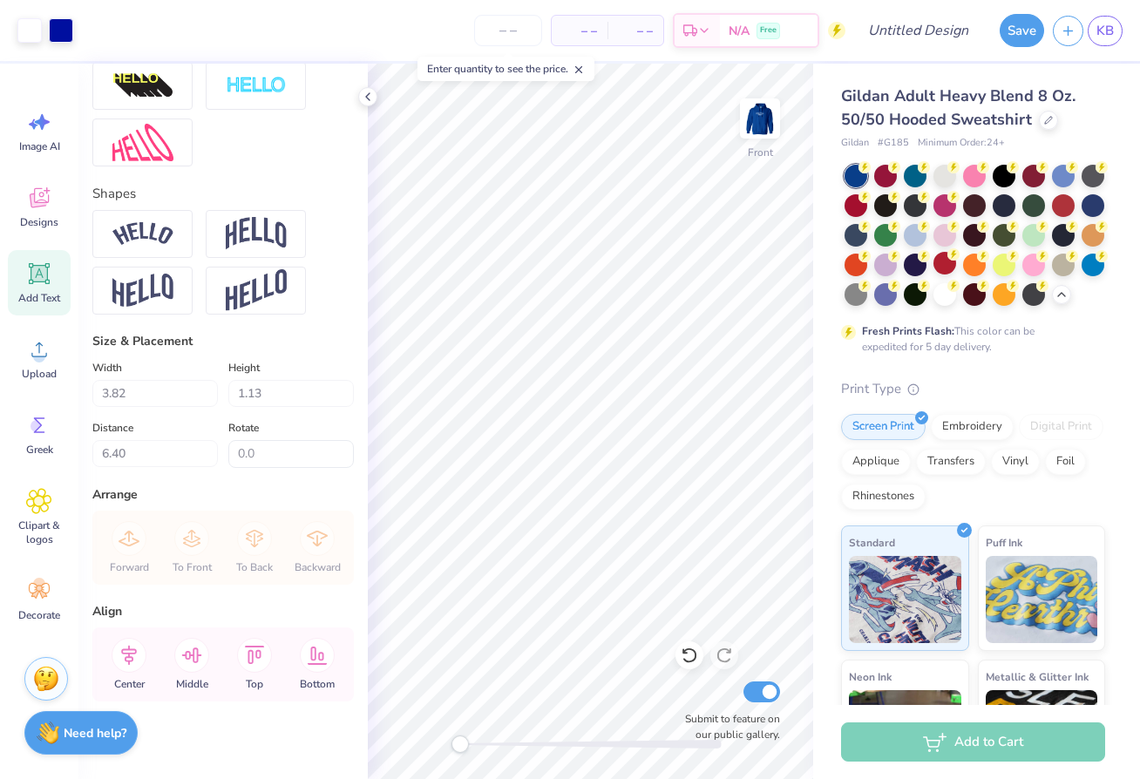
type input "1.91"
type input "15.05"
type textarea "T"
type textarea "i"
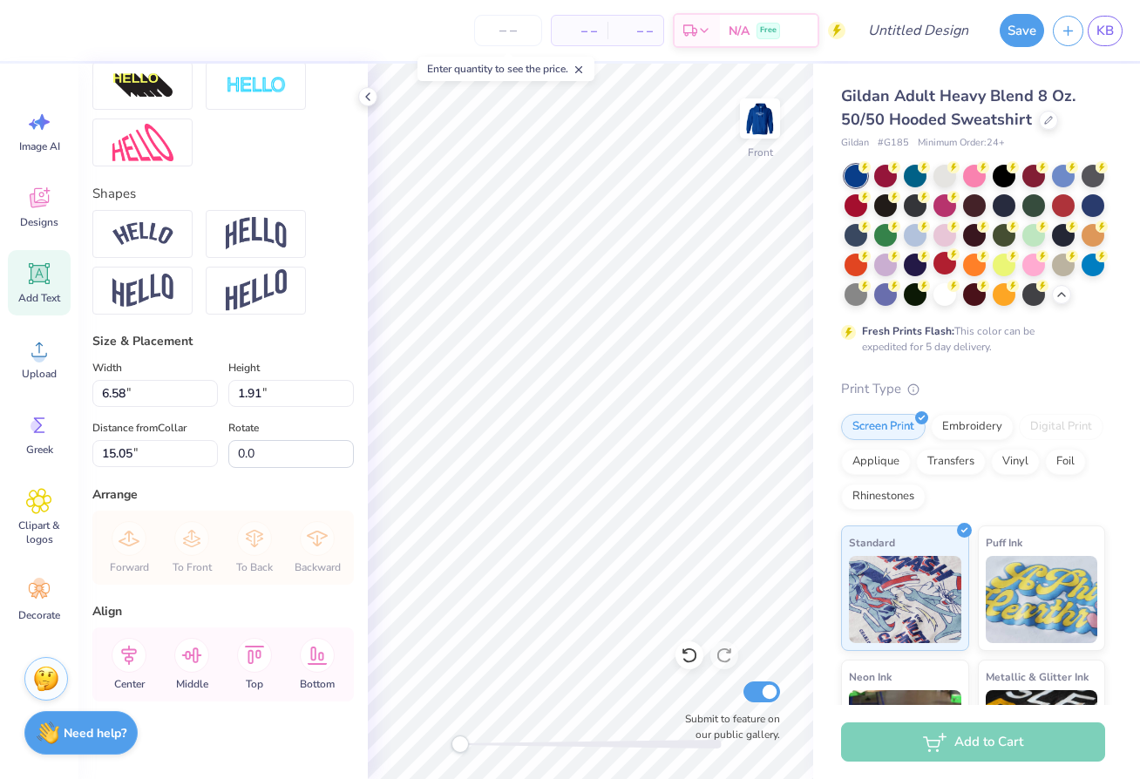
scroll to position [51, 0]
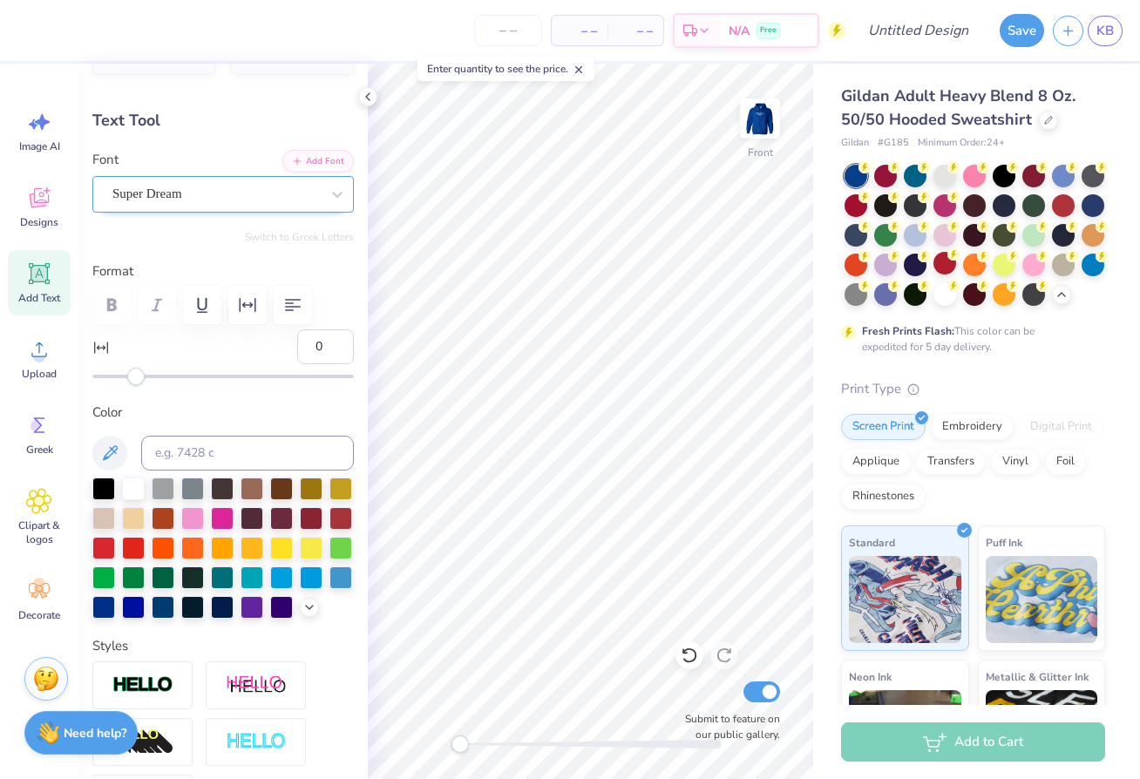
type textarea "I"
click at [275, 198] on div "Super Dream" at bounding box center [216, 193] width 211 height 27
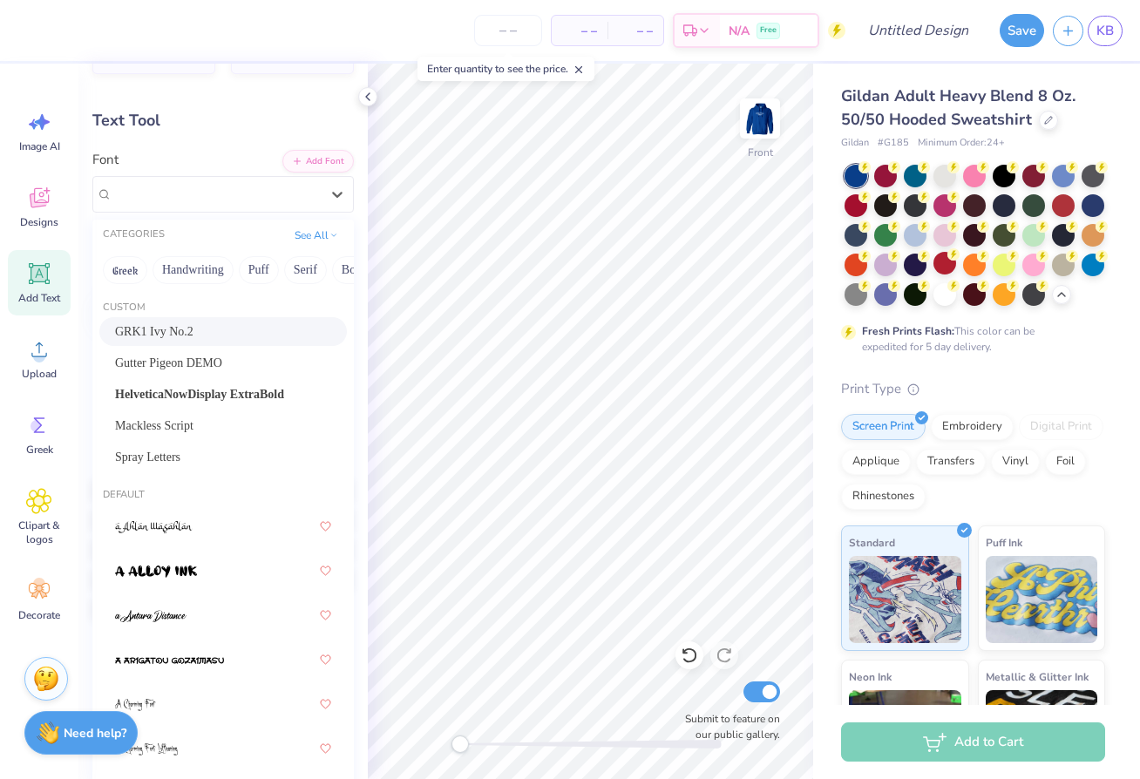
click at [209, 322] on div "GRK1 Ivy No.2" at bounding box center [223, 331] width 248 height 29
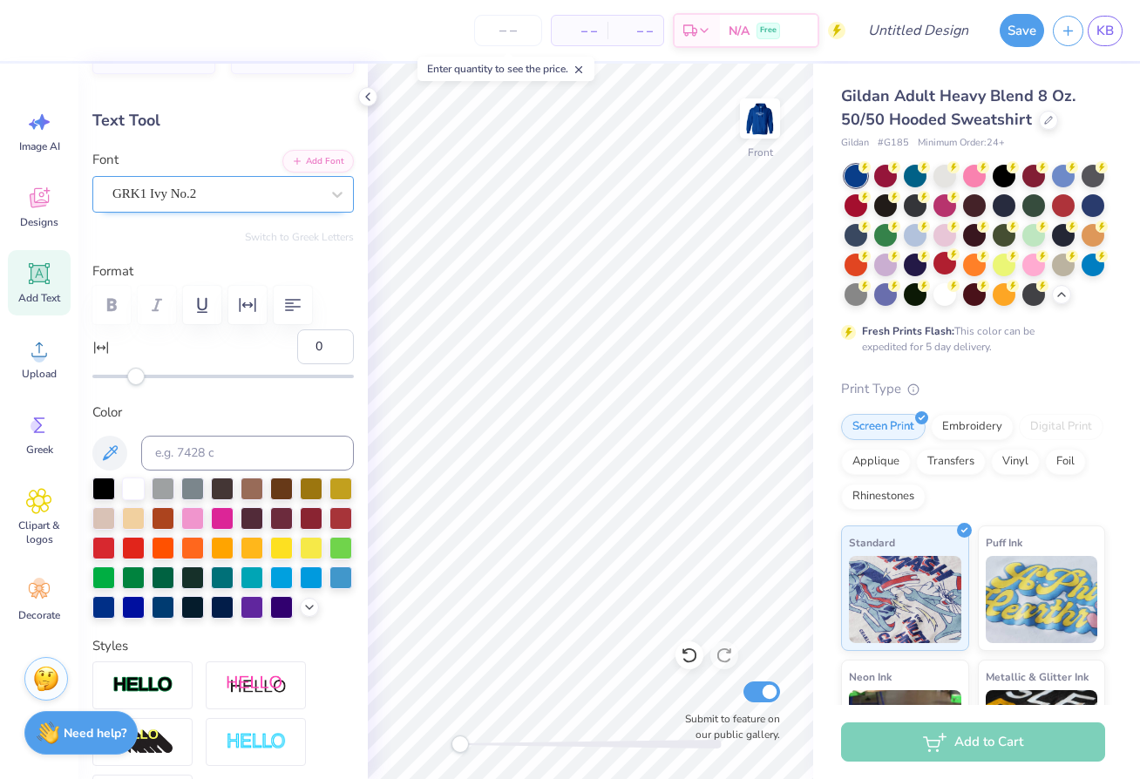
click at [232, 194] on div "GRK1 Ivy No.2" at bounding box center [216, 193] width 211 height 27
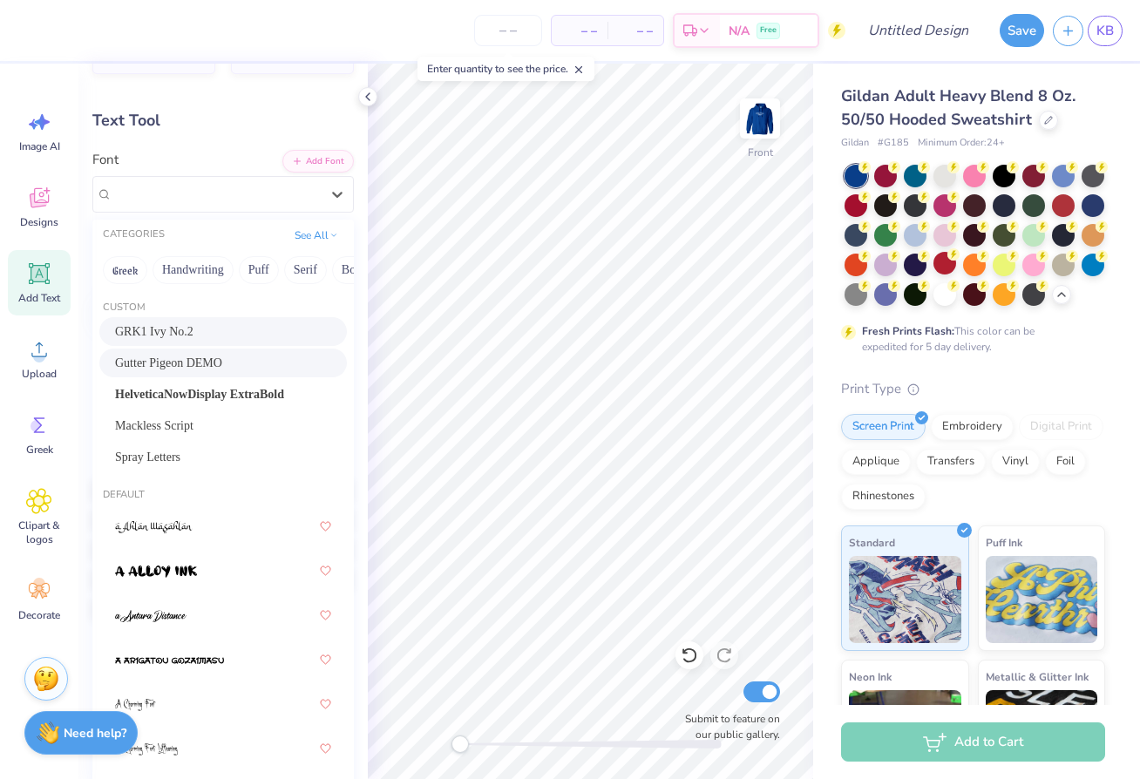
click at [194, 377] on div "Gutter Pigeon DEMO" at bounding box center [223, 363] width 248 height 29
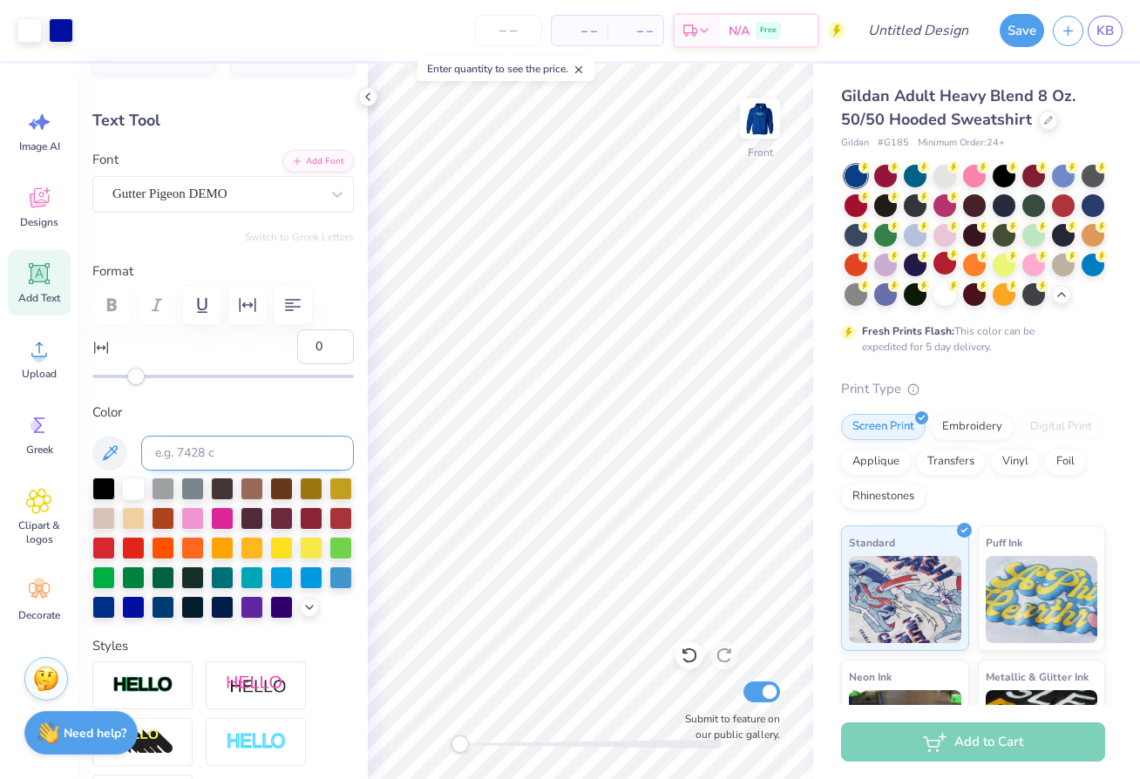
type input "0.38"
type input "1.98"
type input "15.01"
click at [187, 194] on div "Gutter Pigeon DEMO" at bounding box center [216, 193] width 211 height 27
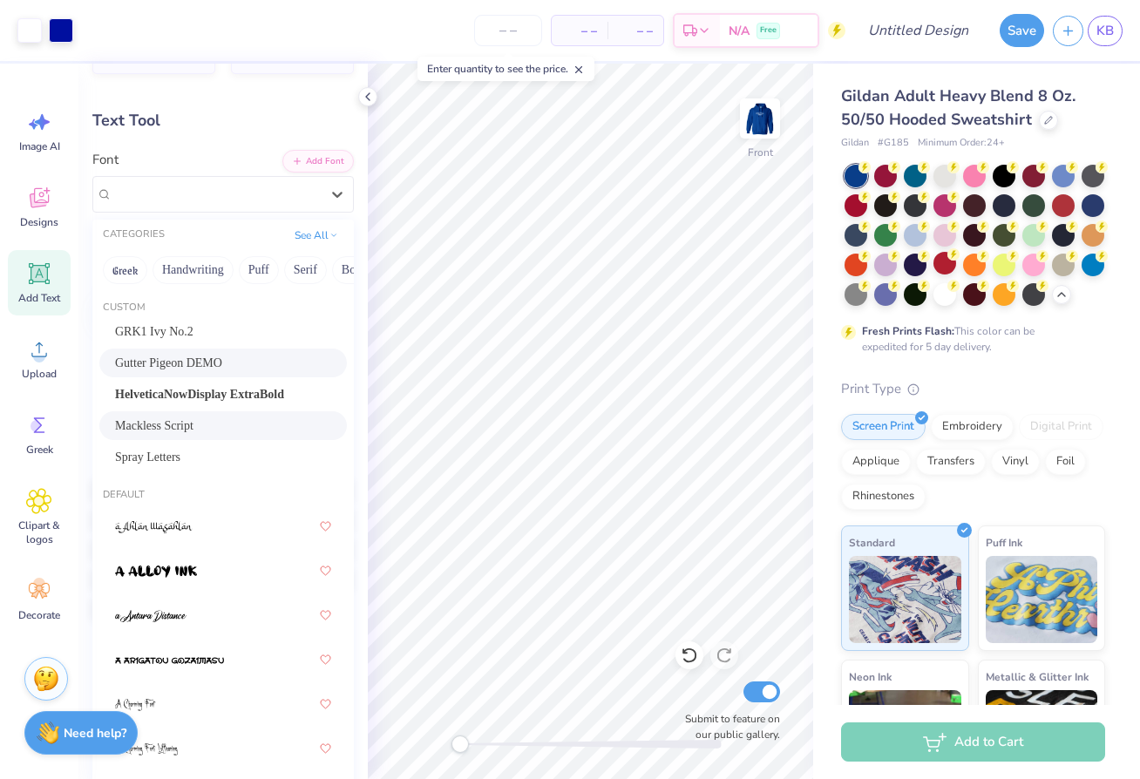
click at [204, 423] on div "Mackless Script" at bounding box center [223, 426] width 216 height 18
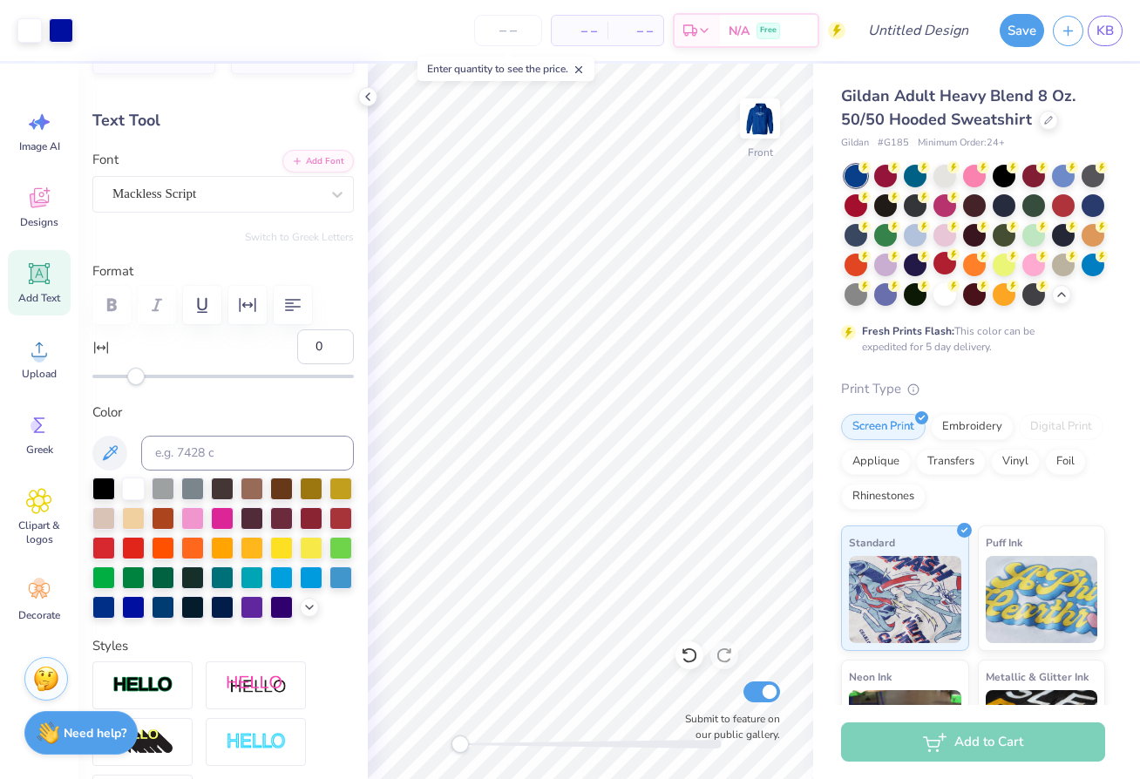
click at [39, 292] on span "Add Text" at bounding box center [39, 298] width 42 height 14
type input "6.58"
type input "1.91"
type input "15.05"
type textarea "l"
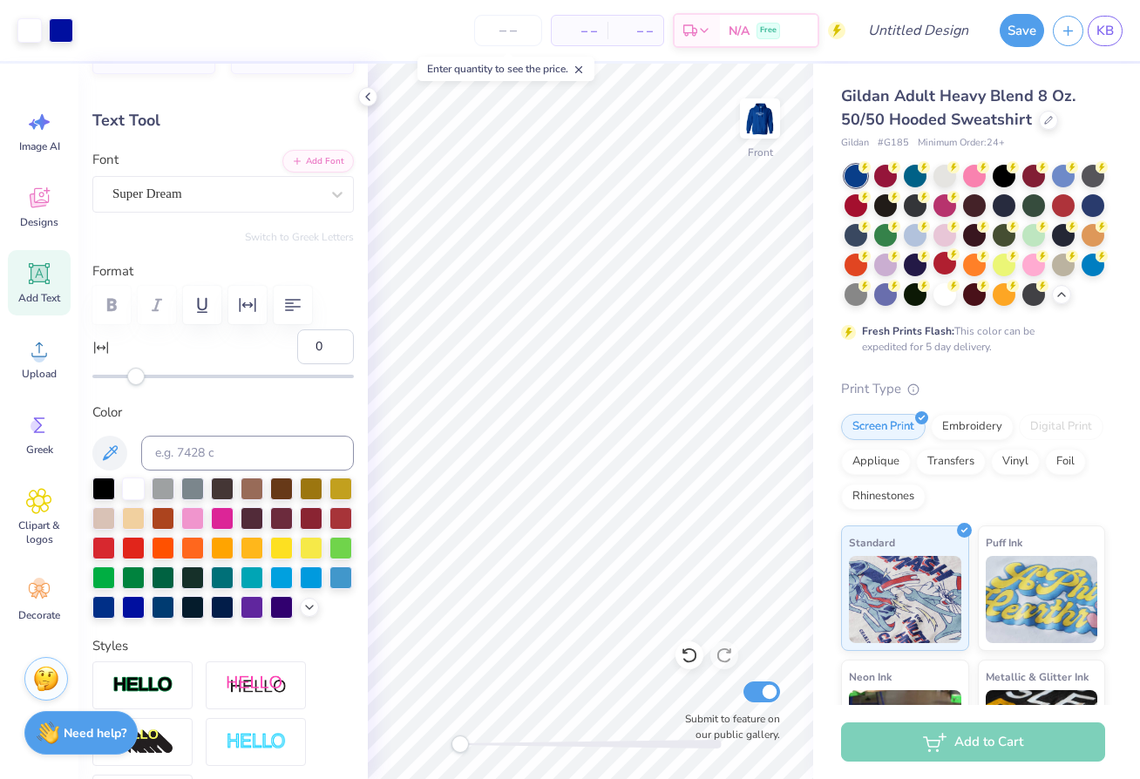
type input "0.81"
type input "1.90"
type input "-139.1"
type input "0.56"
type input "0.62"
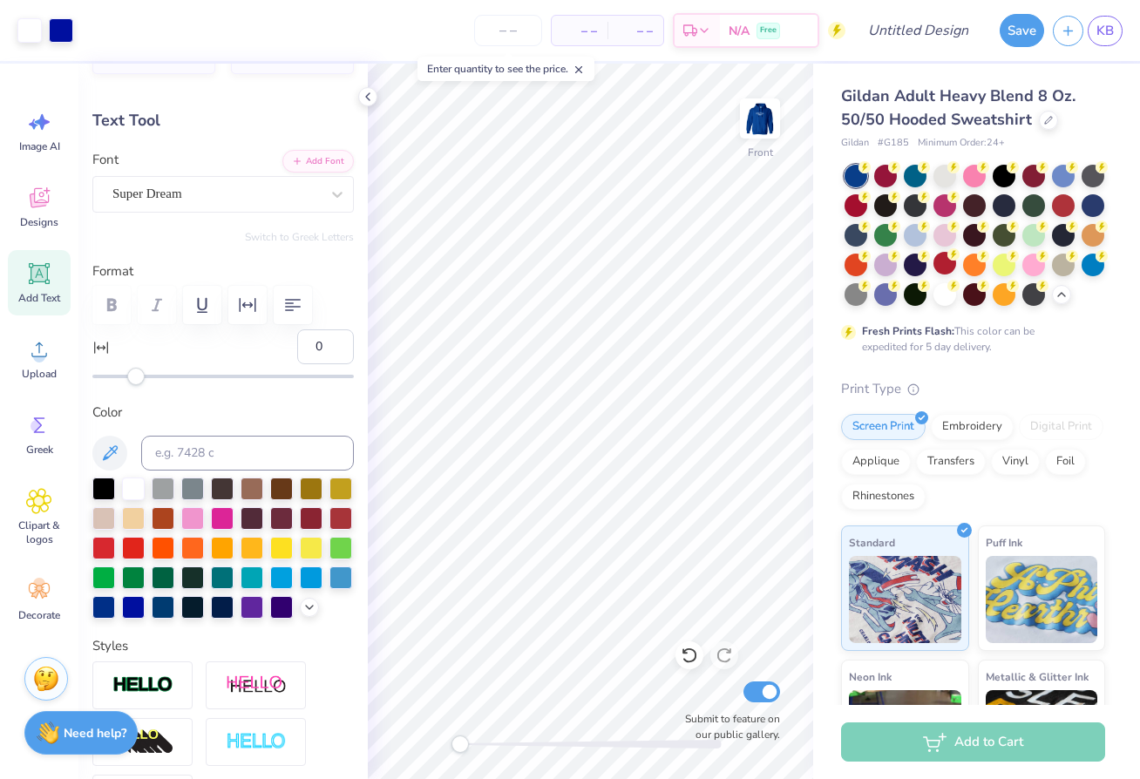
type input "15.07"
click at [47, 493] on icon at bounding box center [38, 501] width 25 height 26
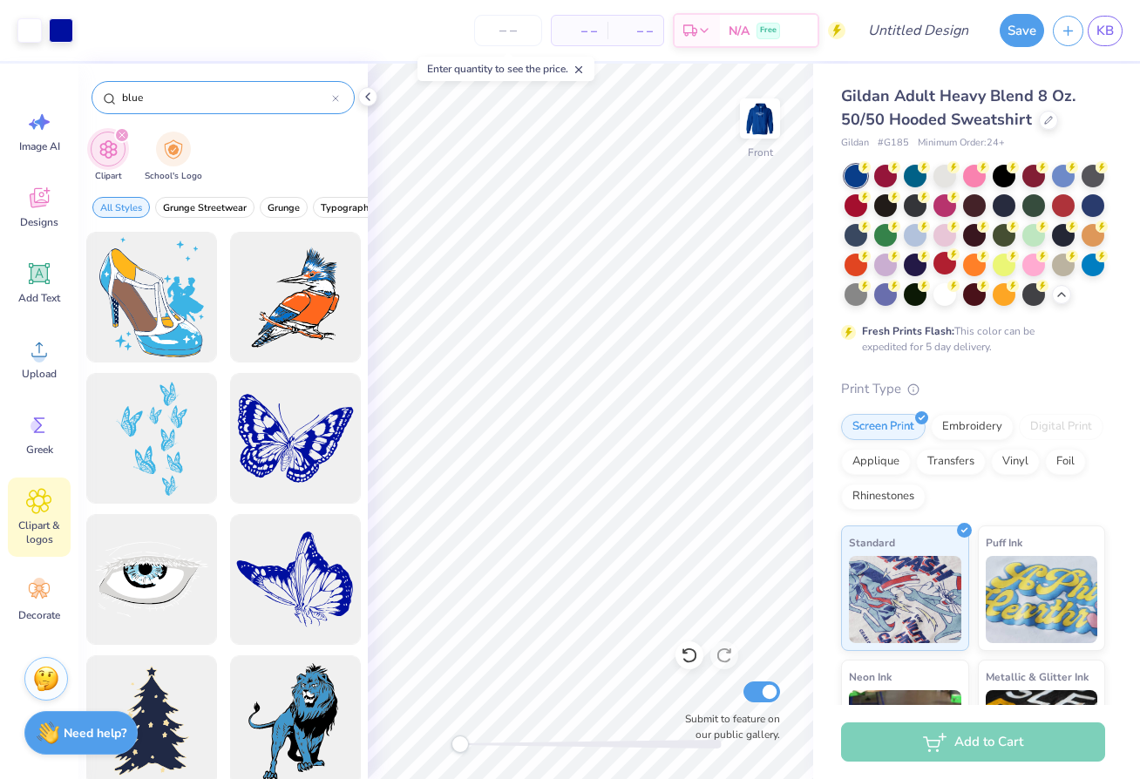
click at [188, 101] on input "blue" at bounding box center [226, 97] width 212 height 17
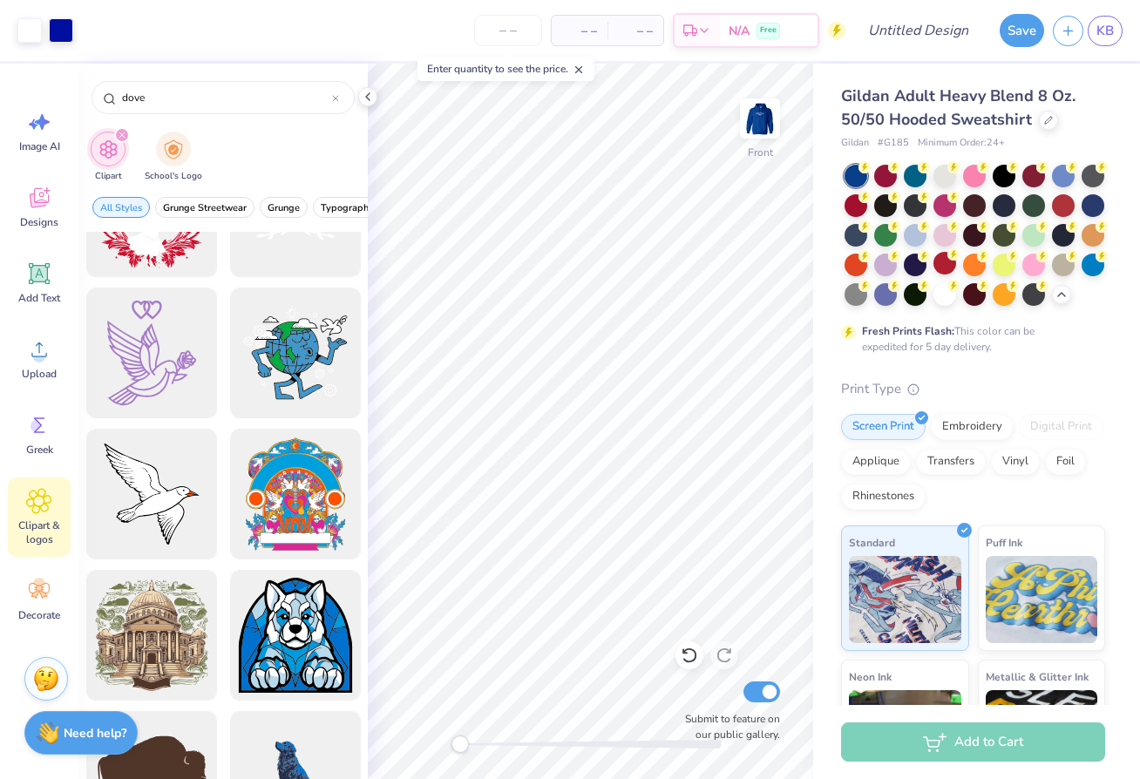
scroll to position [1295, 0]
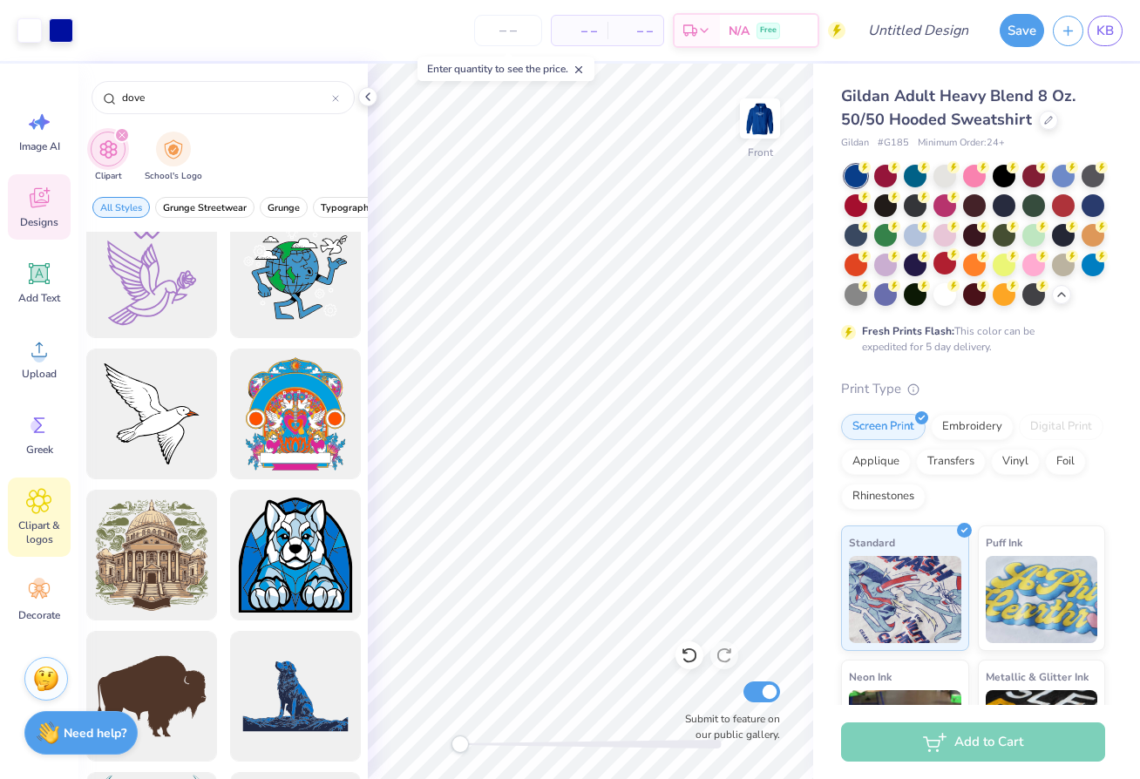
click at [39, 192] on icon at bounding box center [39, 198] width 26 height 26
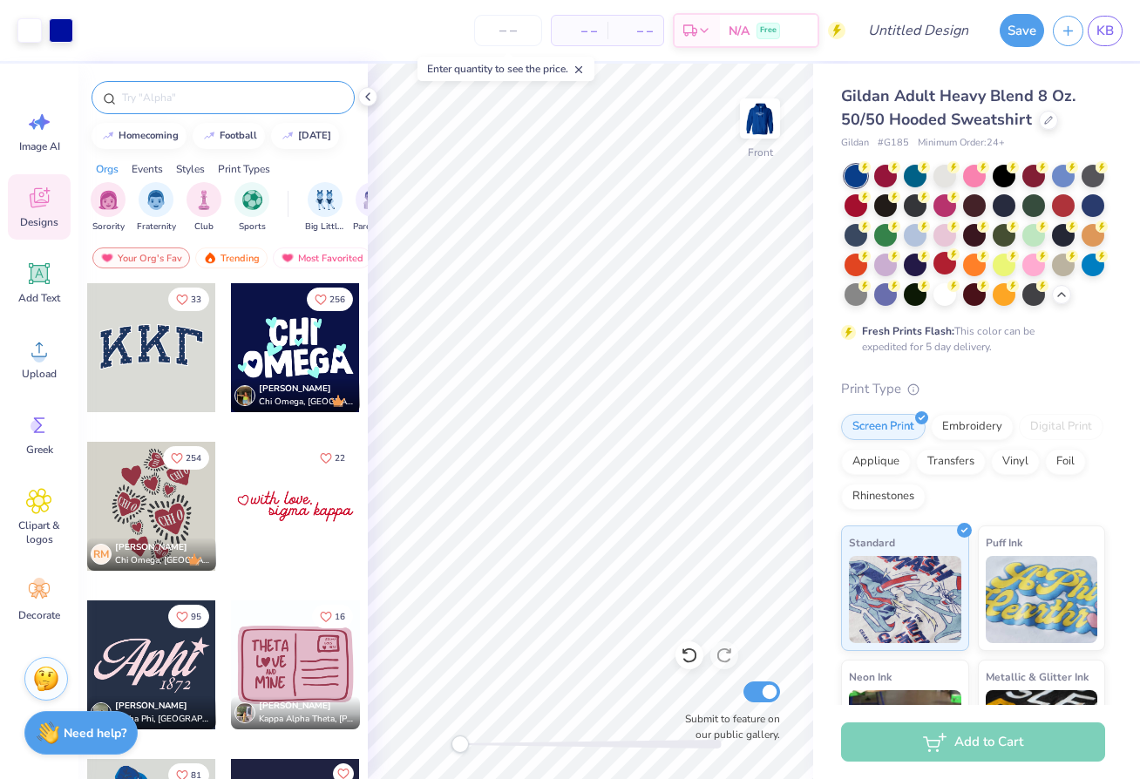
click at [183, 98] on input "text" at bounding box center [231, 97] width 223 height 17
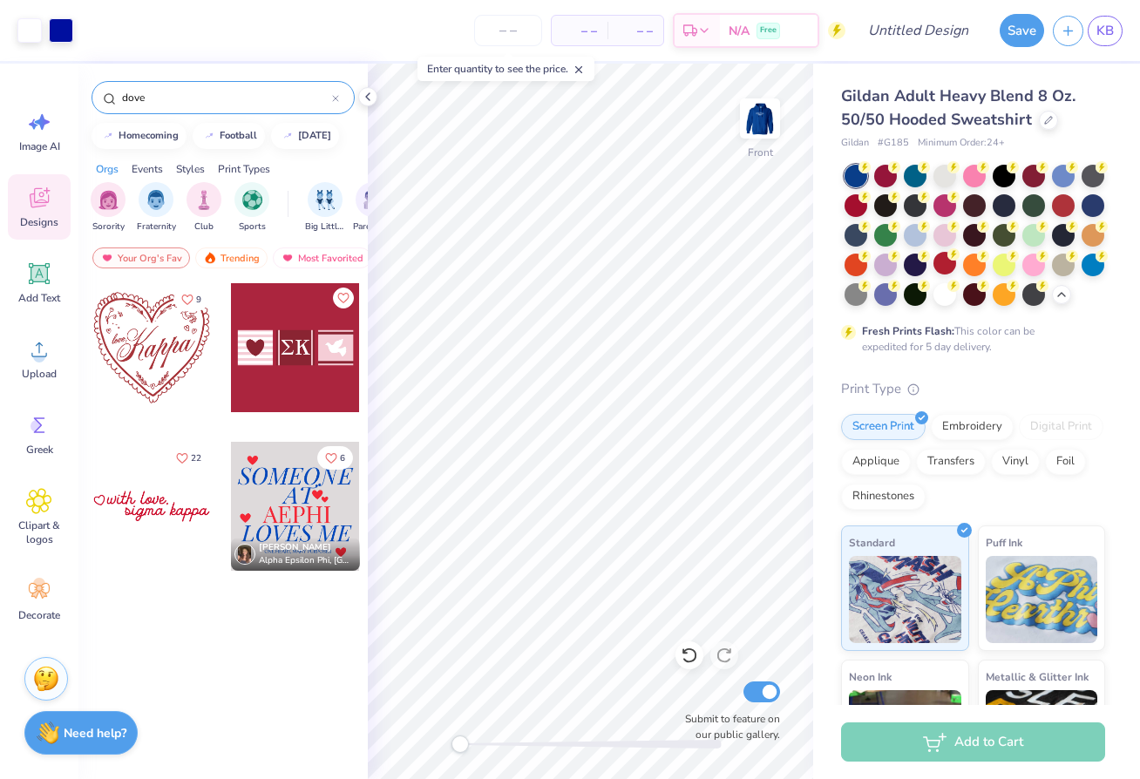
click at [126, 98] on input "dove" at bounding box center [226, 97] width 212 height 17
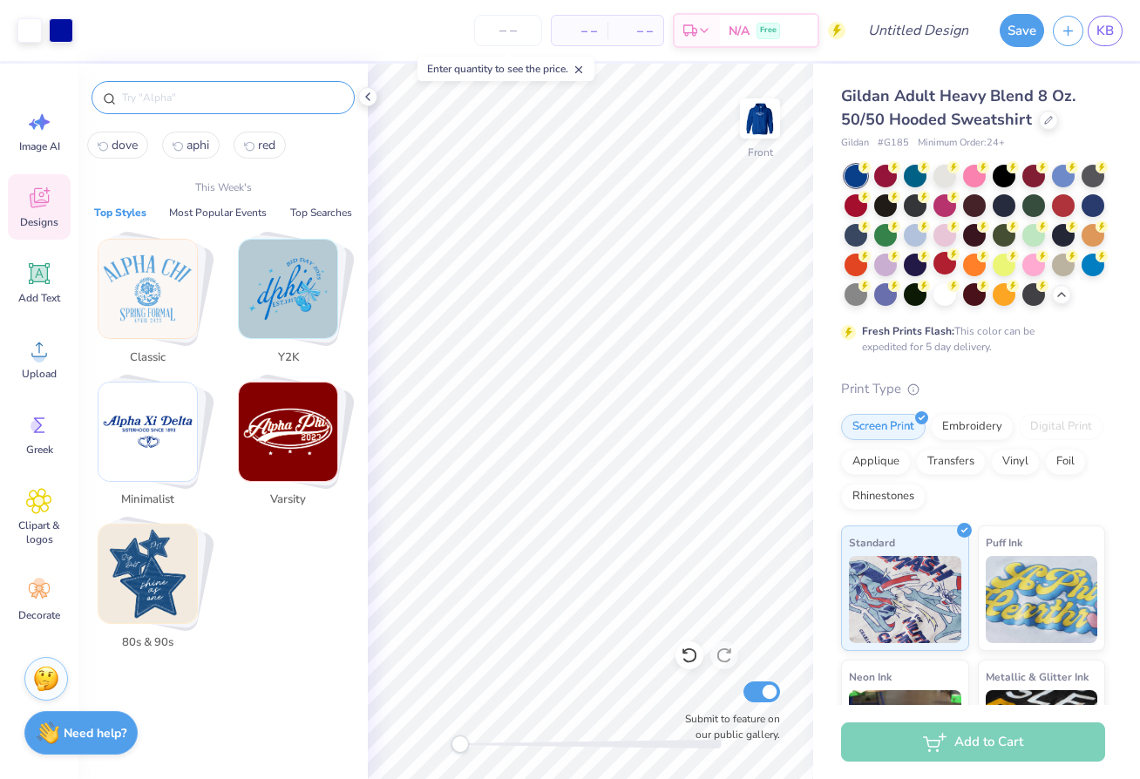
click at [166, 291] on img "Stack Card Button Classic" at bounding box center [147, 289] width 98 height 98
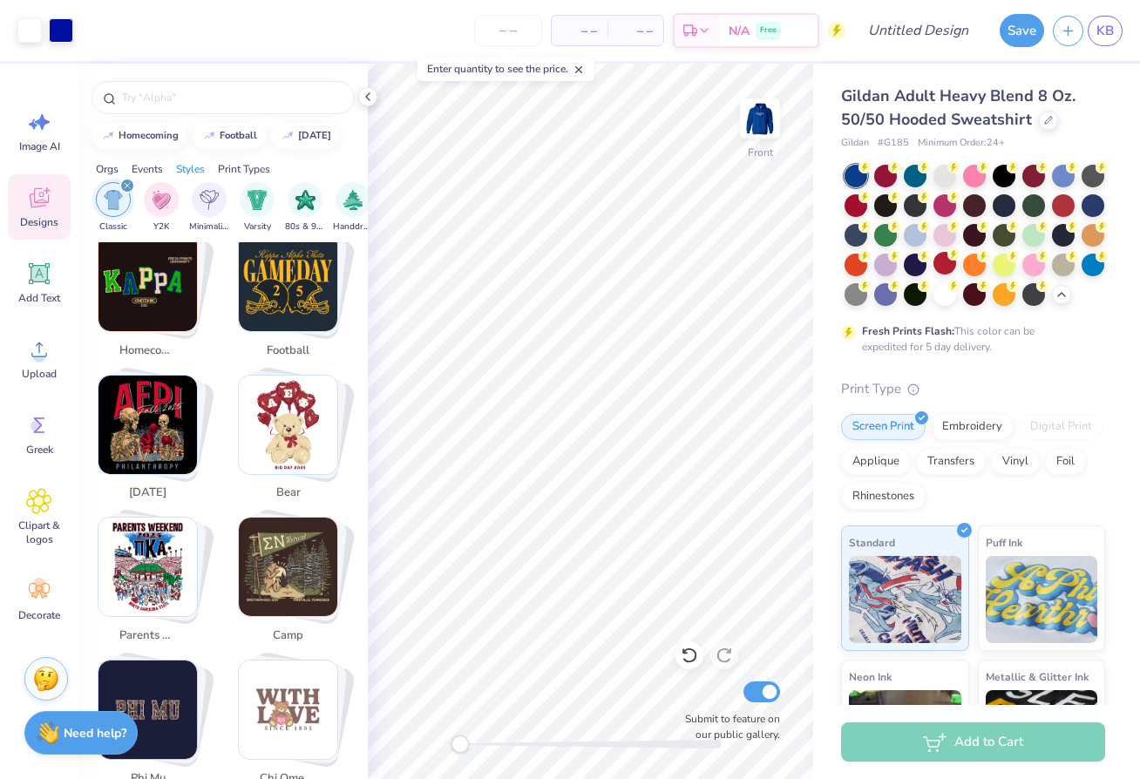
scroll to position [0, 0]
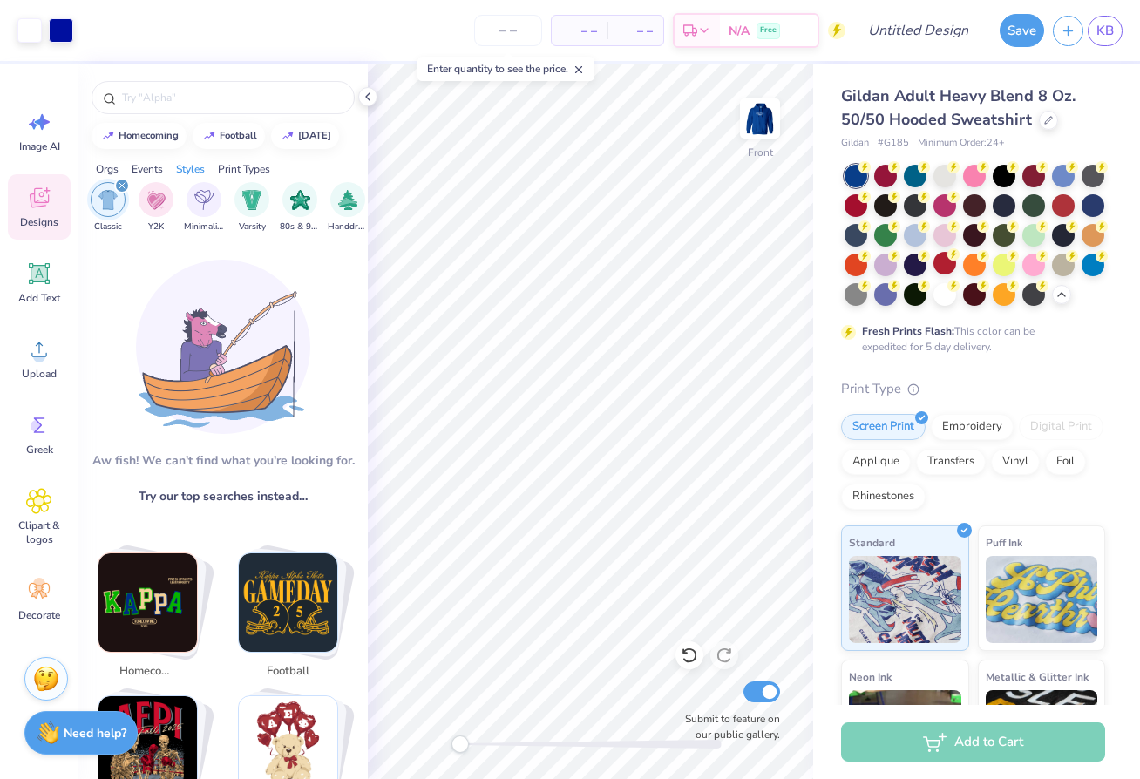
click at [120, 189] on div "filter for Classic" at bounding box center [122, 186] width 16 height 16
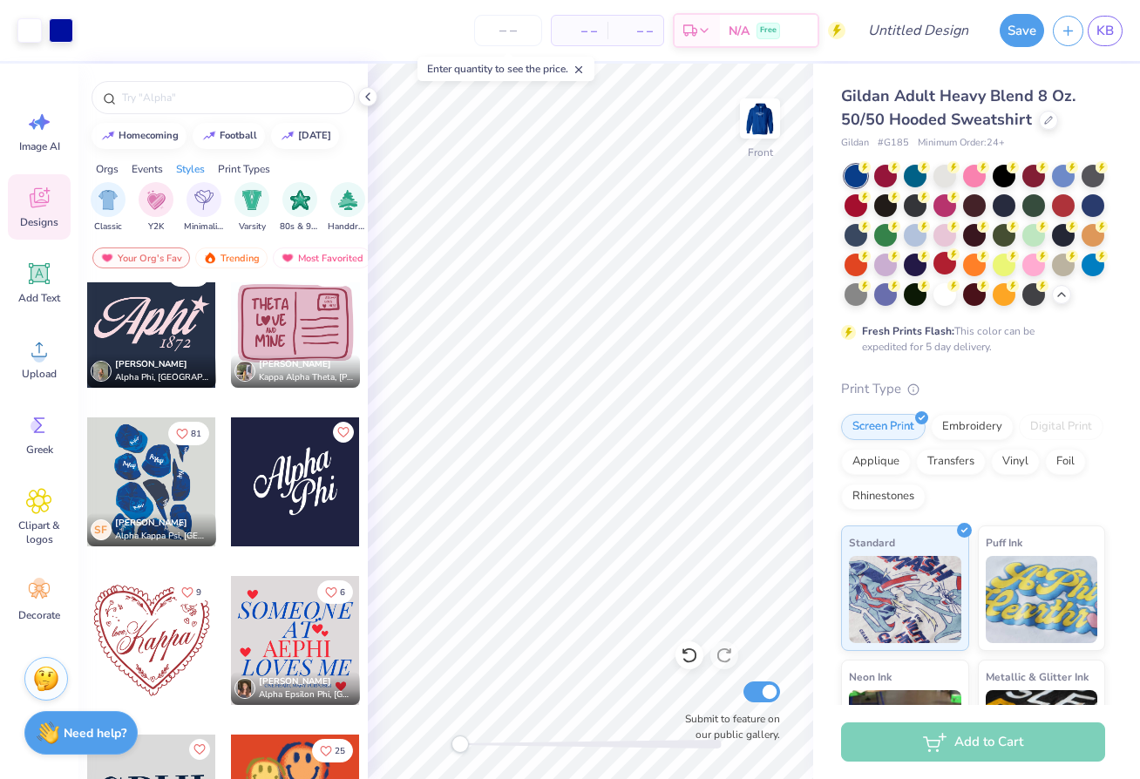
scroll to position [383, 0]
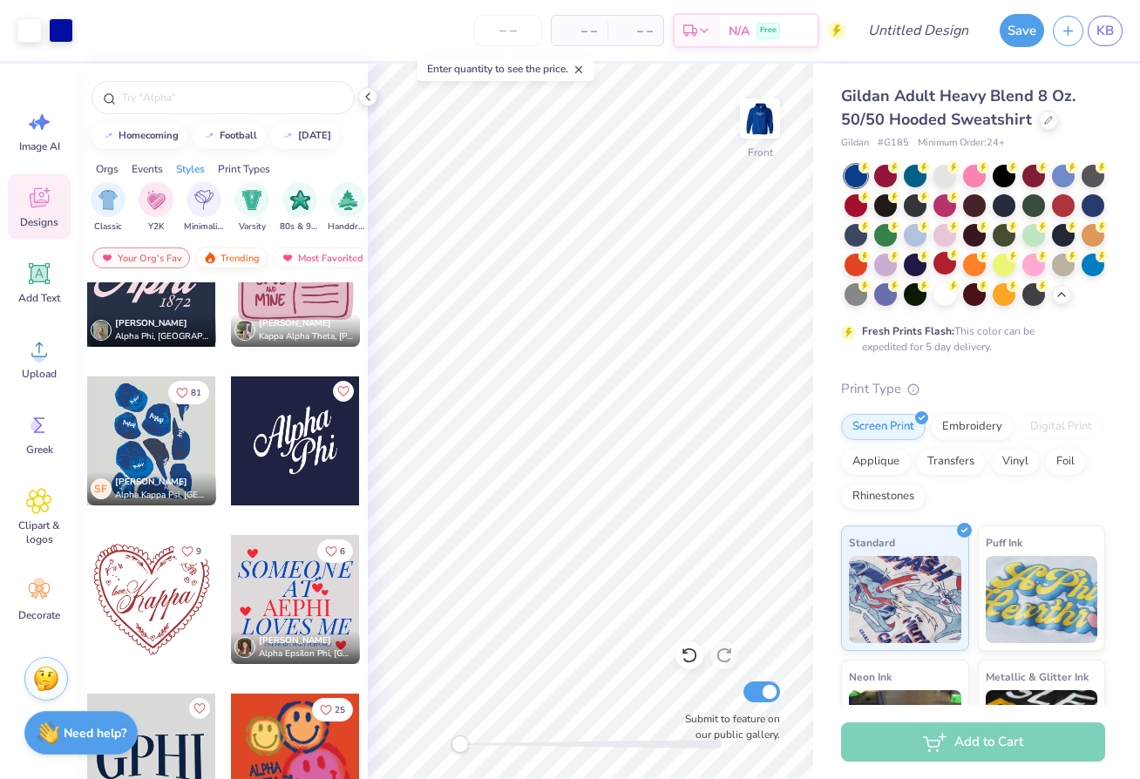
click at [238, 255] on div "Trending" at bounding box center [231, 258] width 72 height 21
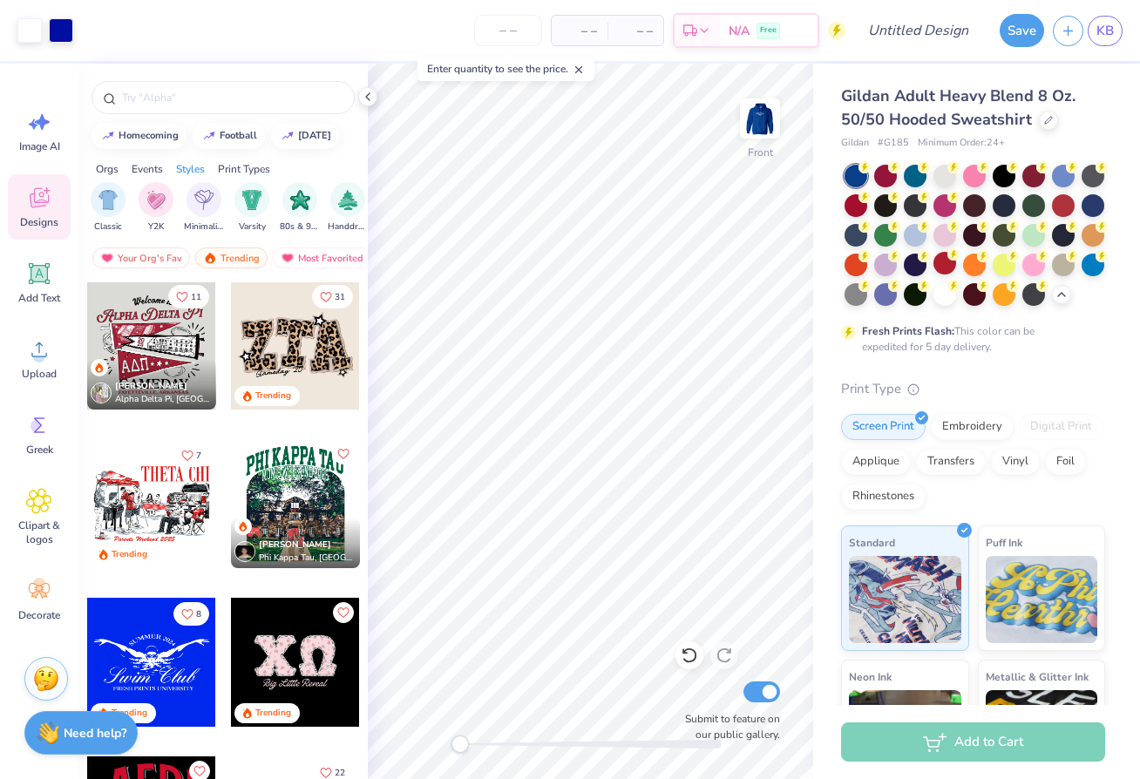
scroll to position [5098, 0]
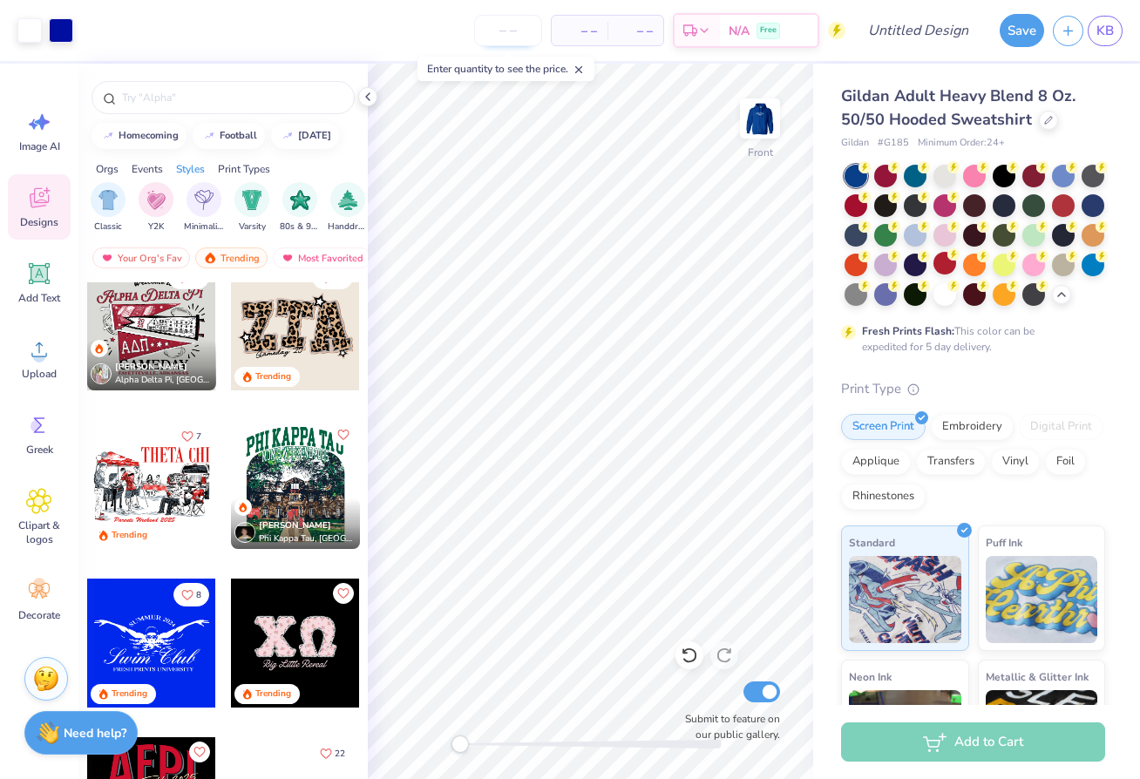
click at [520, 26] on input "number" at bounding box center [508, 30] width 68 height 31
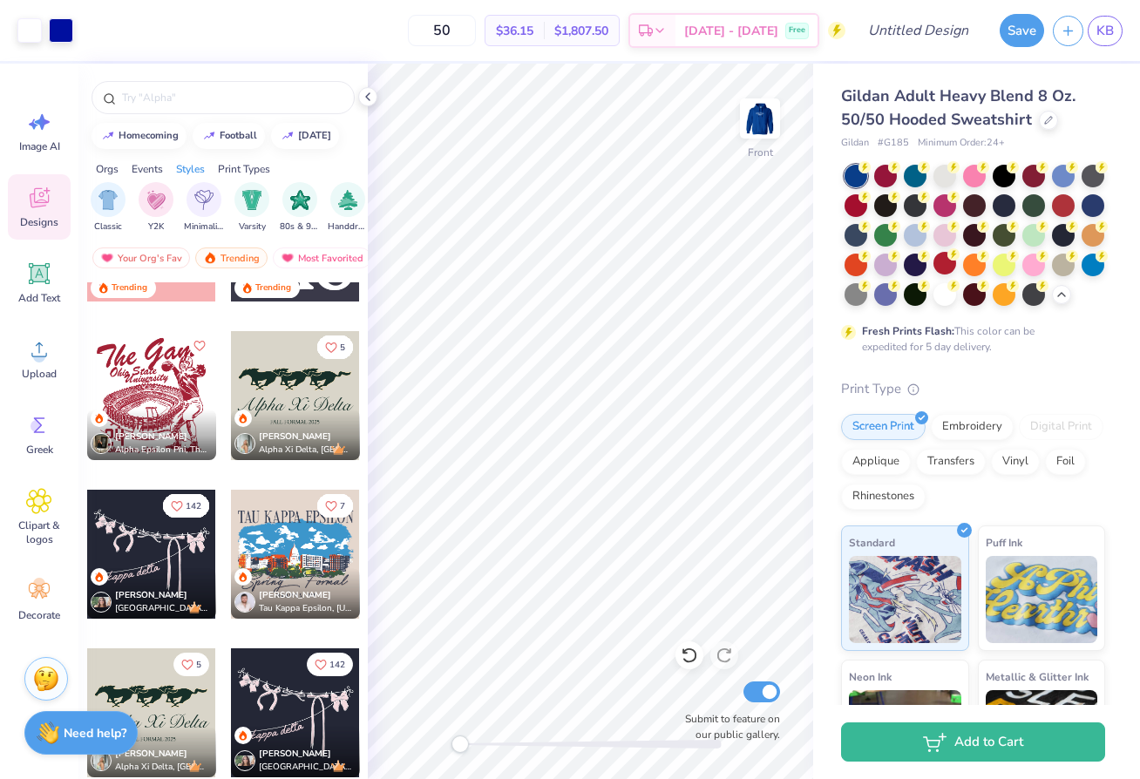
scroll to position [9152, 0]
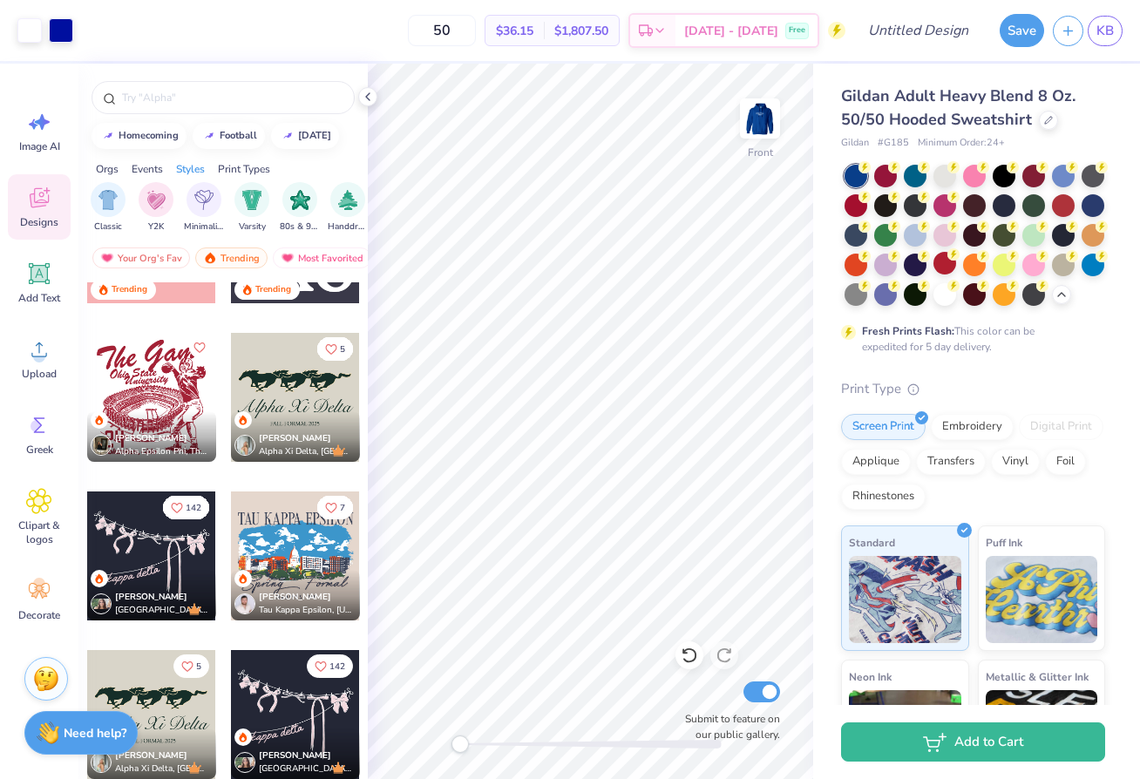
click at [168, 425] on div "Shelby Fisher Alpha Epsilon Phi, The Ohio State University" at bounding box center [151, 436] width 129 height 51
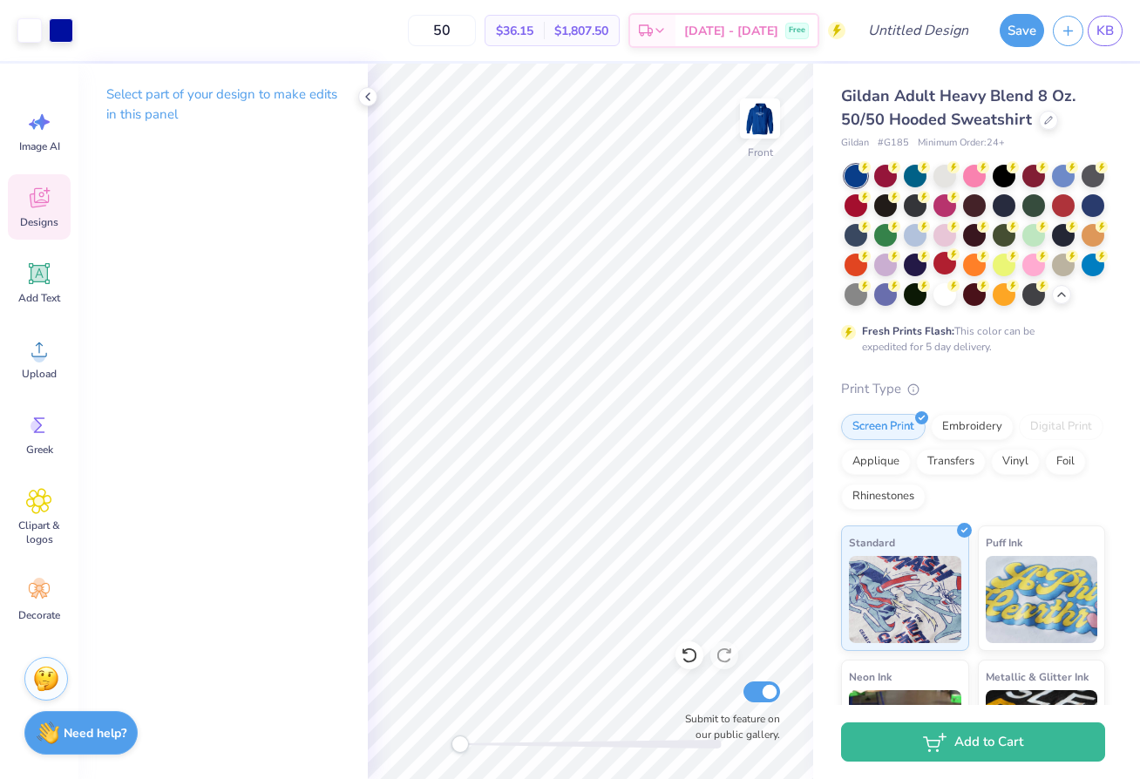
click at [35, 214] on div "Designs" at bounding box center [39, 206] width 63 height 65
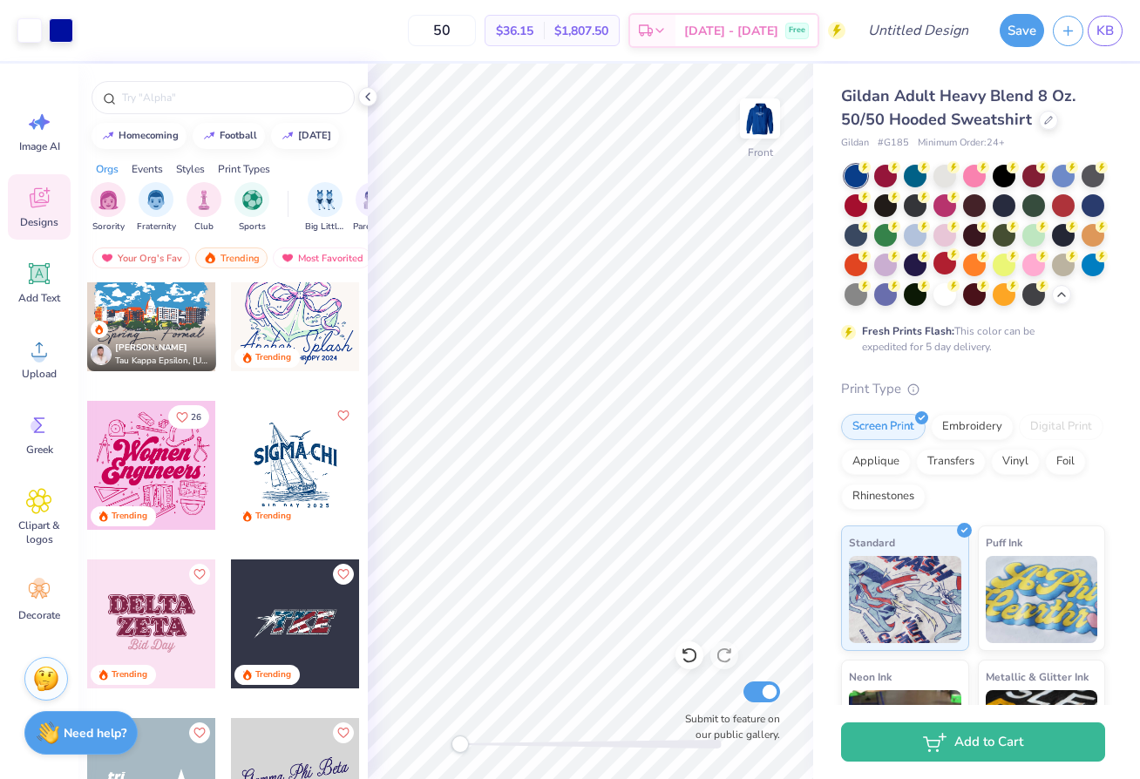
scroll to position [9736, 0]
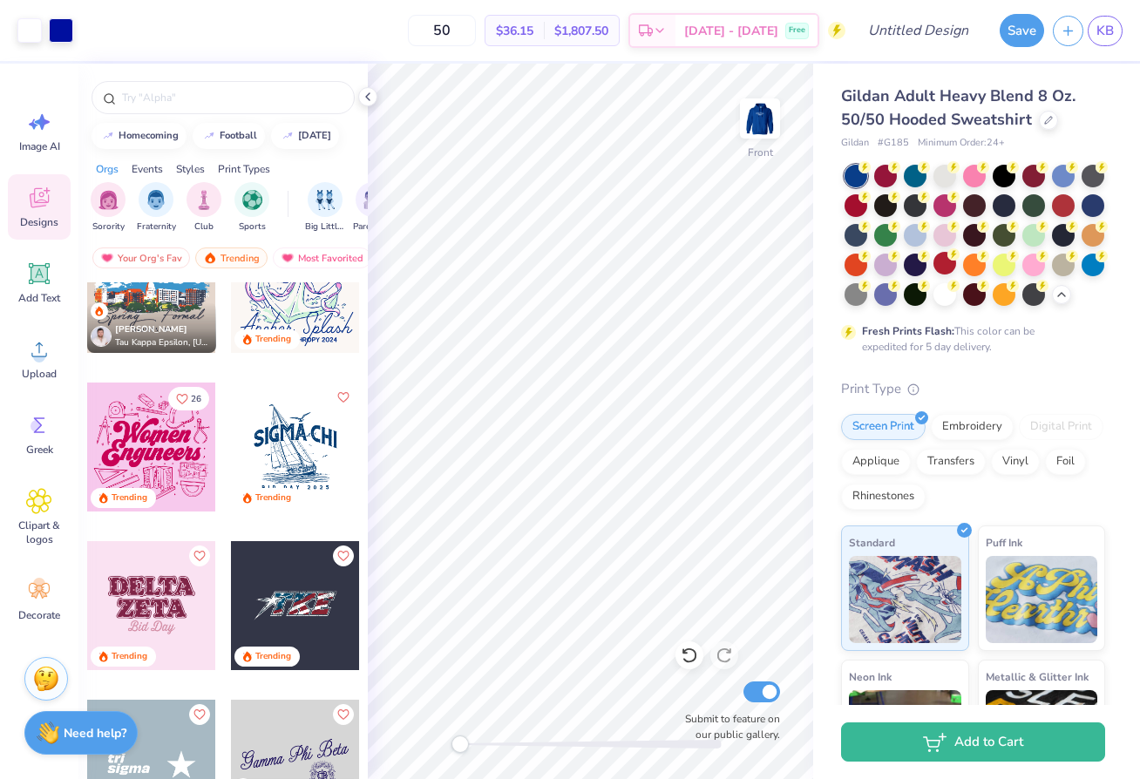
click at [290, 472] on div at bounding box center [295, 447] width 129 height 129
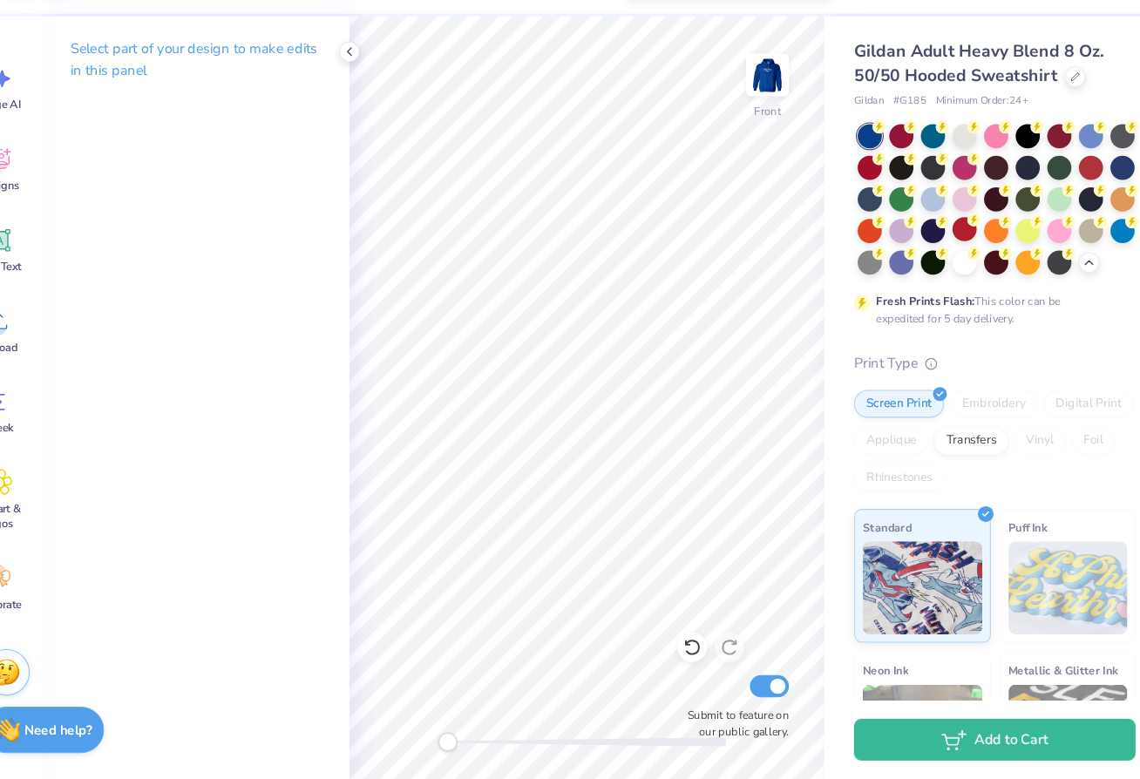
scroll to position [0, 0]
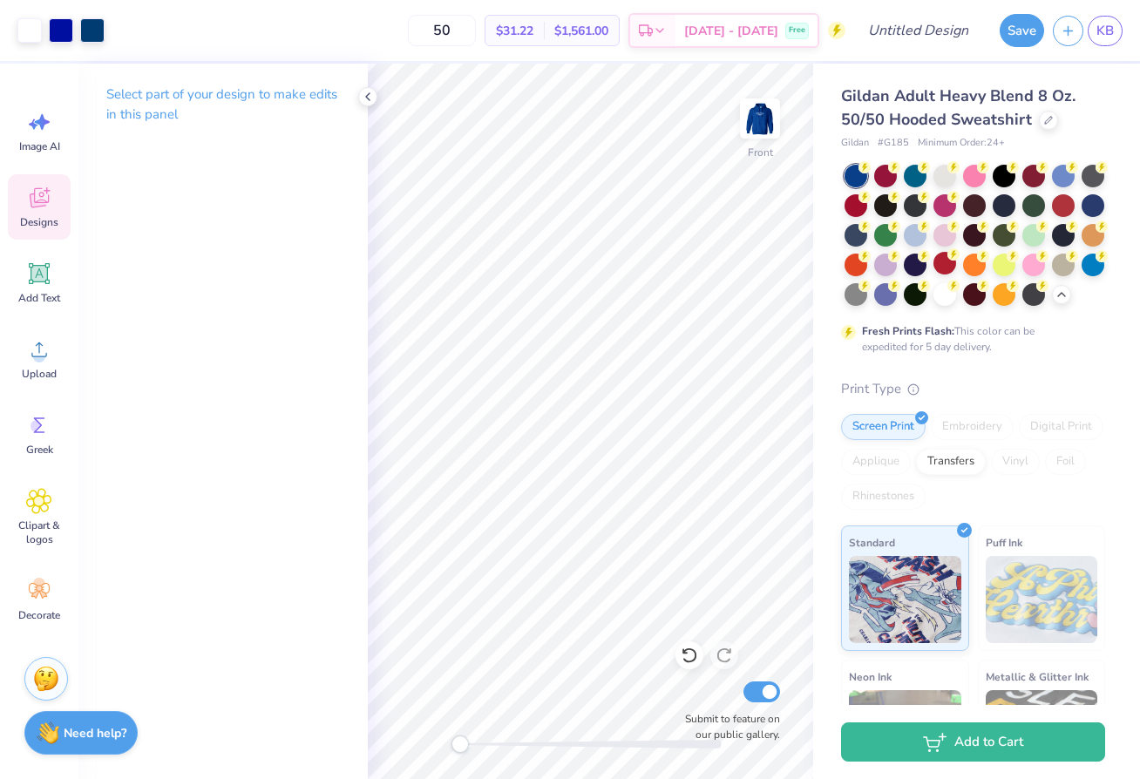
click at [39, 216] on span "Designs" at bounding box center [39, 222] width 38 height 14
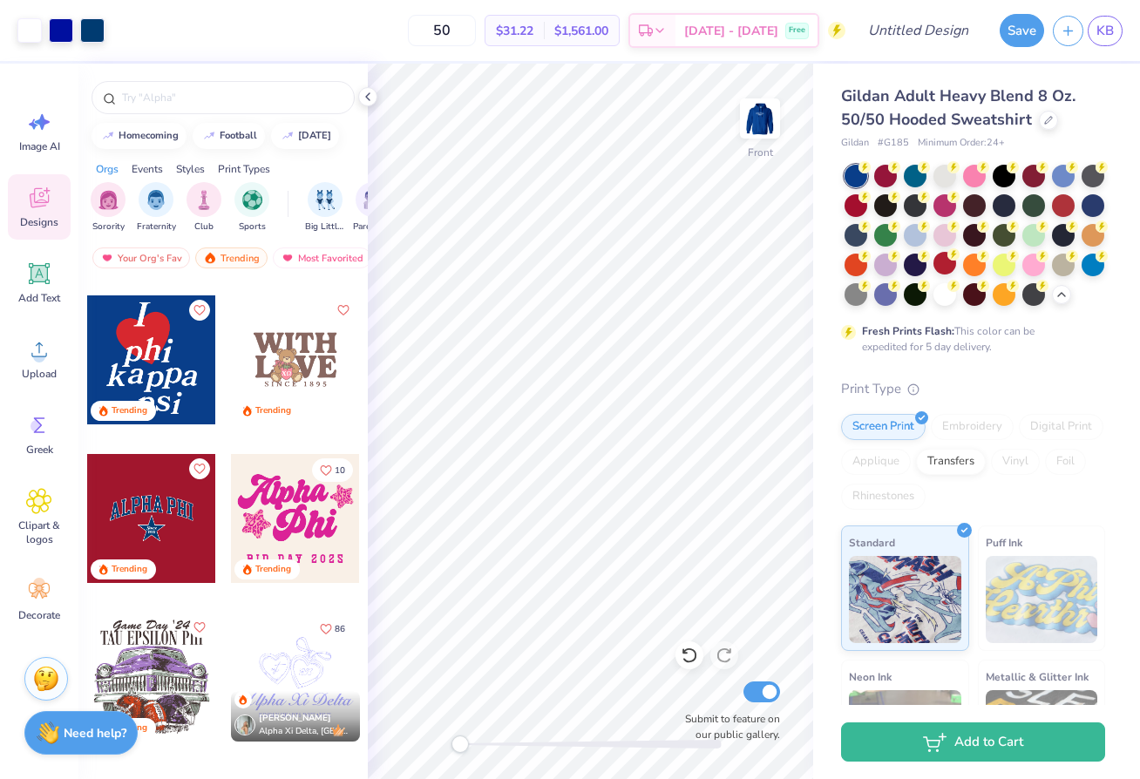
scroll to position [2947, 0]
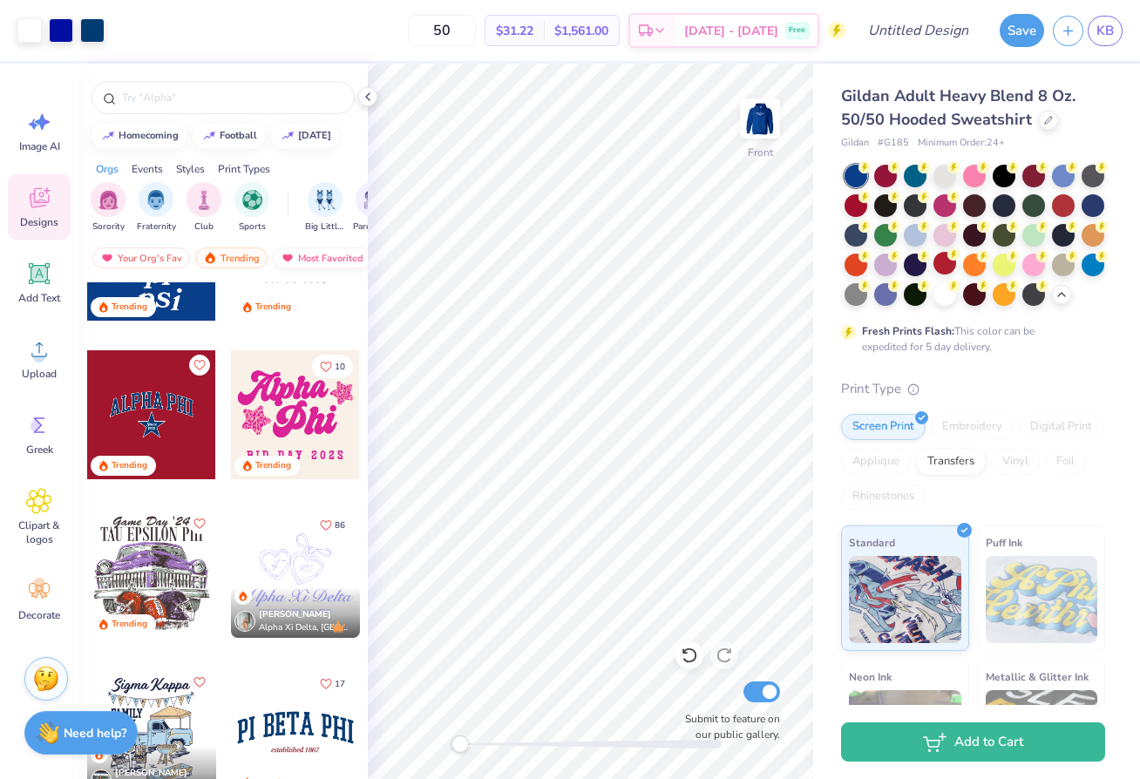
click at [305, 260] on div "Most Favorited" at bounding box center [322, 258] width 98 height 21
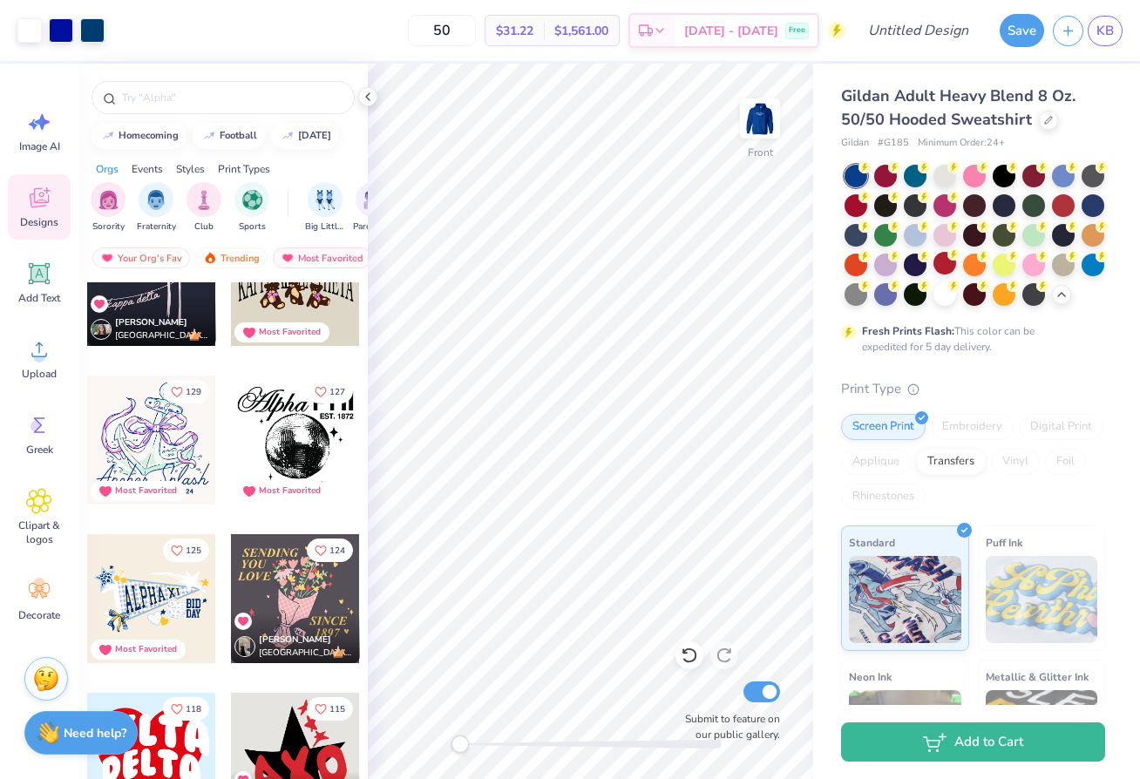
scroll to position [1037, 0]
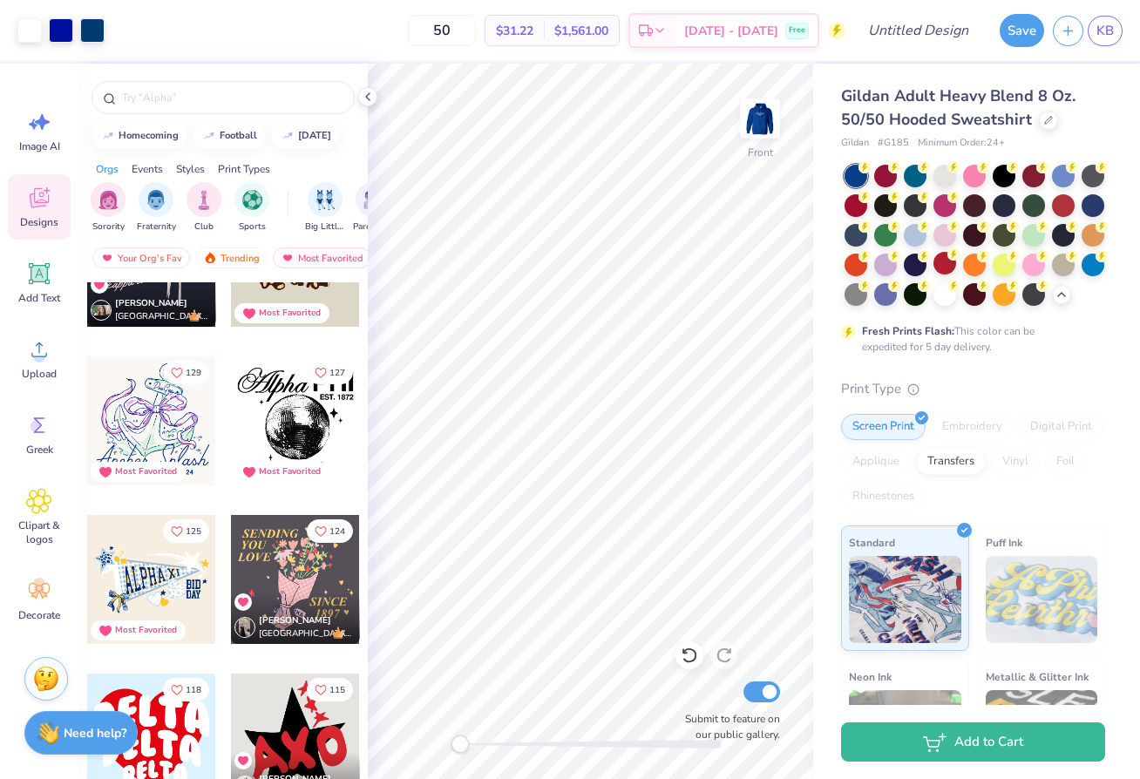
click at [288, 432] on div at bounding box center [295, 421] width 129 height 129
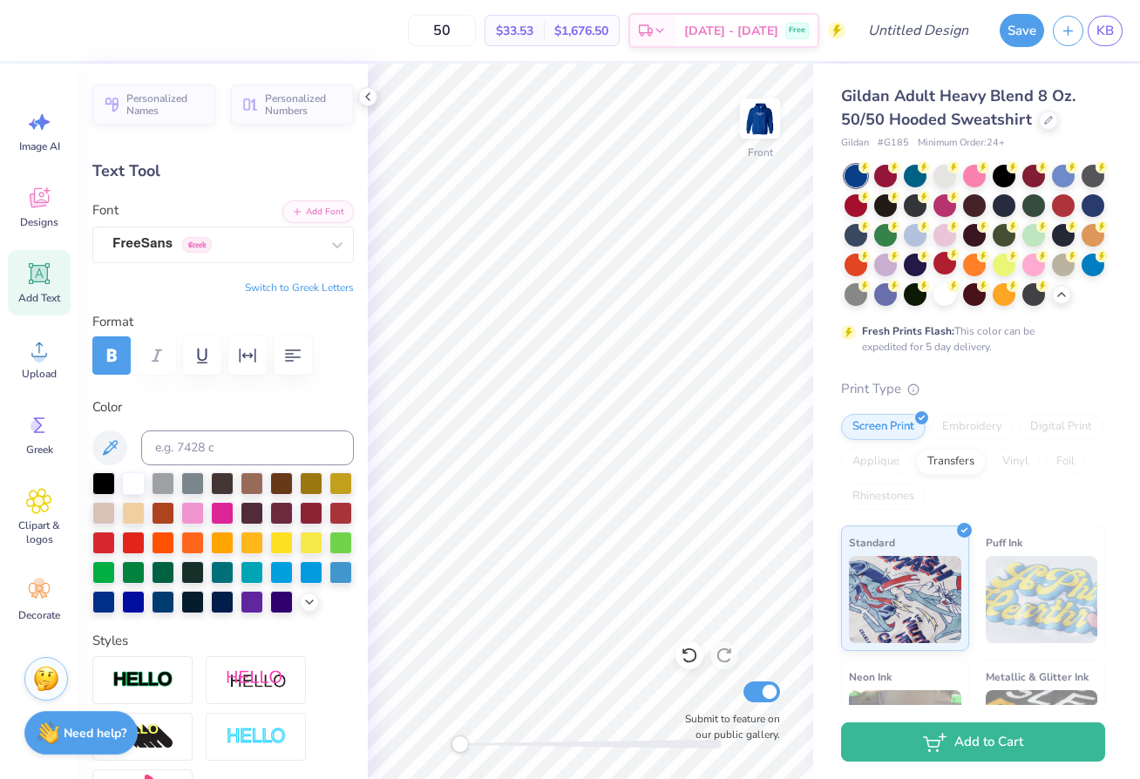
scroll to position [0, 1]
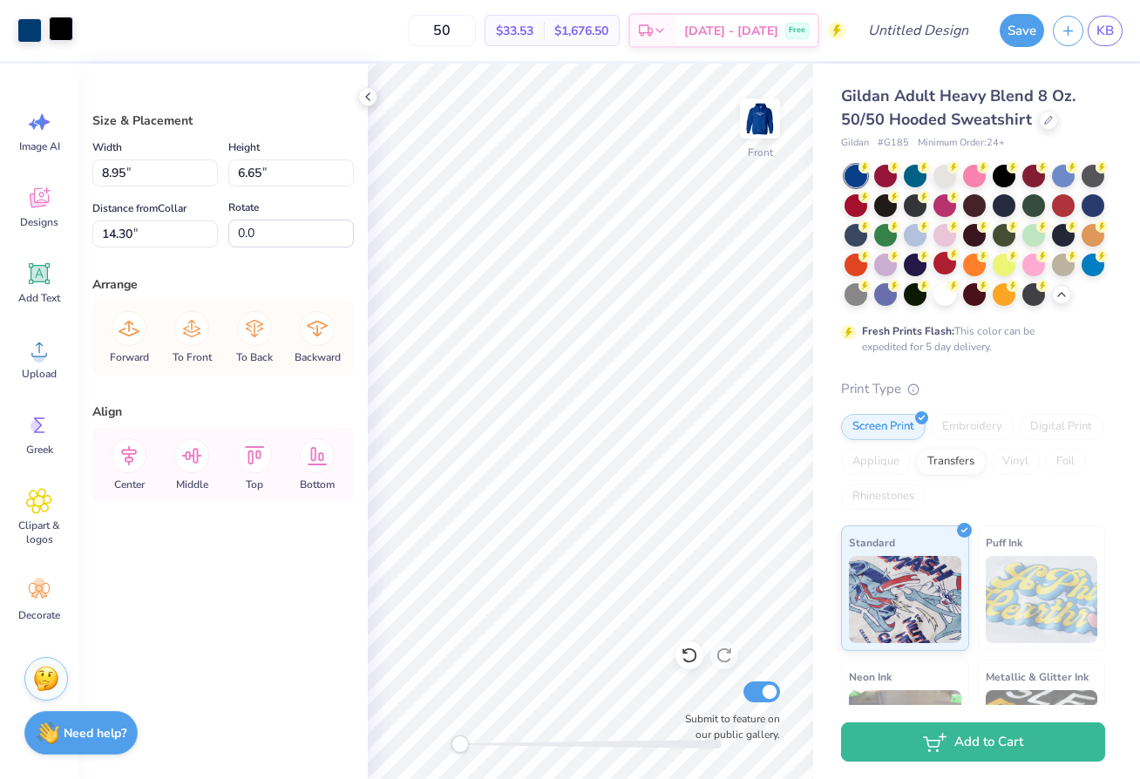
click at [63, 39] on div at bounding box center [61, 29] width 24 height 24
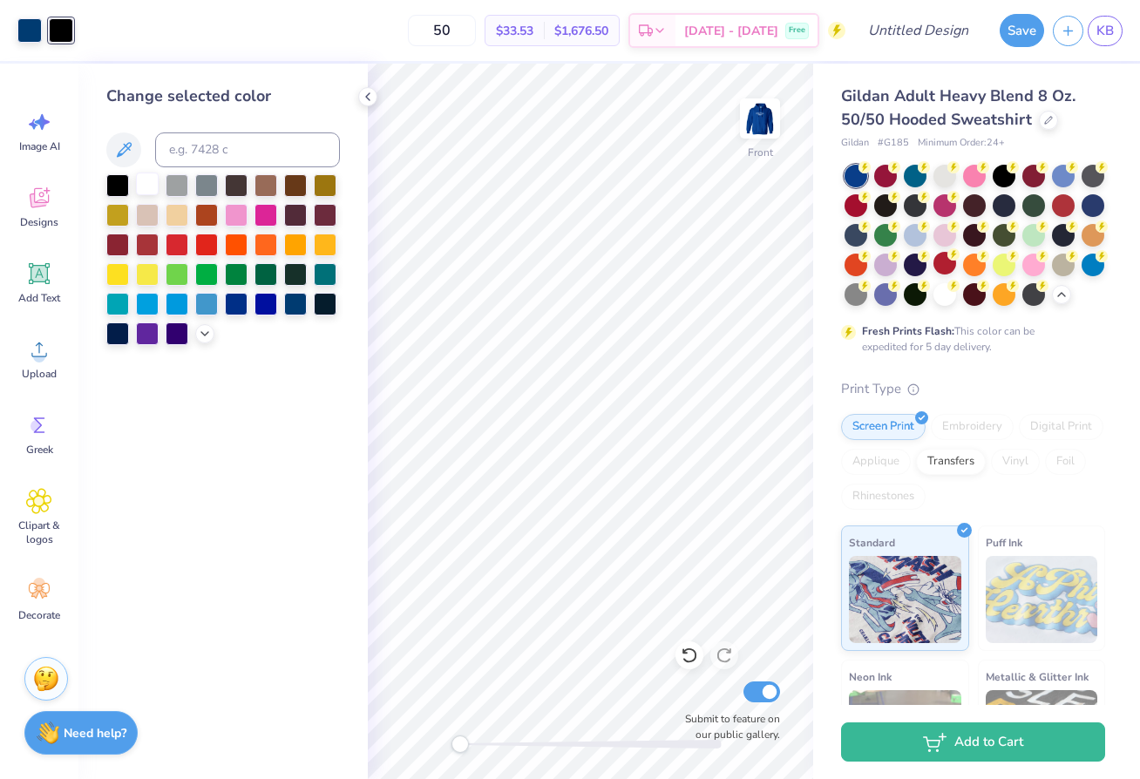
click at [146, 185] on div at bounding box center [147, 184] width 23 height 23
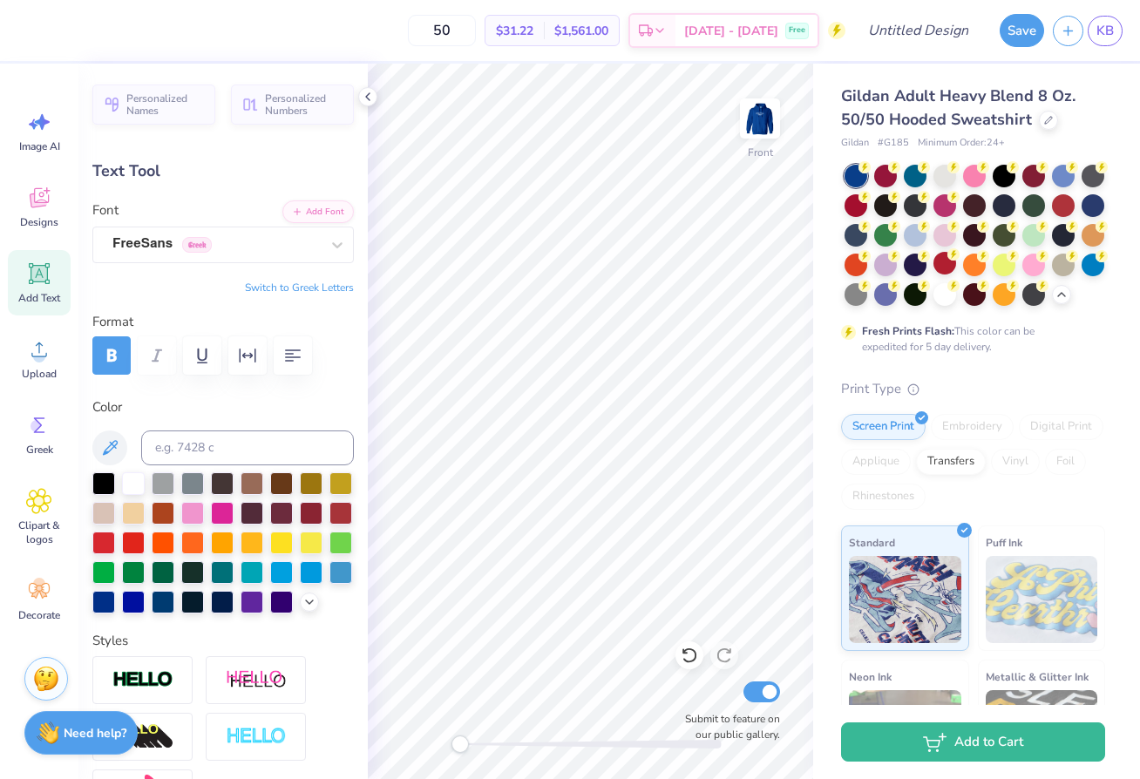
scroll to position [3, 2]
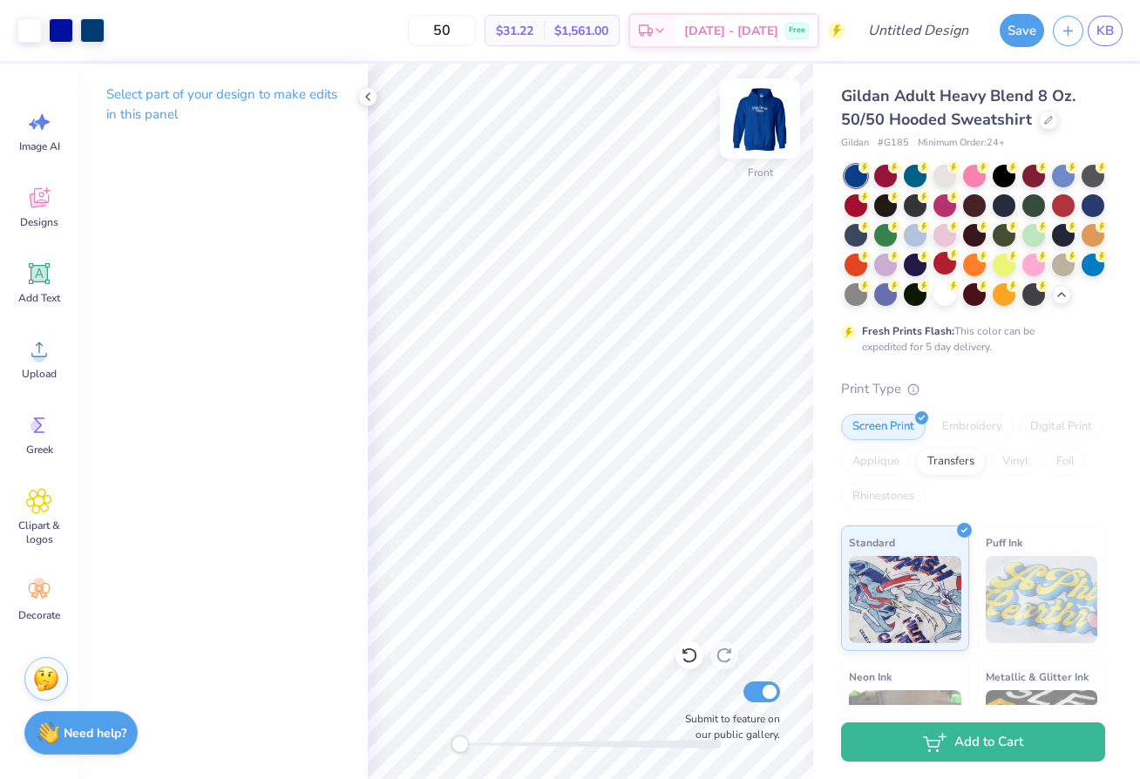
click at [757, 121] on img at bounding box center [760, 119] width 70 height 70
click at [53, 581] on div "Decorate" at bounding box center [39, 599] width 63 height 65
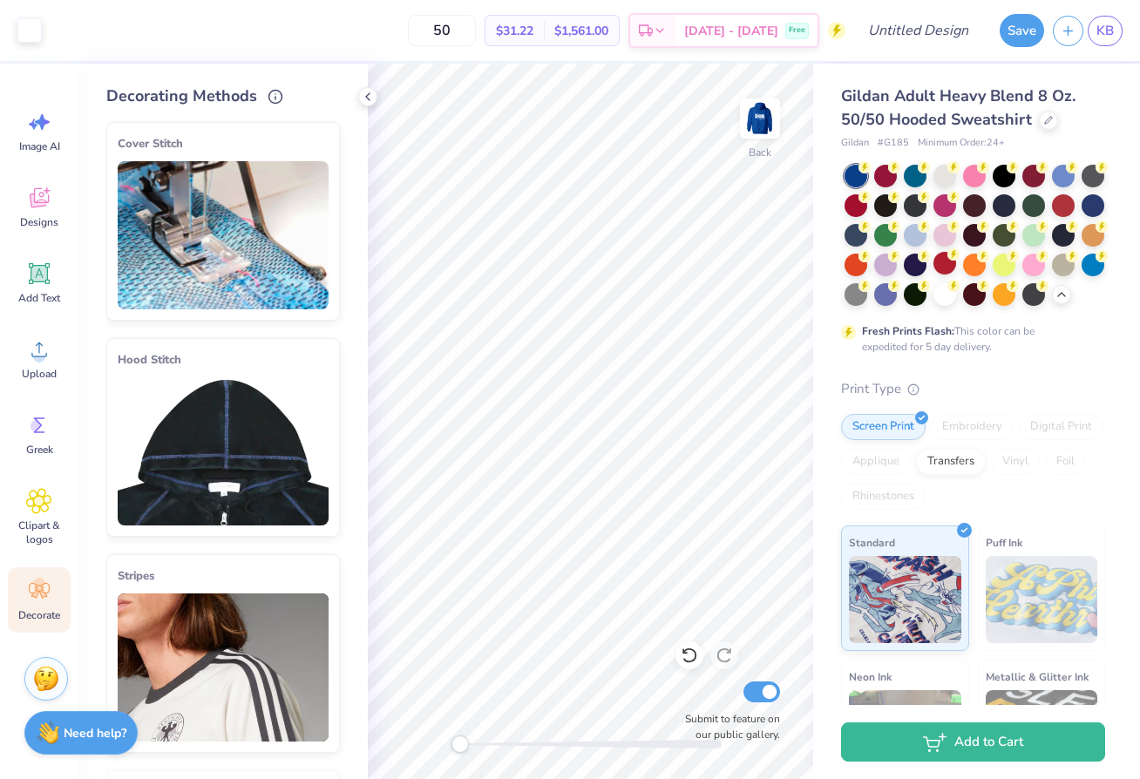
click at [233, 449] on img at bounding box center [223, 451] width 211 height 148
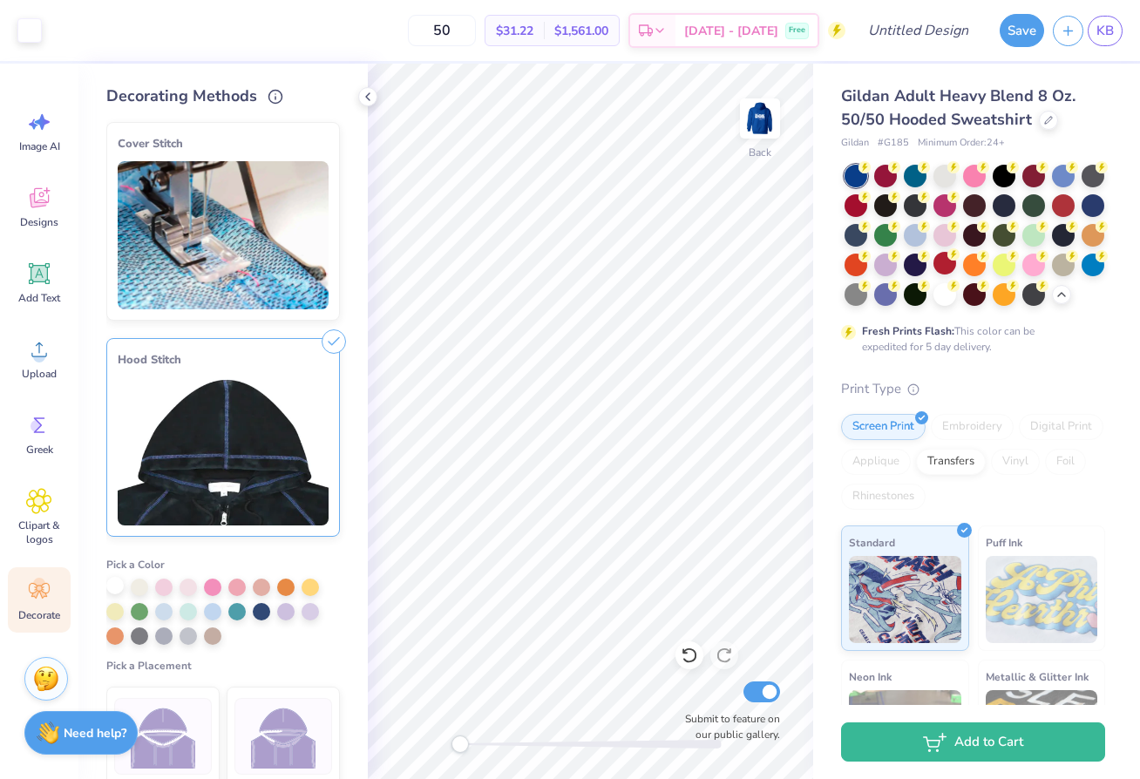
click at [116, 587] on div at bounding box center [114, 585] width 17 height 17
click at [320, 741] on div at bounding box center [283, 736] width 98 height 77
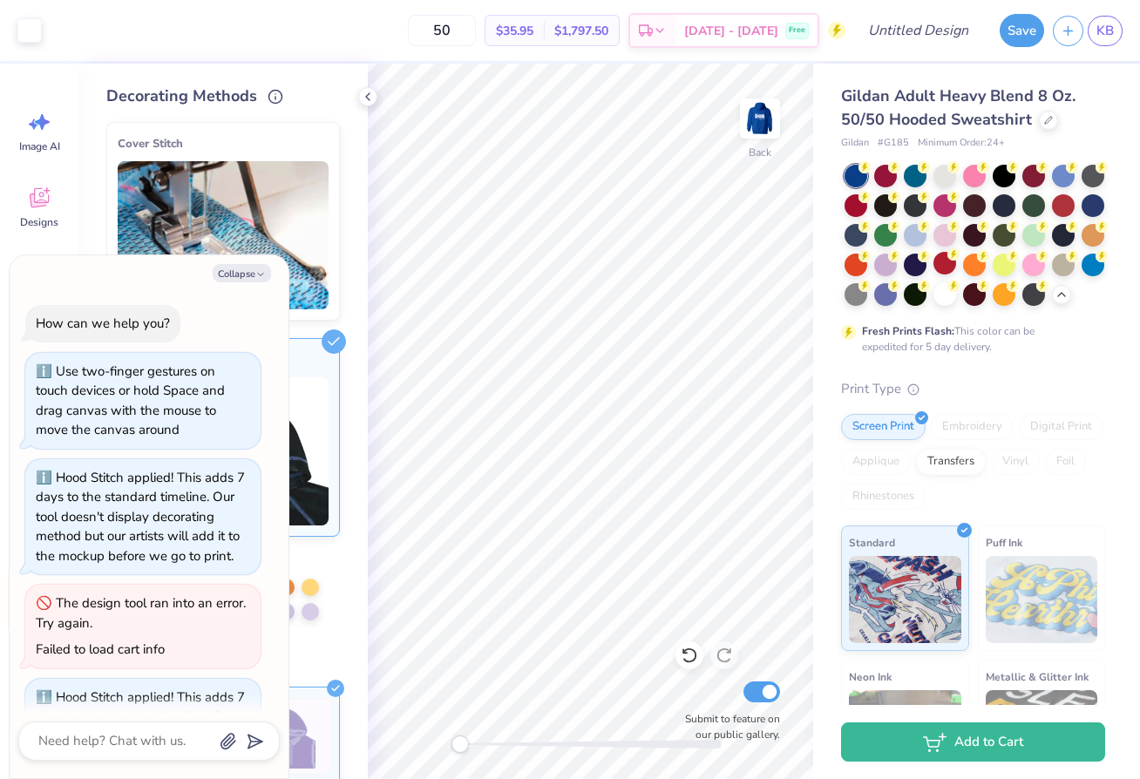
scroll to position [95, 0]
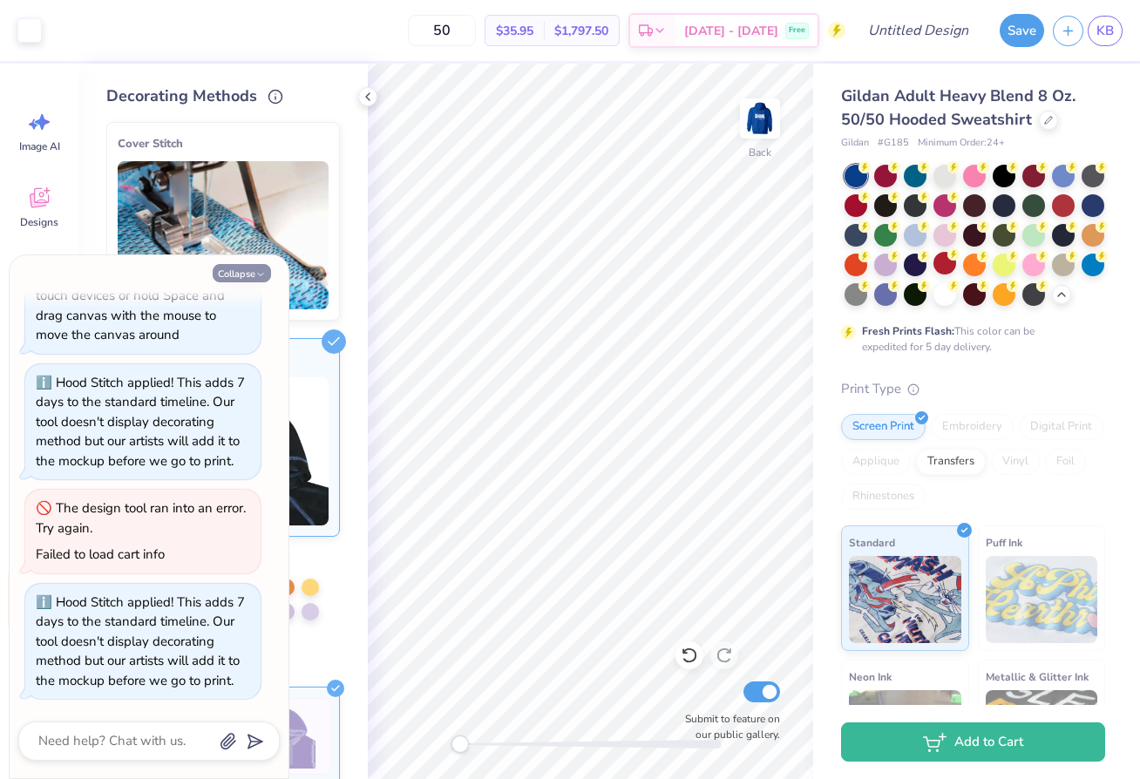
click at [260, 280] on icon "button" at bounding box center [260, 274] width 10 height 10
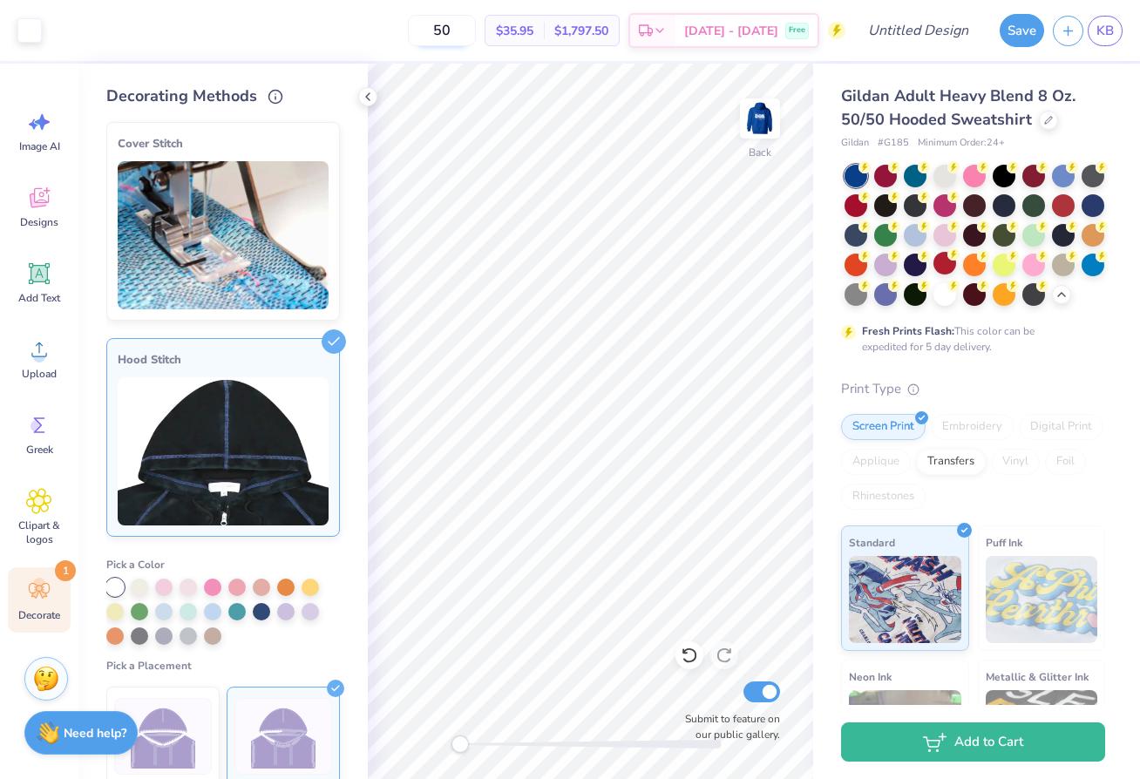
click at [465, 33] on input "50" at bounding box center [442, 30] width 68 height 31
click at [472, 27] on input "100" at bounding box center [442, 30] width 68 height 31
click at [368, 98] on icon at bounding box center [368, 97] width 14 height 14
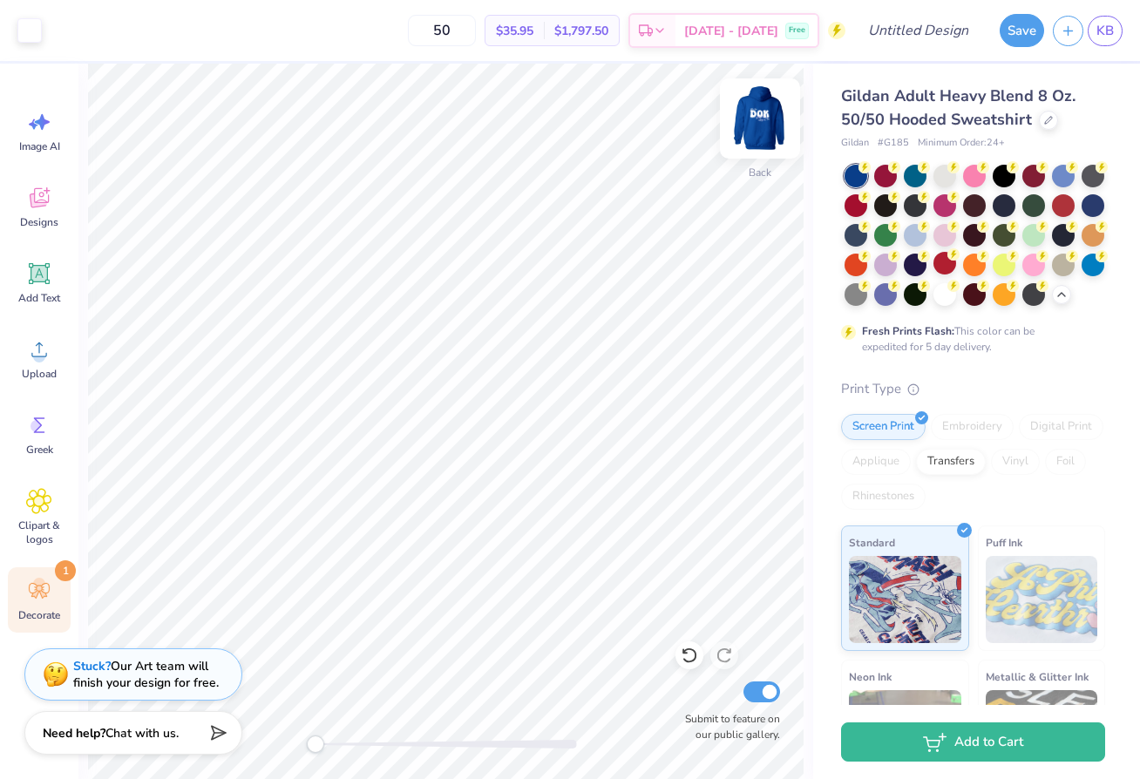
click at [771, 122] on img at bounding box center [760, 119] width 70 height 70
click at [766, 125] on img at bounding box center [760, 119] width 70 height 70
click at [757, 119] on img at bounding box center [760, 119] width 70 height 70
click at [751, 138] on img at bounding box center [760, 119] width 70 height 70
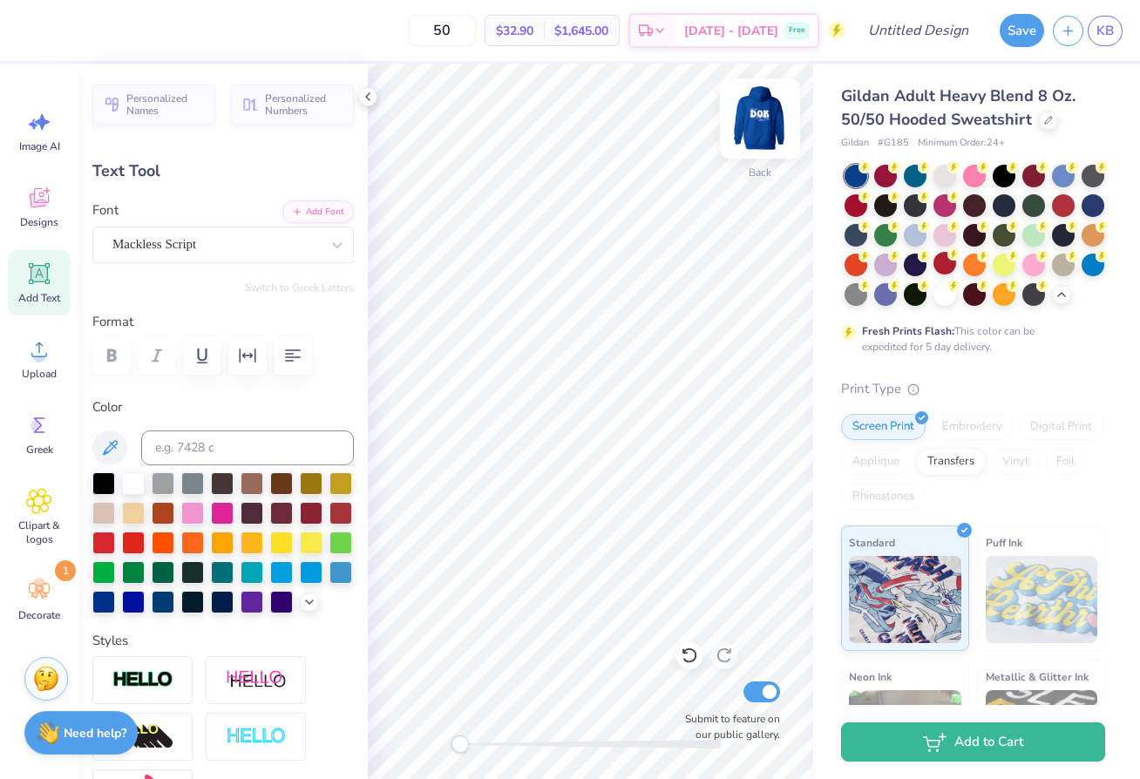
click at [755, 127] on img at bounding box center [760, 119] width 70 height 70
click at [370, 90] on icon at bounding box center [368, 97] width 14 height 14
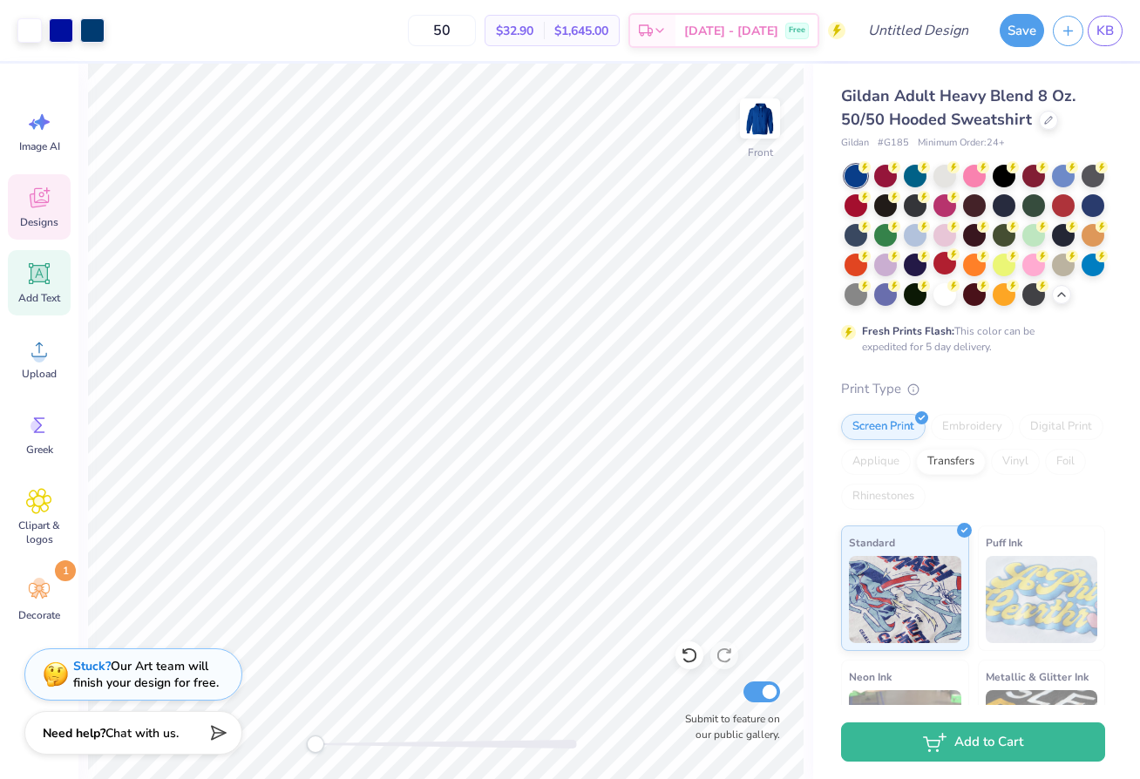
click at [40, 228] on span "Designs" at bounding box center [39, 222] width 38 height 14
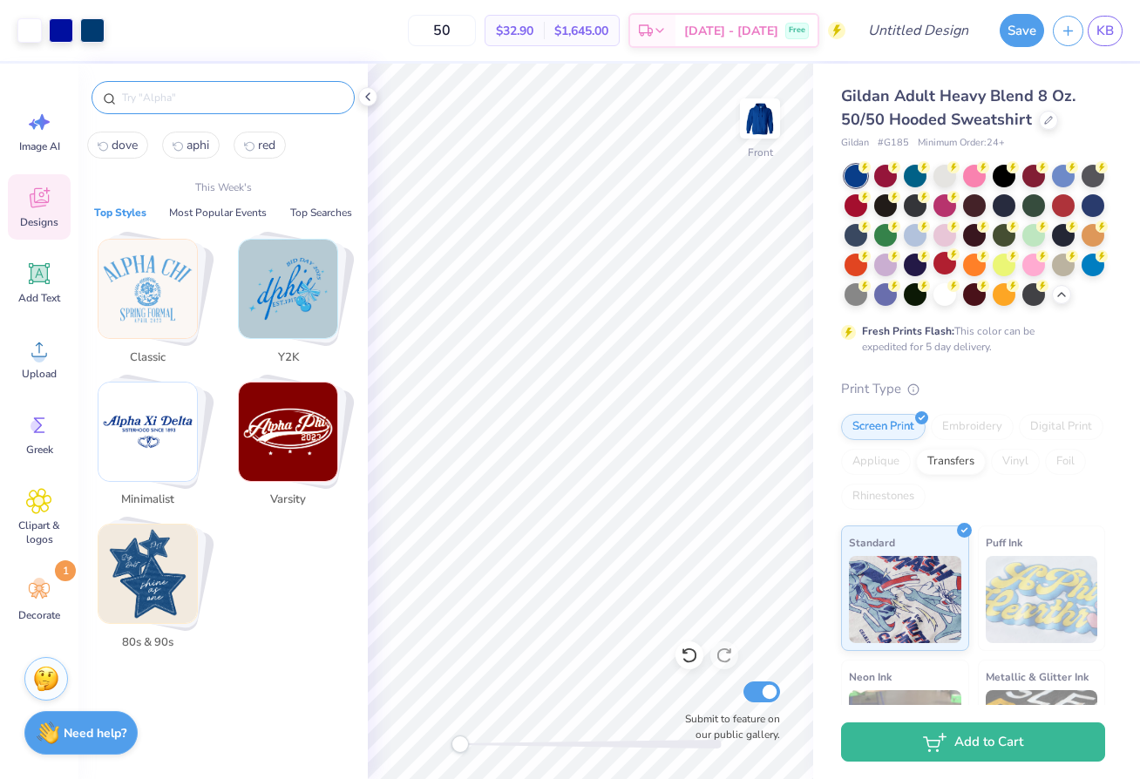
click at [167, 96] on input "text" at bounding box center [231, 97] width 223 height 17
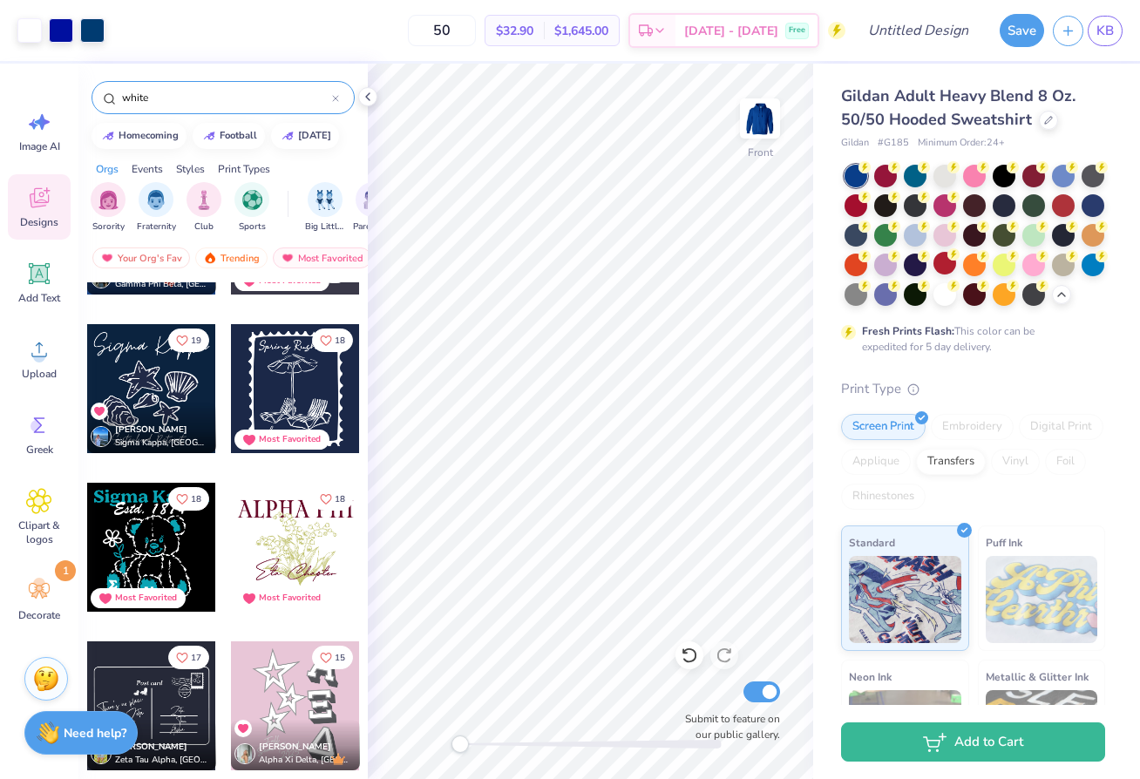
scroll to position [1859, 0]
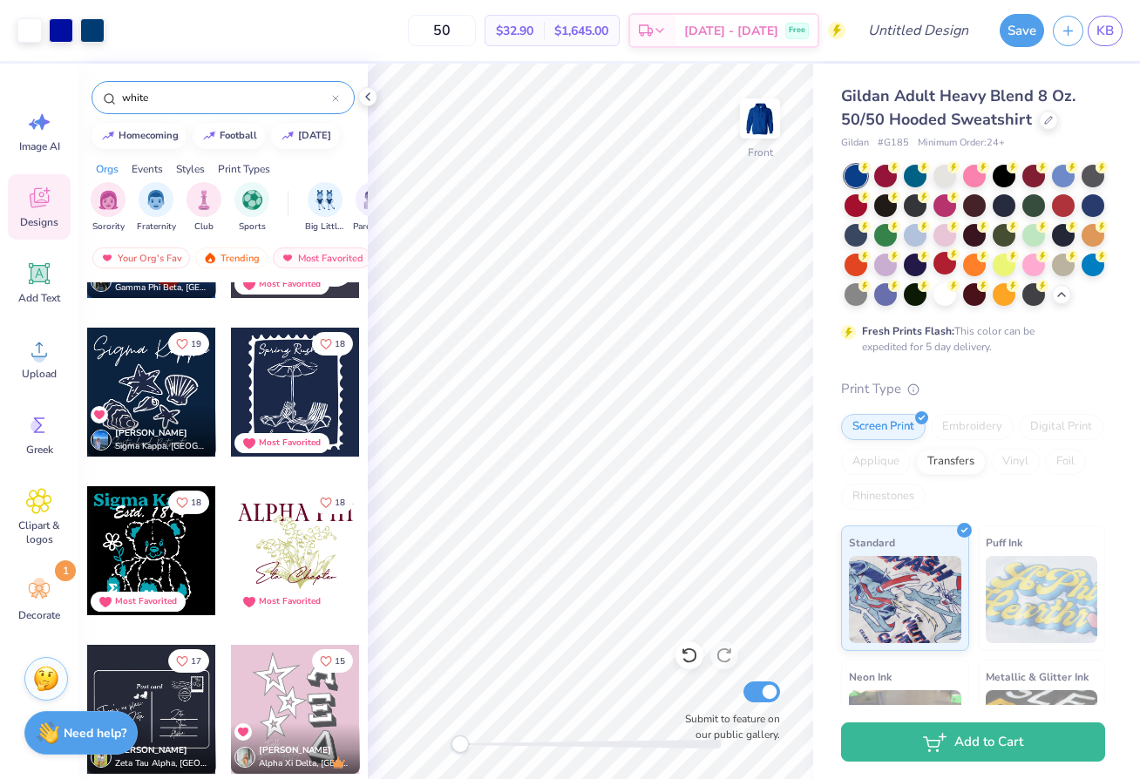
click at [286, 377] on div at bounding box center [295, 392] width 129 height 129
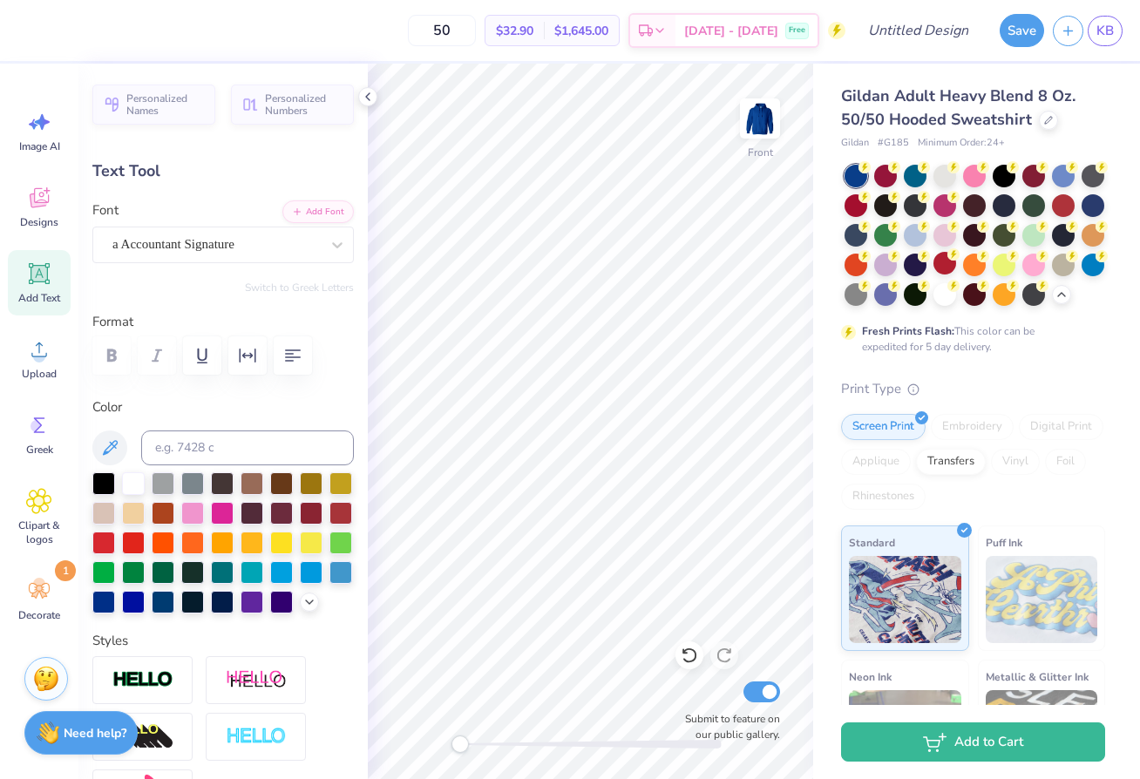
scroll to position [0, 0]
click at [38, 308] on div "Add Text" at bounding box center [39, 282] width 63 height 65
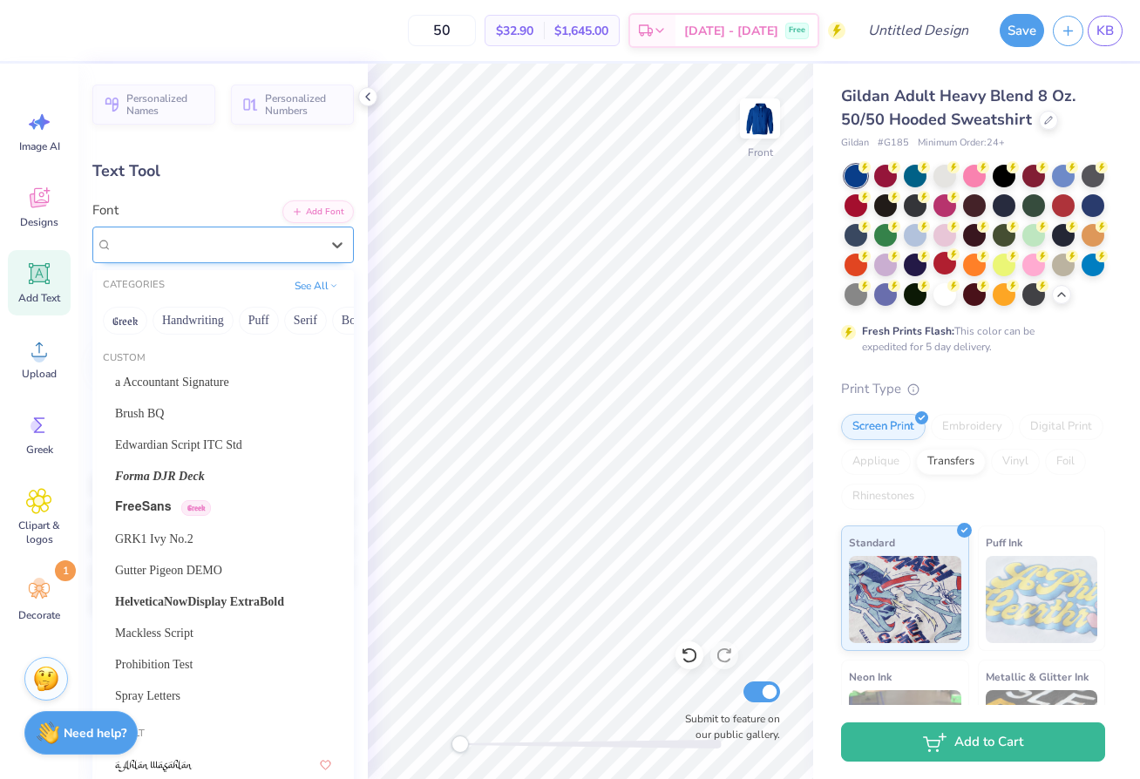
click at [270, 243] on div "Super Dream" at bounding box center [216, 244] width 211 height 27
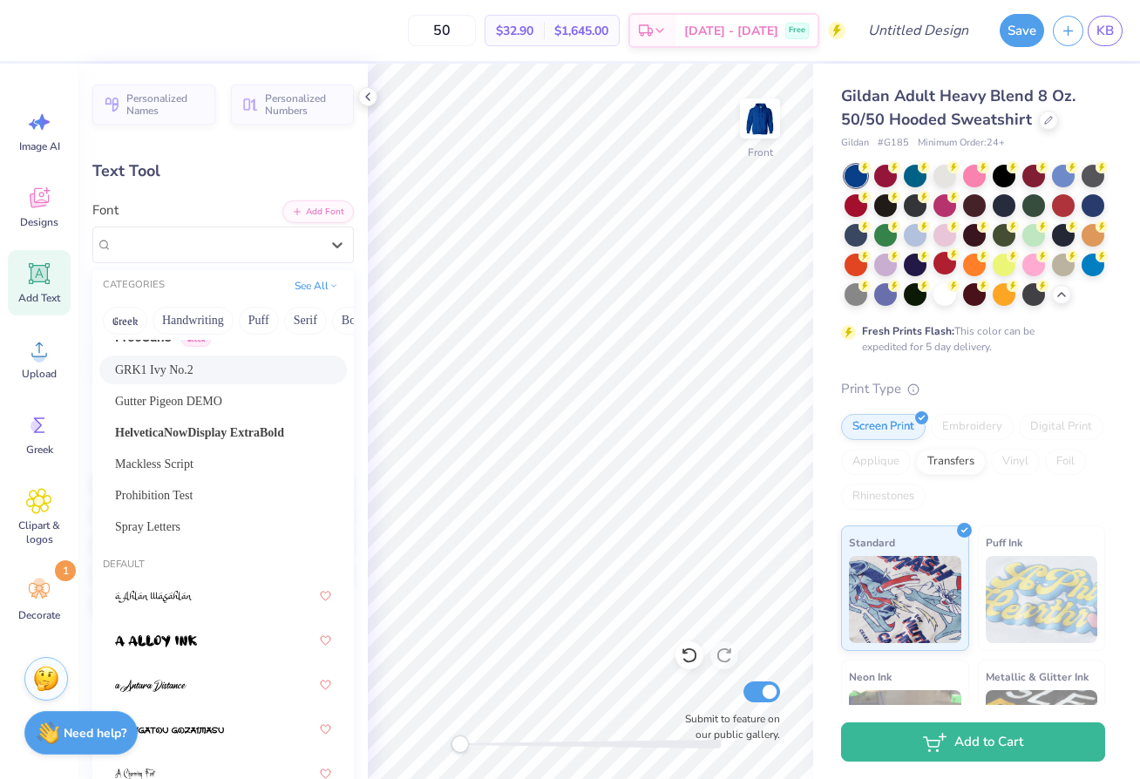
scroll to position [192, 0]
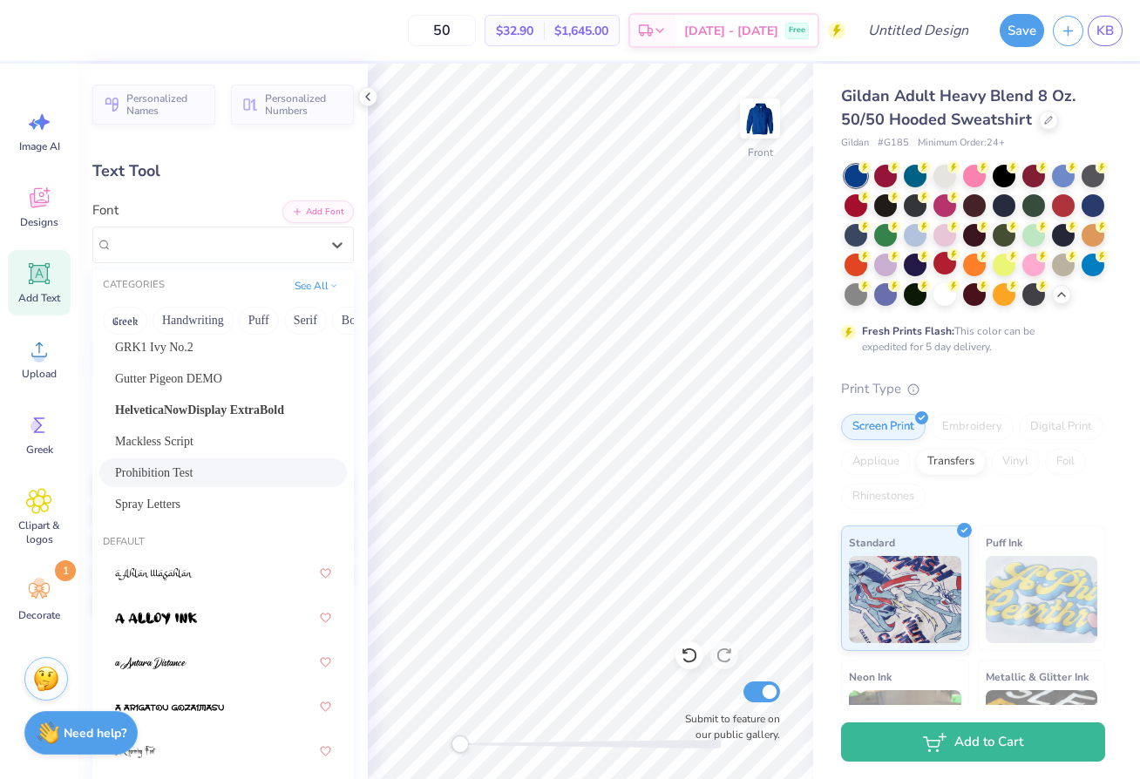
click at [212, 471] on div "Prohibition Test" at bounding box center [223, 473] width 216 height 18
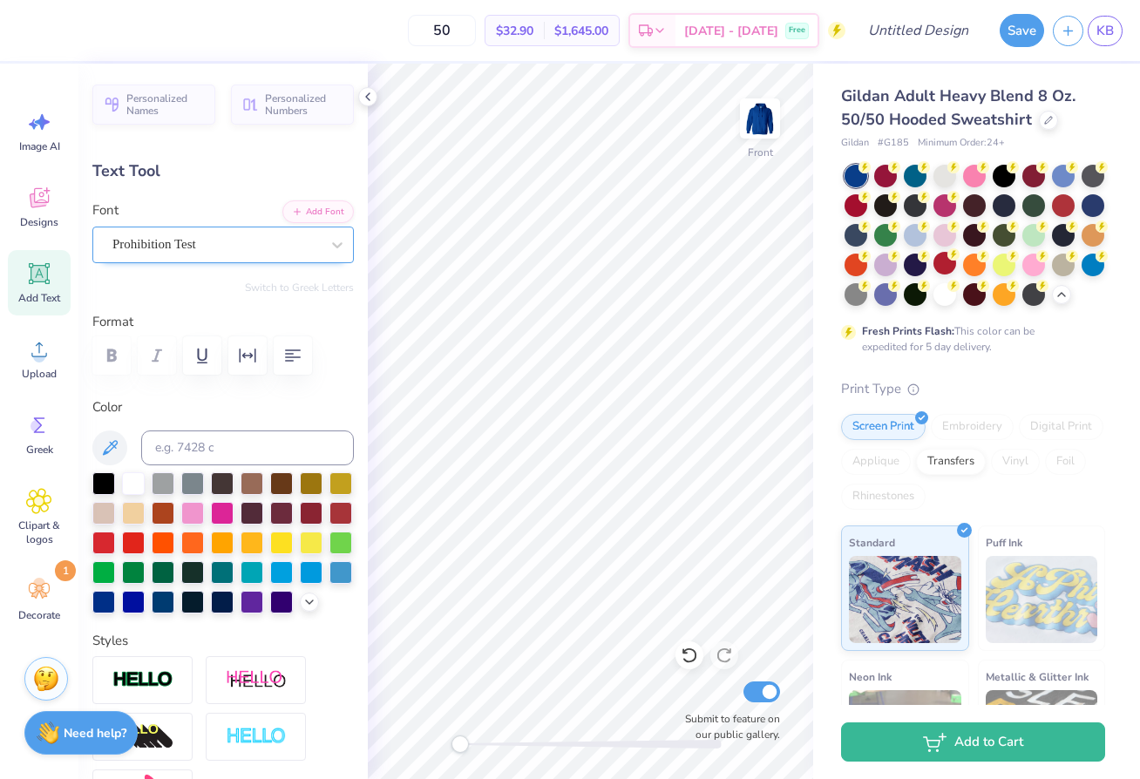
click at [229, 239] on div "Prohibition Test" at bounding box center [216, 244] width 211 height 27
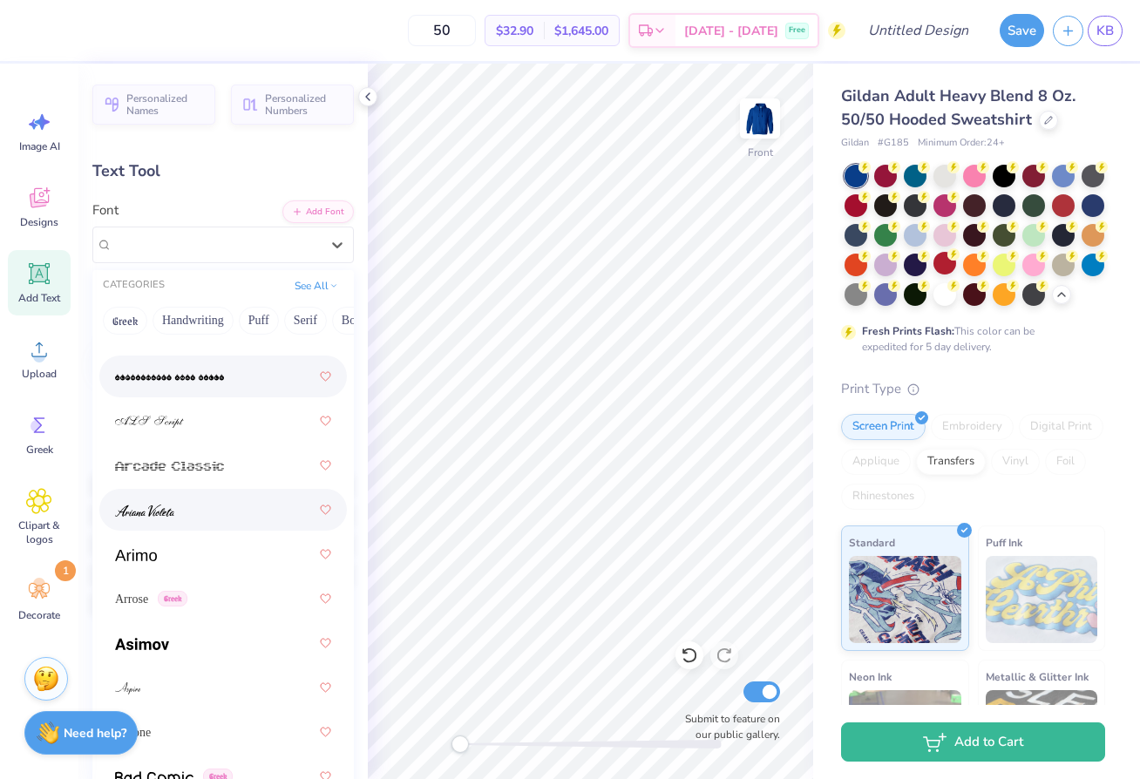
scroll to position [0, 0]
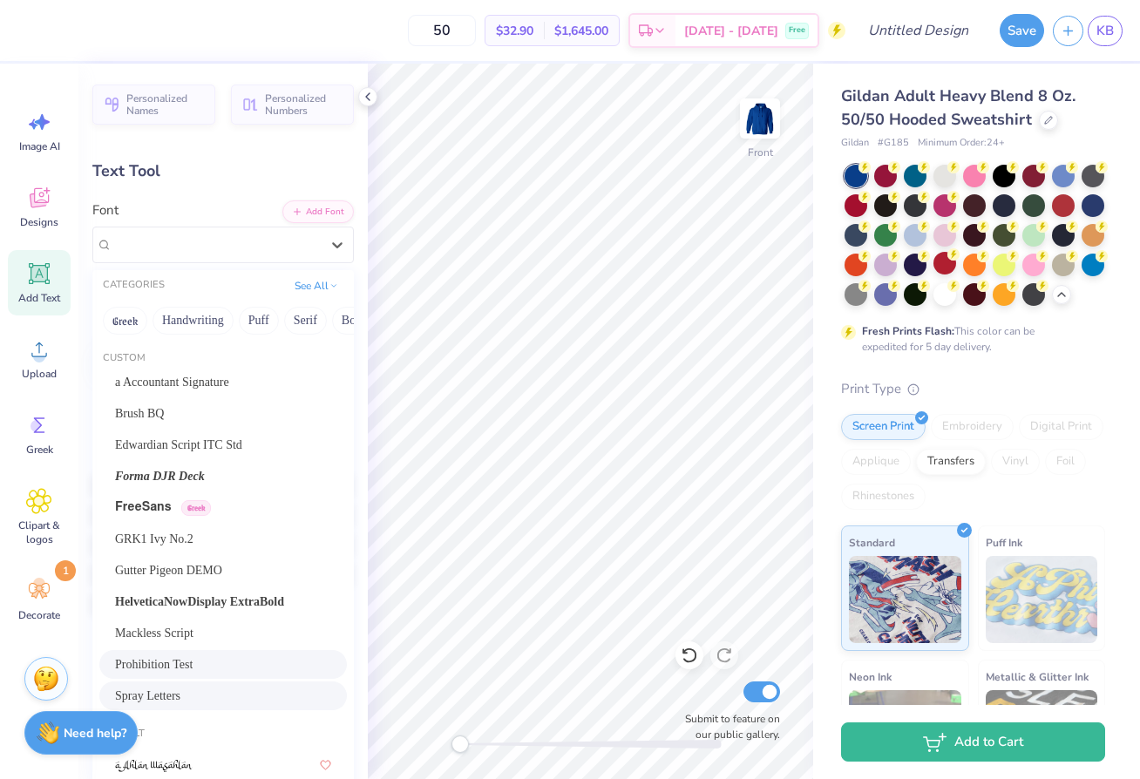
click at [193, 699] on div "Spray Letters" at bounding box center [223, 696] width 216 height 18
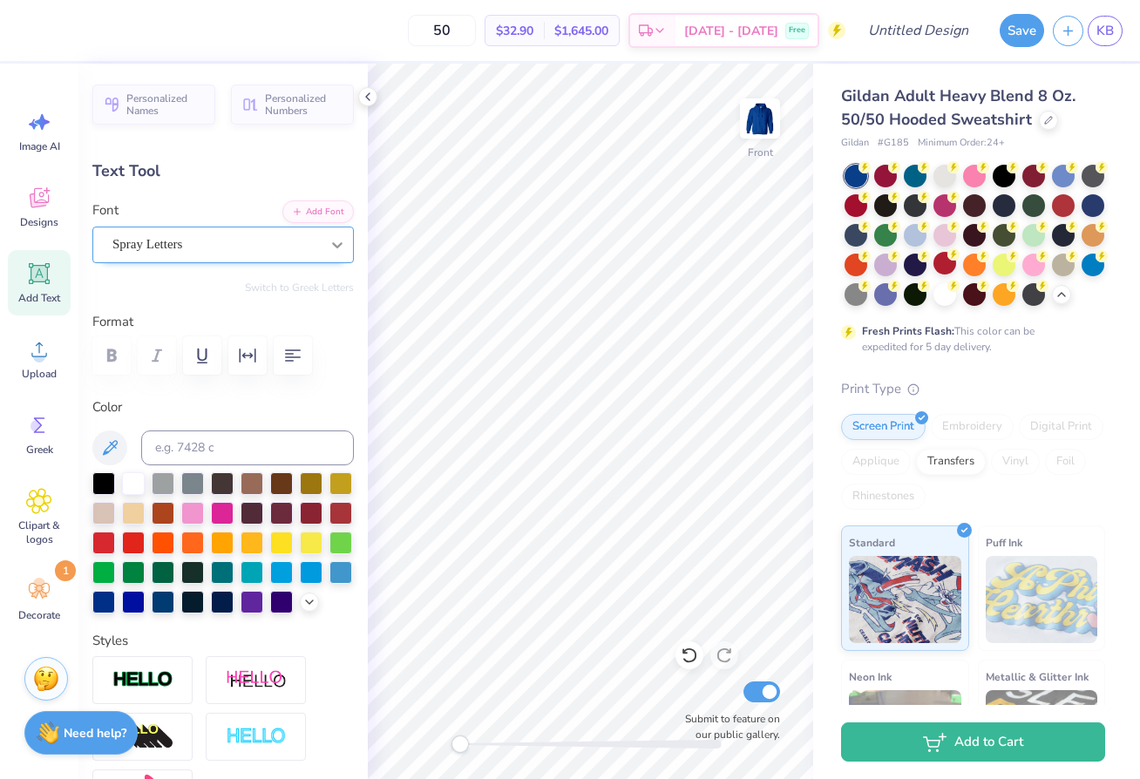
click at [338, 246] on icon at bounding box center [337, 245] width 10 height 6
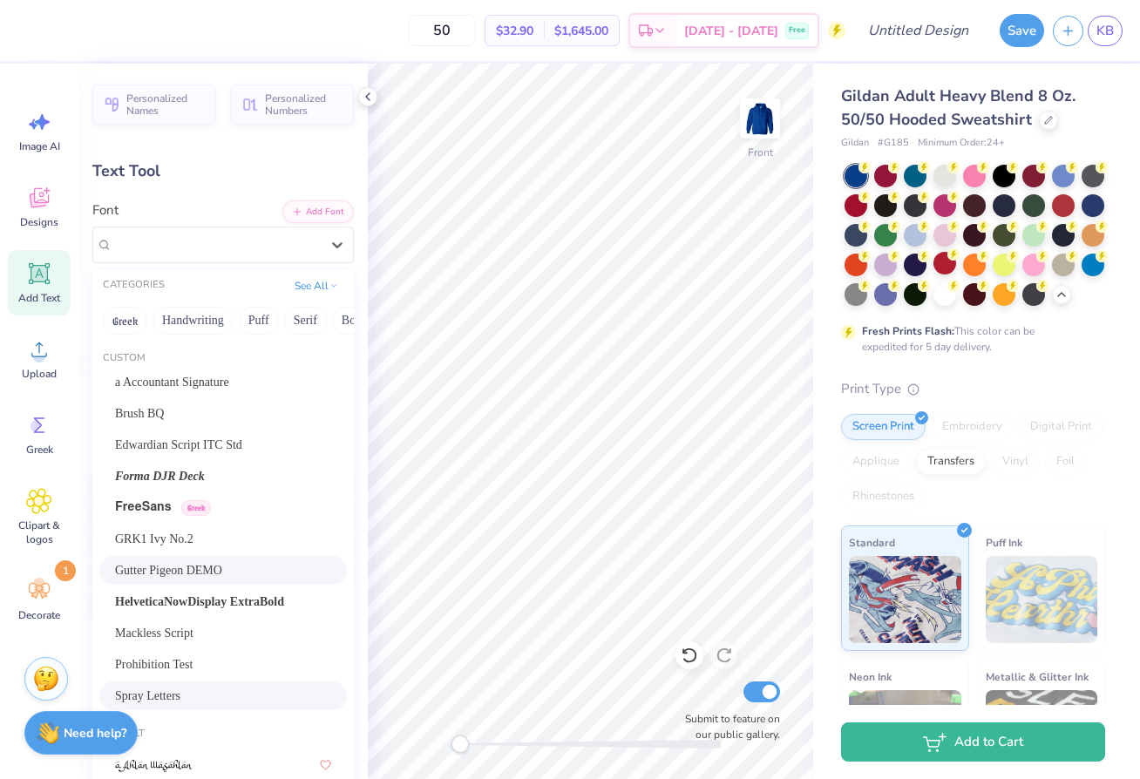
click at [222, 567] on span "Gutter Pigeon DEMO" at bounding box center [168, 570] width 107 height 18
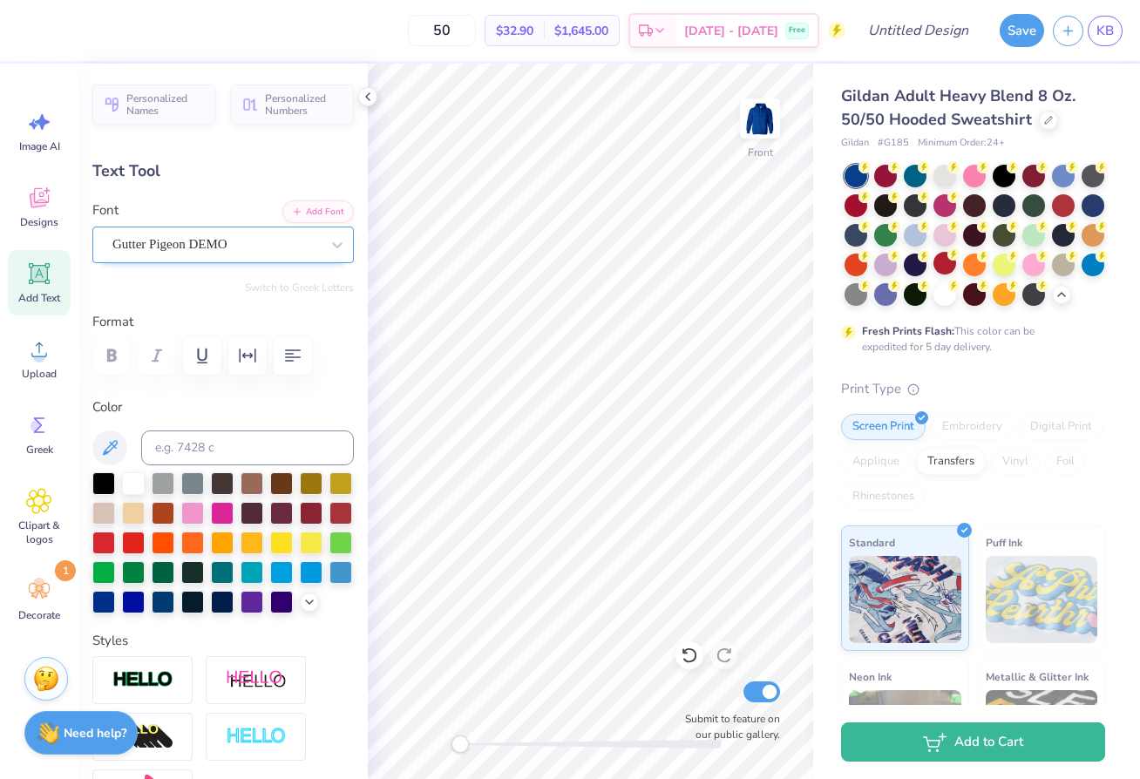
click at [160, 255] on div at bounding box center [215, 245] width 207 height 24
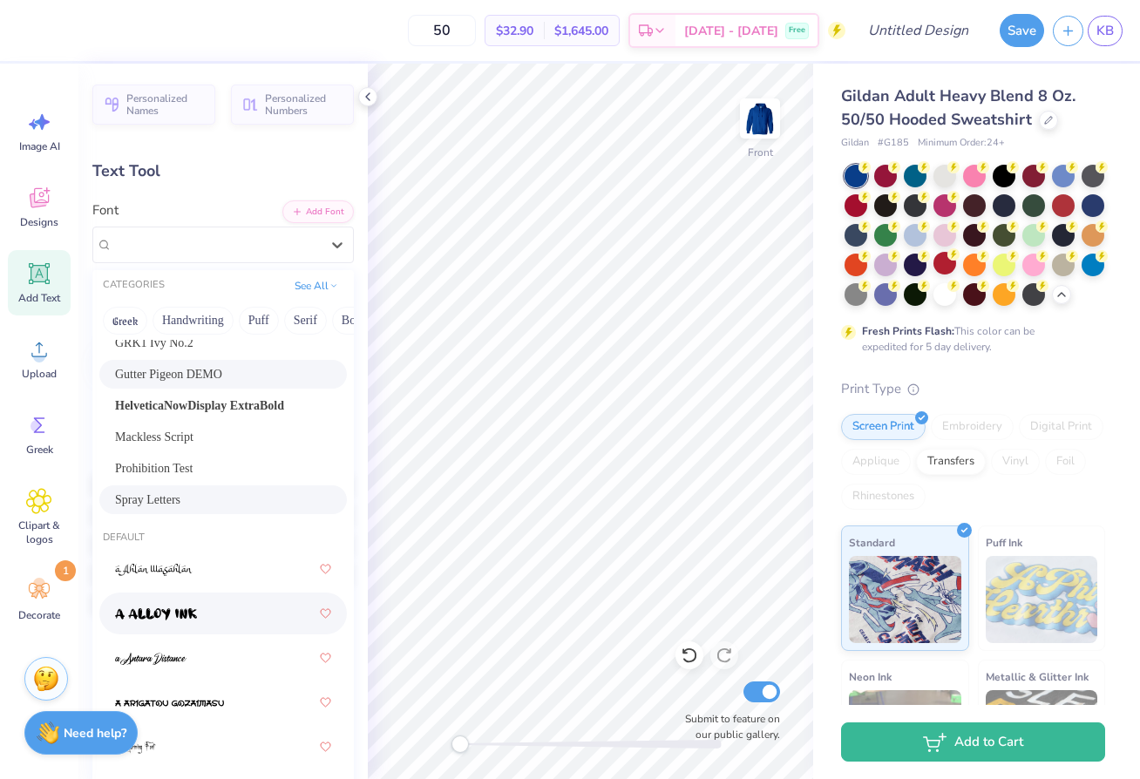
scroll to position [202, 0]
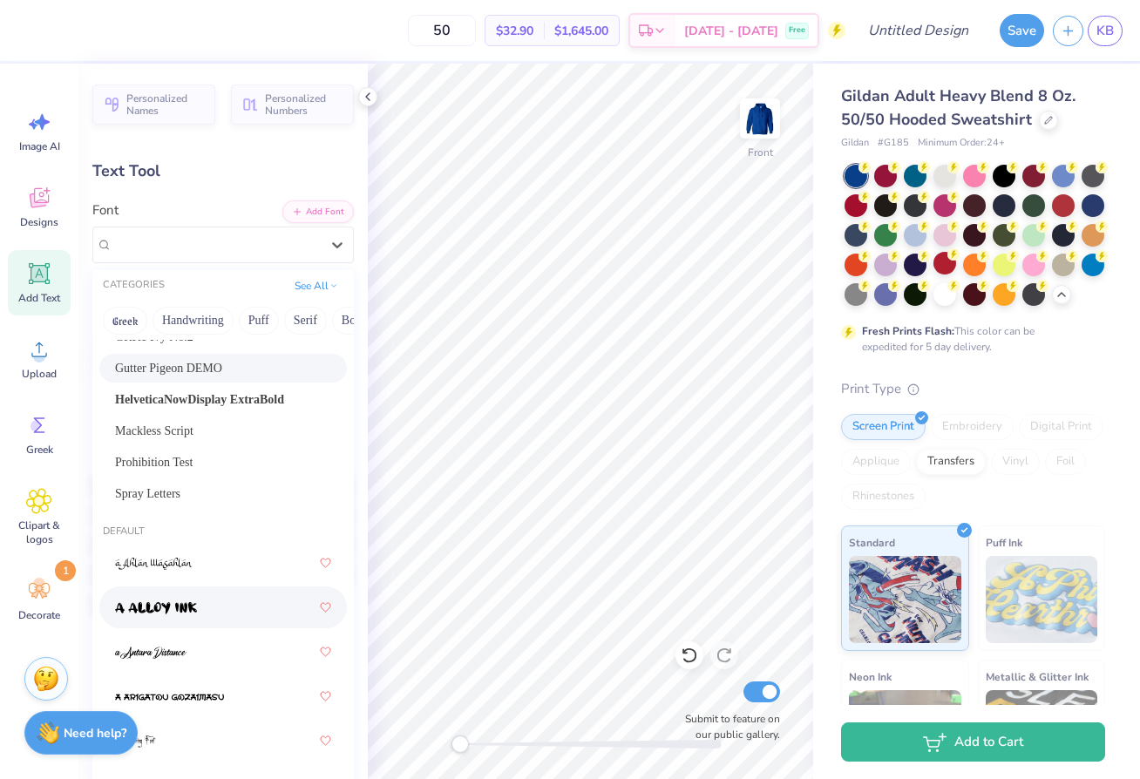
click at [199, 609] on div at bounding box center [223, 607] width 216 height 31
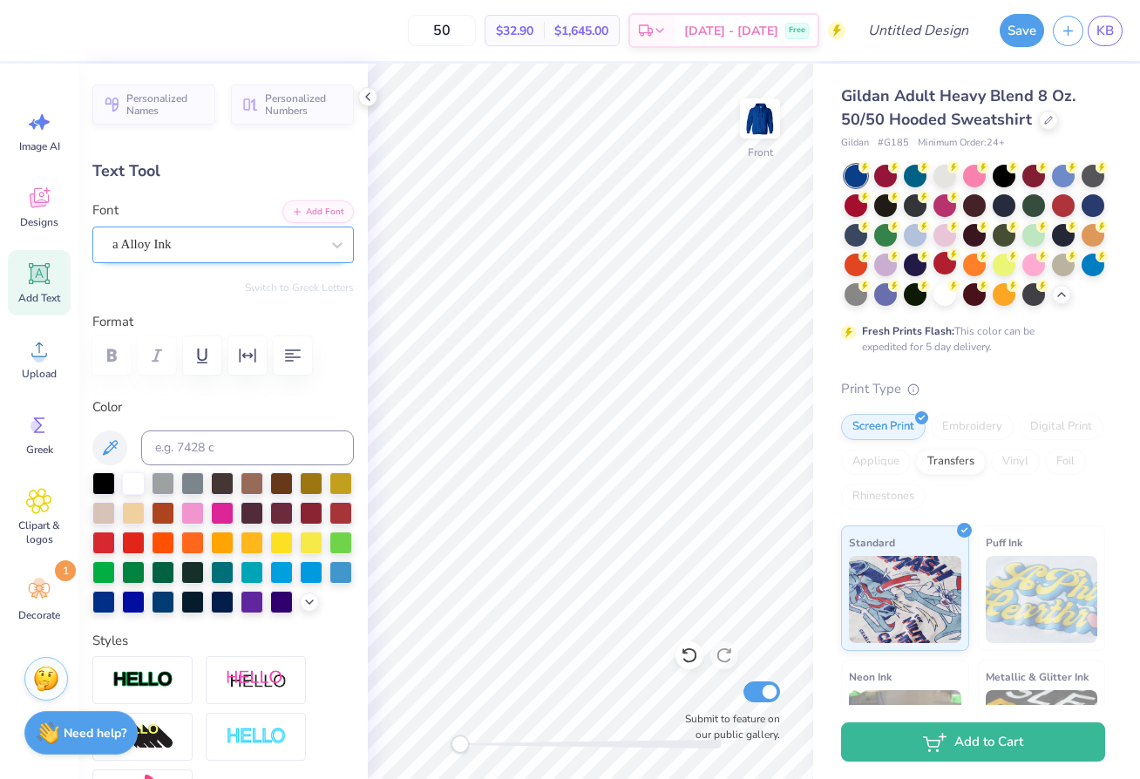
click at [258, 246] on div "a Alloy Ink" at bounding box center [216, 244] width 211 height 27
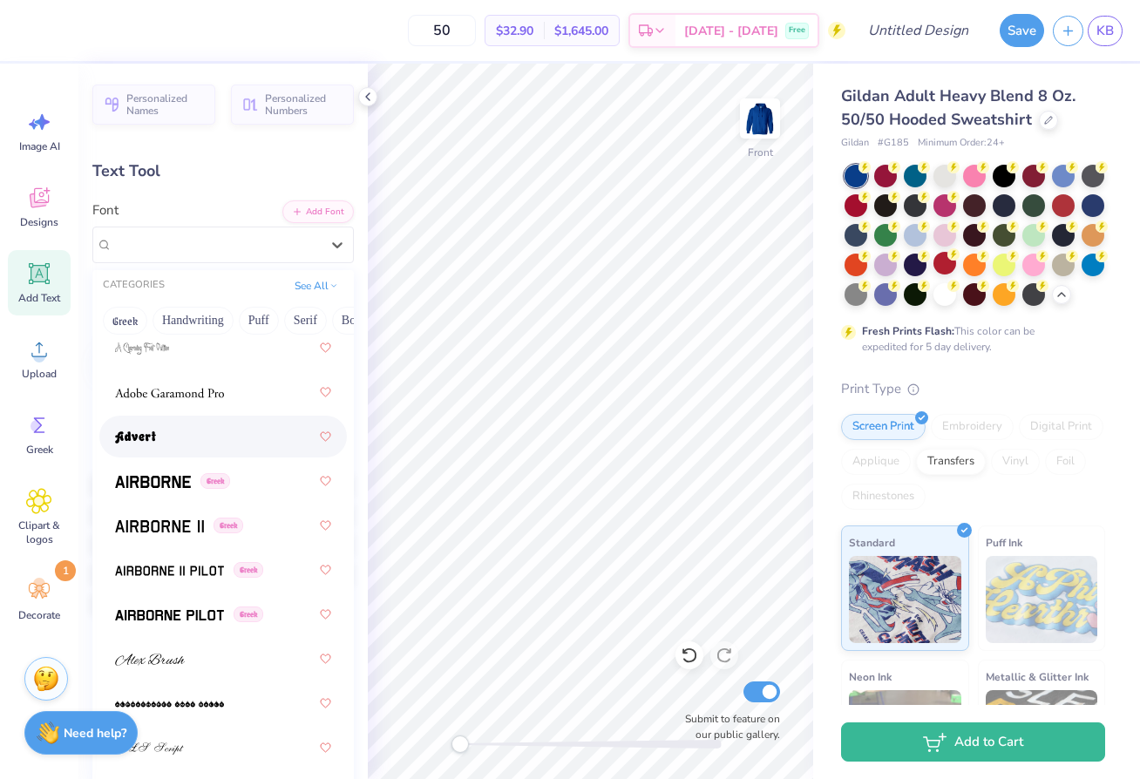
scroll to position [692, 0]
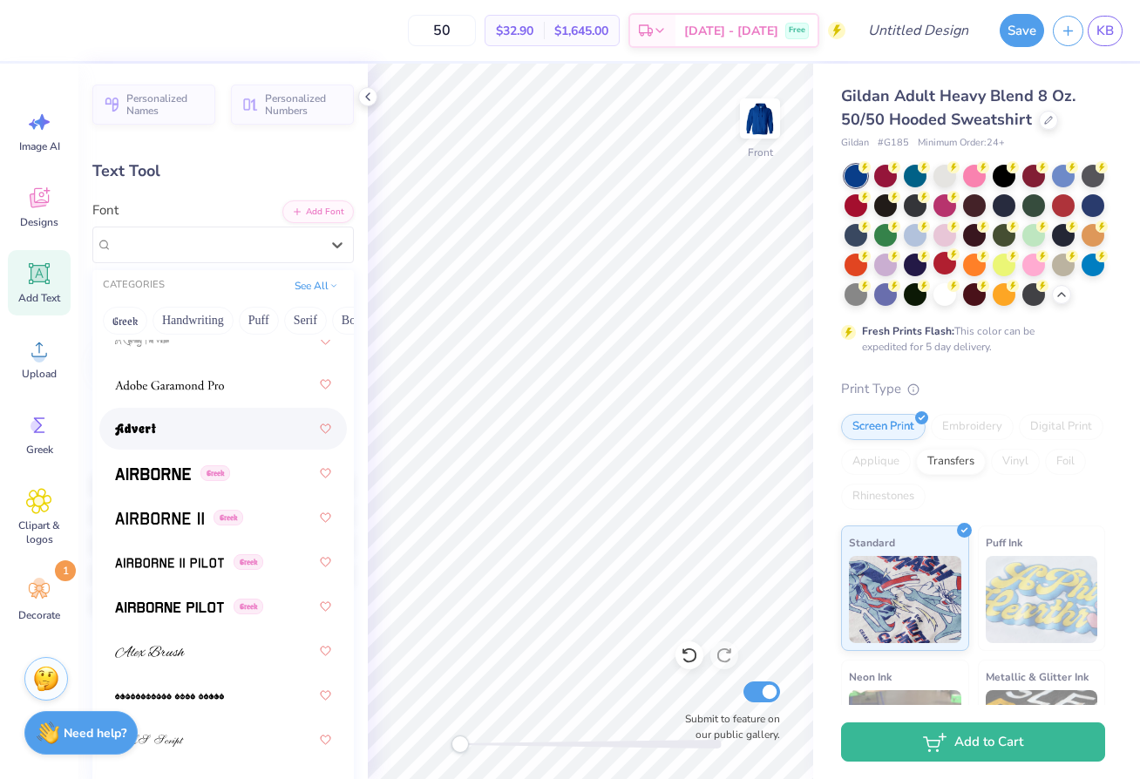
click at [214, 432] on div at bounding box center [223, 428] width 216 height 31
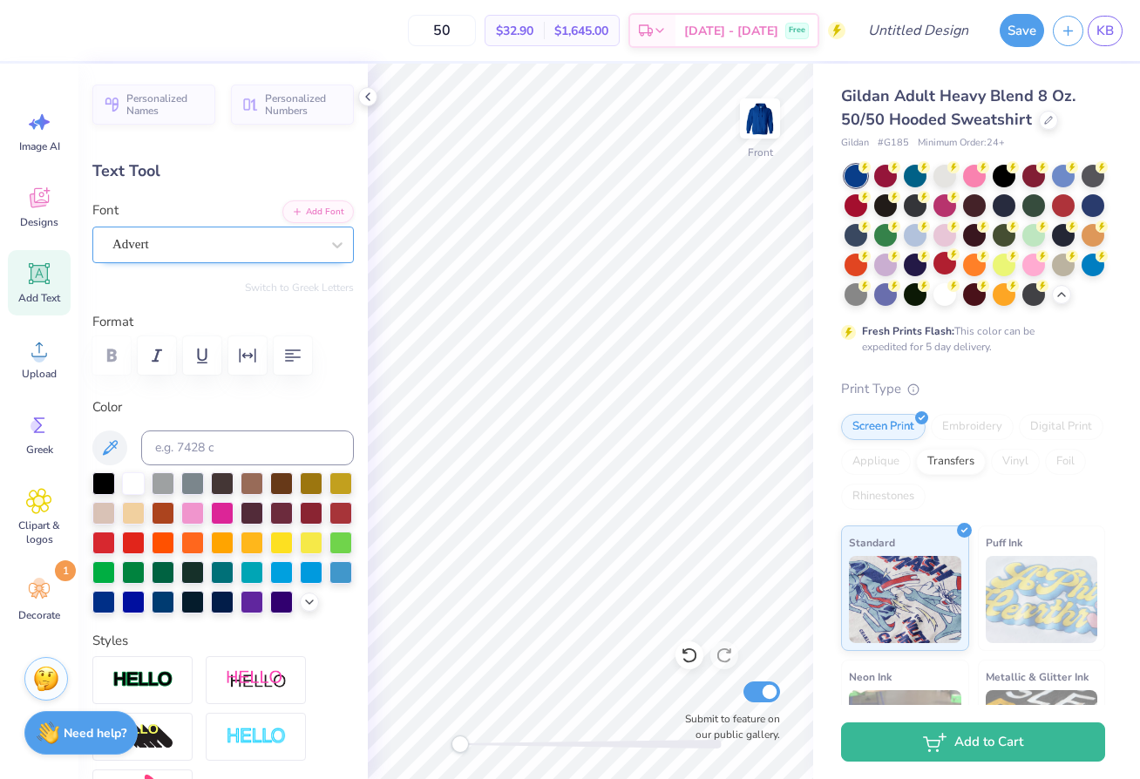
click at [261, 254] on div "Advert" at bounding box center [216, 244] width 211 height 27
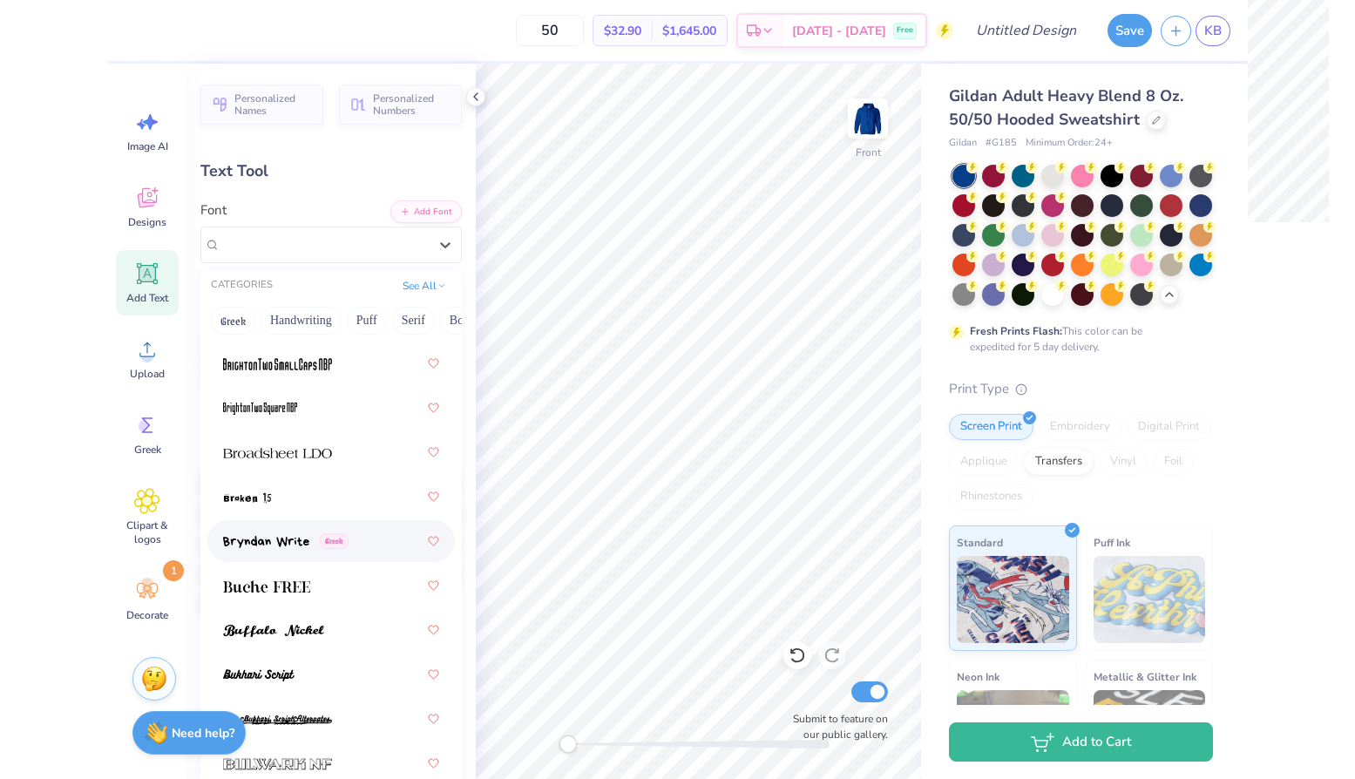
scroll to position [2422, 0]
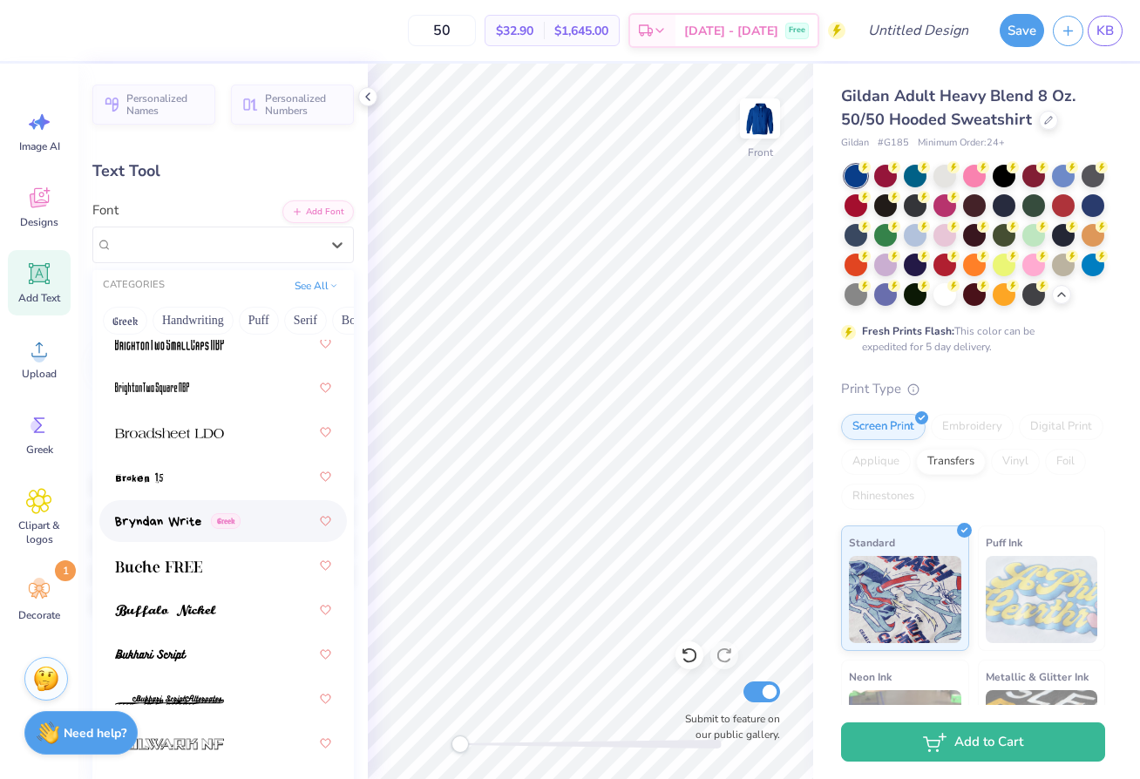
click at [182, 526] on img at bounding box center [158, 522] width 86 height 12
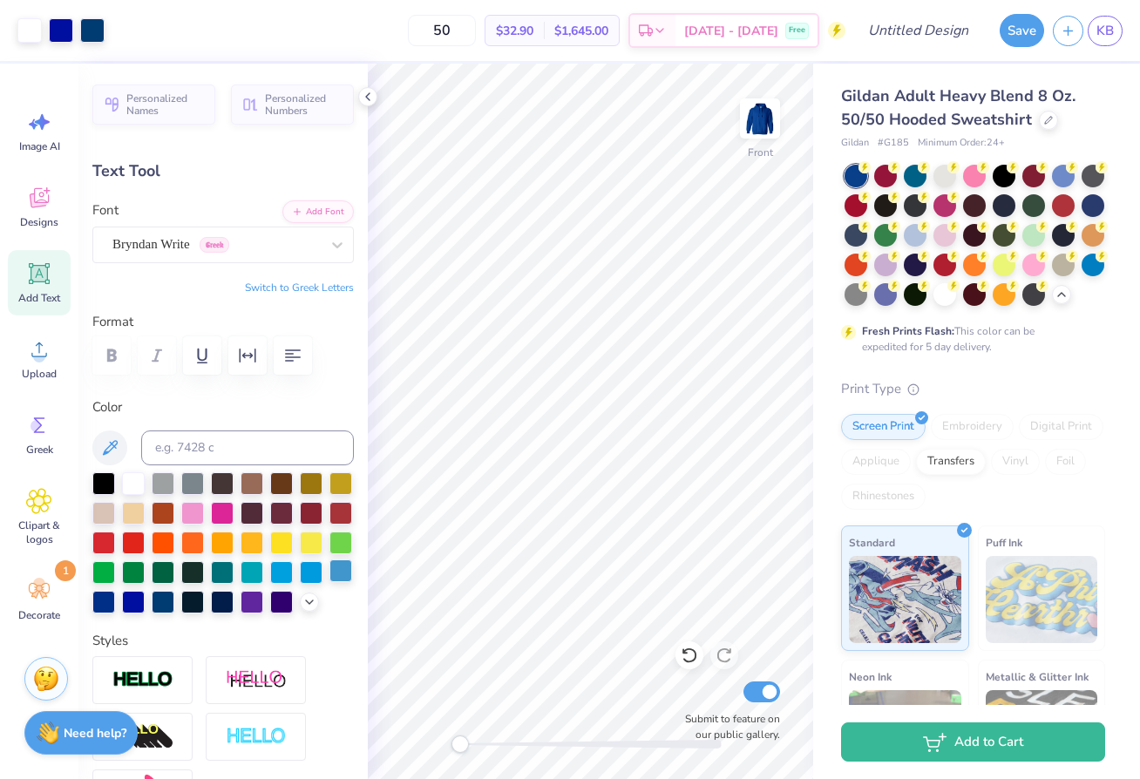
type input "5.82"
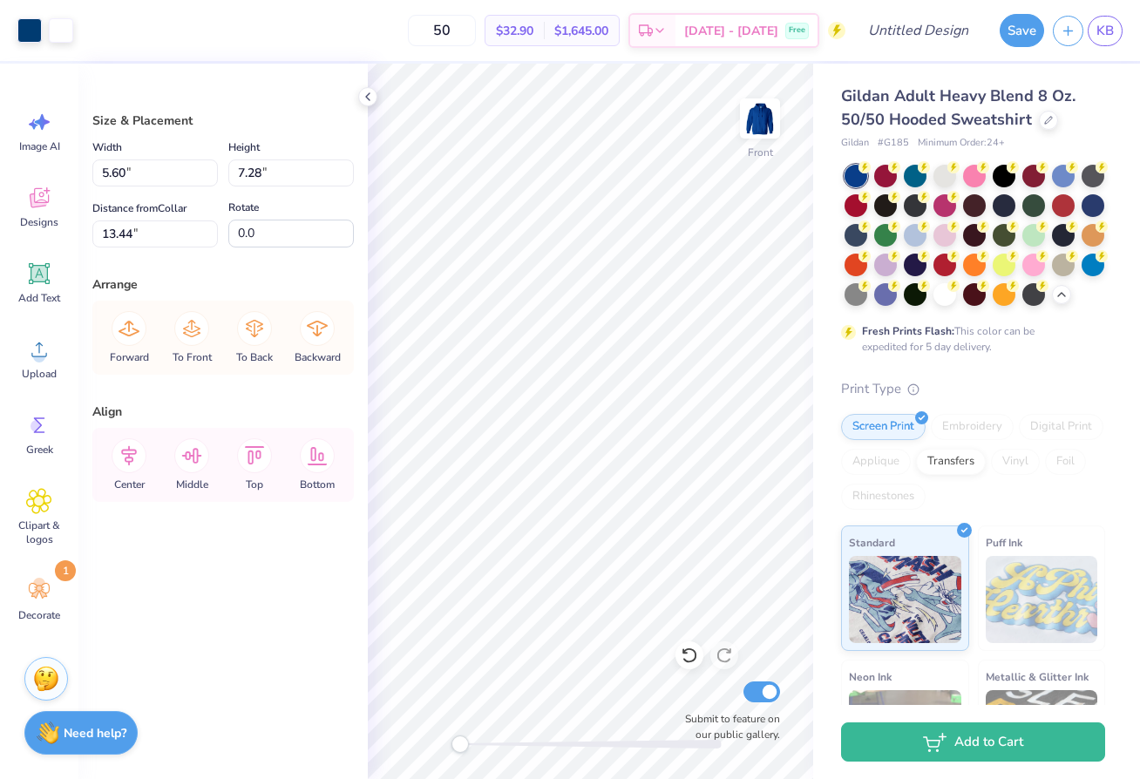
type input "13.44"
type input "7.25"
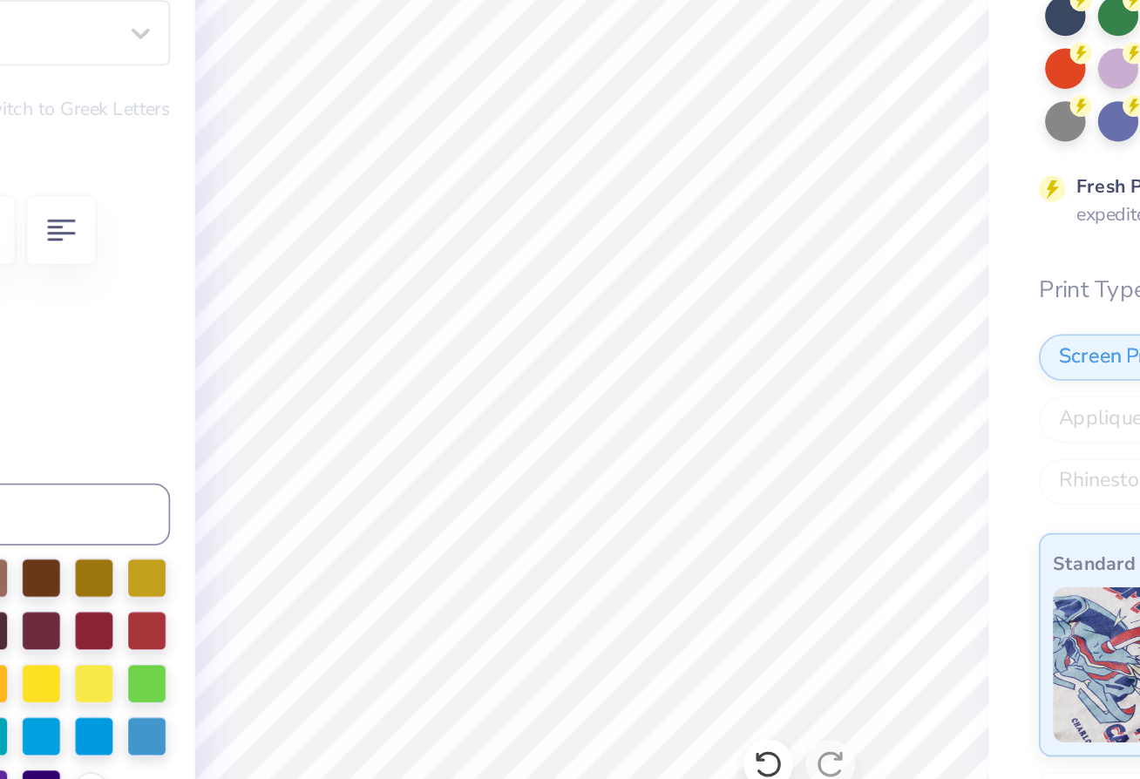
type input "0.0"
type input "17.00"
type input "4.3"
type input "3.29"
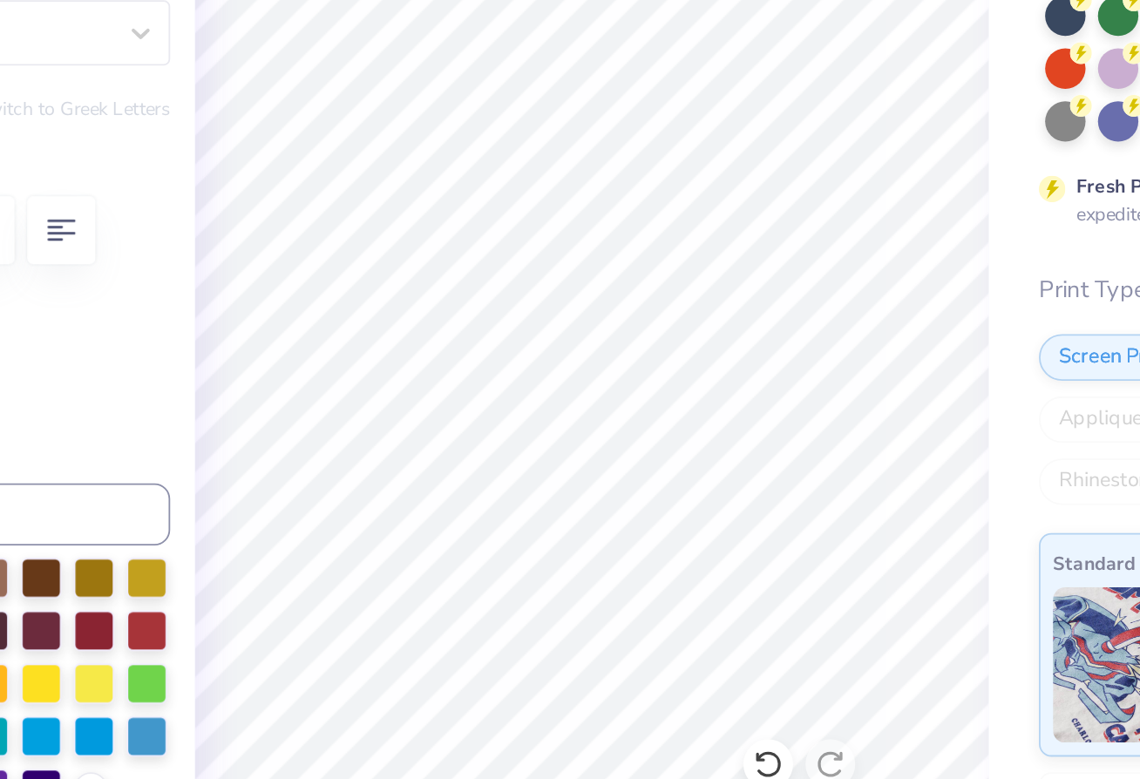
type input "1.43"
type input "16.00"
type input "0.0"
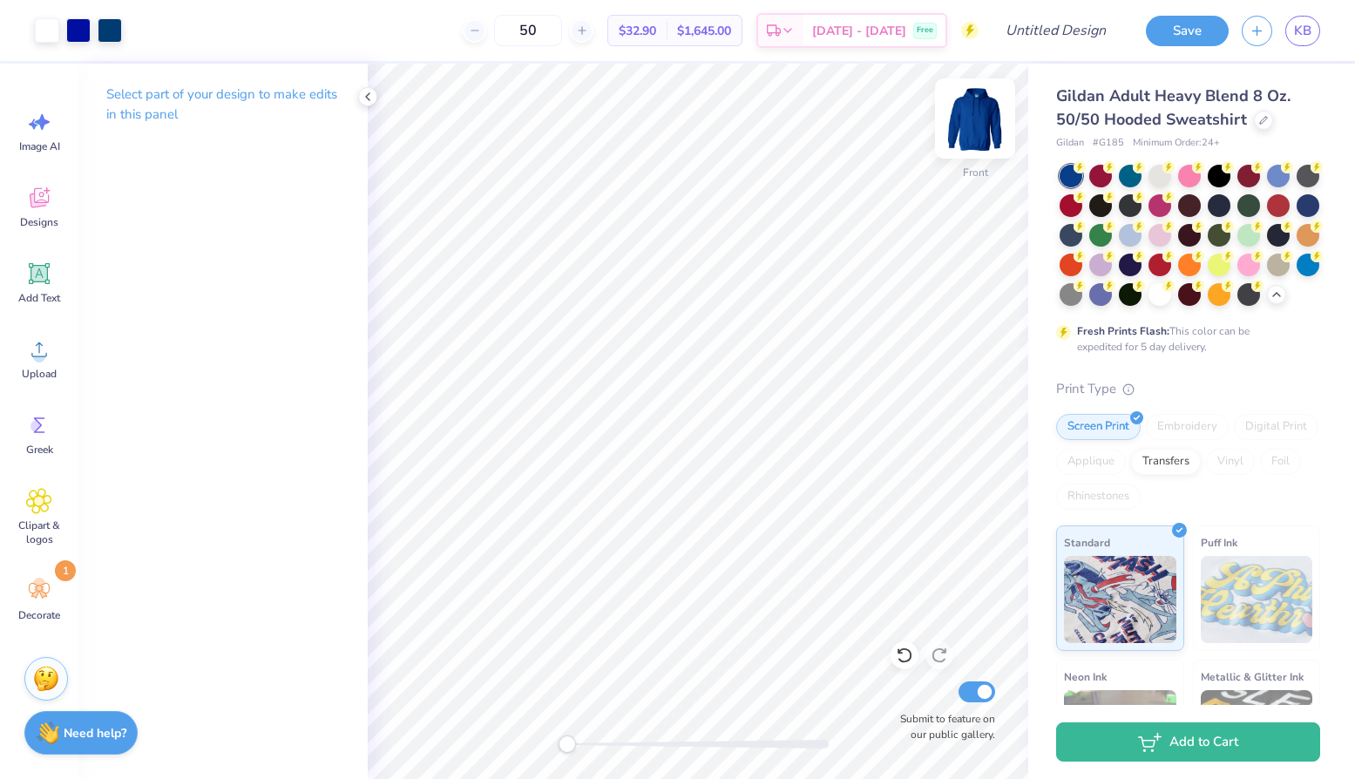
click at [978, 119] on img at bounding box center [976, 119] width 70 height 70
click at [975, 111] on img at bounding box center [975, 118] width 35 height 35
